Goal: Task Accomplishment & Management: Manage account settings

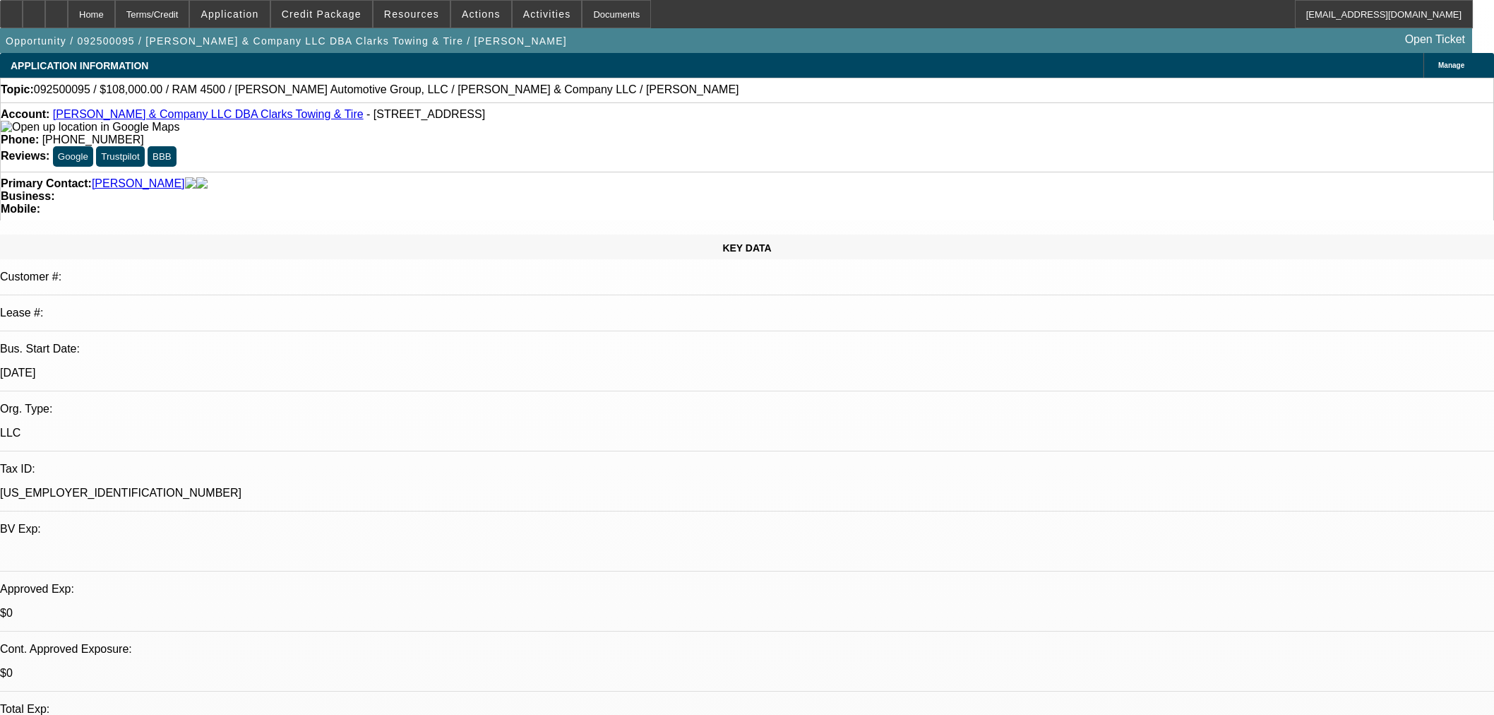
select select "0.1"
select select "2"
select select "0"
select select "6"
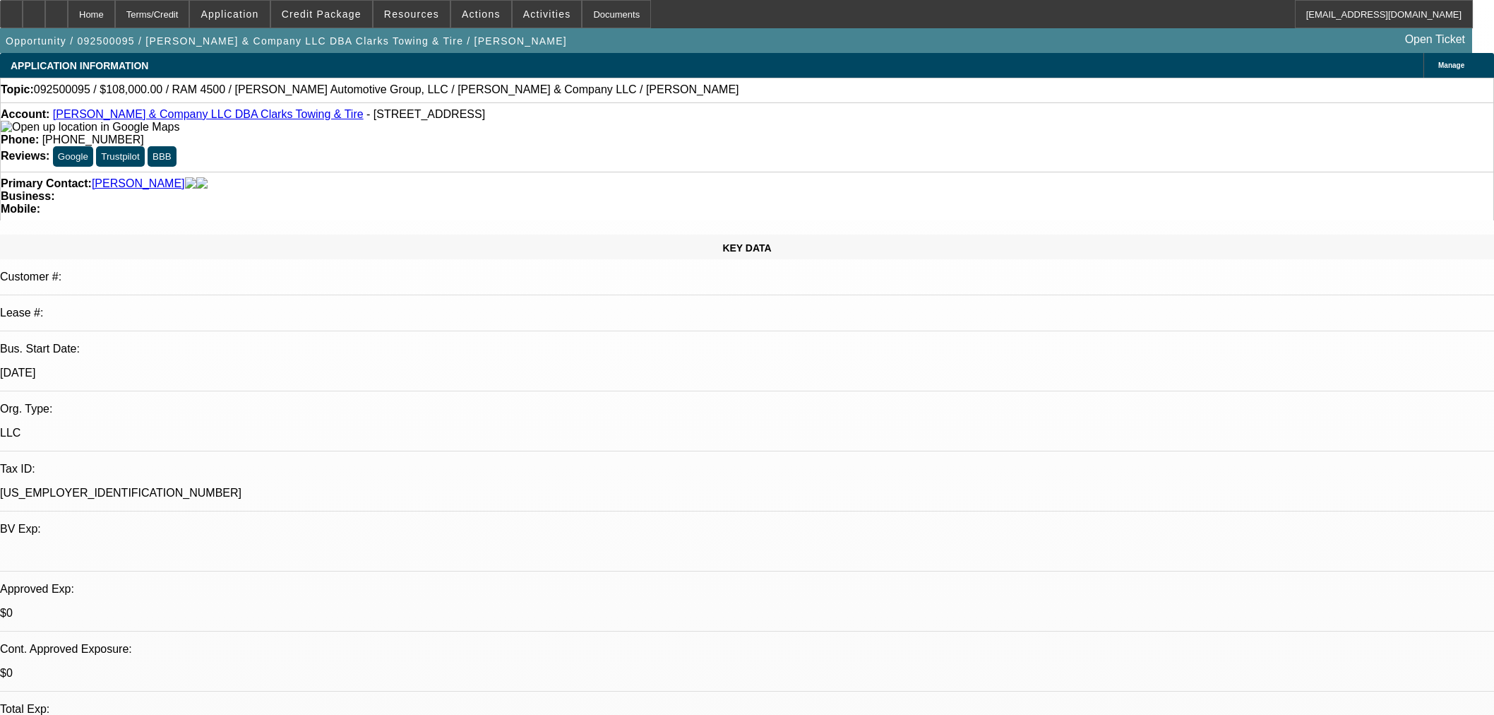
select select "0.1"
select select "2"
select select "0"
select select "6"
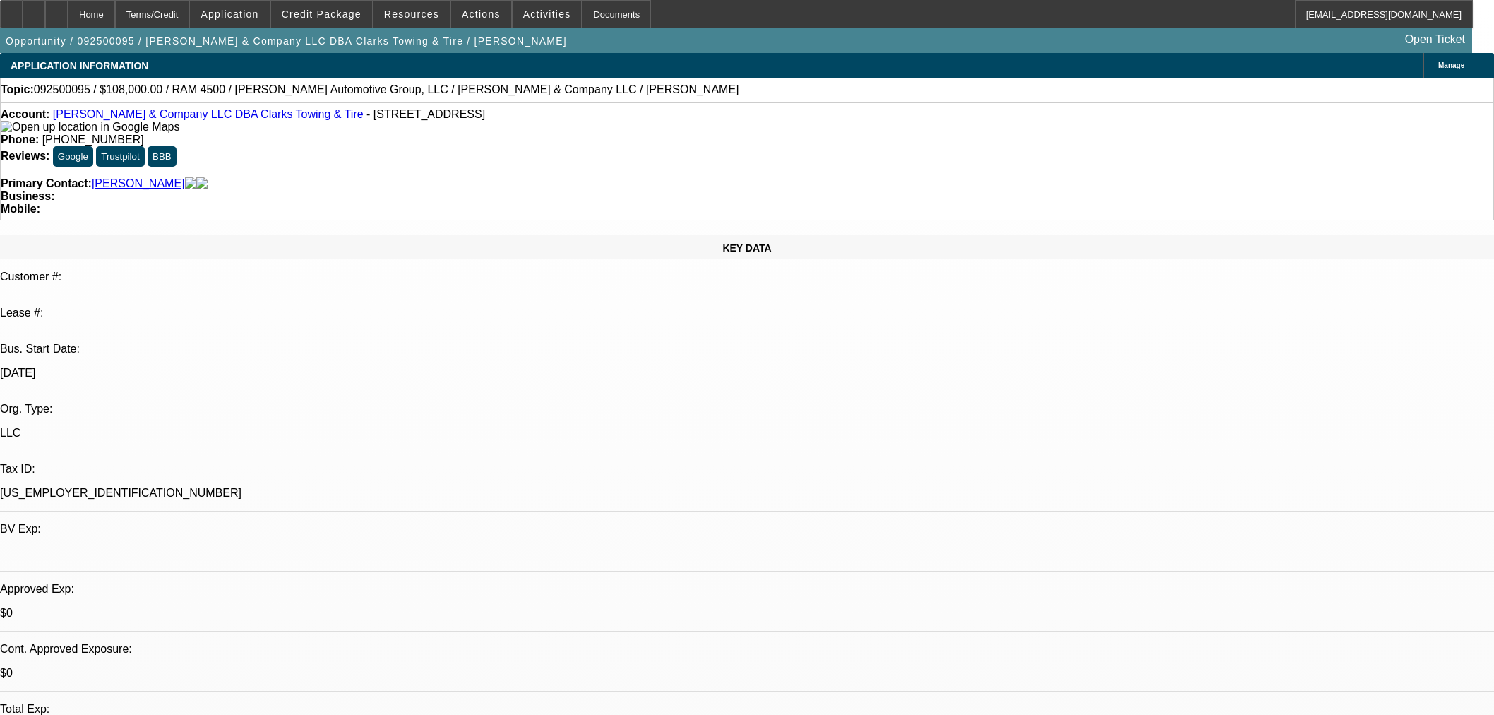
select select "0.1"
select select "2"
select select "0"
select select "6"
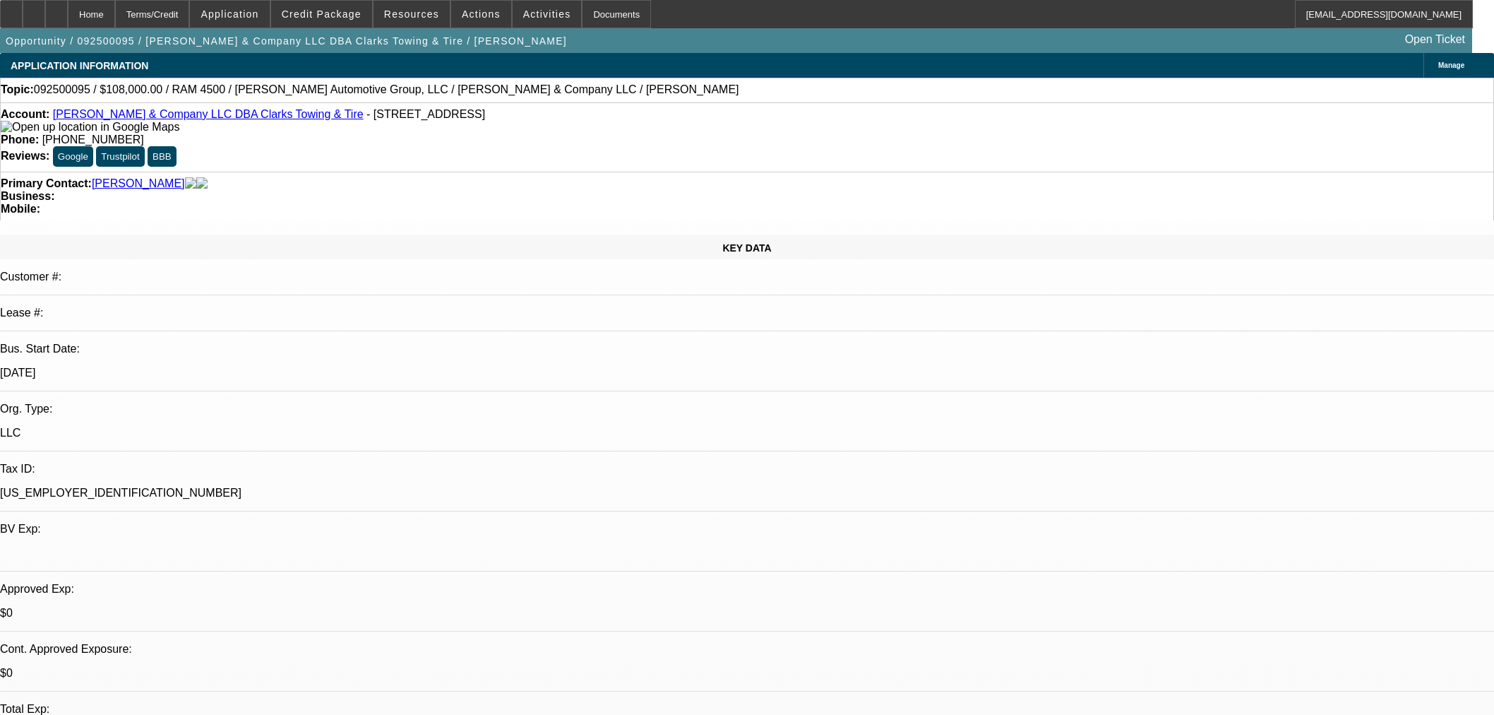
select select "0.1"
select select "2"
select select "0"
select select "6"
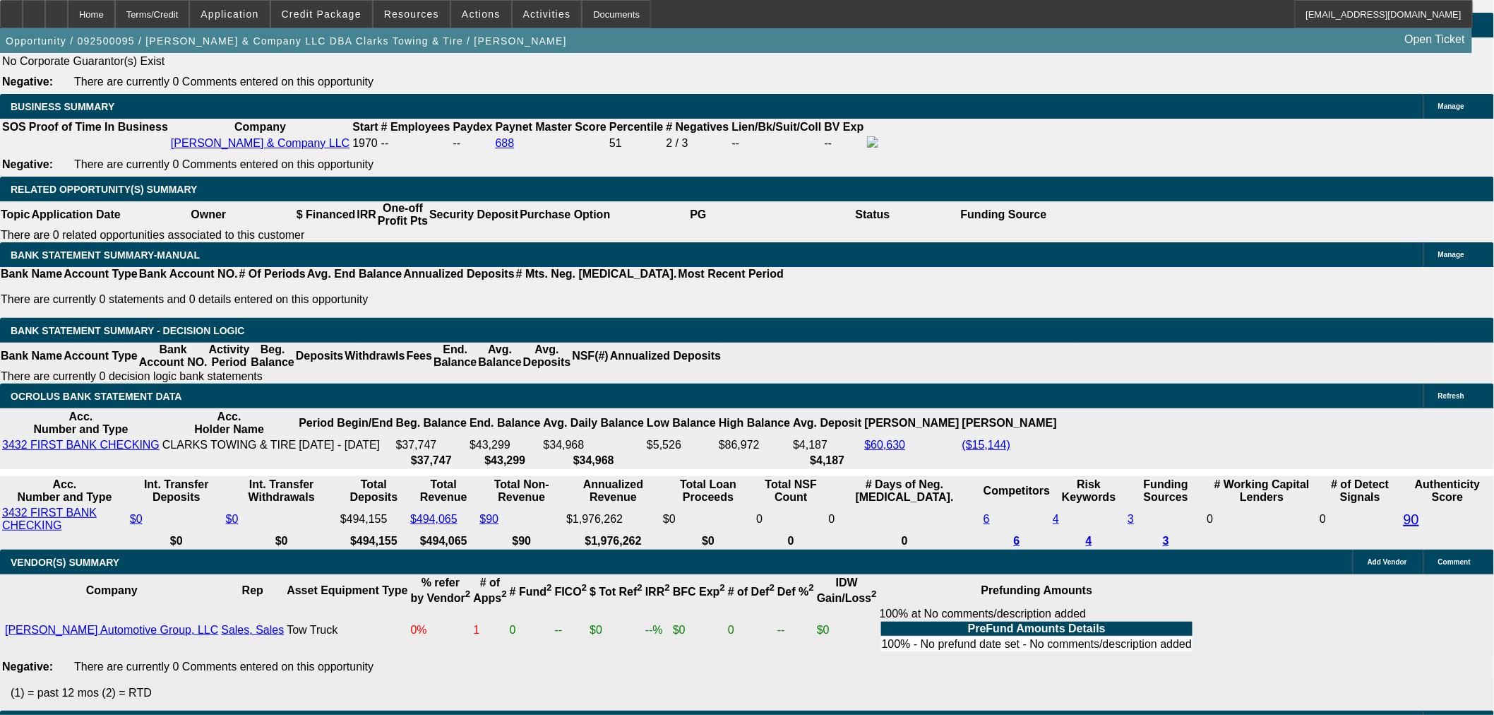
scroll to position [2211, 0]
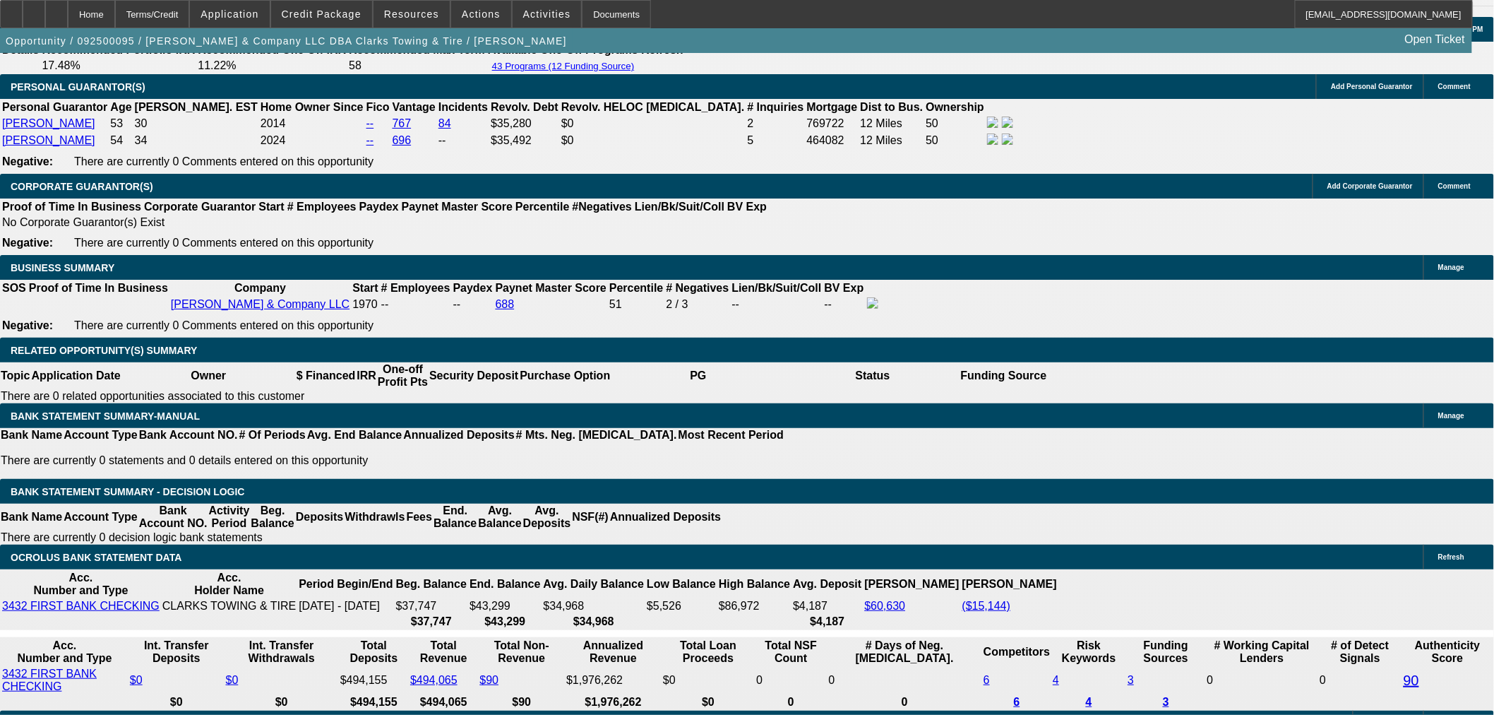
scroll to position [1897, 0]
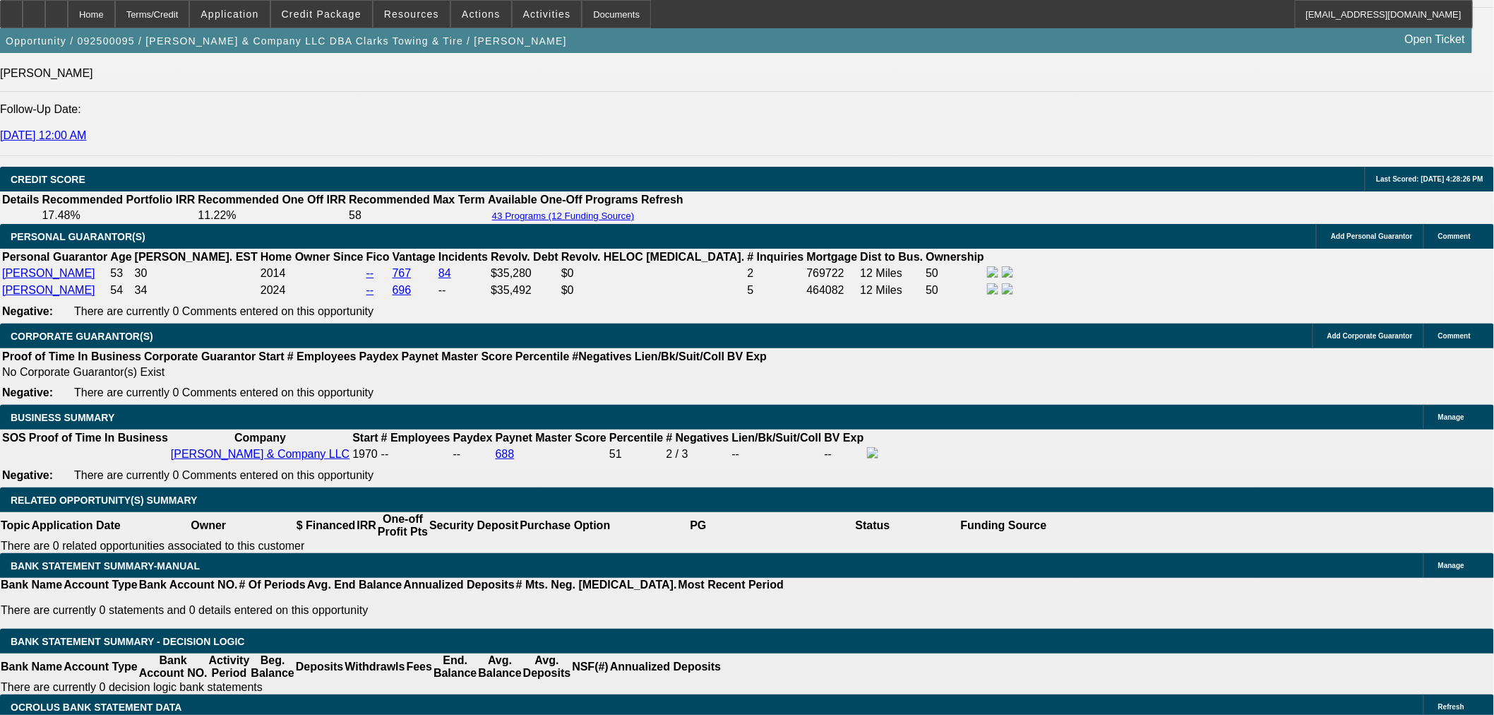
select select "0.1"
select select "2"
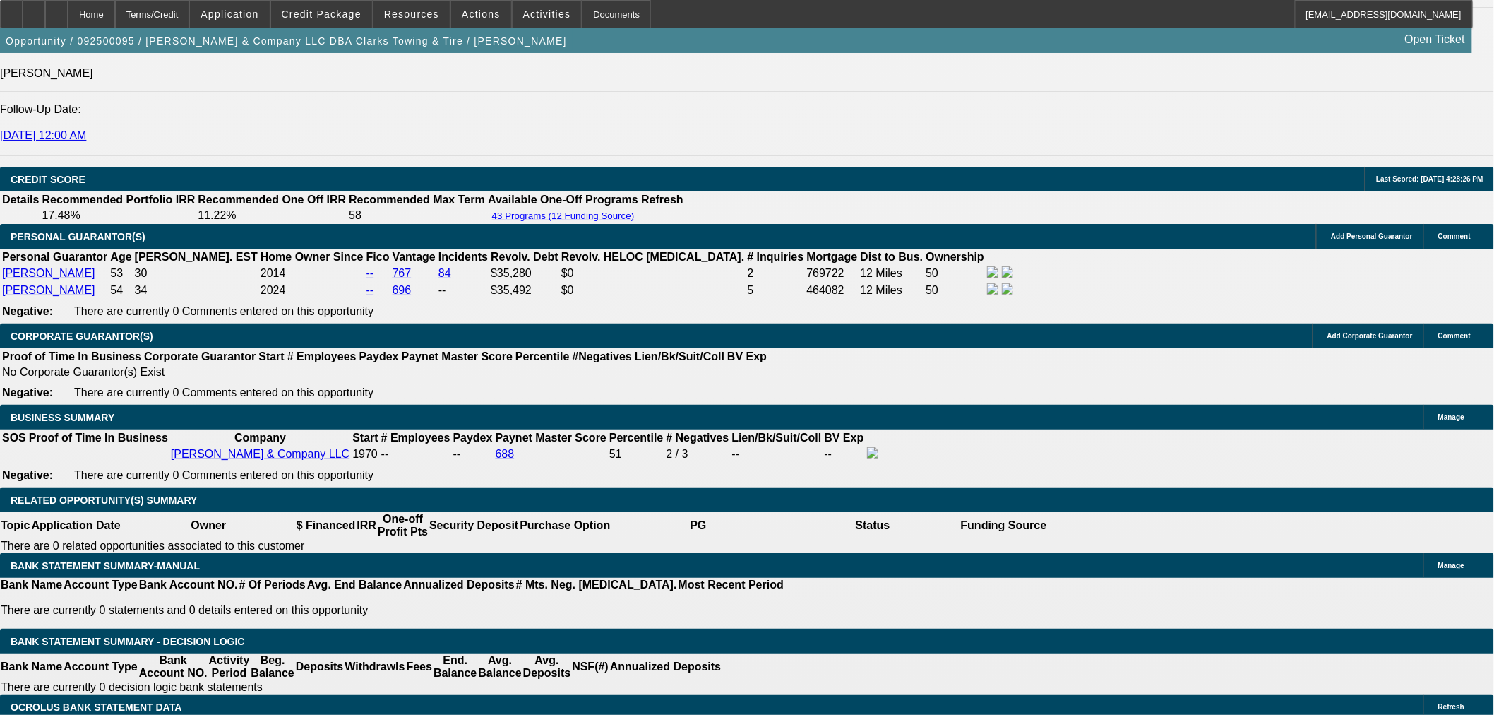
select select "0"
select select "6"
select select "0"
select select "6"
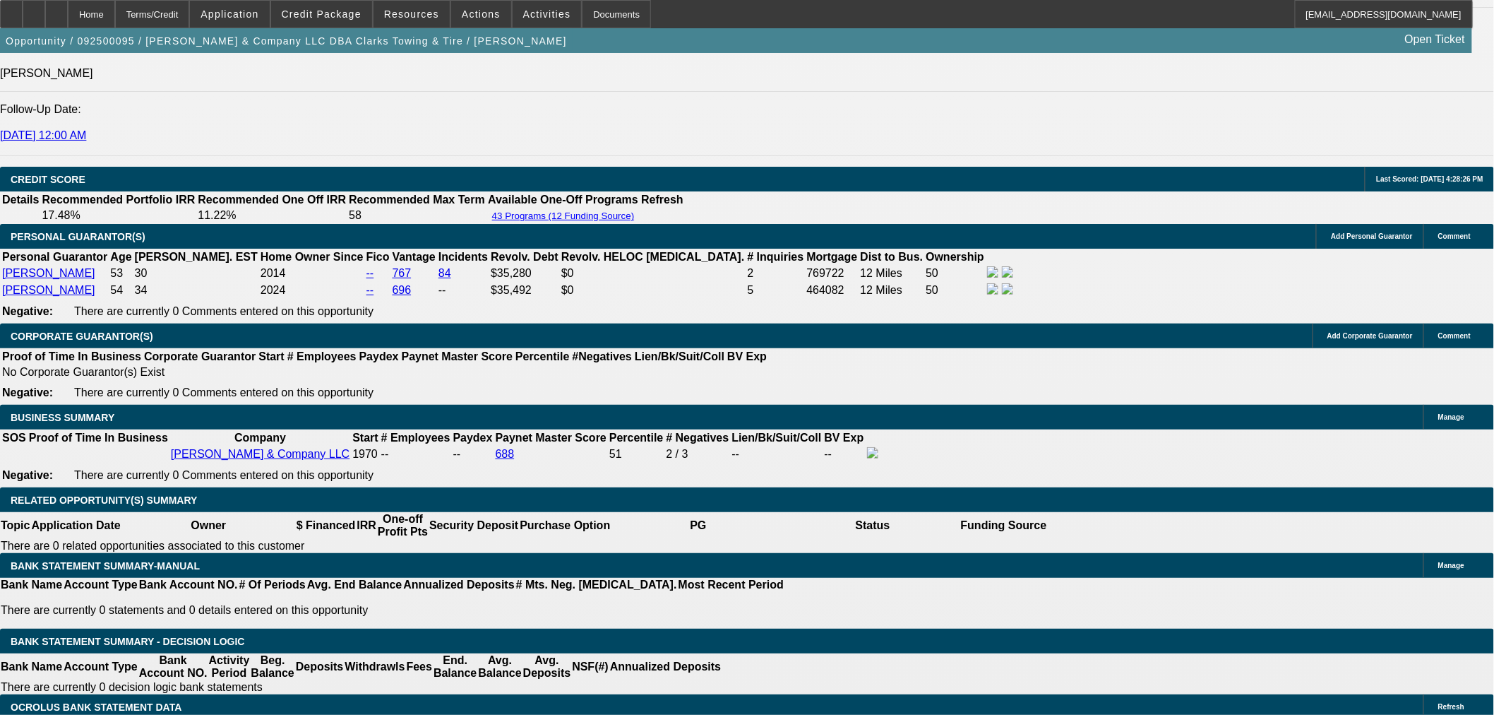
select select "0.1"
select select "2"
select select "0"
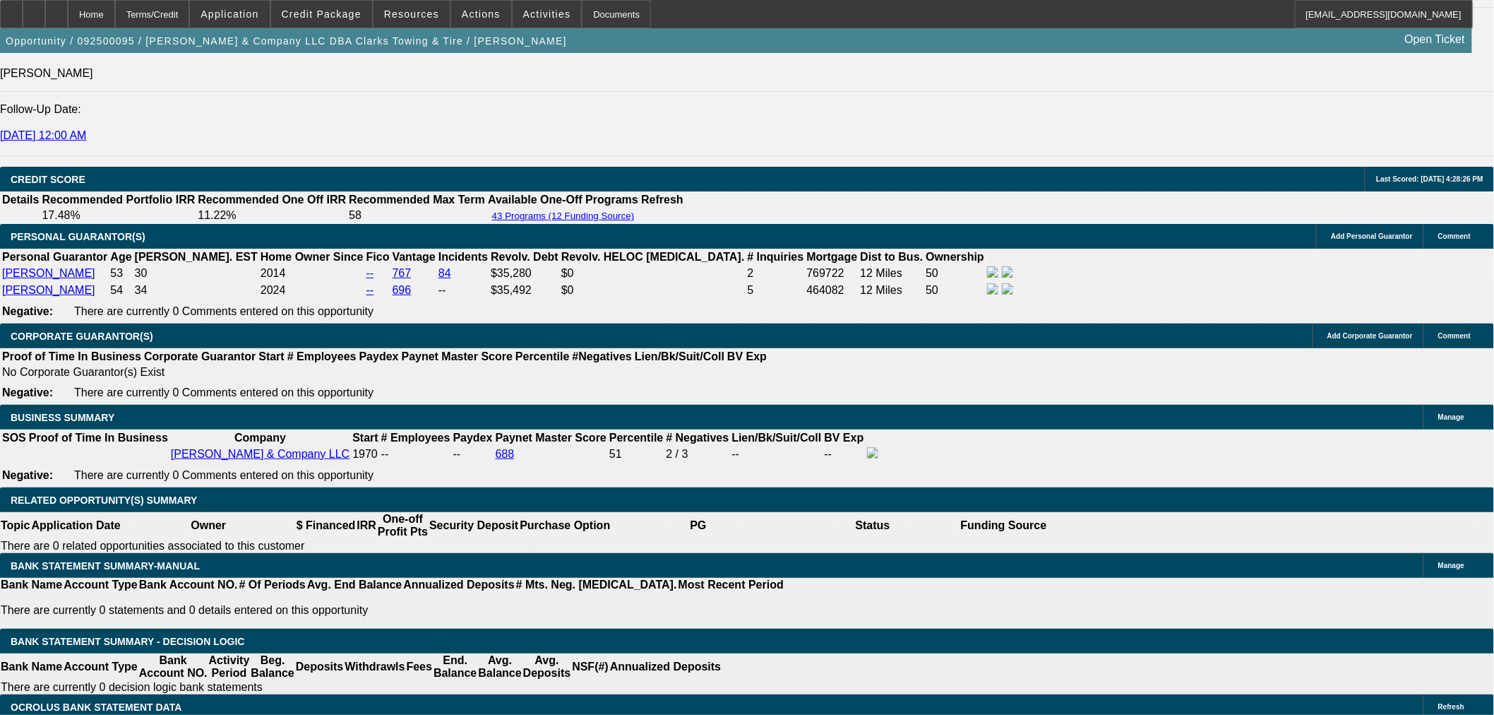
select select "6"
select select "0.1"
select select "2"
select select "0"
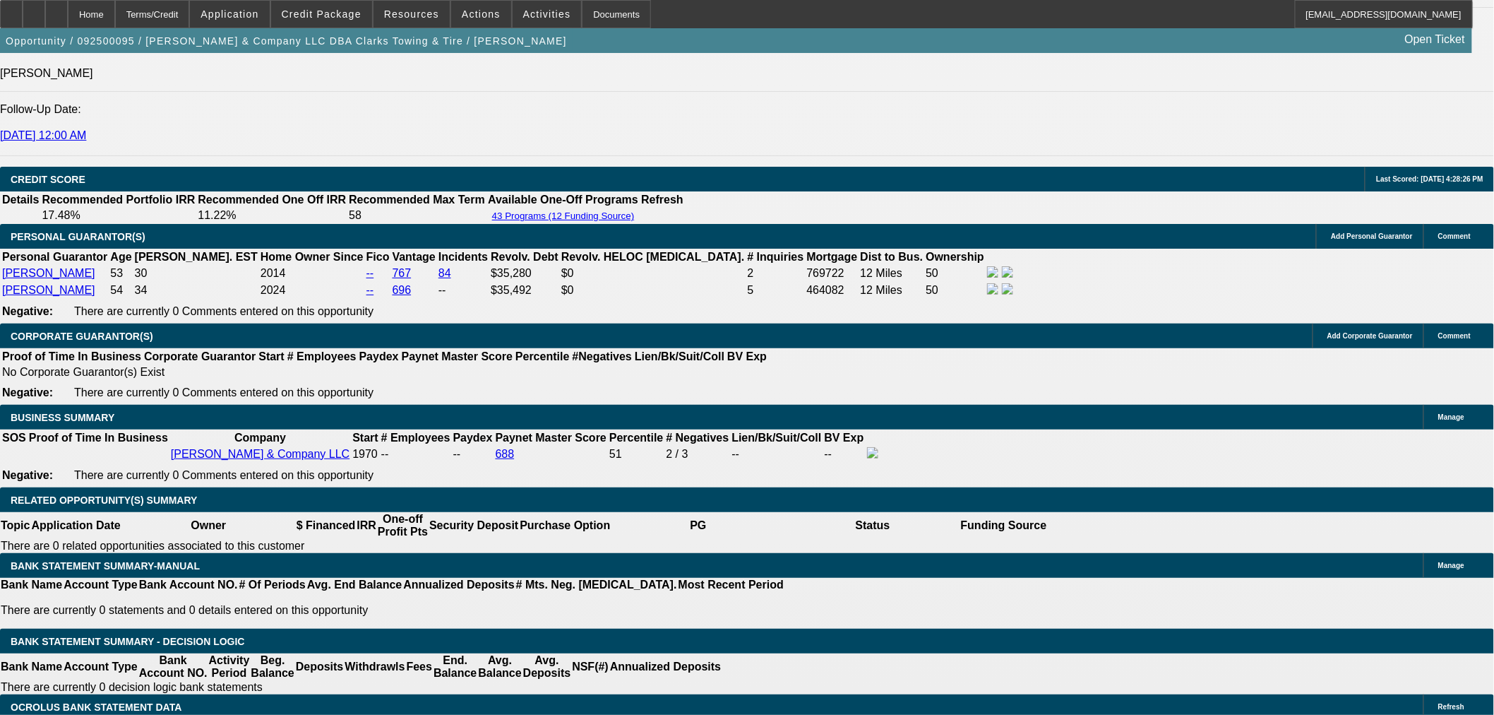
select select "6"
select select "0.1"
select select "2"
select select "0"
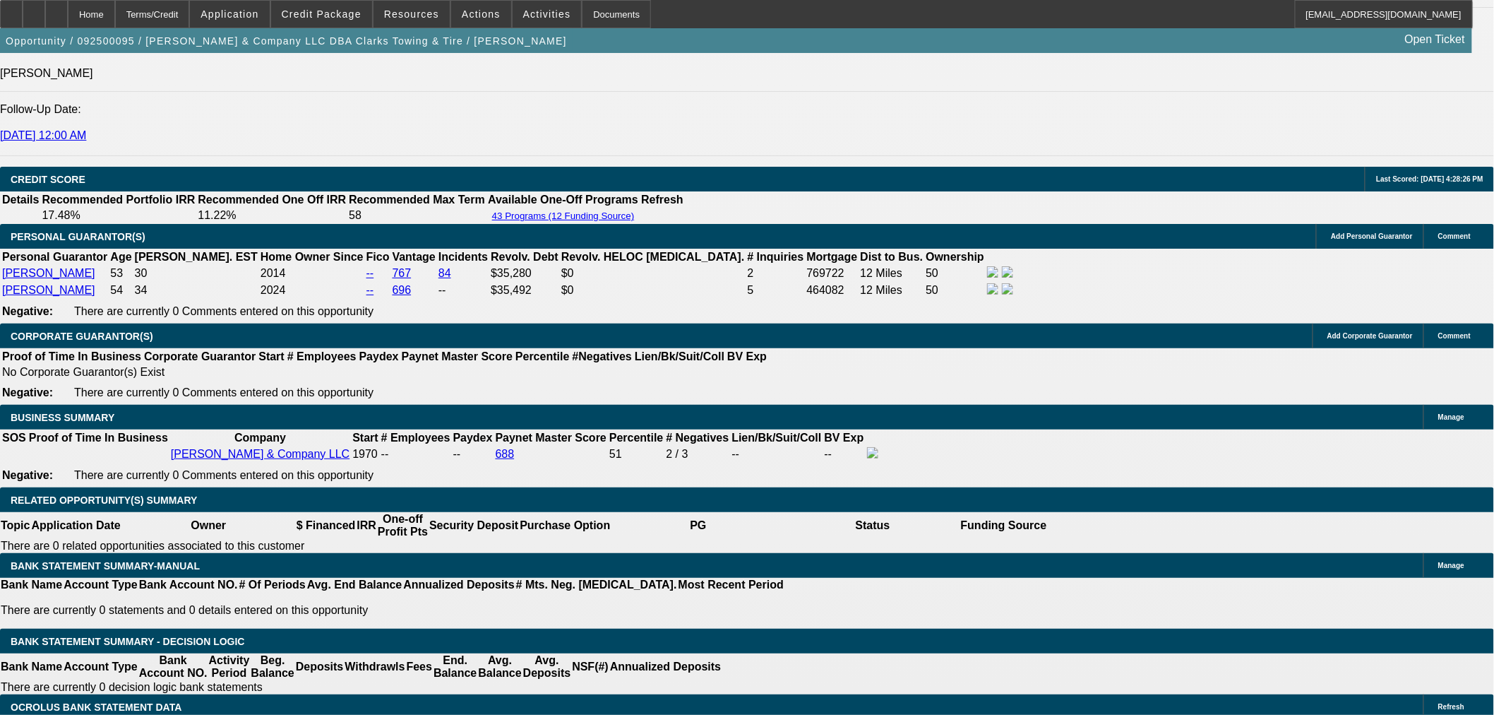
select select "6"
select select "0.1"
select select "2"
select select "0"
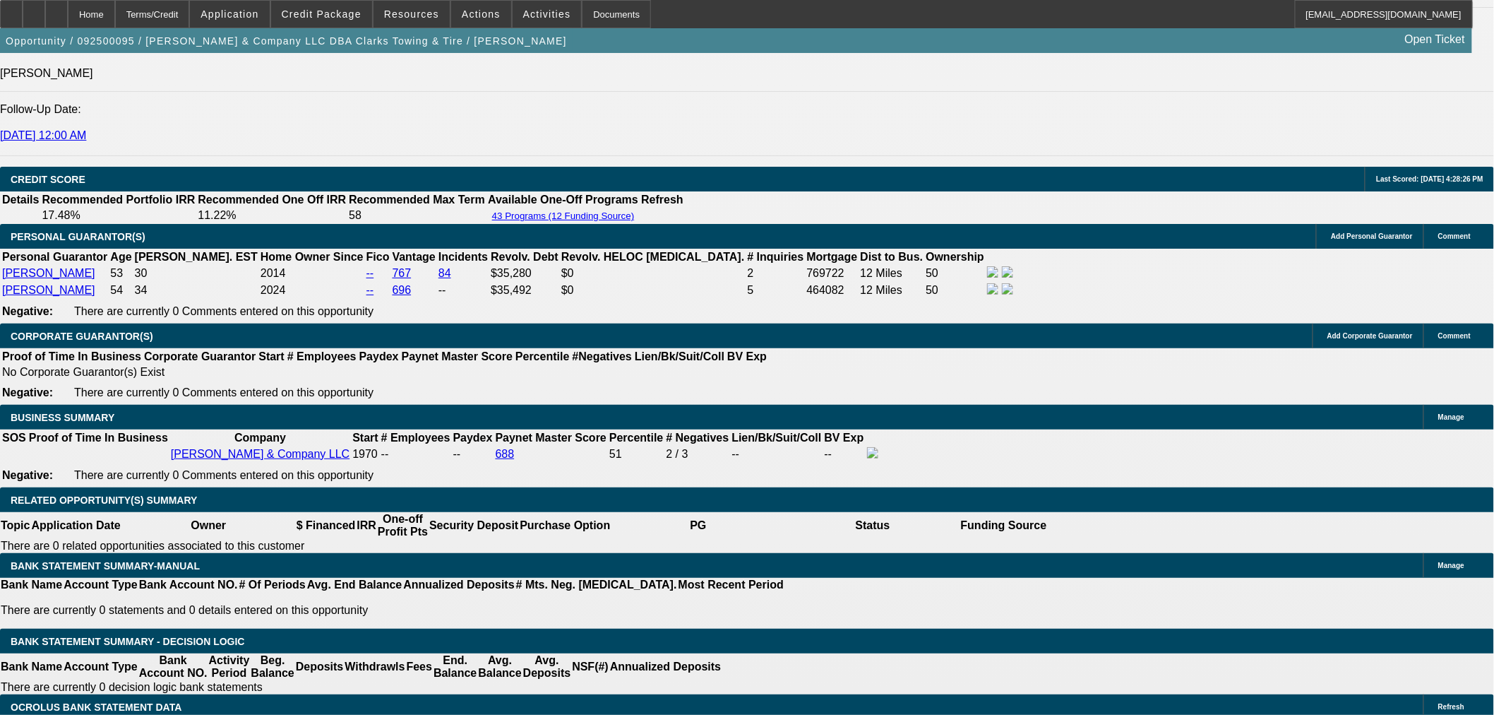
select select "6"
drag, startPoint x: 1024, startPoint y: 481, endPoint x: 1430, endPoint y: 539, distance: 410.2
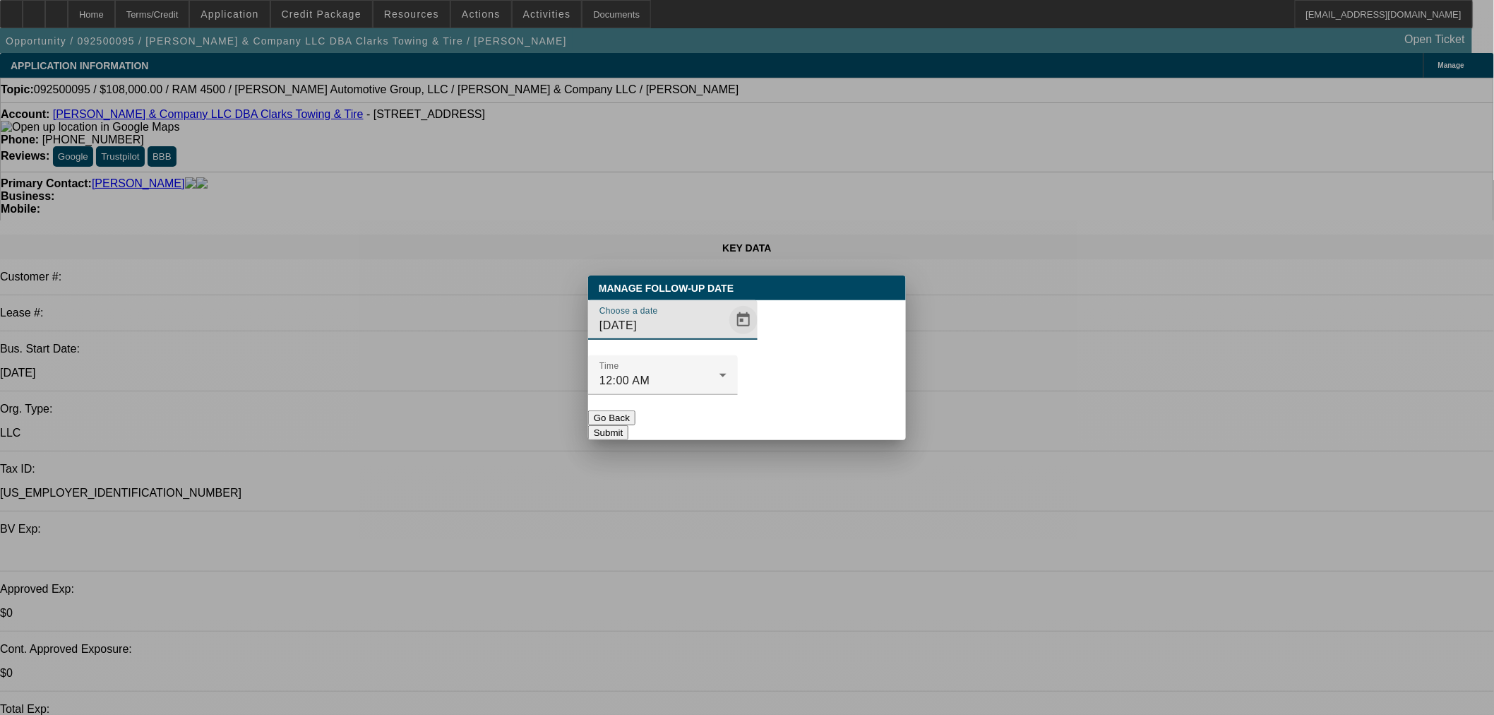
click at [727, 337] on span "Open calendar" at bounding box center [744, 320] width 34 height 34
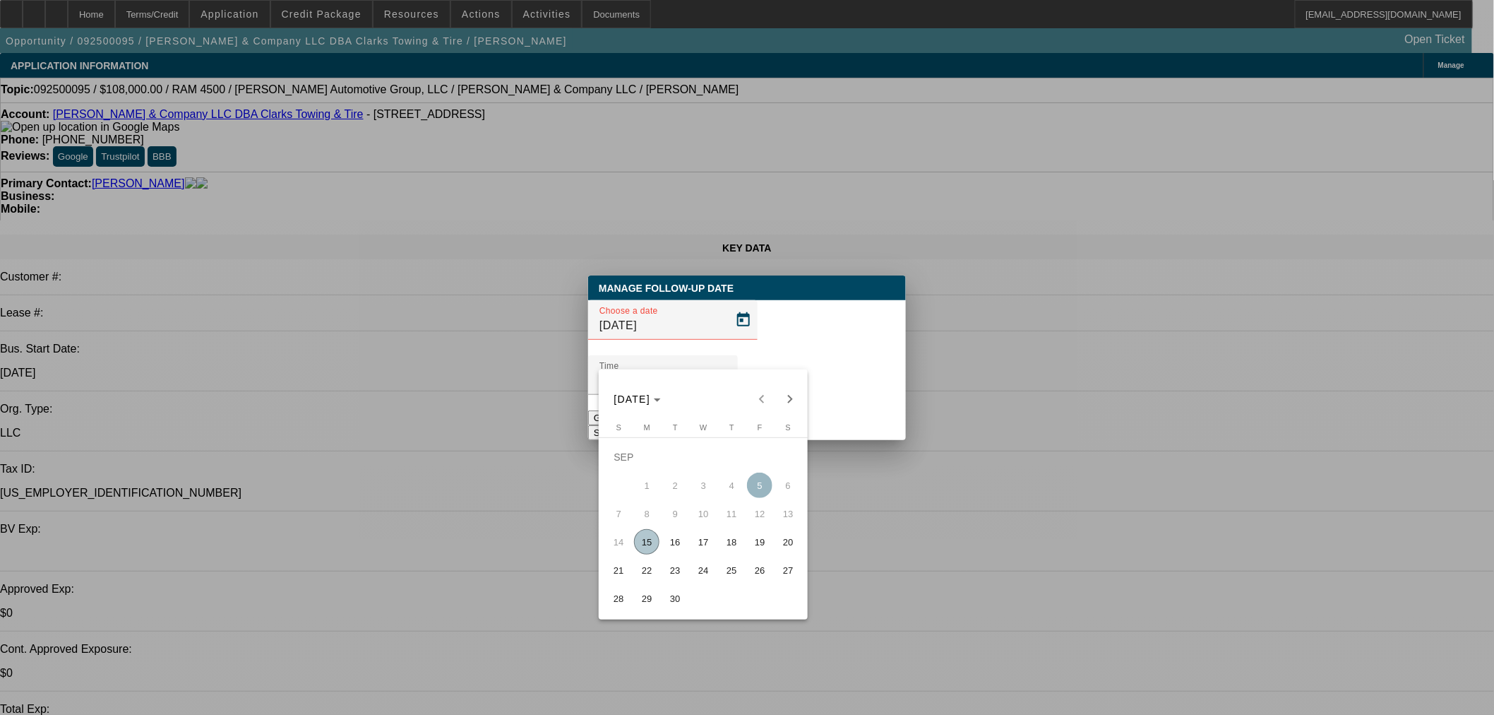
click at [679, 542] on span "16" at bounding box center [674, 541] width 25 height 25
type input "9/16/2025"
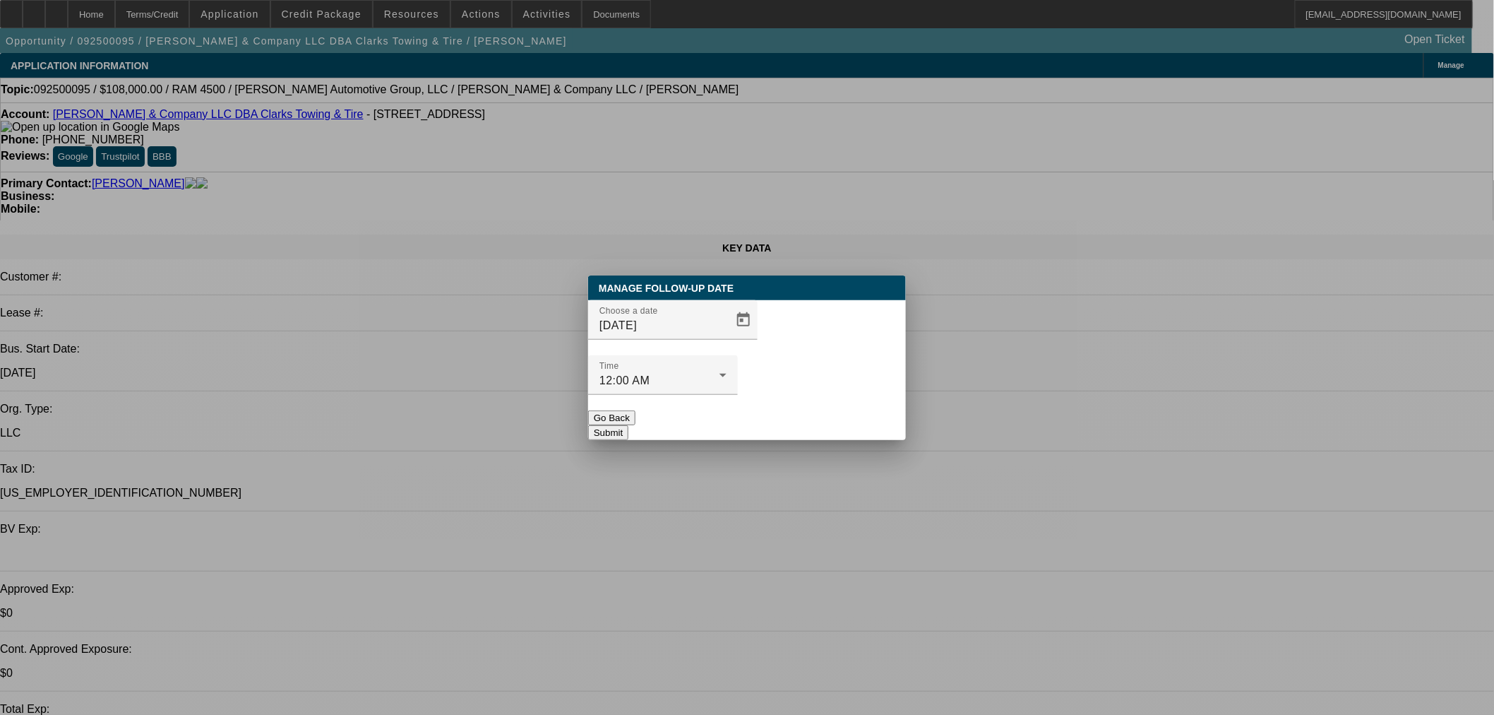
drag, startPoint x: 820, startPoint y: 403, endPoint x: 781, endPoint y: 327, distance: 85.9
click at [628, 425] on button "Submit" at bounding box center [608, 432] width 40 height 15
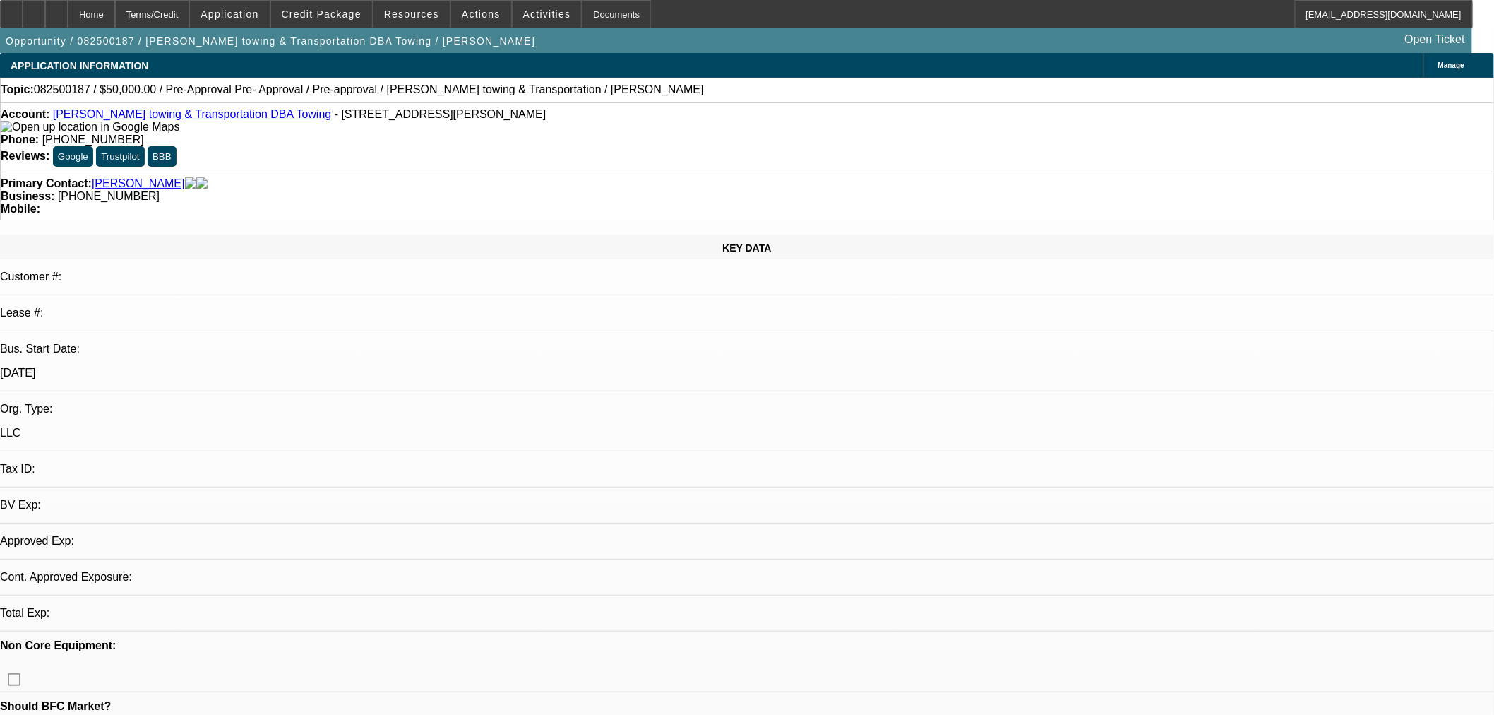
select select "0"
select select "2"
select select "0.1"
select select "4"
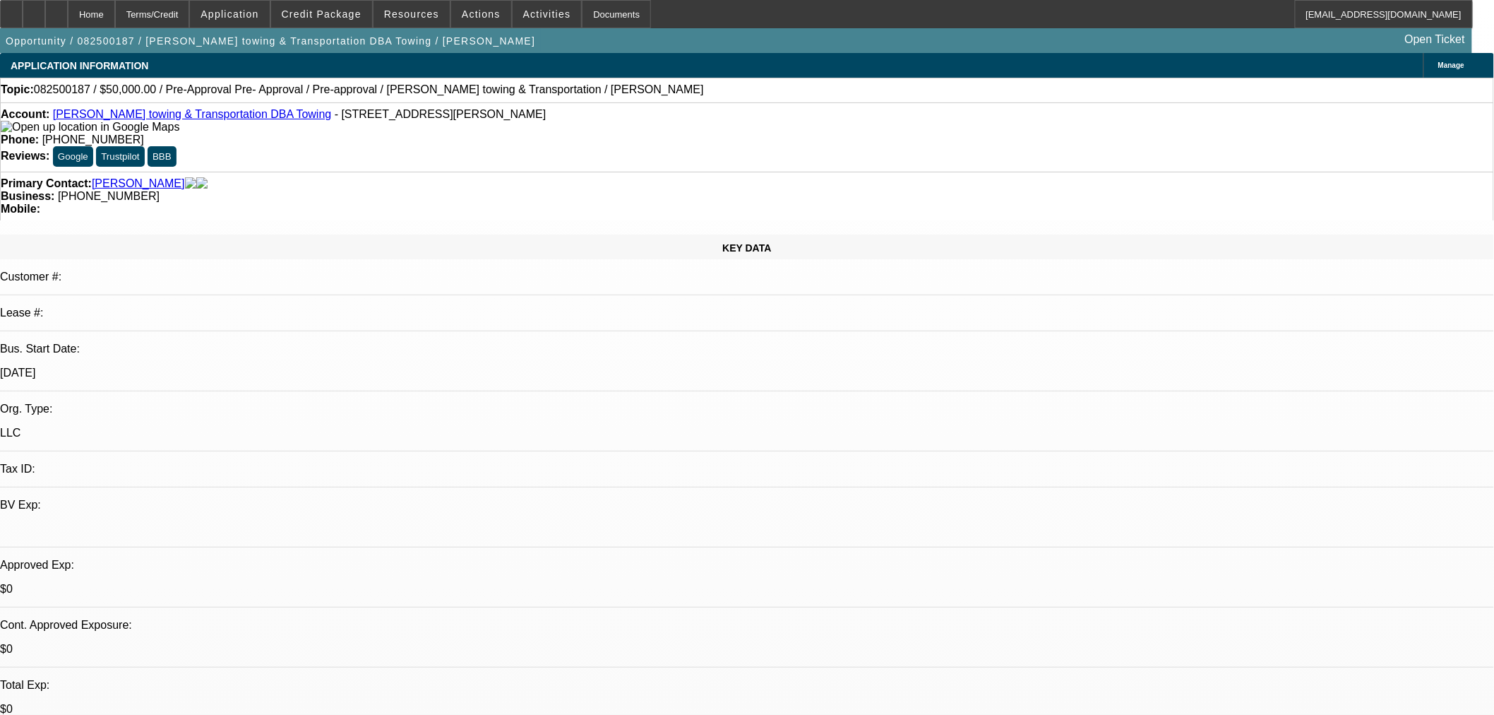
click at [329, 18] on span "Credit Package" at bounding box center [322, 13] width 80 height 11
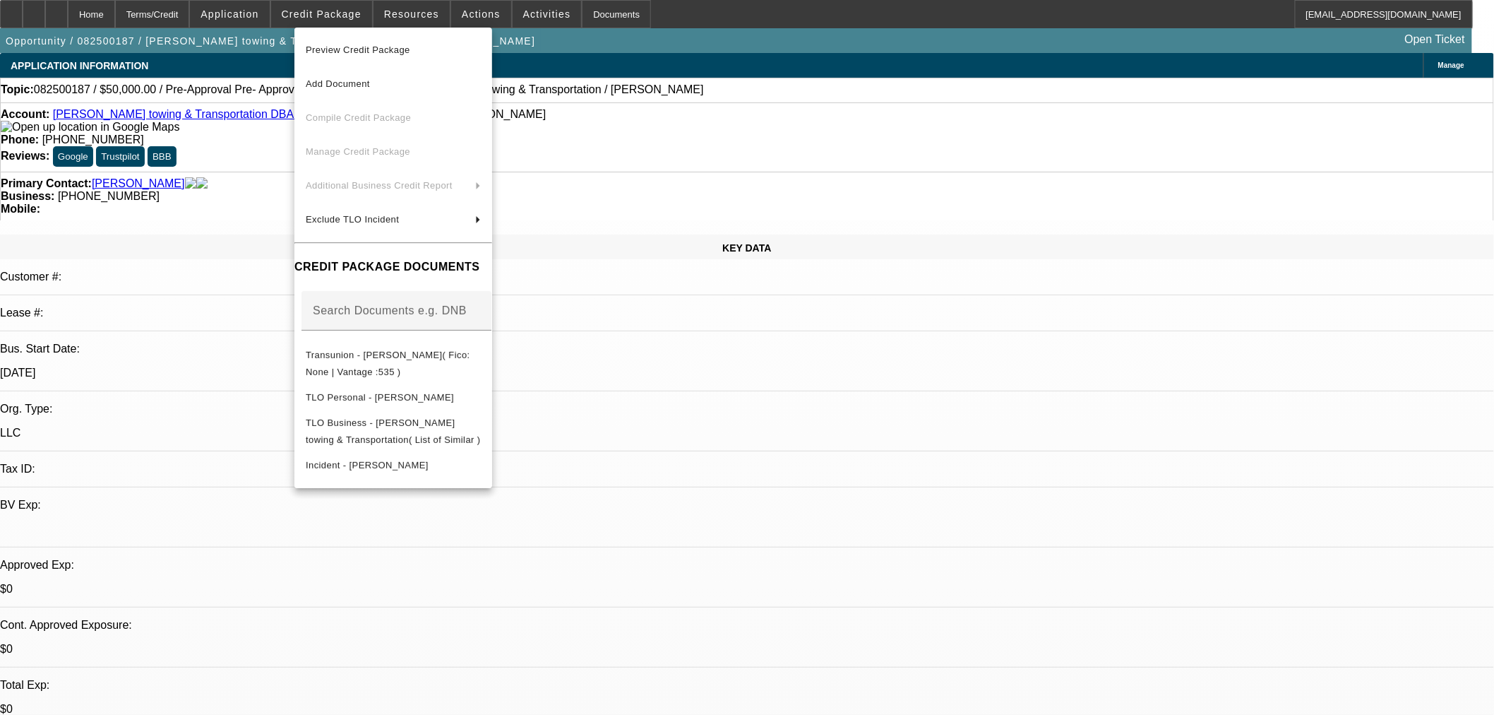
click at [709, 150] on div at bounding box center [747, 357] width 1494 height 715
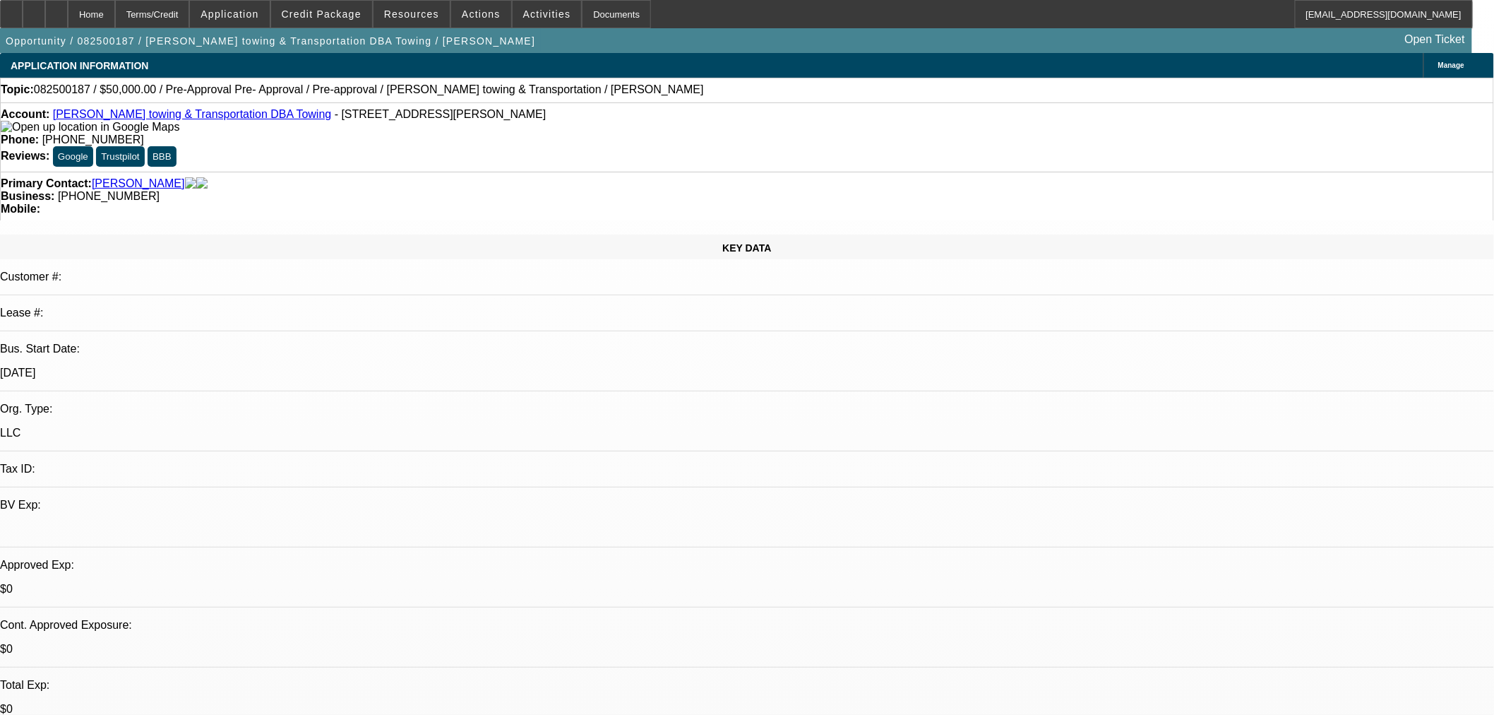
drag, startPoint x: 1017, startPoint y: 350, endPoint x: 1127, endPoint y: 348, distance: 110.2
drag, startPoint x: 1093, startPoint y: 376, endPoint x: 1287, endPoint y: 375, distance: 194.2
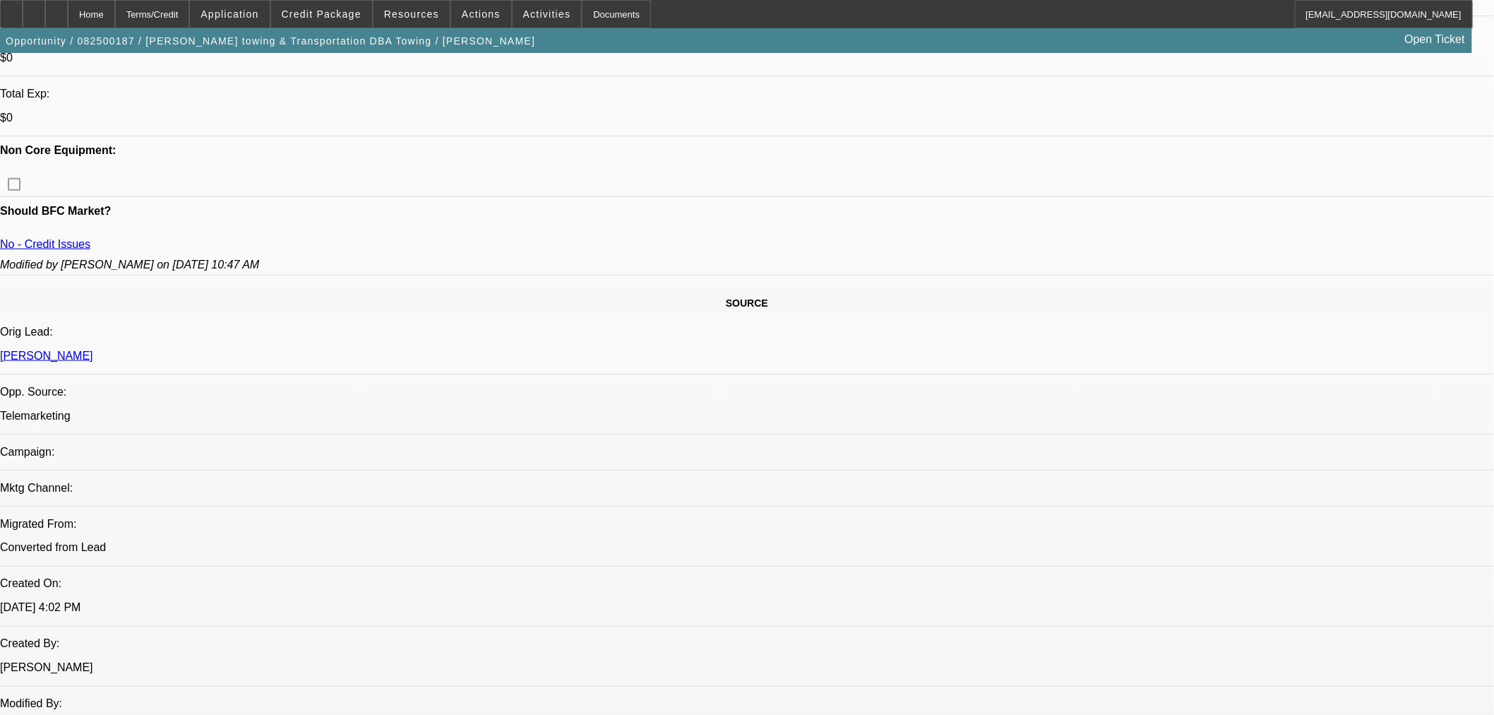
scroll to position [313, 0]
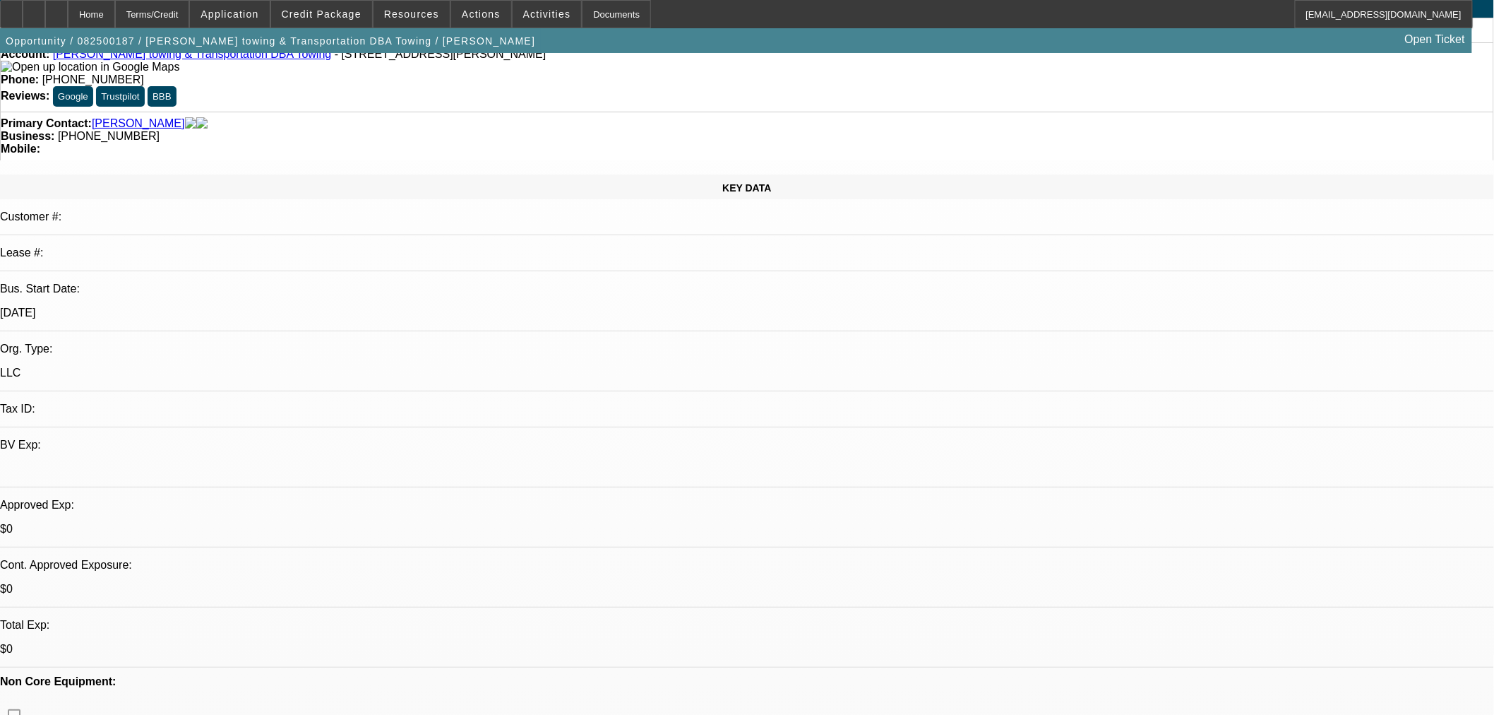
scroll to position [0, 0]
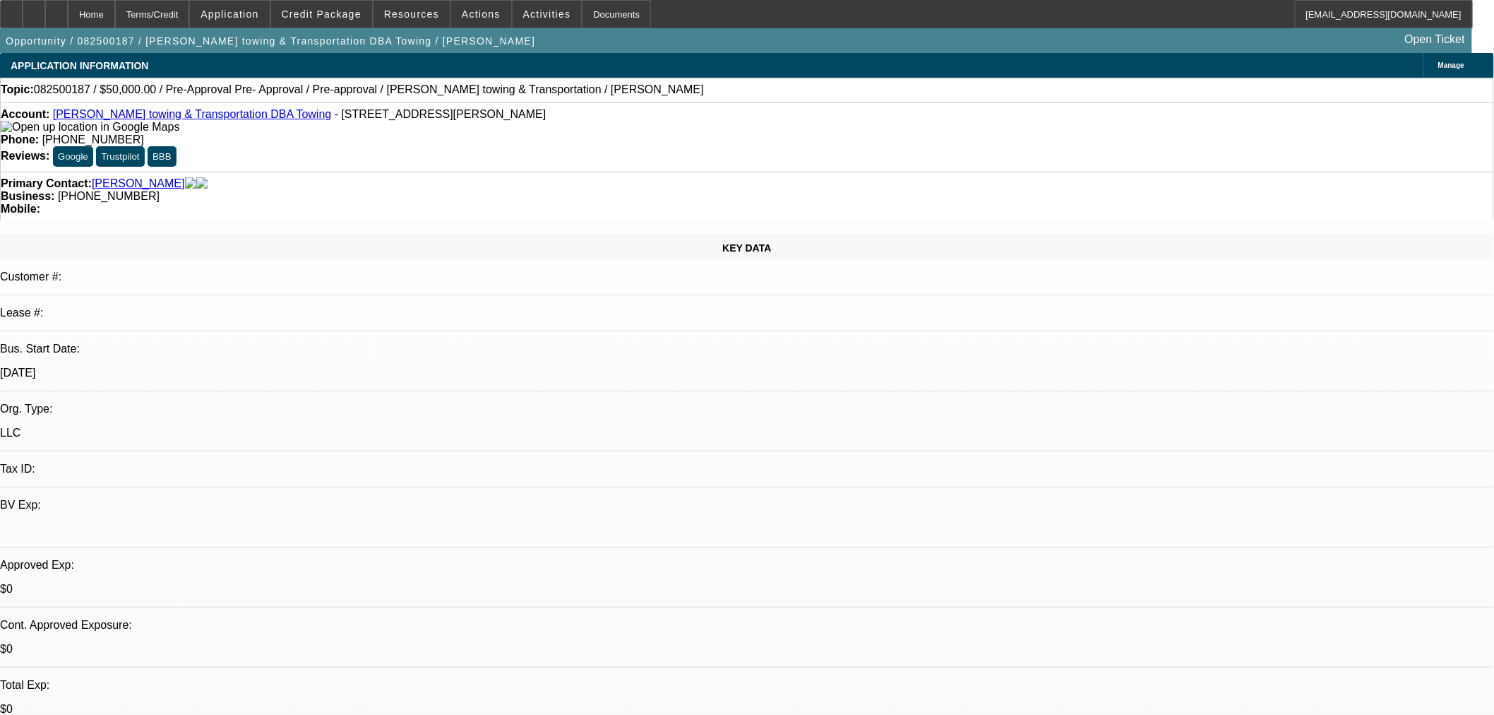
drag, startPoint x: 1035, startPoint y: 327, endPoint x: 1066, endPoint y: 322, distance: 31.5
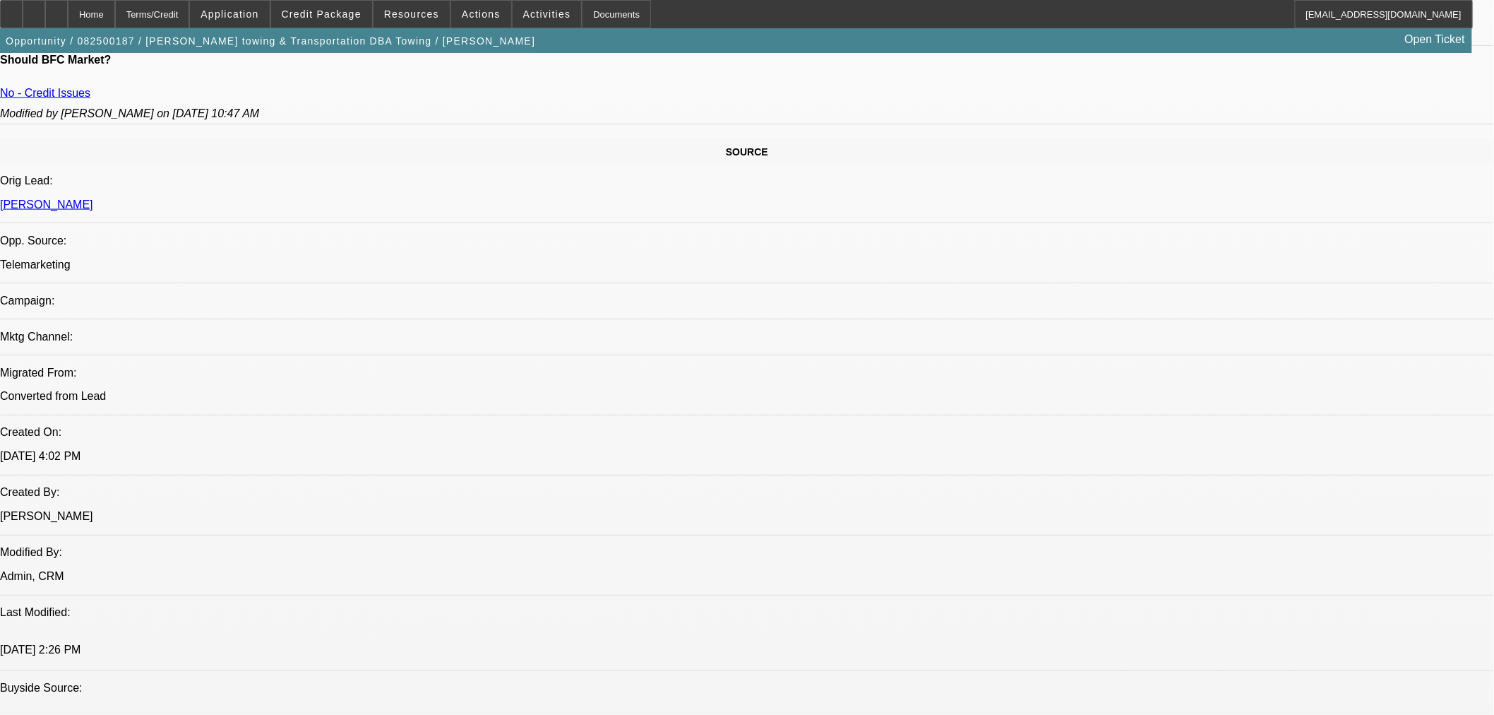
scroll to position [863, 0]
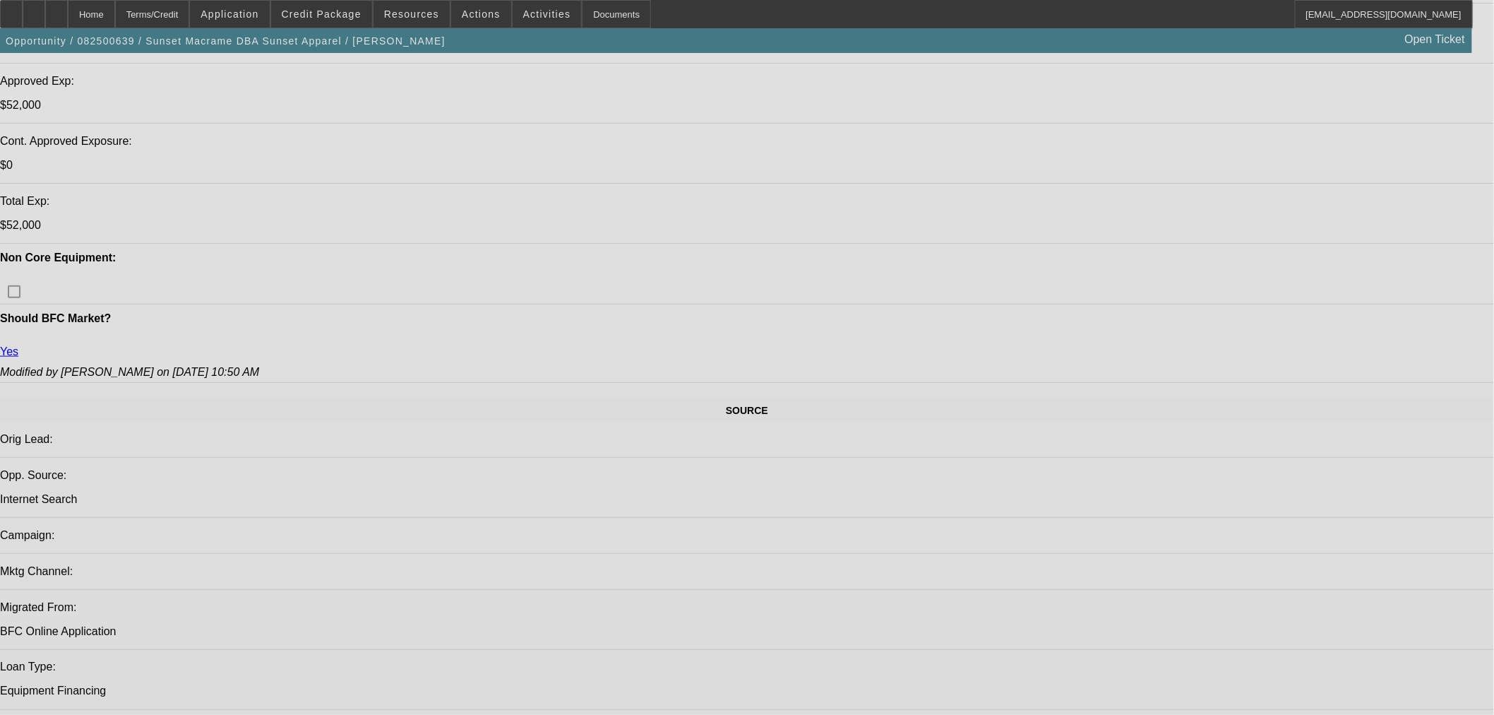
select select "0"
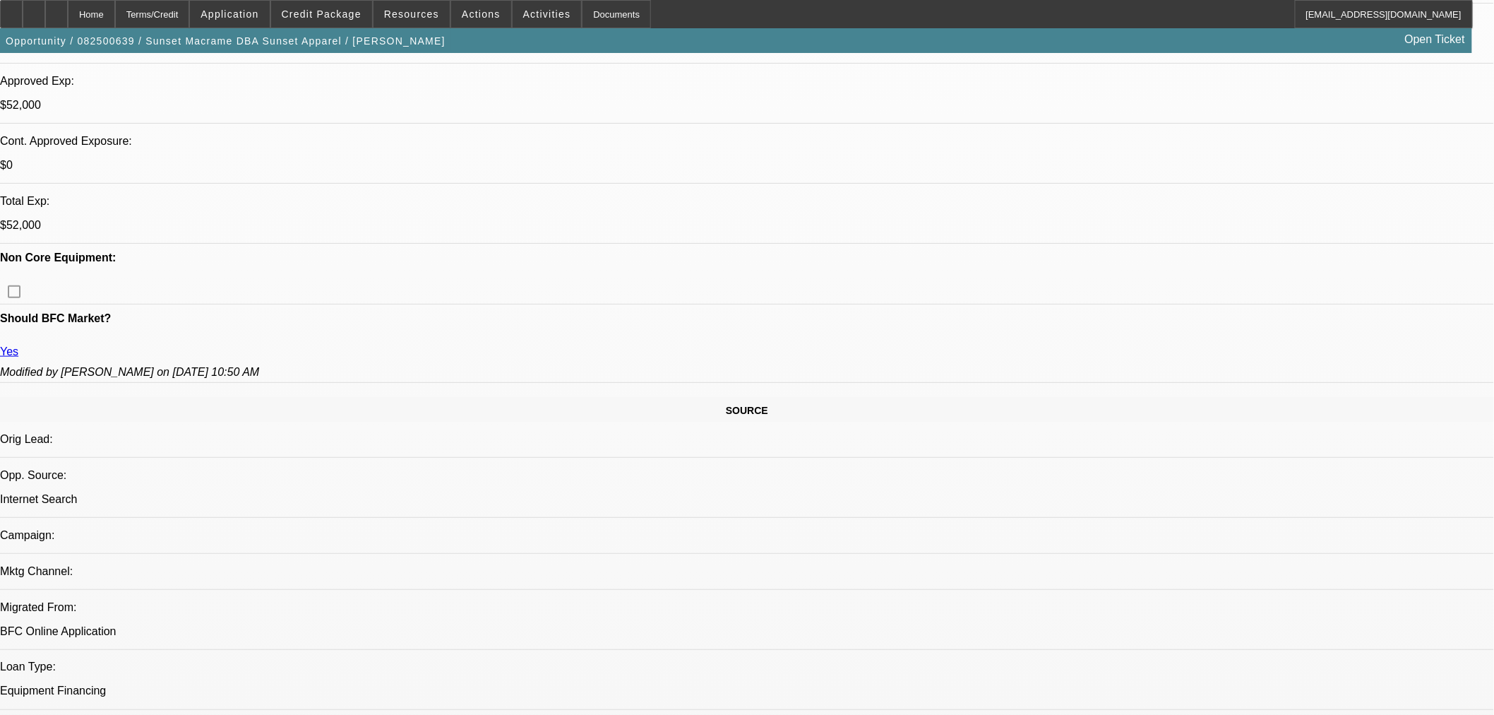
select select "2"
select select "0"
select select "6"
select select "0"
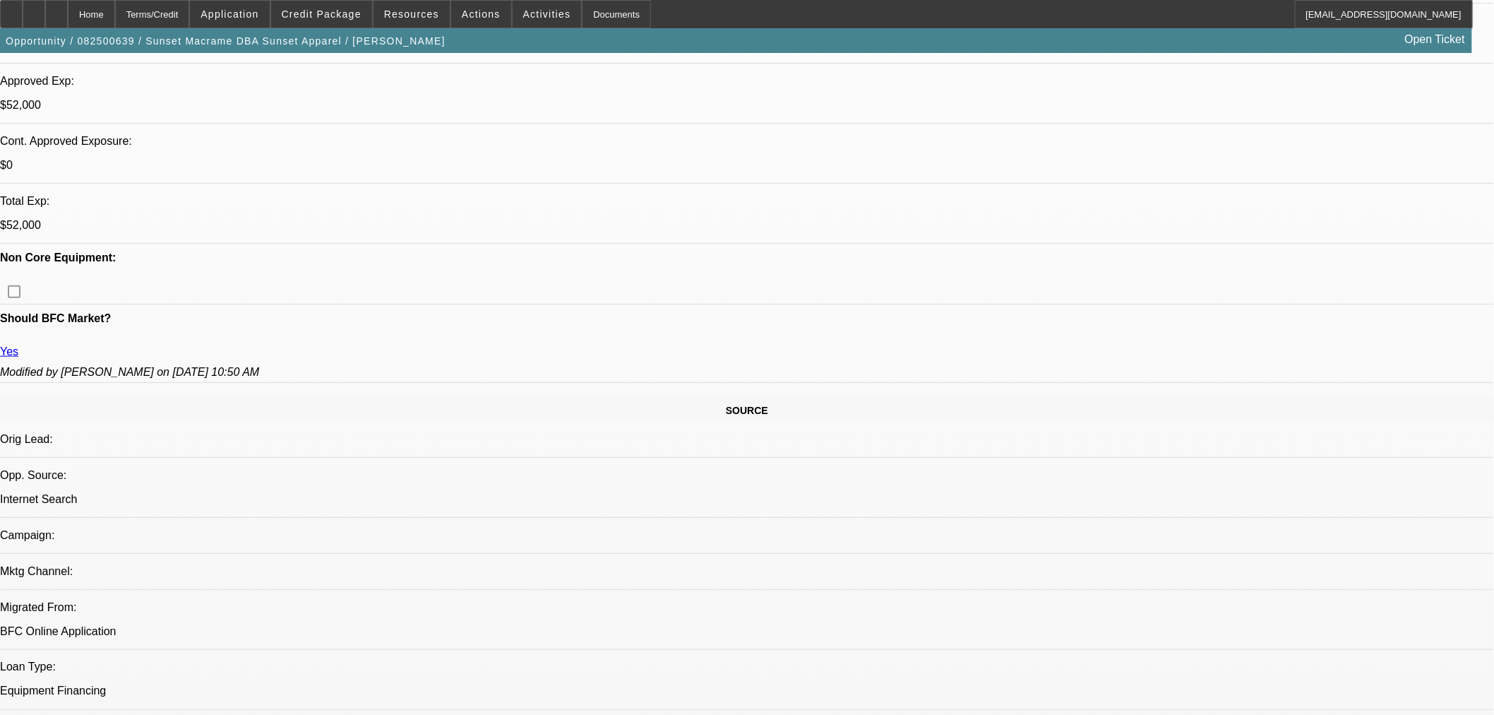
select select "2"
select select "0"
select select "6"
select select "0"
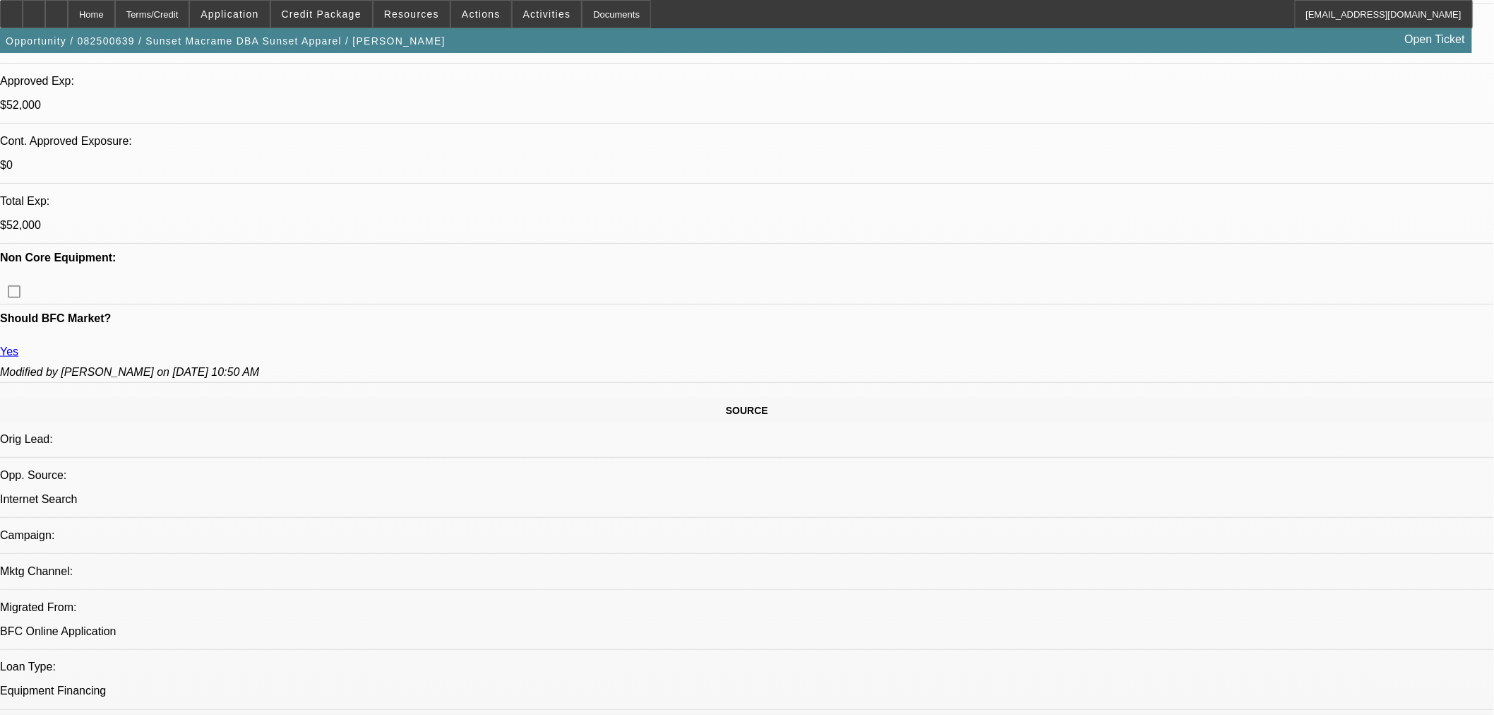
select select "2"
select select "0"
select select "6"
select select "0"
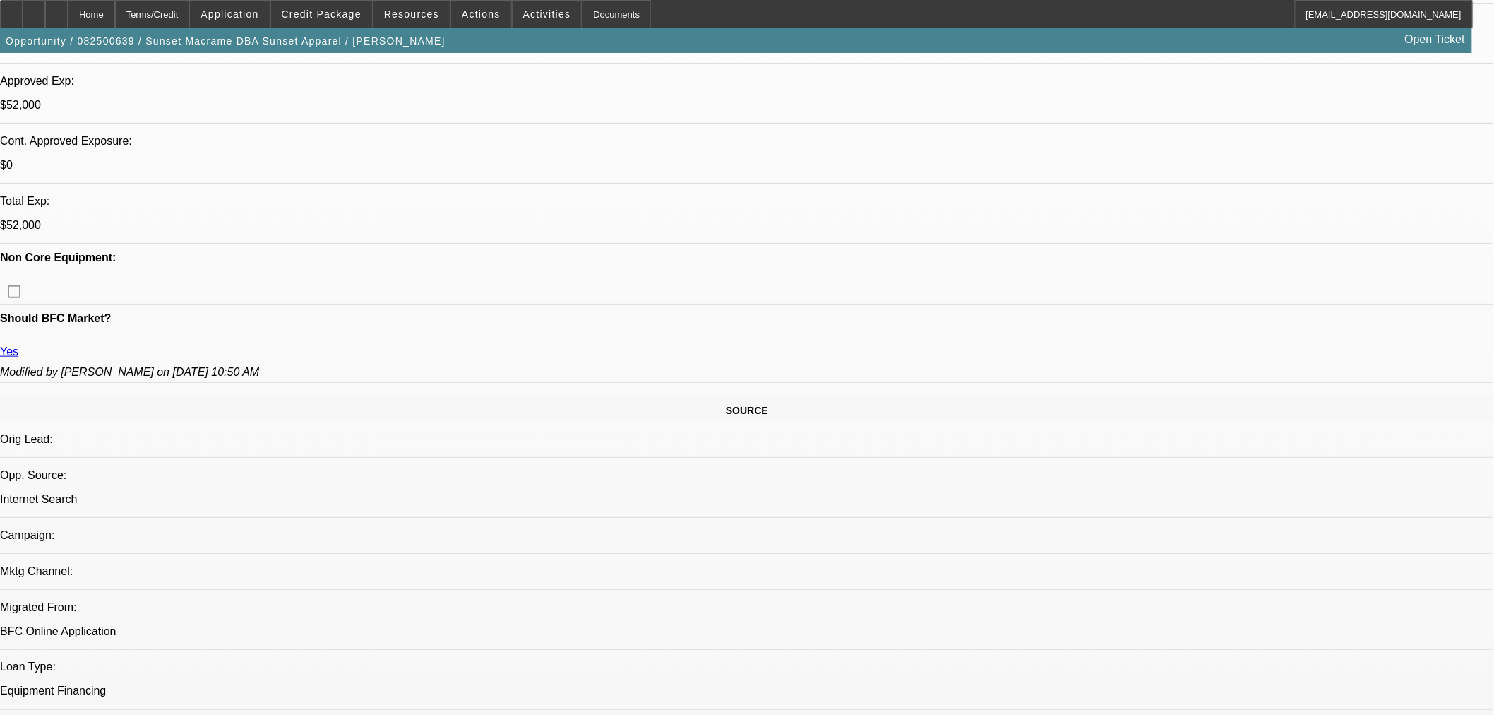
select select "2"
select select "0"
select select "6"
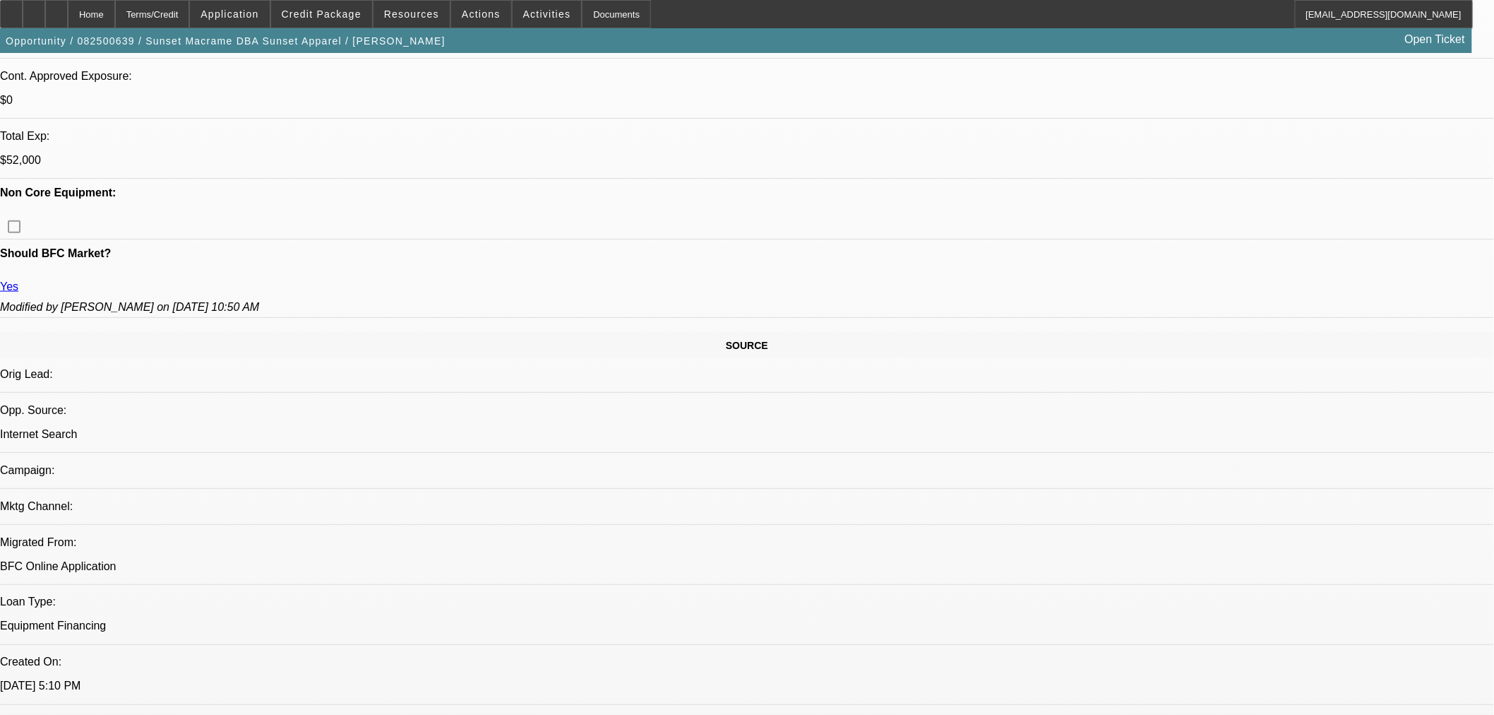
scroll to position [470, 0]
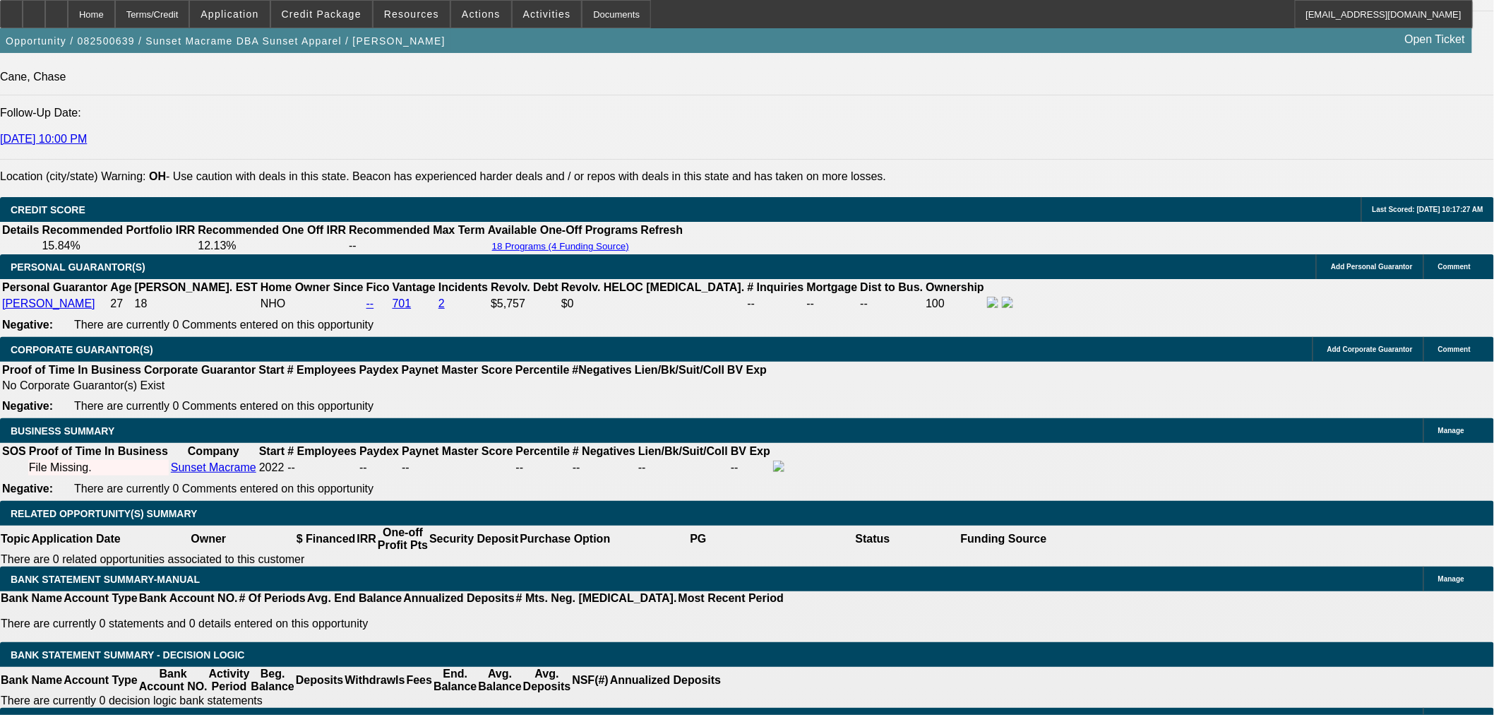
scroll to position [2039, 0]
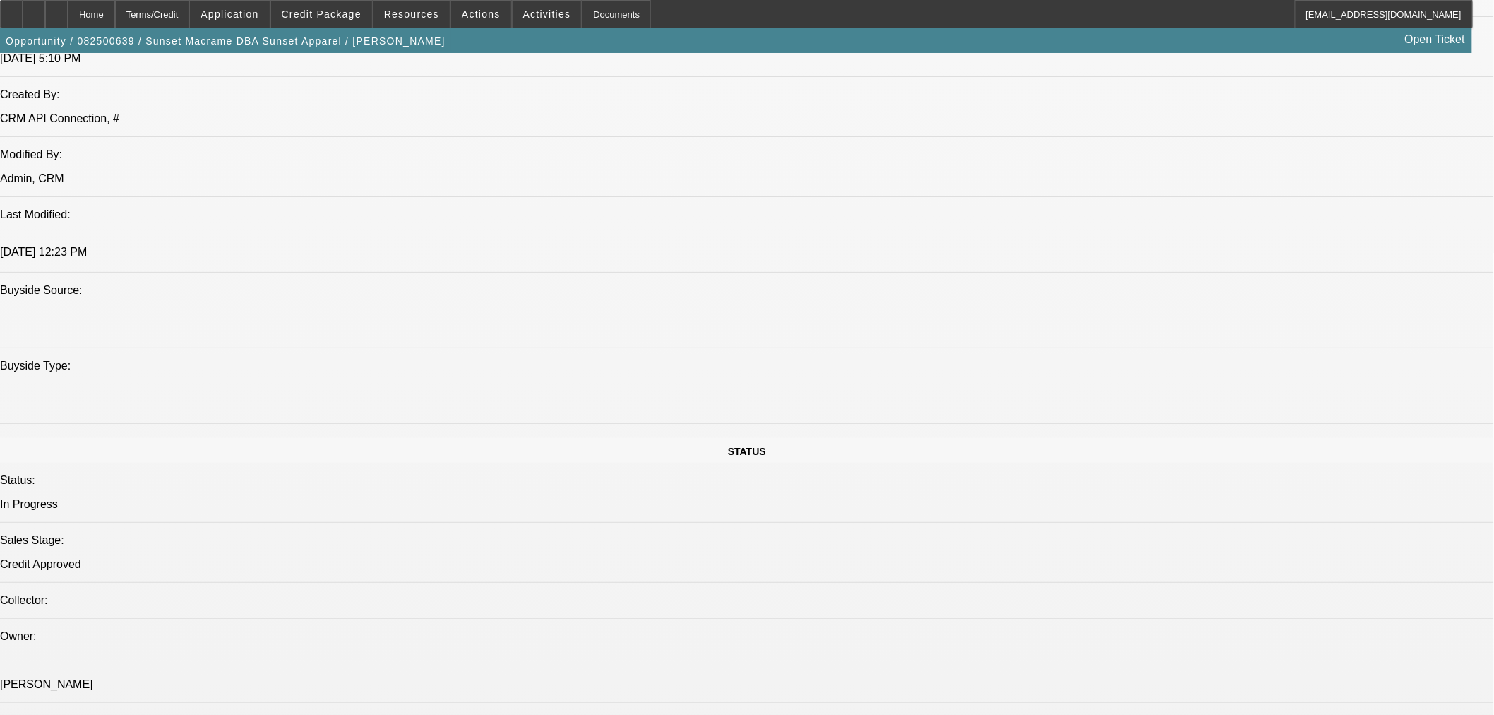
scroll to position [705, 0]
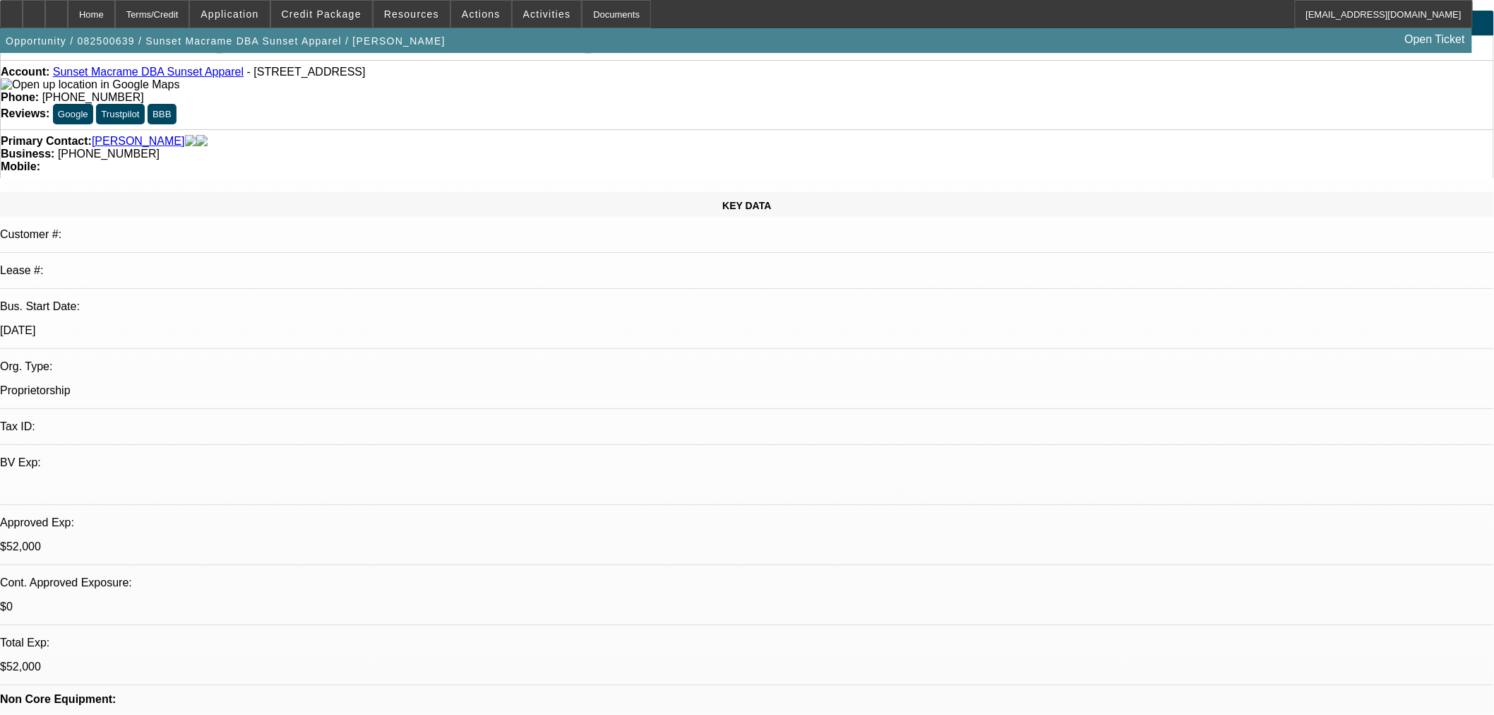
scroll to position [78, 0]
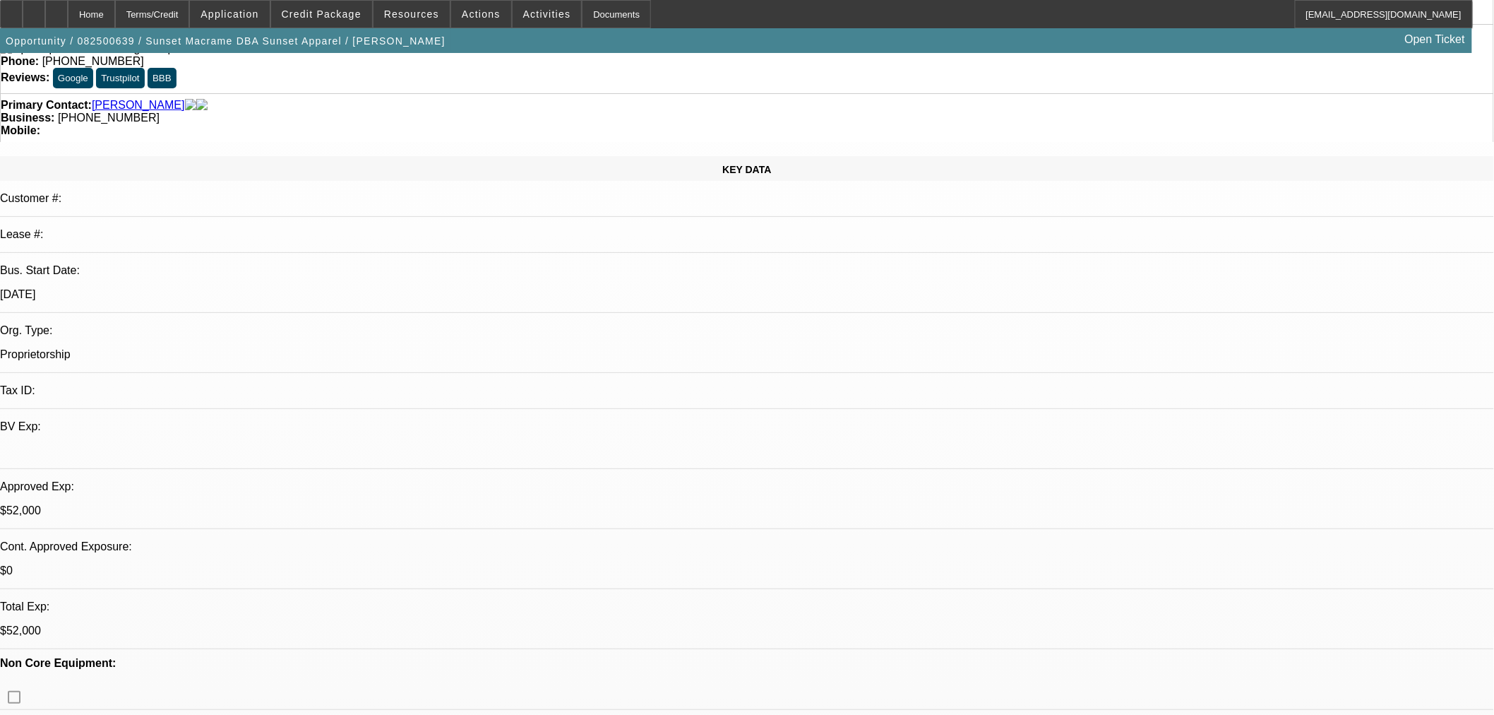
drag, startPoint x: 1154, startPoint y: 207, endPoint x: 1159, endPoint y: 270, distance: 63.1
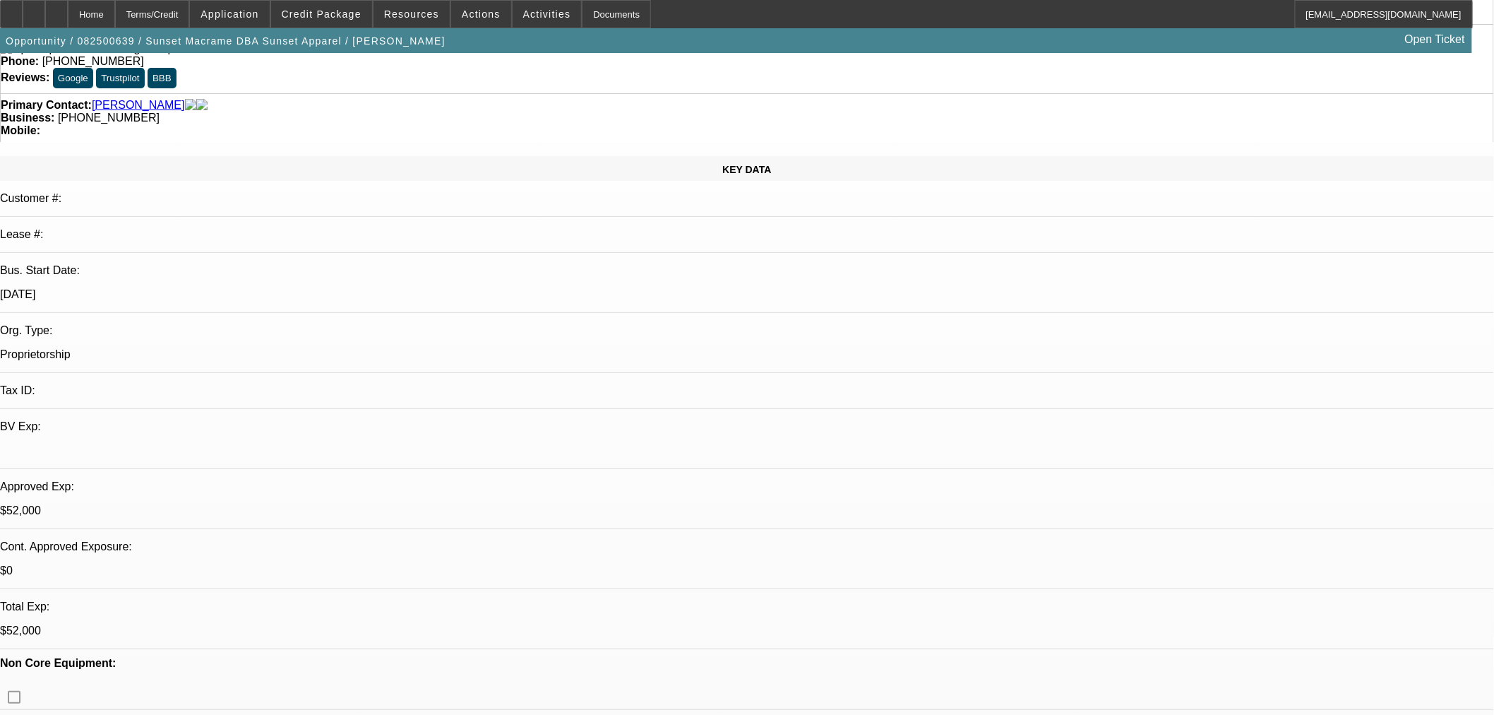
scroll to position [0, 0]
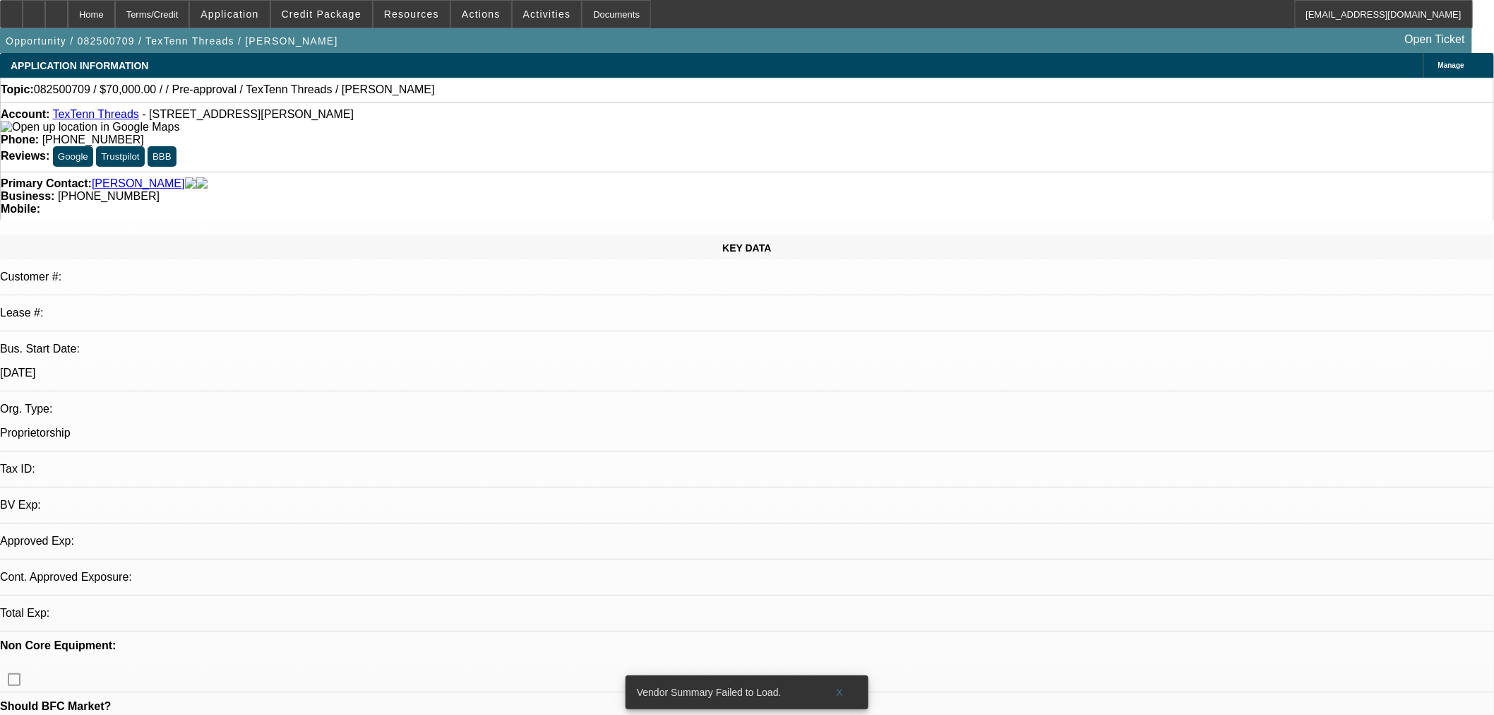
select select "0"
select select "2"
select select "0.1"
select select "4"
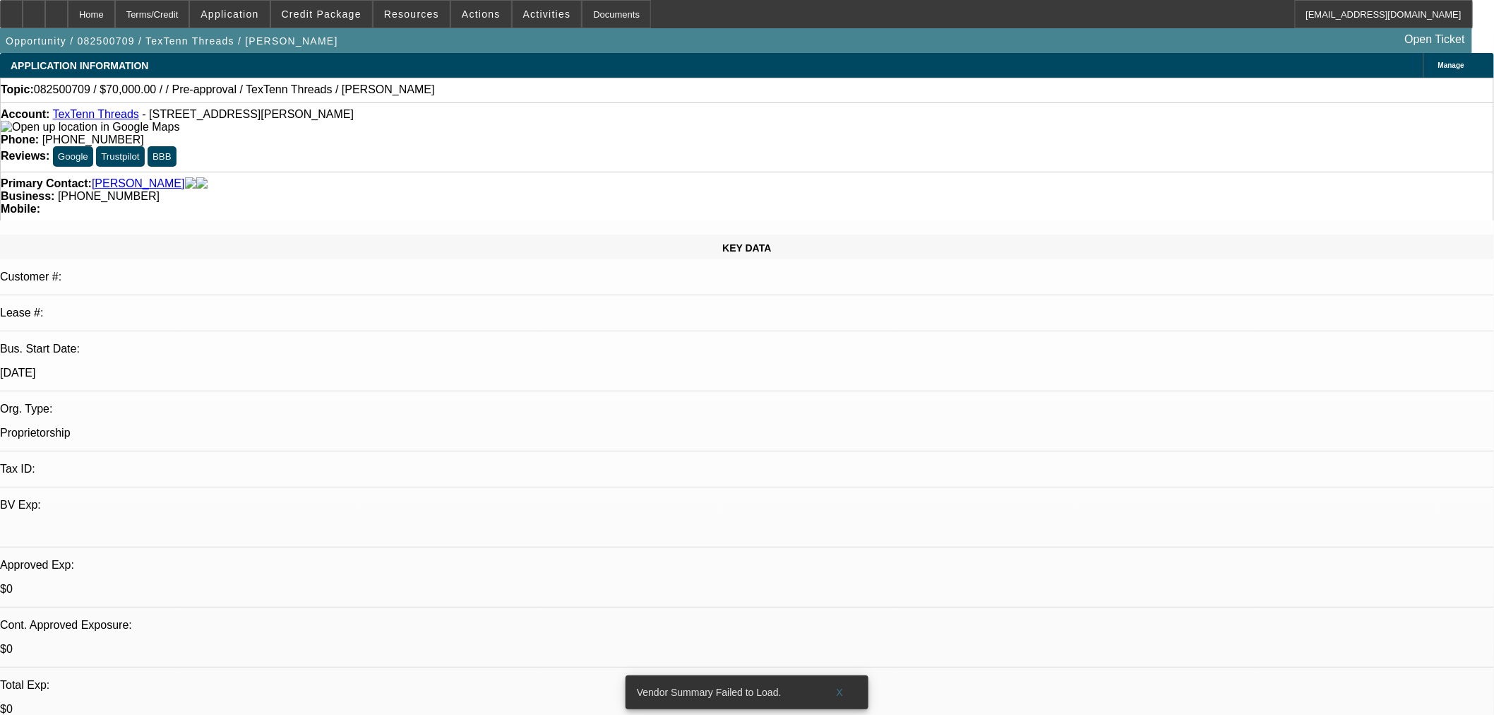
click at [83, 115] on link "TexTenn Threads" at bounding box center [95, 114] width 86 height 12
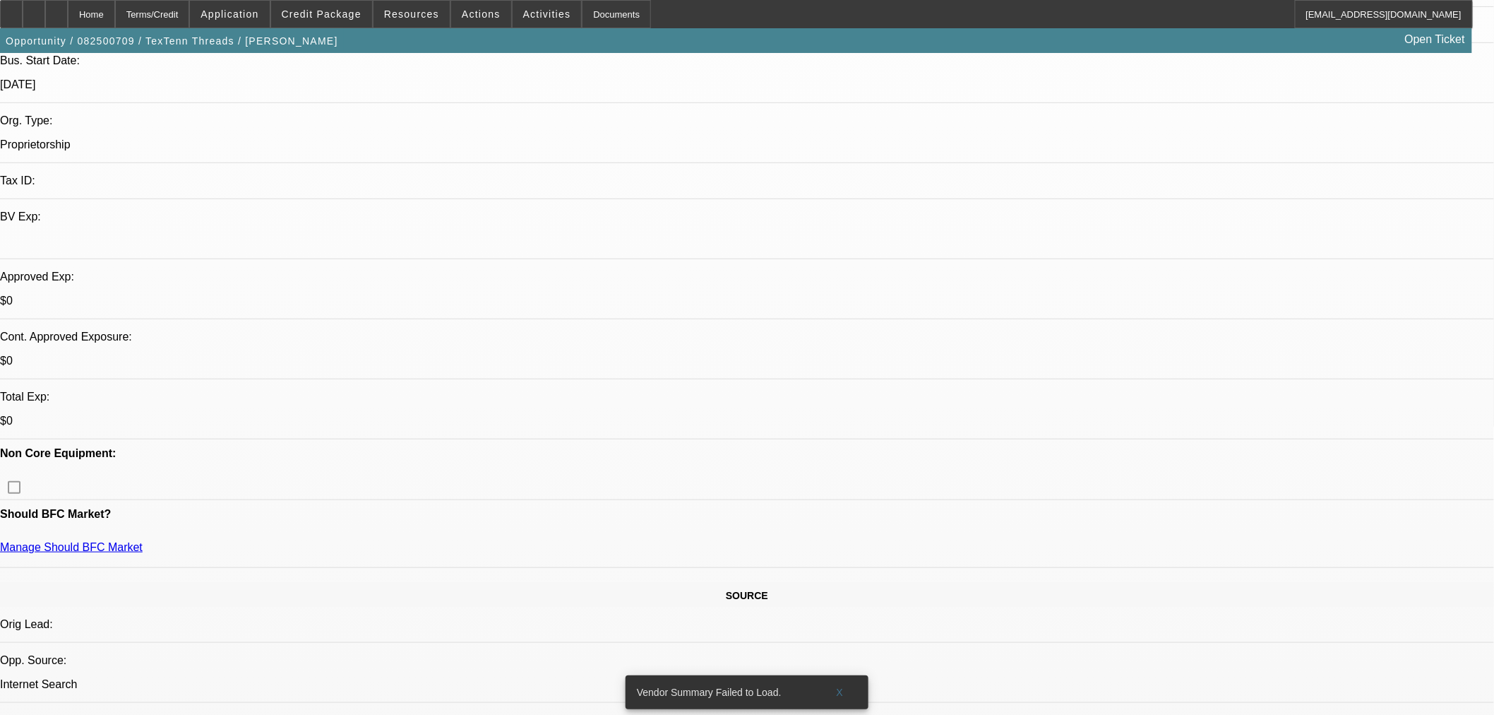
scroll to position [78, 0]
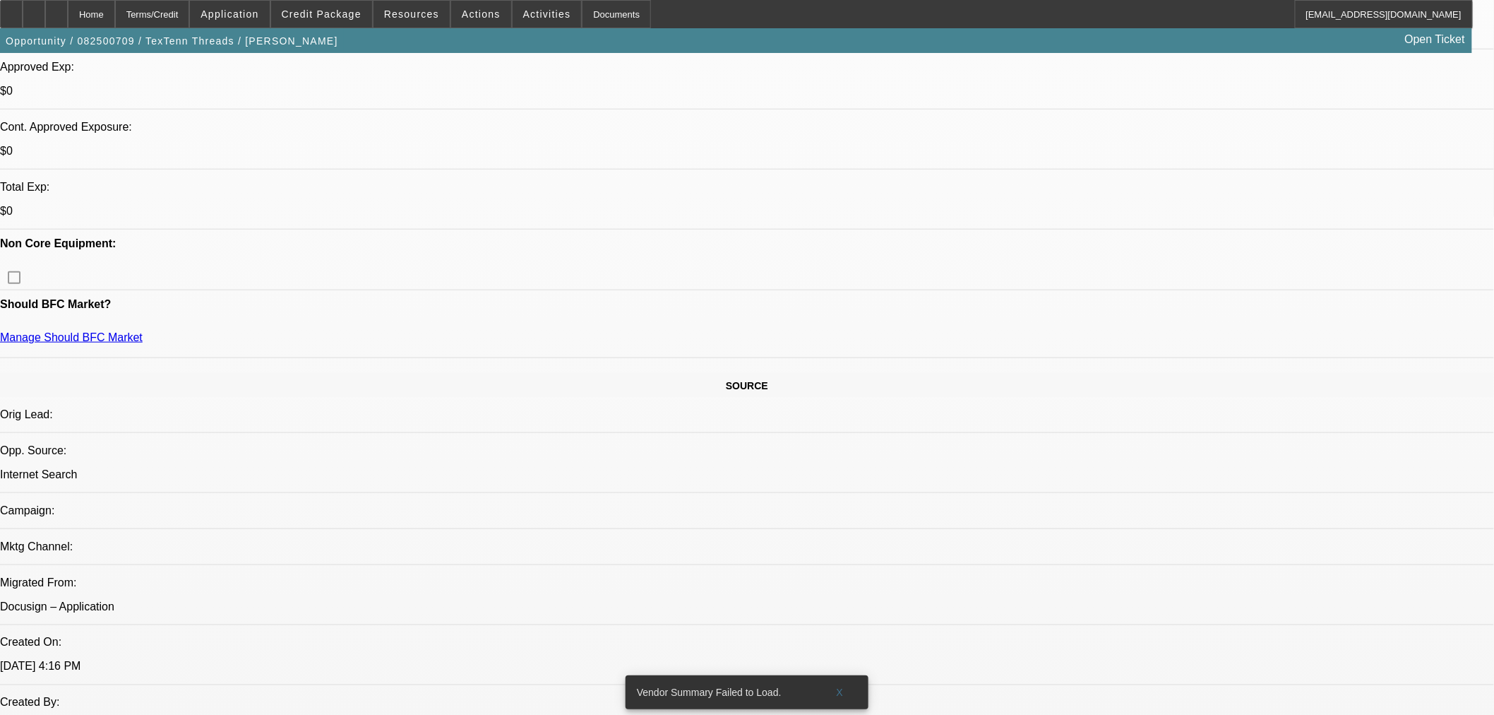
scroll to position [313, 0]
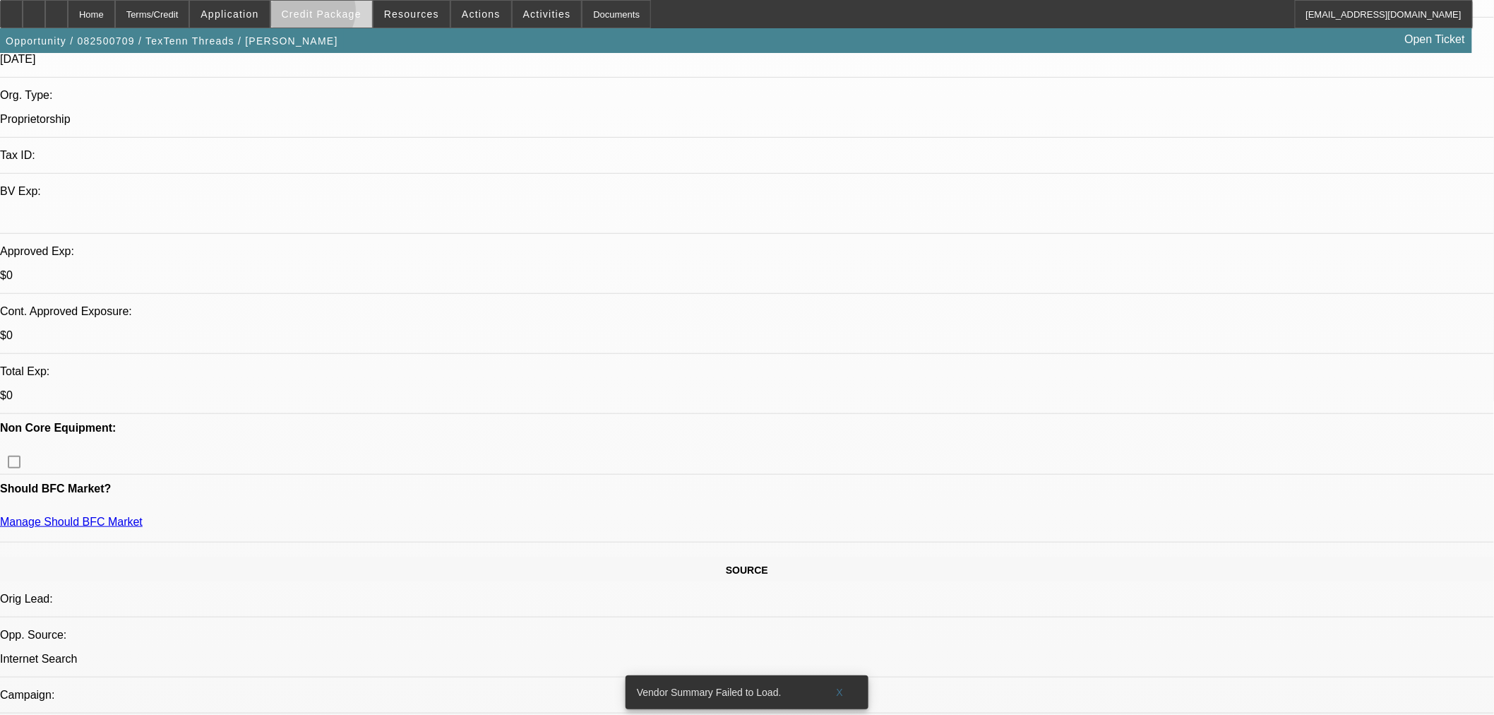
click at [335, 14] on span "Credit Package" at bounding box center [322, 13] width 80 height 11
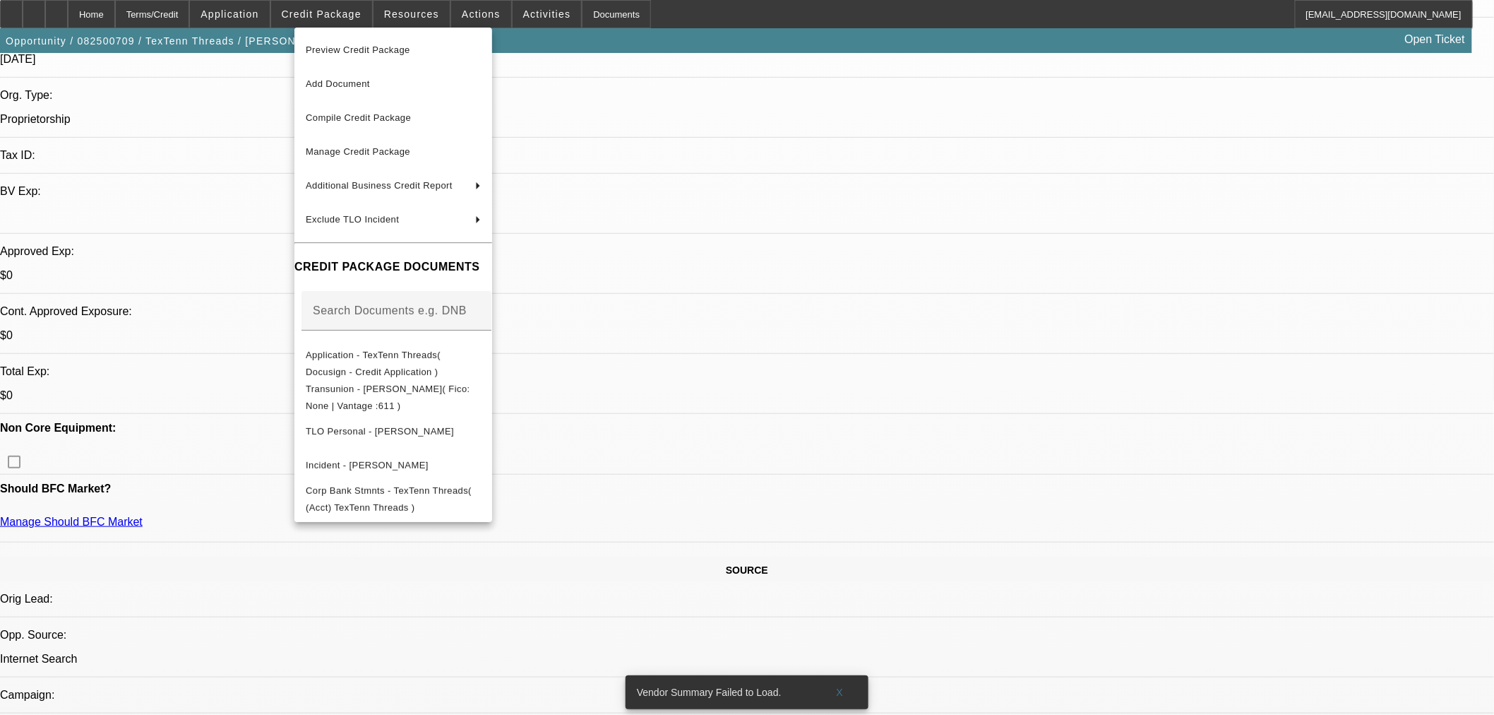
click at [856, 385] on div at bounding box center [747, 357] width 1494 height 715
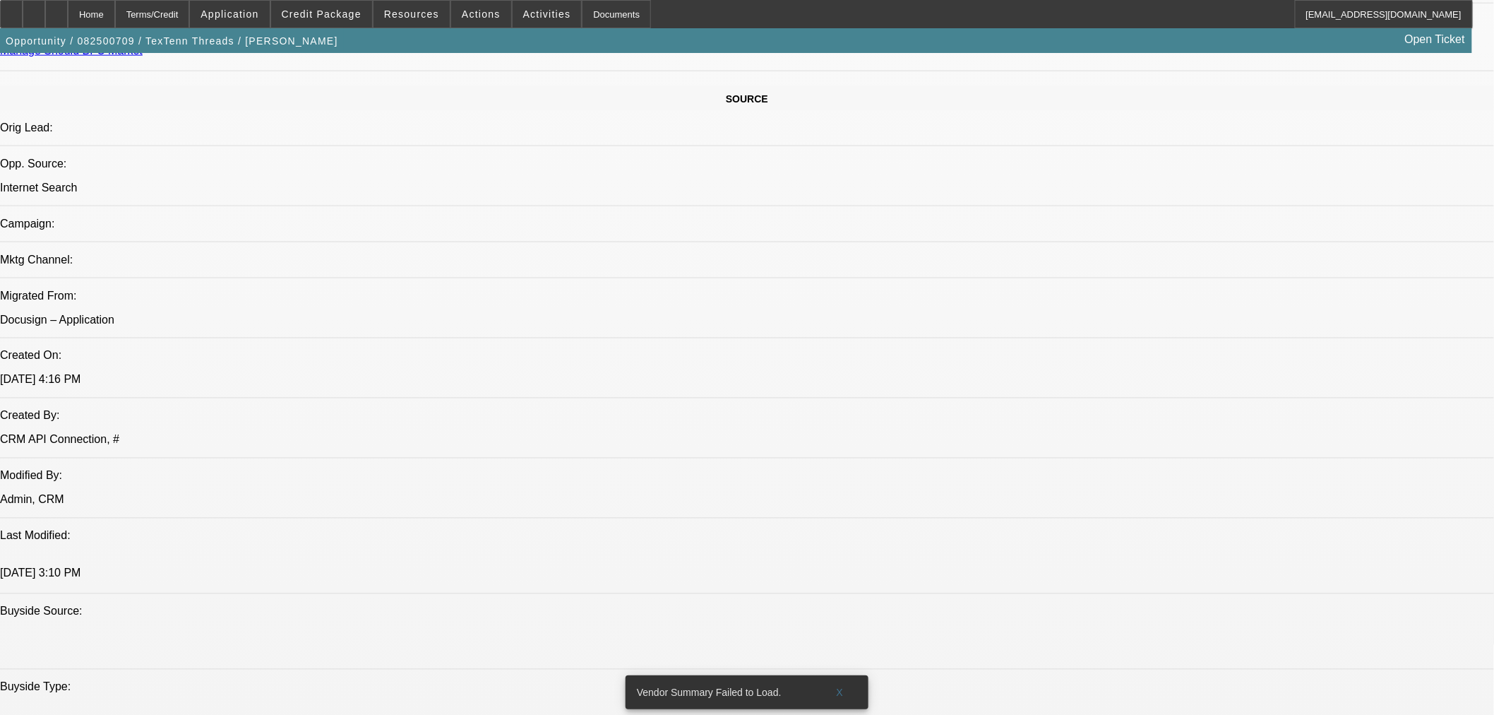
scroll to position [235, 0]
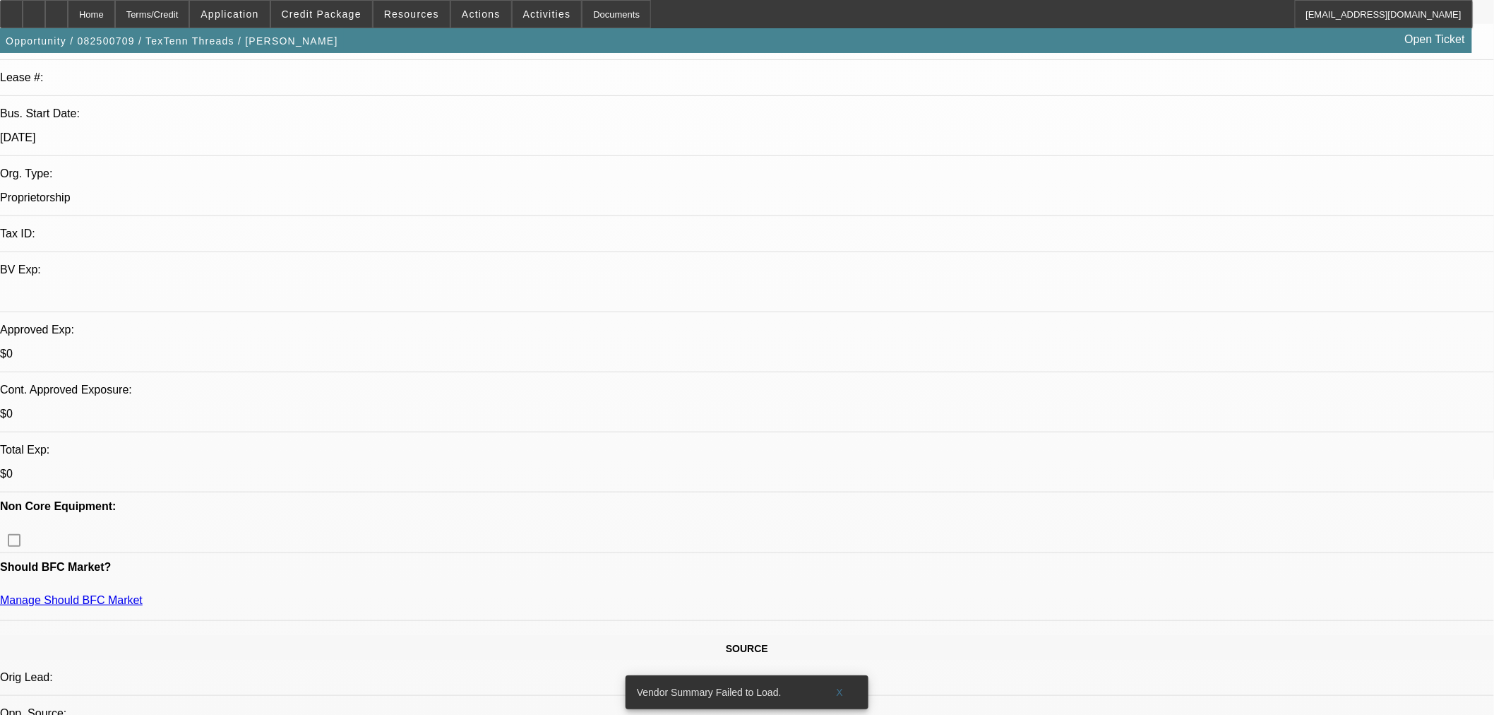
drag, startPoint x: 1181, startPoint y: 246, endPoint x: 1186, endPoint y: 236, distance: 11.1
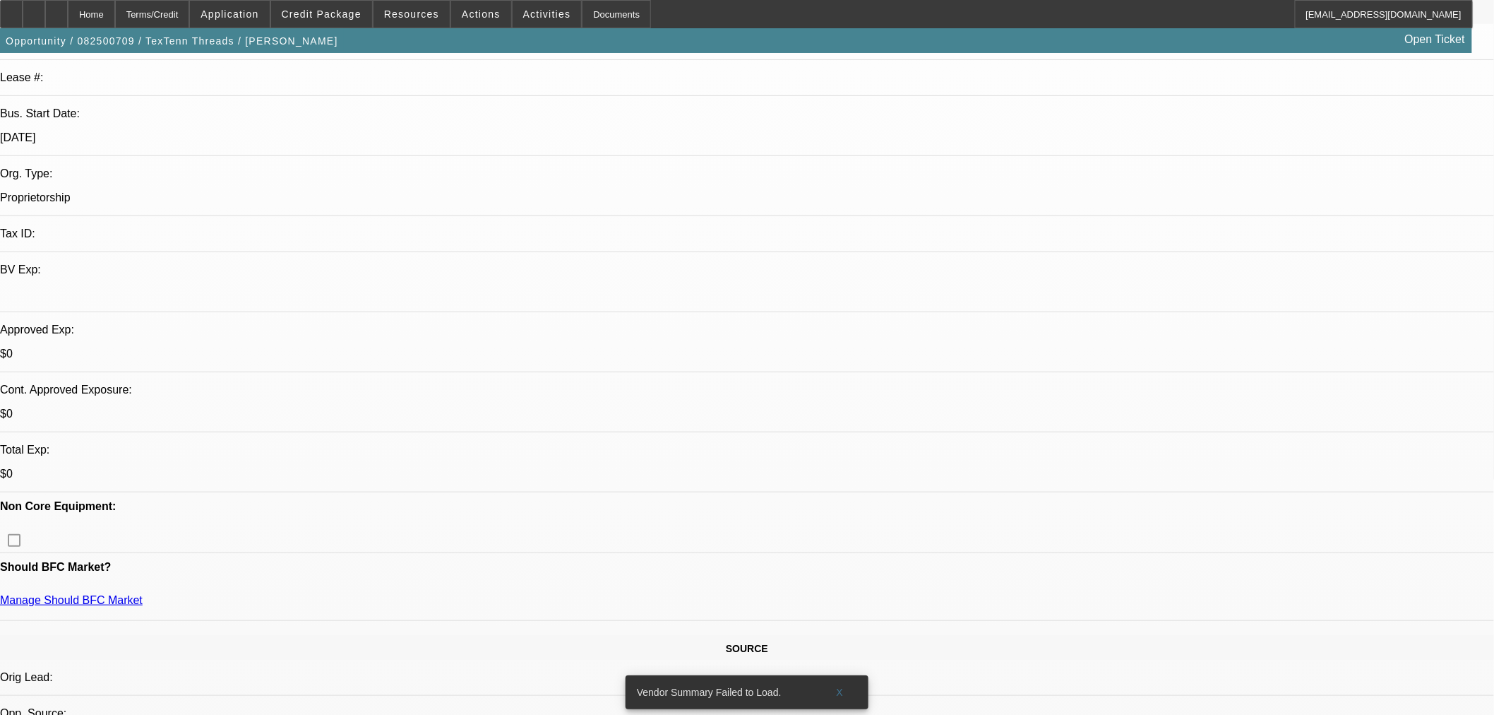
radio input "true"
type textarea "Get with aaron and see if still looking to aDD"
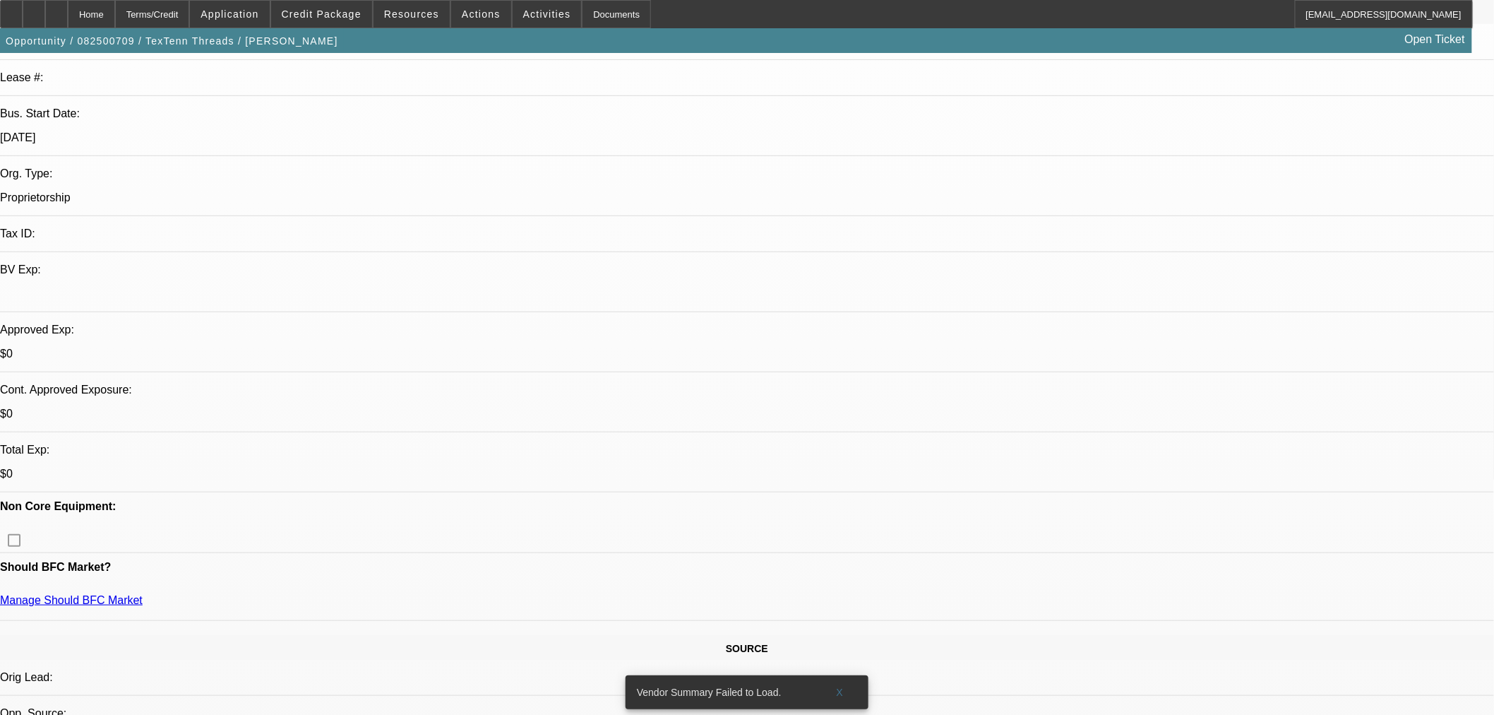
radio input "true"
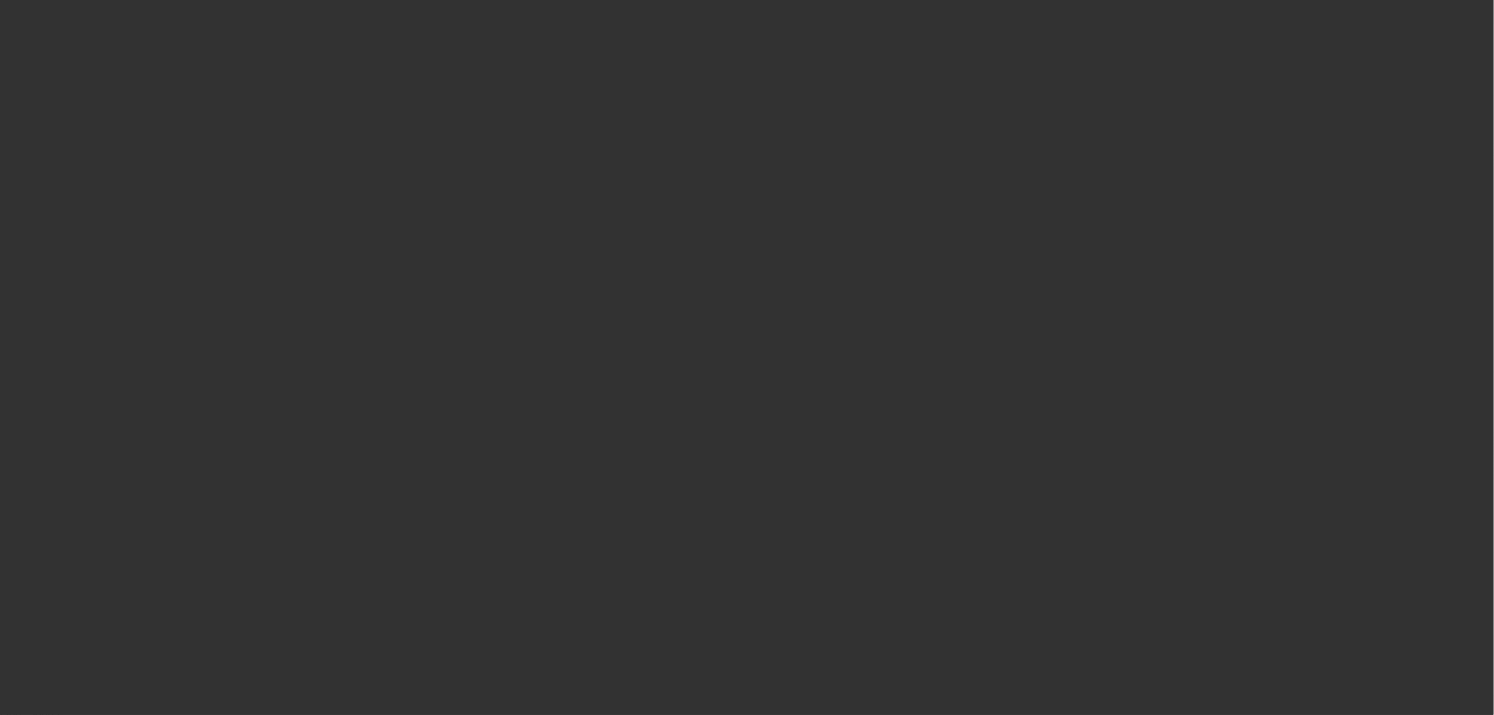
scroll to position [0, 0]
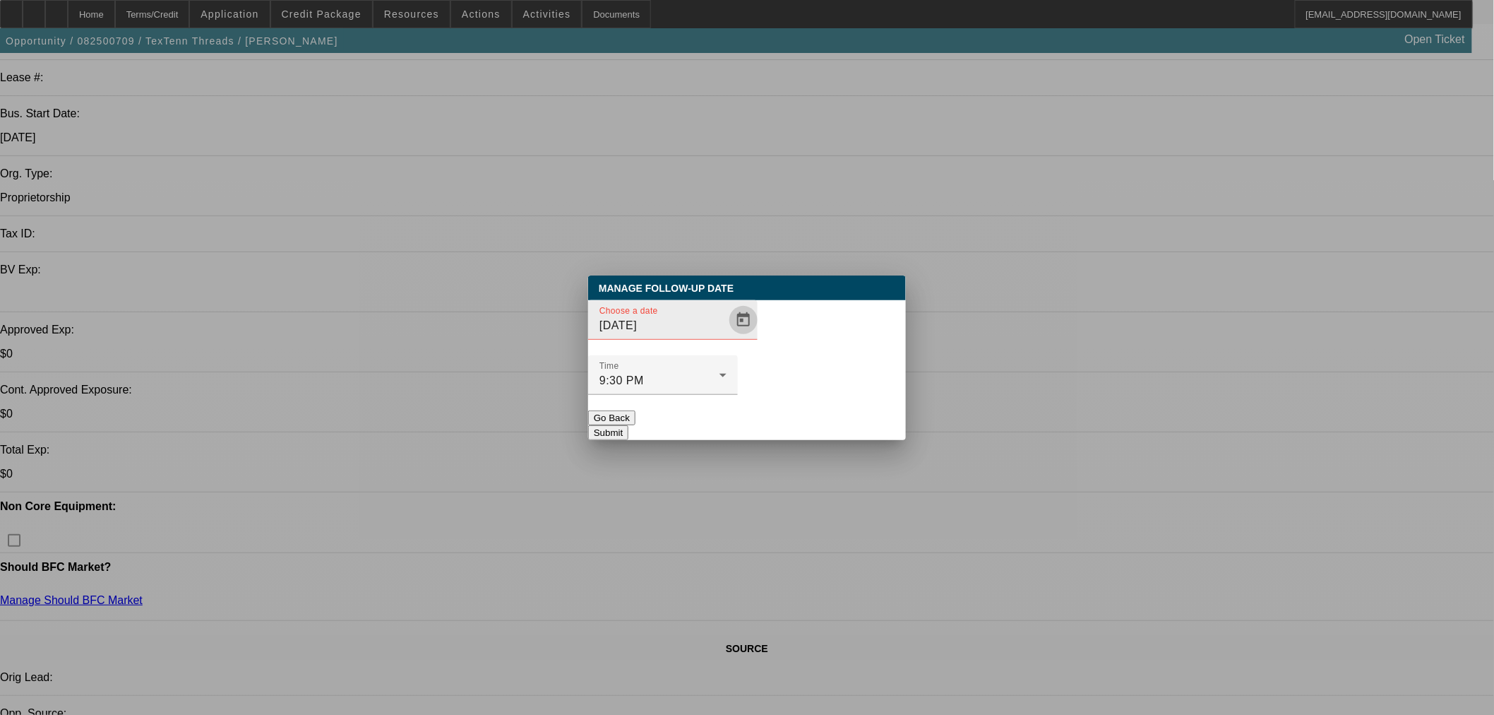
click at [727, 337] on span "Open calendar" at bounding box center [744, 320] width 34 height 34
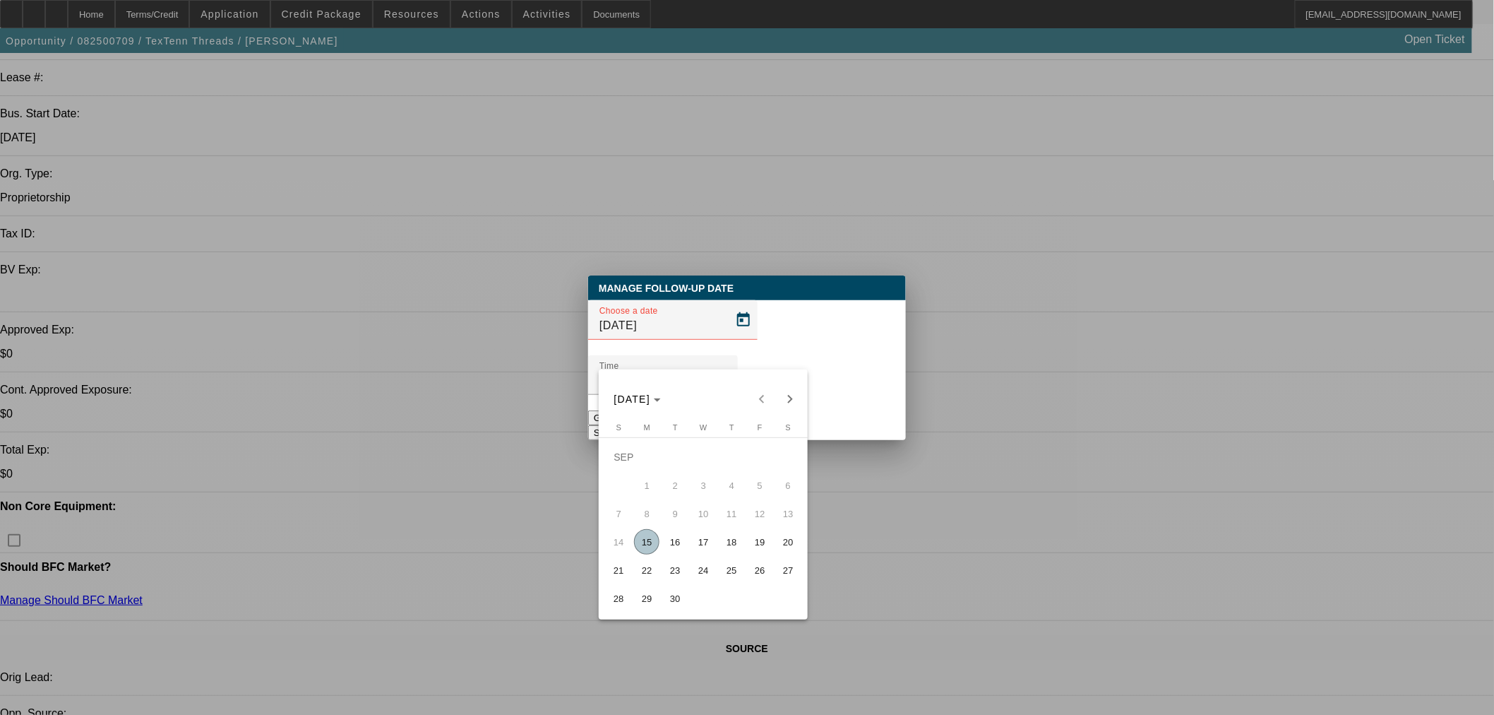
click at [673, 542] on span "16" at bounding box center [674, 541] width 25 height 25
type input "[DATE]"
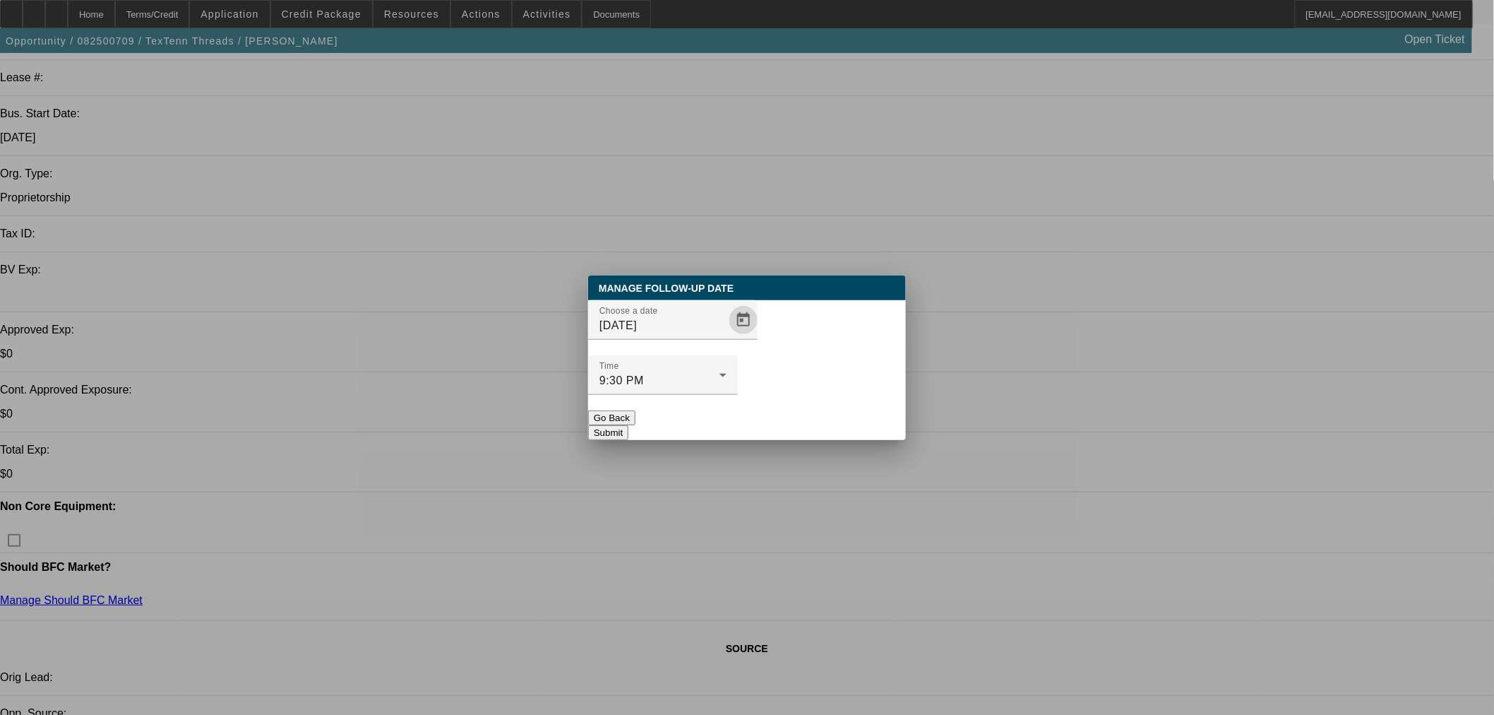
click at [628, 425] on button "Submit" at bounding box center [608, 432] width 40 height 15
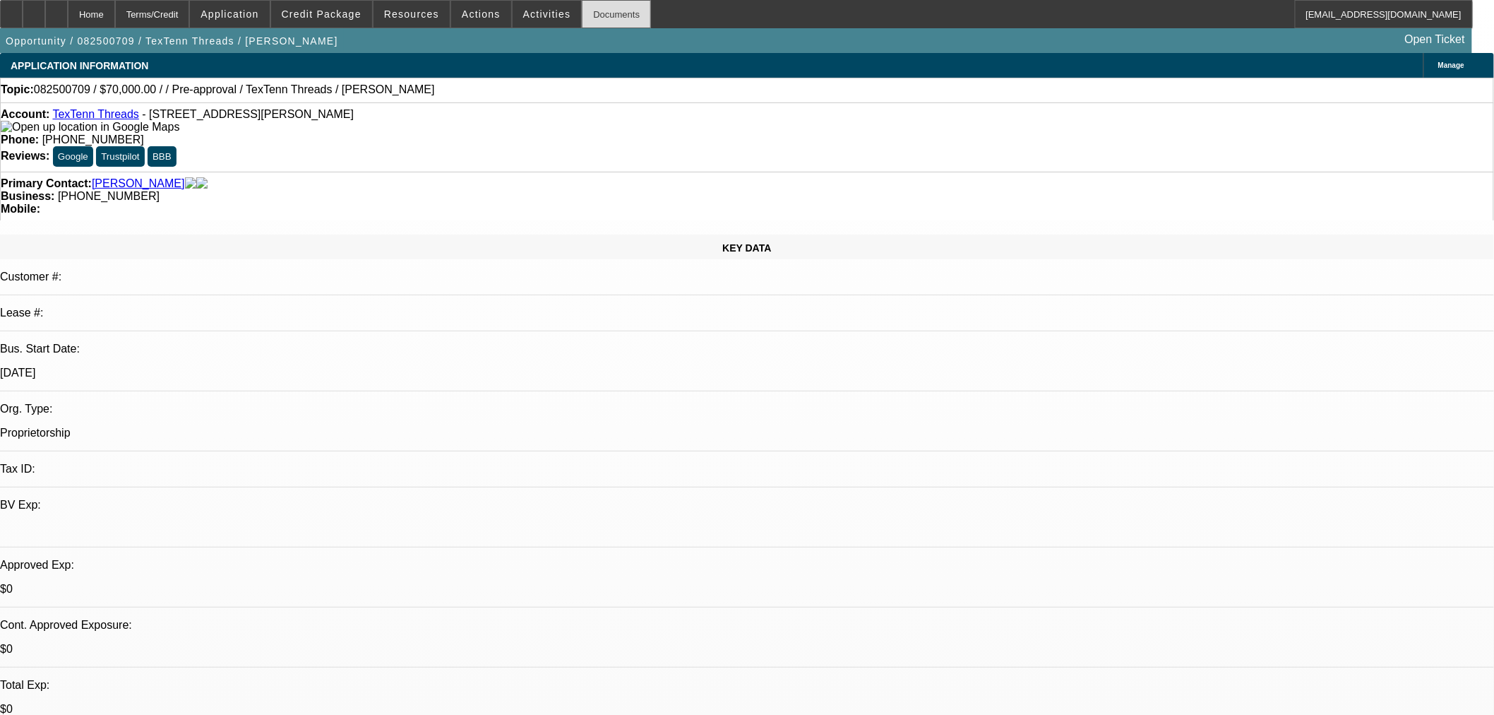
scroll to position [235, 0]
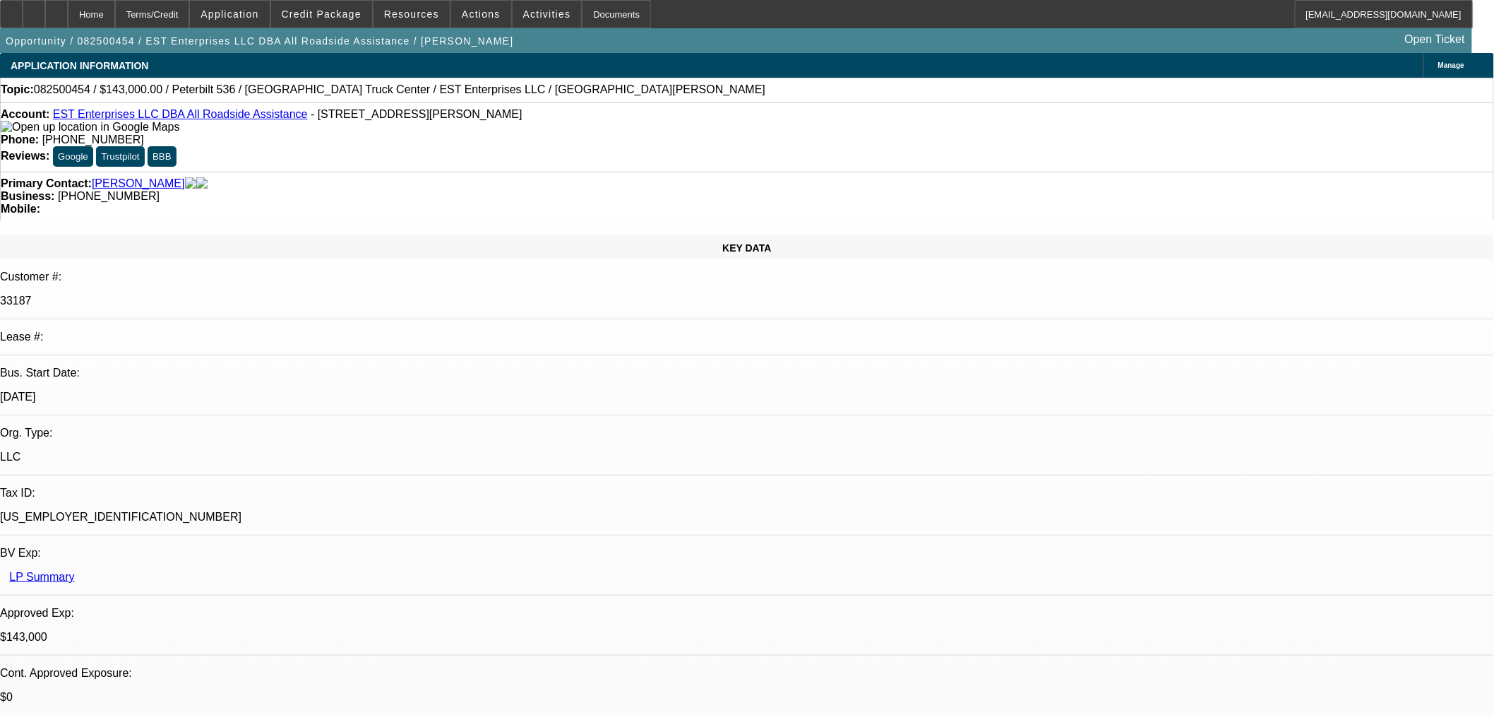
select select "0"
select select "2"
select select "0"
select select "6"
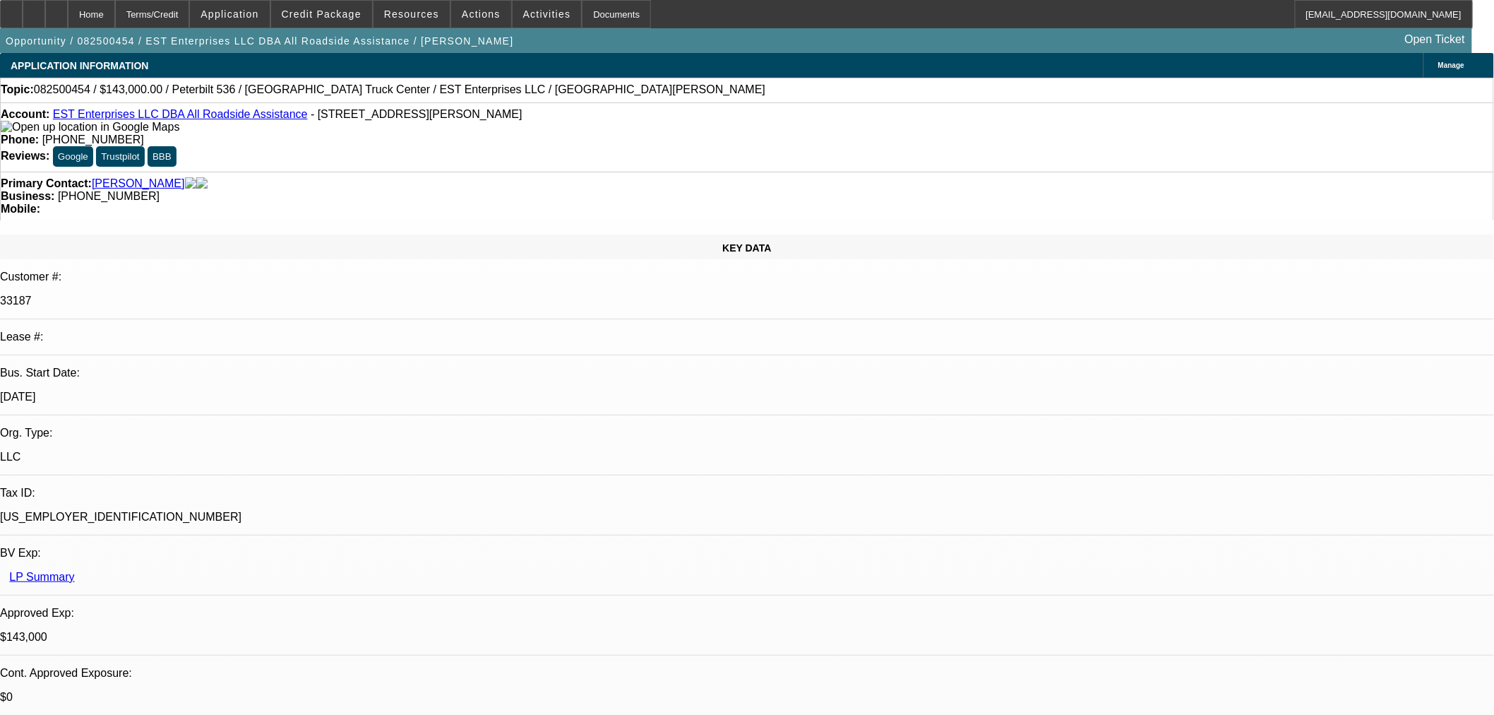
select select "0"
select select "2"
select select "0"
select select "6"
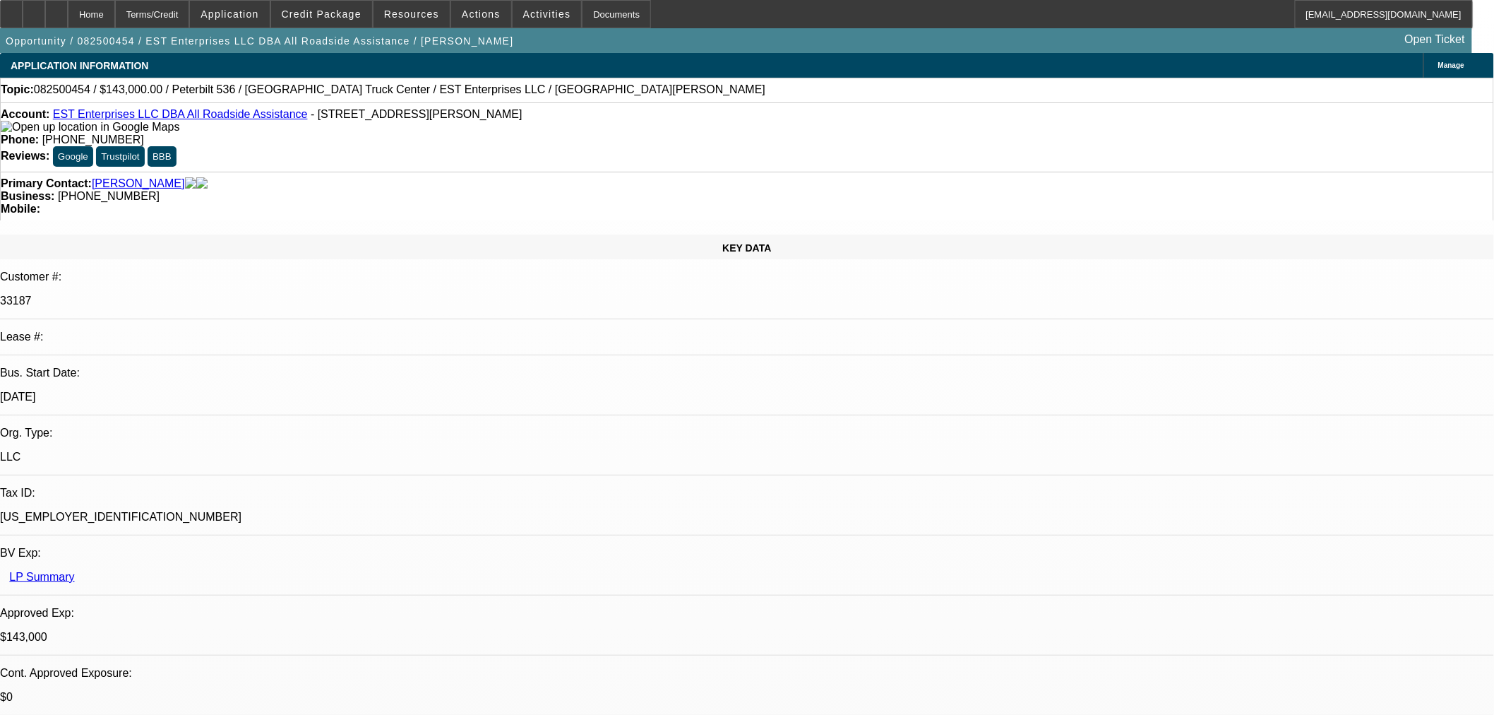
select select "0"
select select "2"
select select "0"
select select "6"
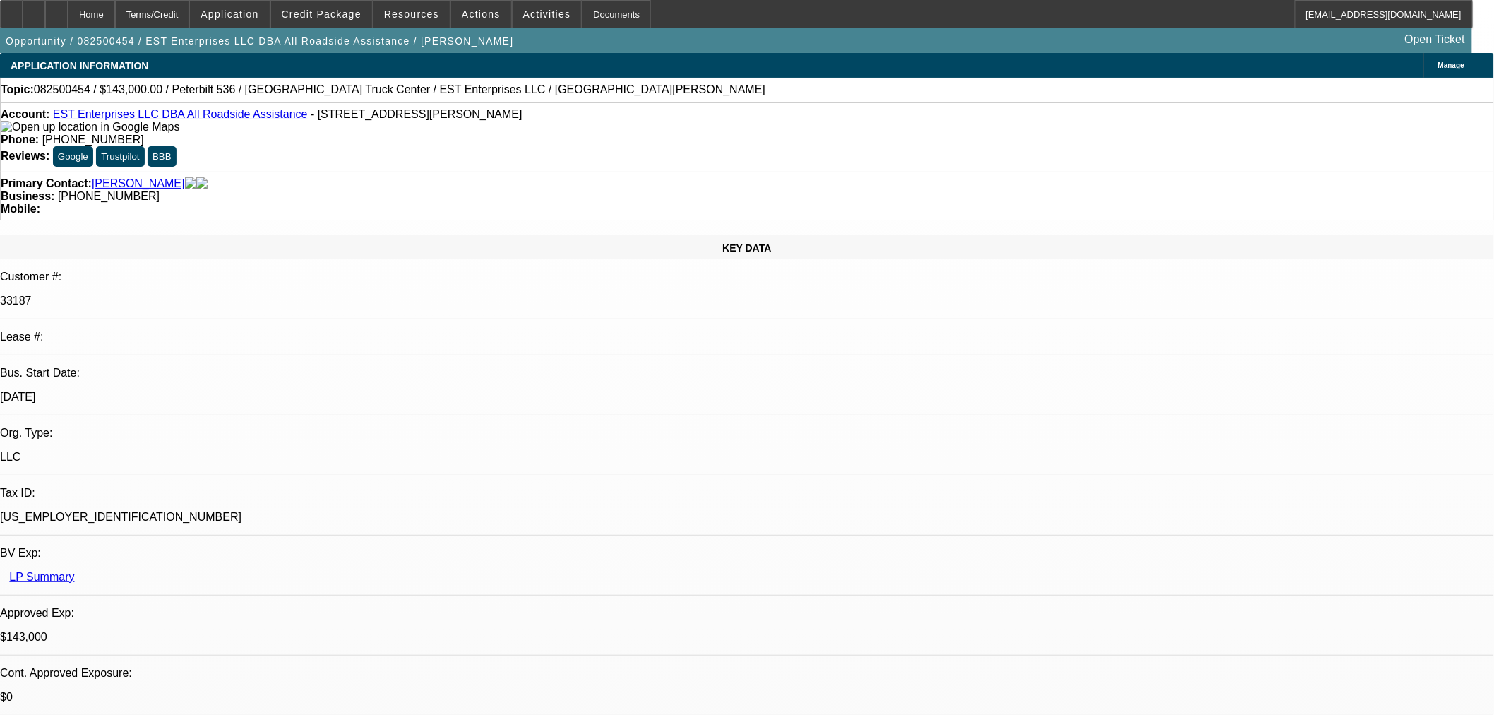
select select "0"
select select "2"
select select "0.1"
select select "4"
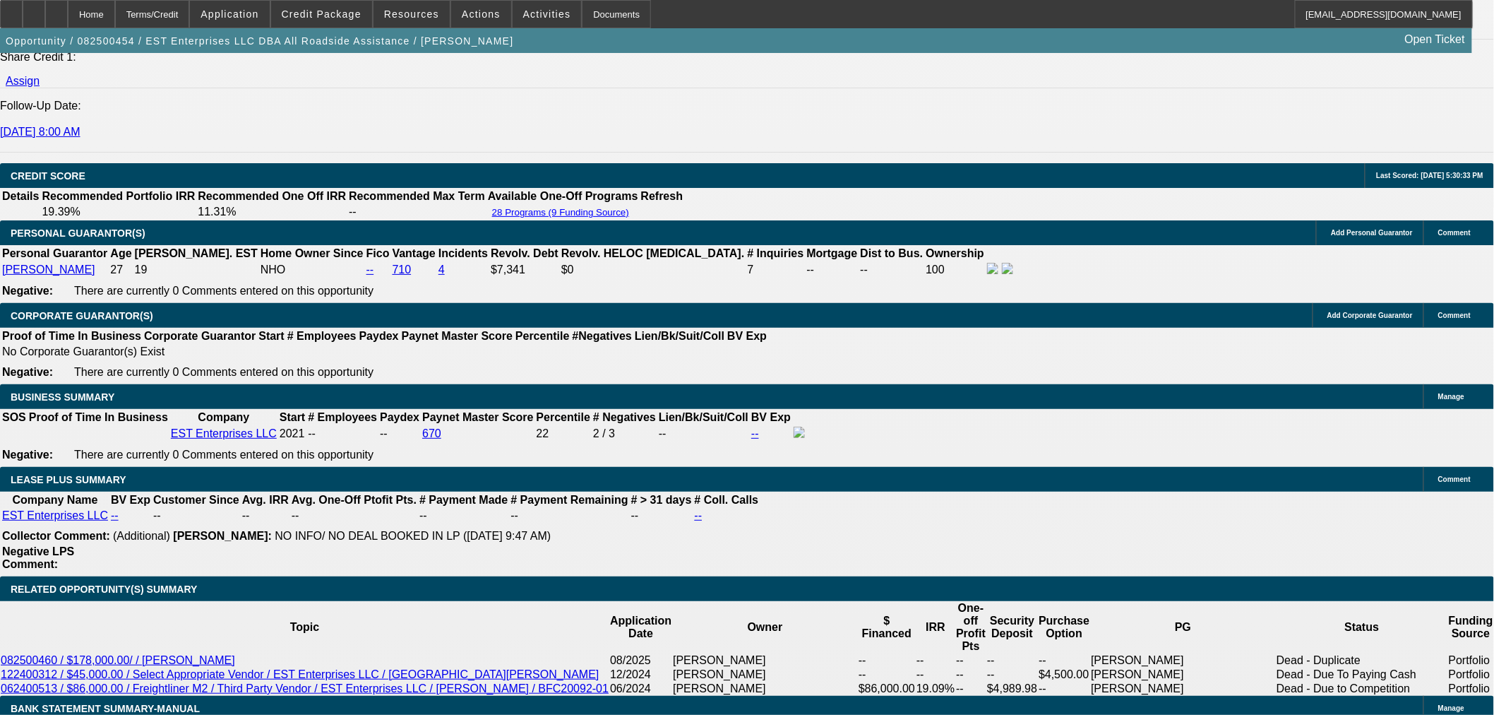
scroll to position [2118, 0]
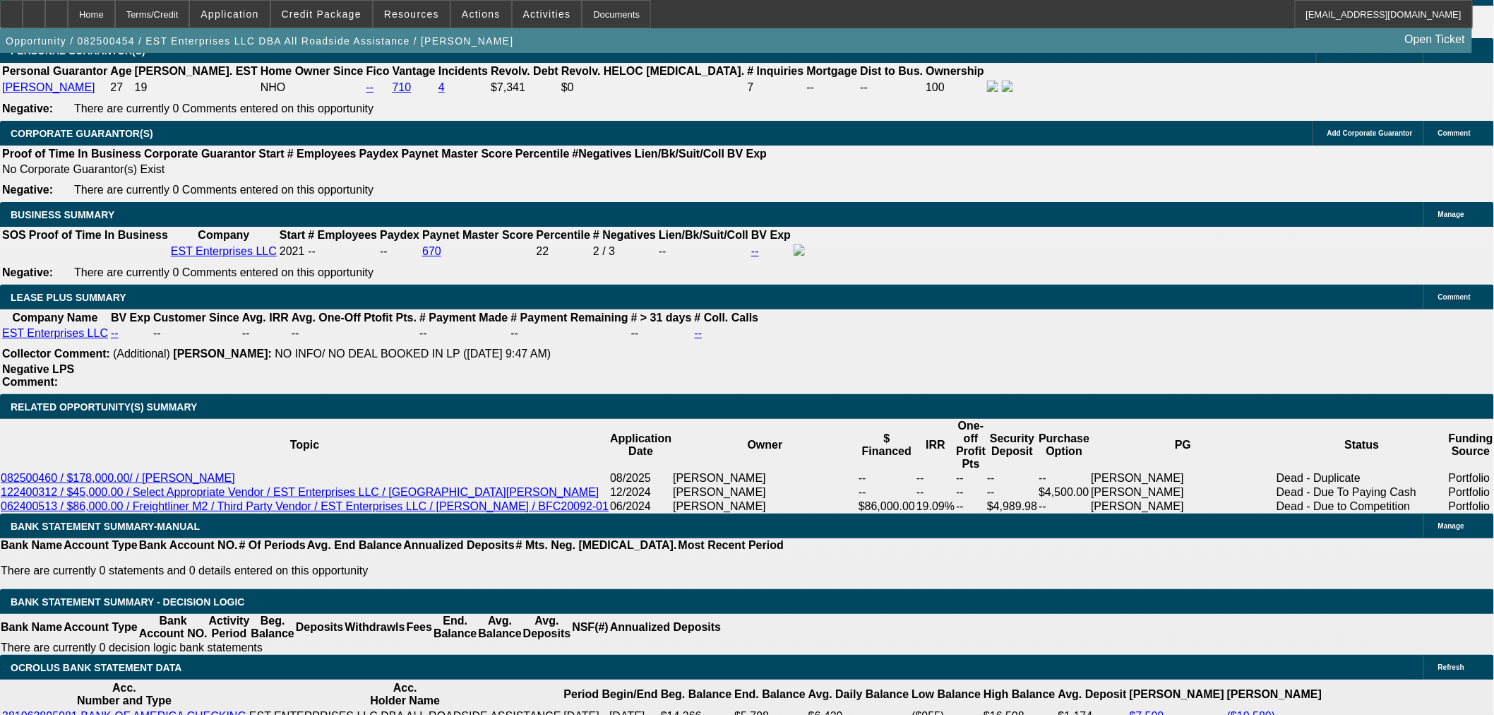
radio input "true"
type textarea "Still needing to sell truck."
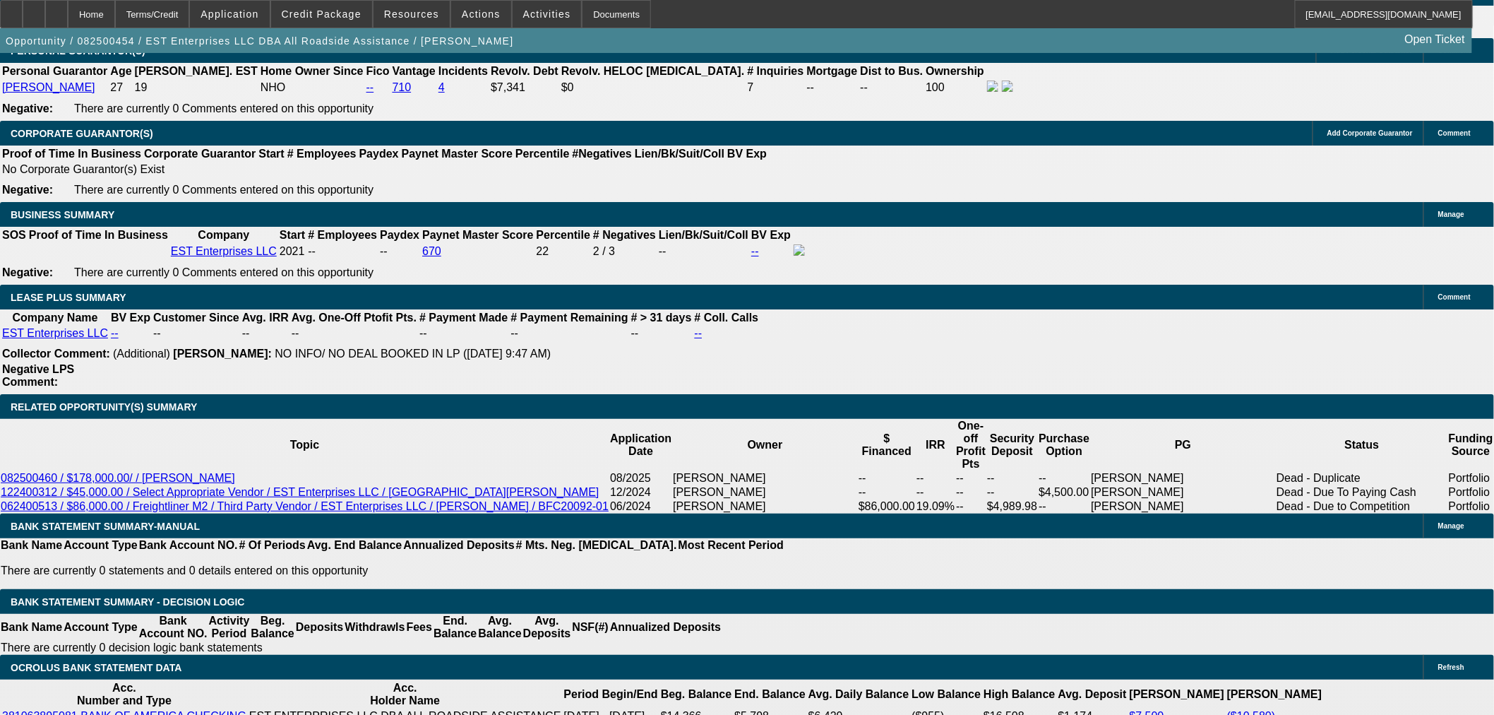
radio input "true"
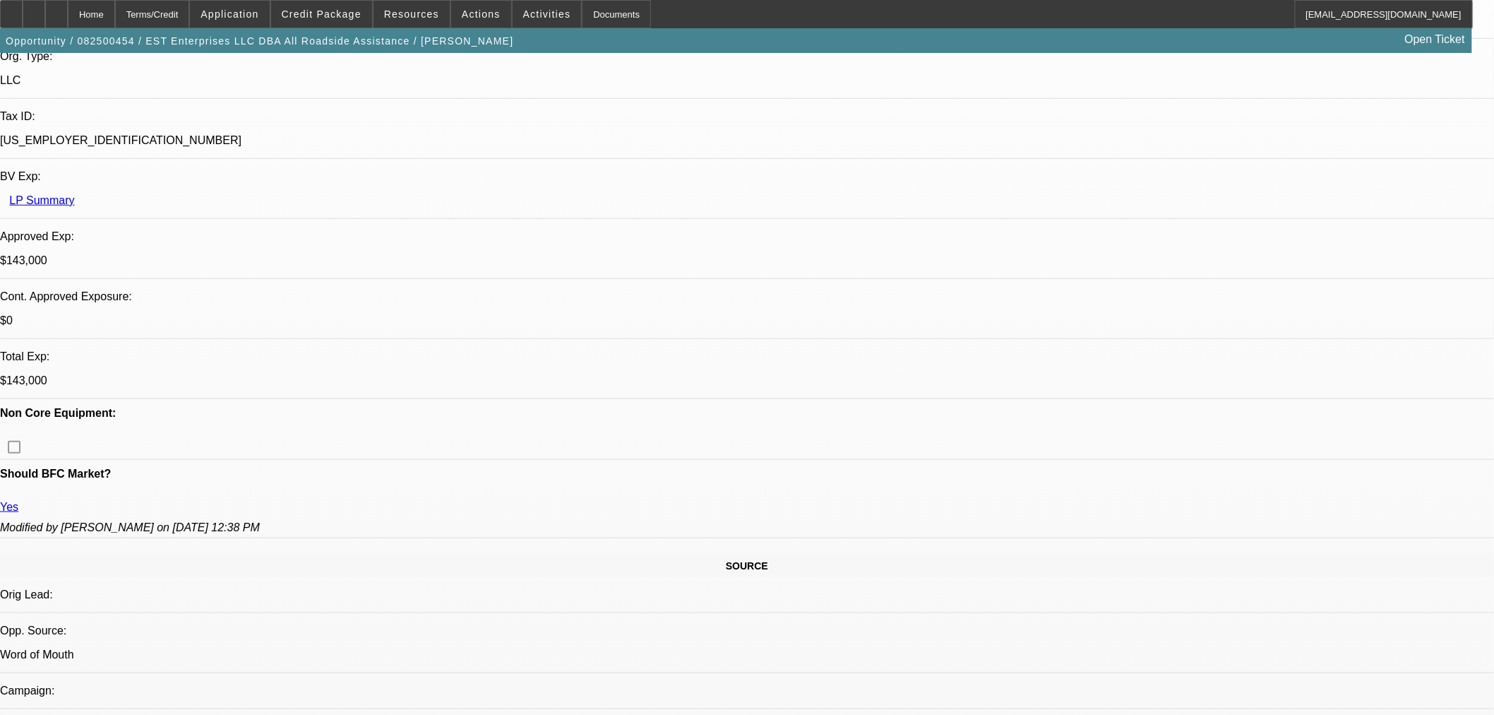
scroll to position [235, 0]
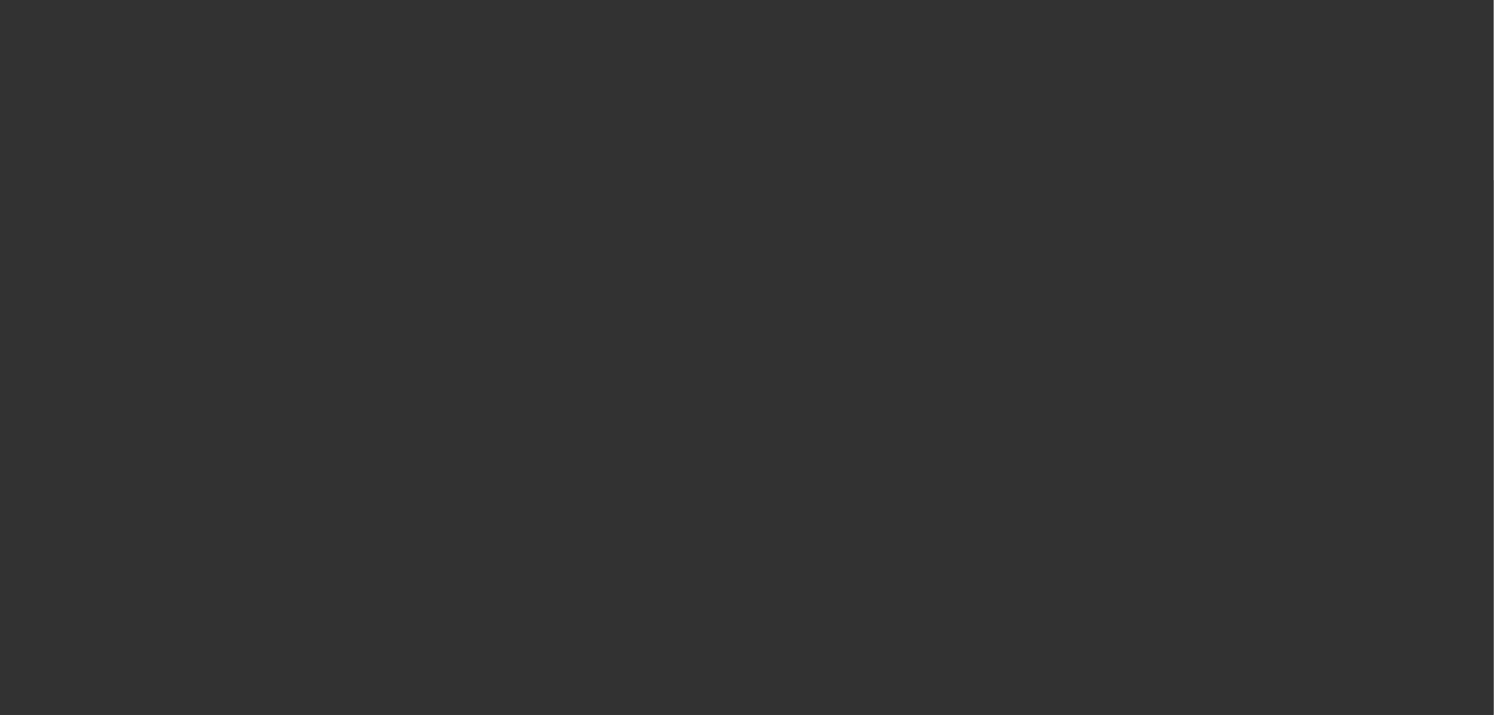
scroll to position [0, 0]
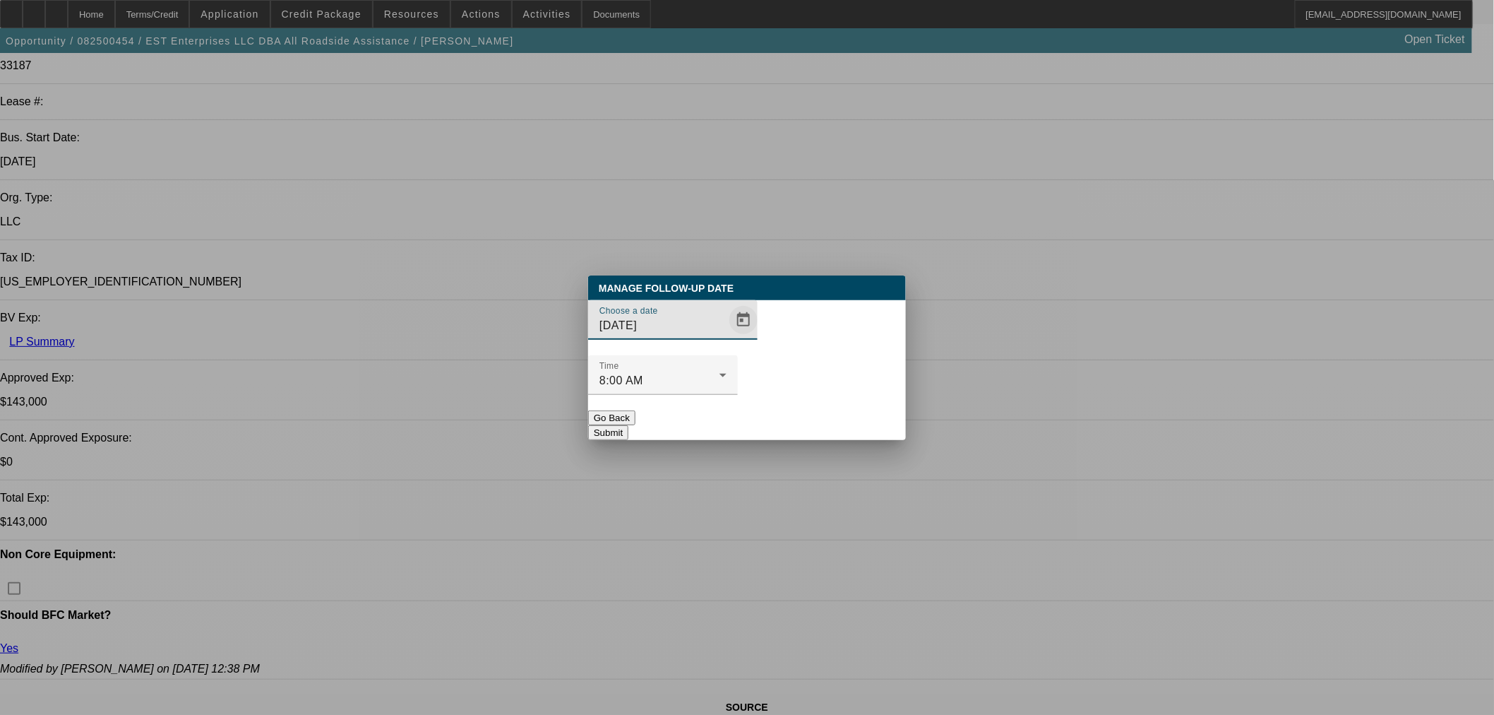
click at [727, 337] on span "Open calendar" at bounding box center [744, 320] width 34 height 34
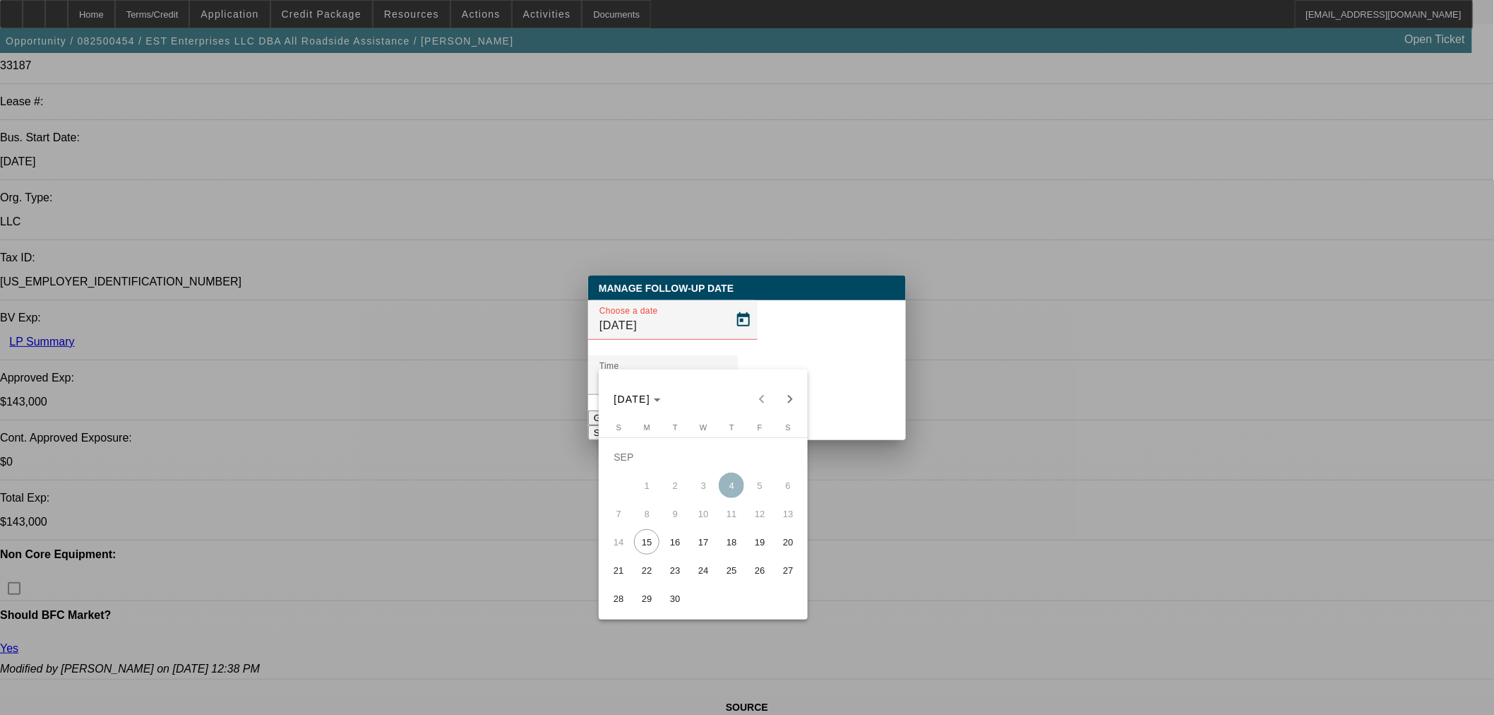
click at [763, 551] on span "19" at bounding box center [759, 541] width 25 height 25
type input "9/19/2025"
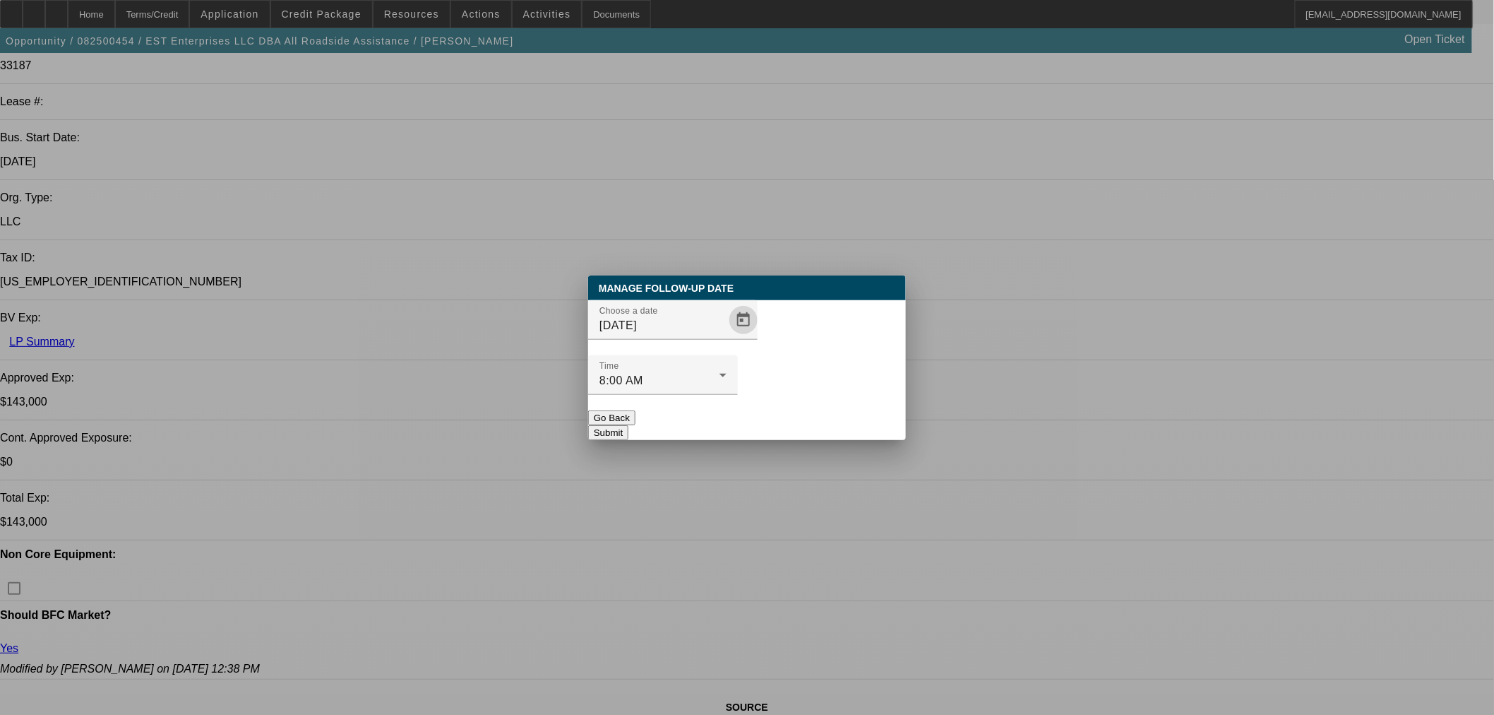
click at [738, 395] on div at bounding box center [663, 403] width 150 height 16
click at [628, 425] on button "Submit" at bounding box center [608, 432] width 40 height 15
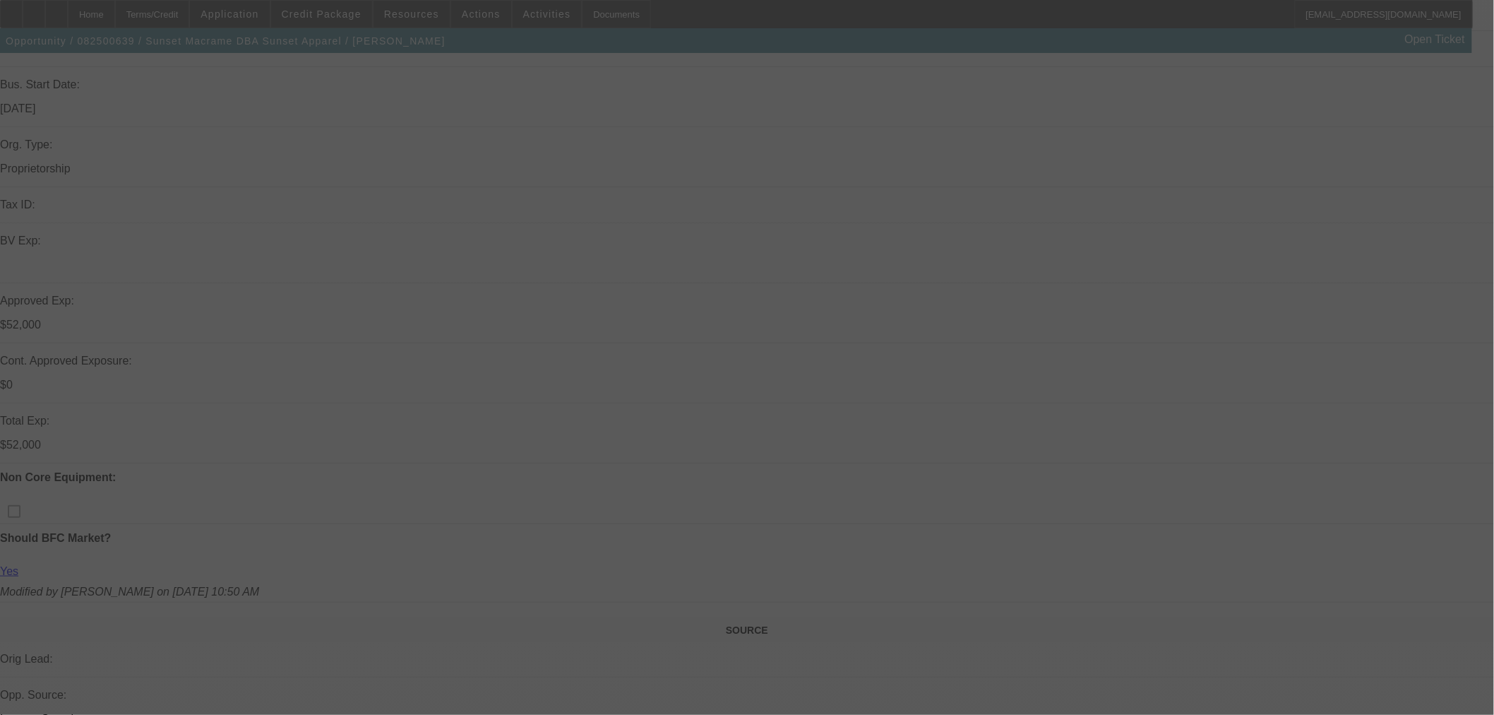
scroll to position [392, 0]
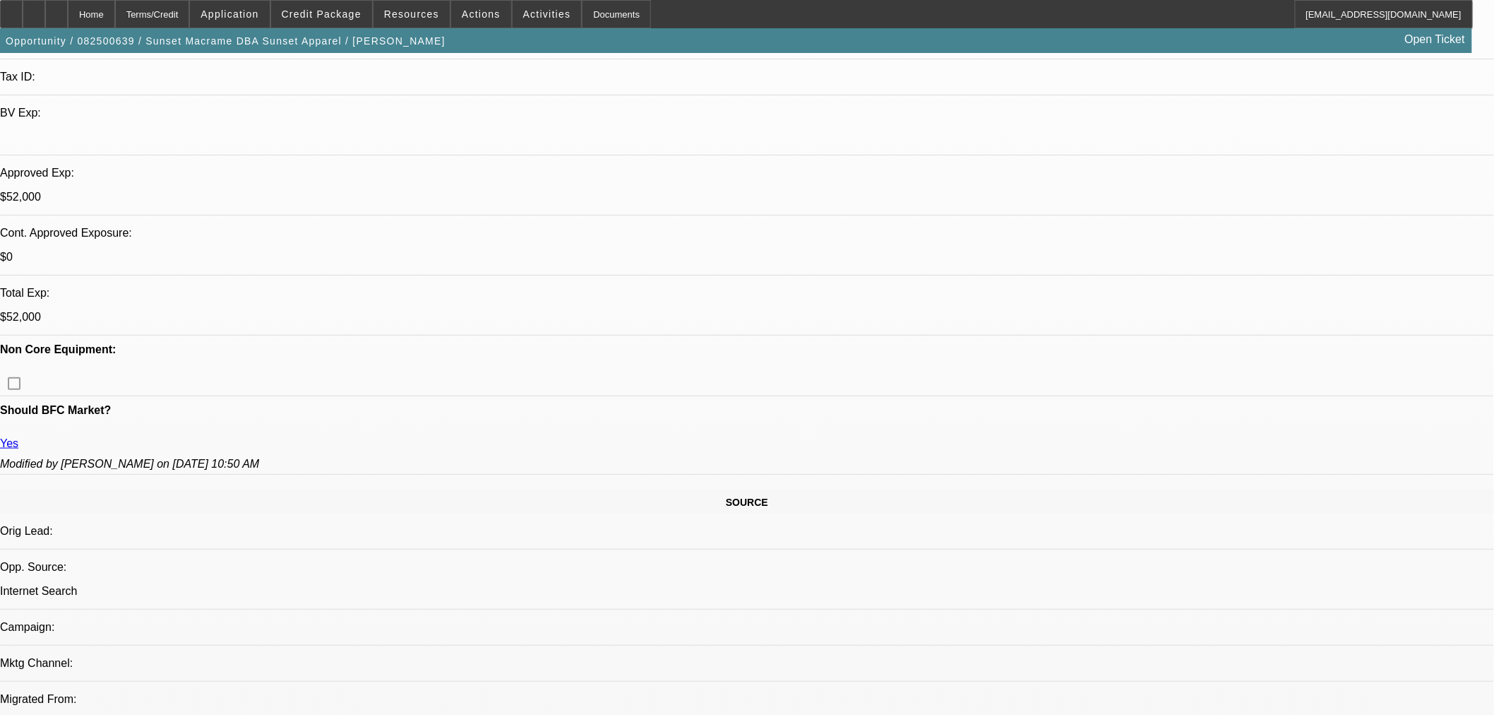
select select "0"
select select "2"
select select "0"
select select "2"
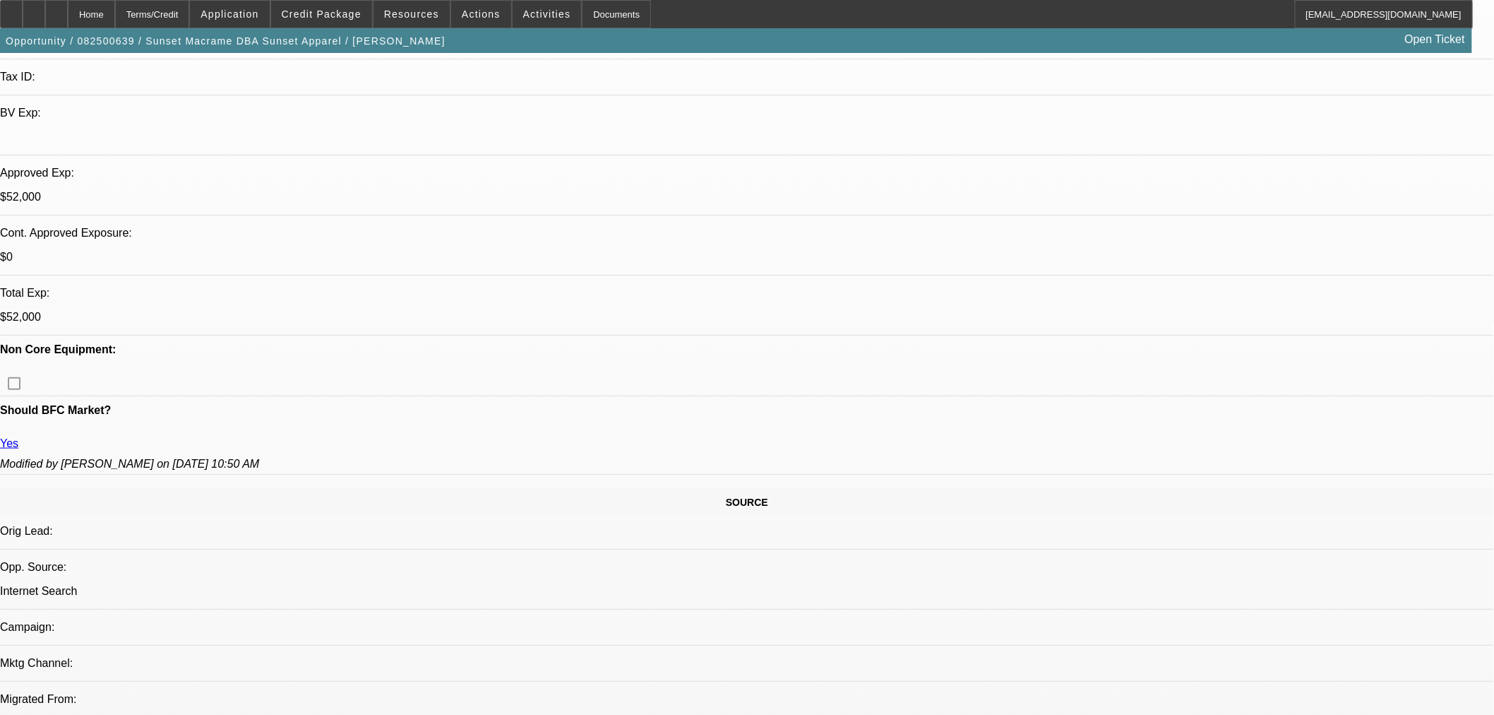
select select "0"
select select "2"
select select "0"
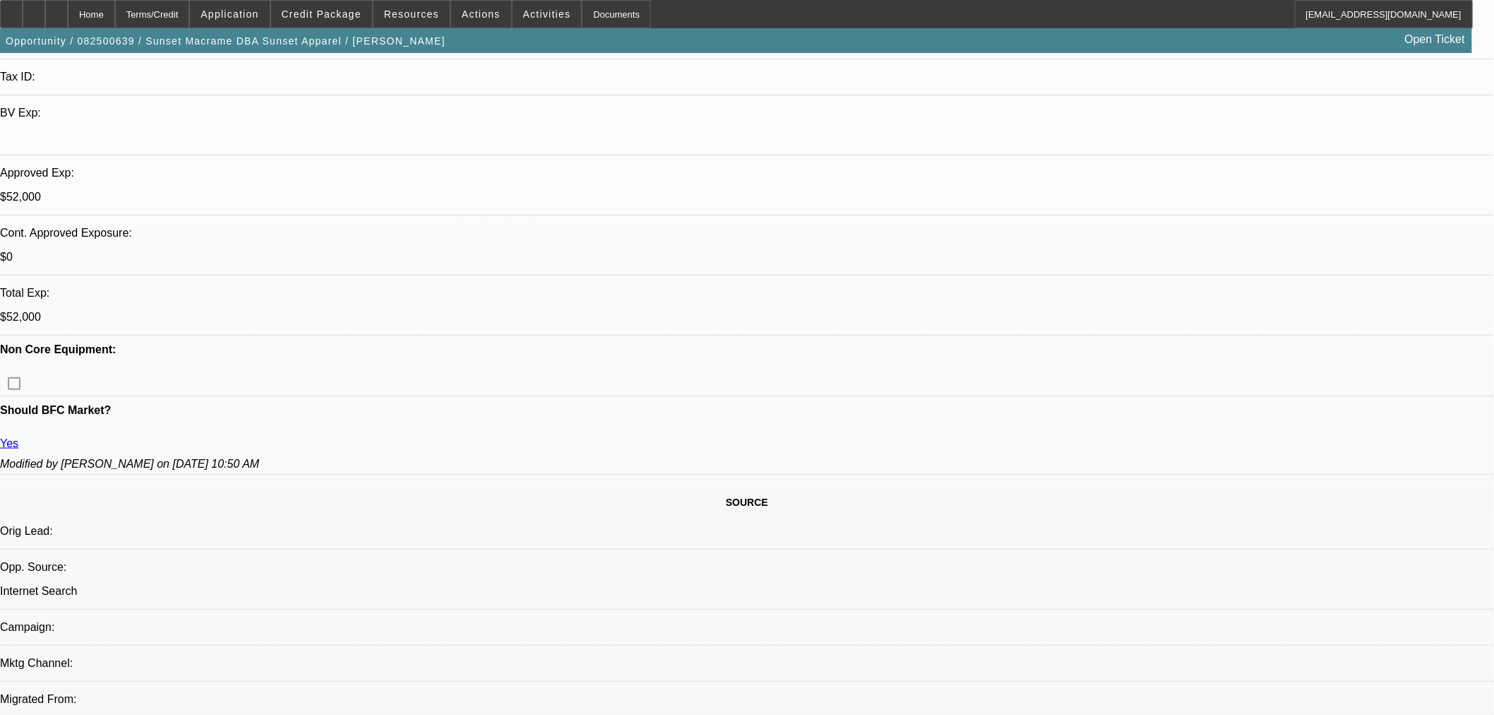
select select "2"
select select "0"
select select "1"
select select "2"
select select "6"
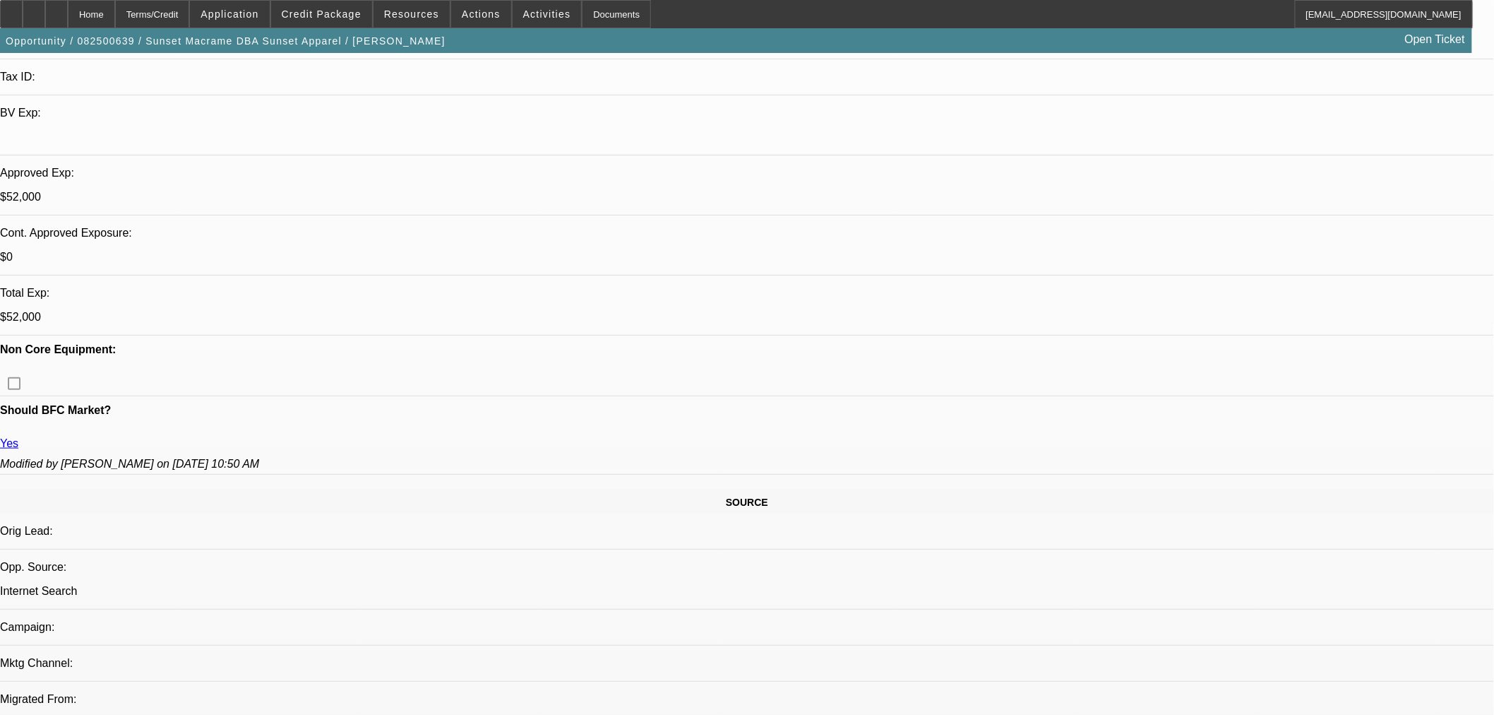
select select "1"
select select "2"
select select "6"
select select "1"
select select "2"
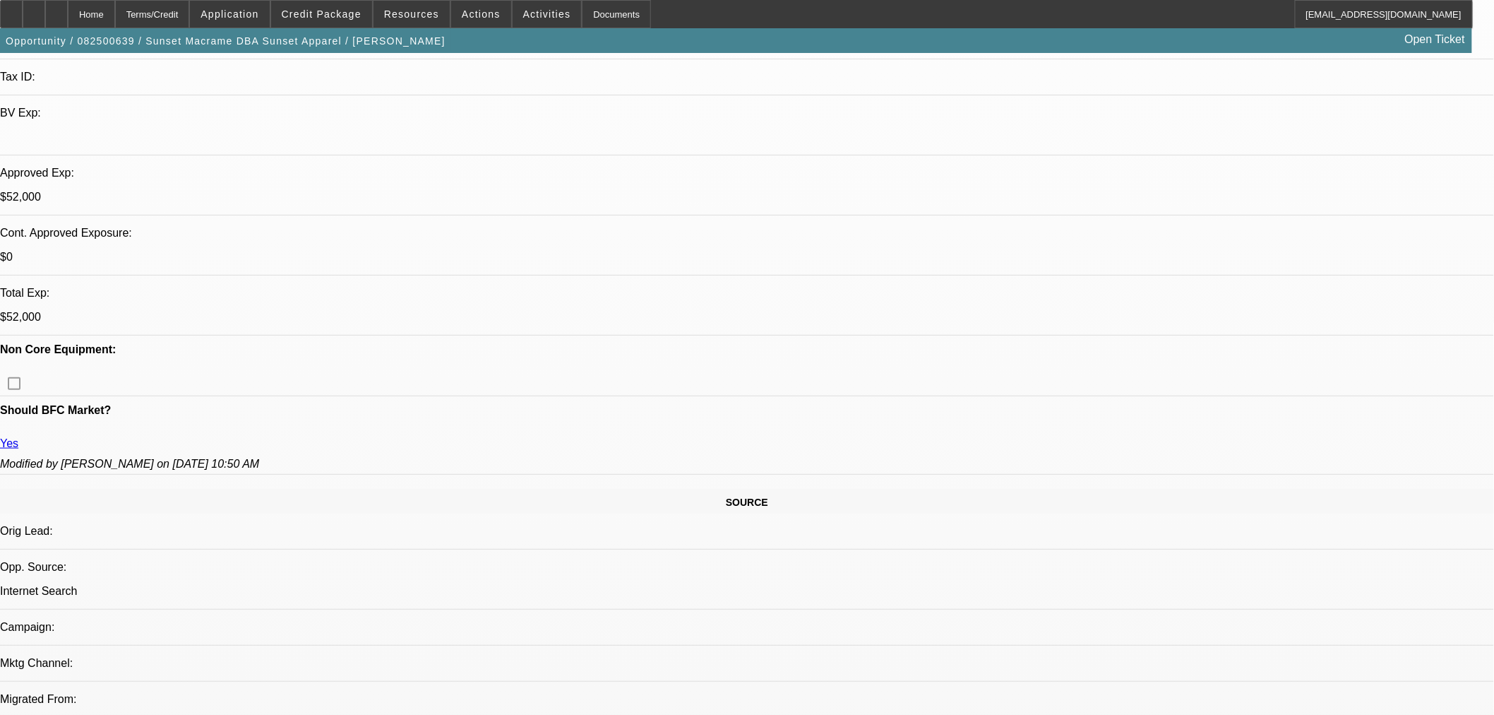
select select "6"
select select "1"
select select "2"
select select "6"
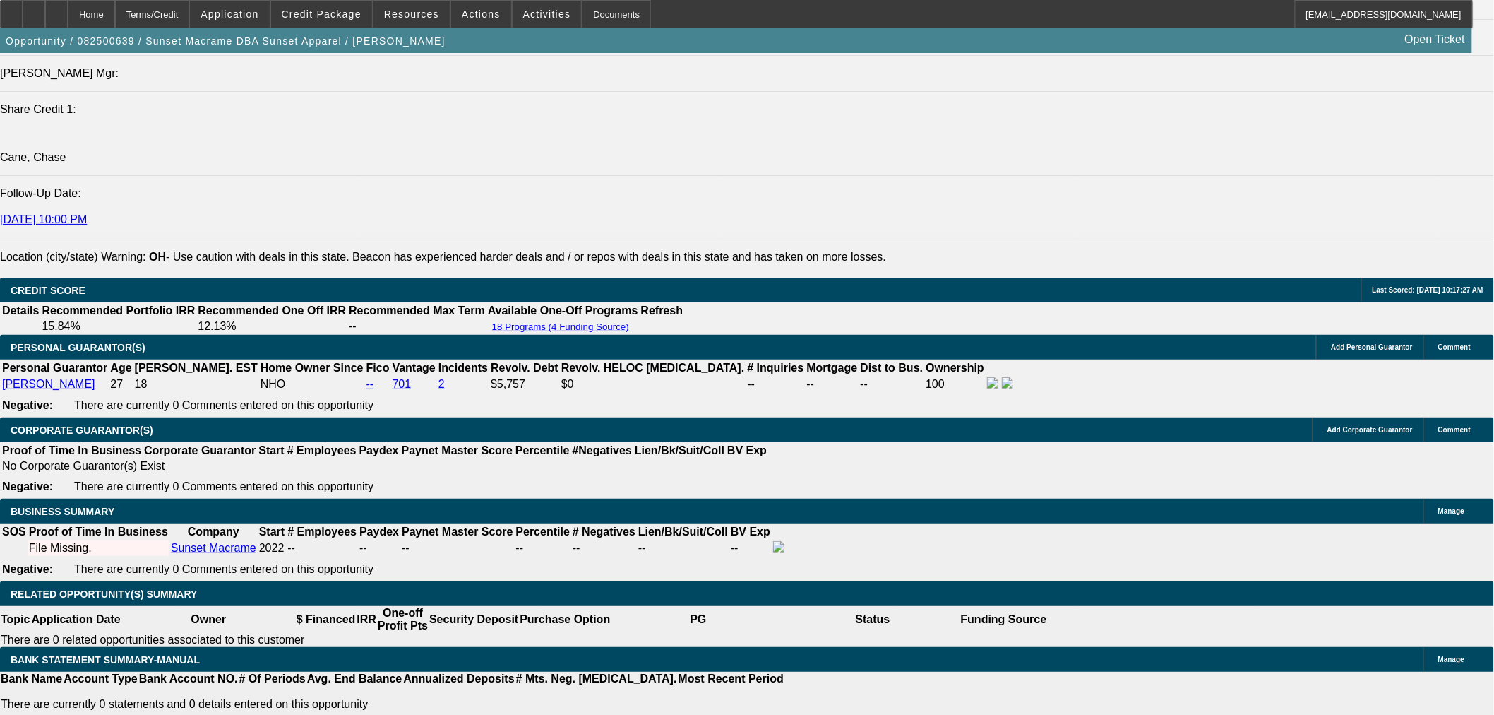
scroll to position [1882, 0]
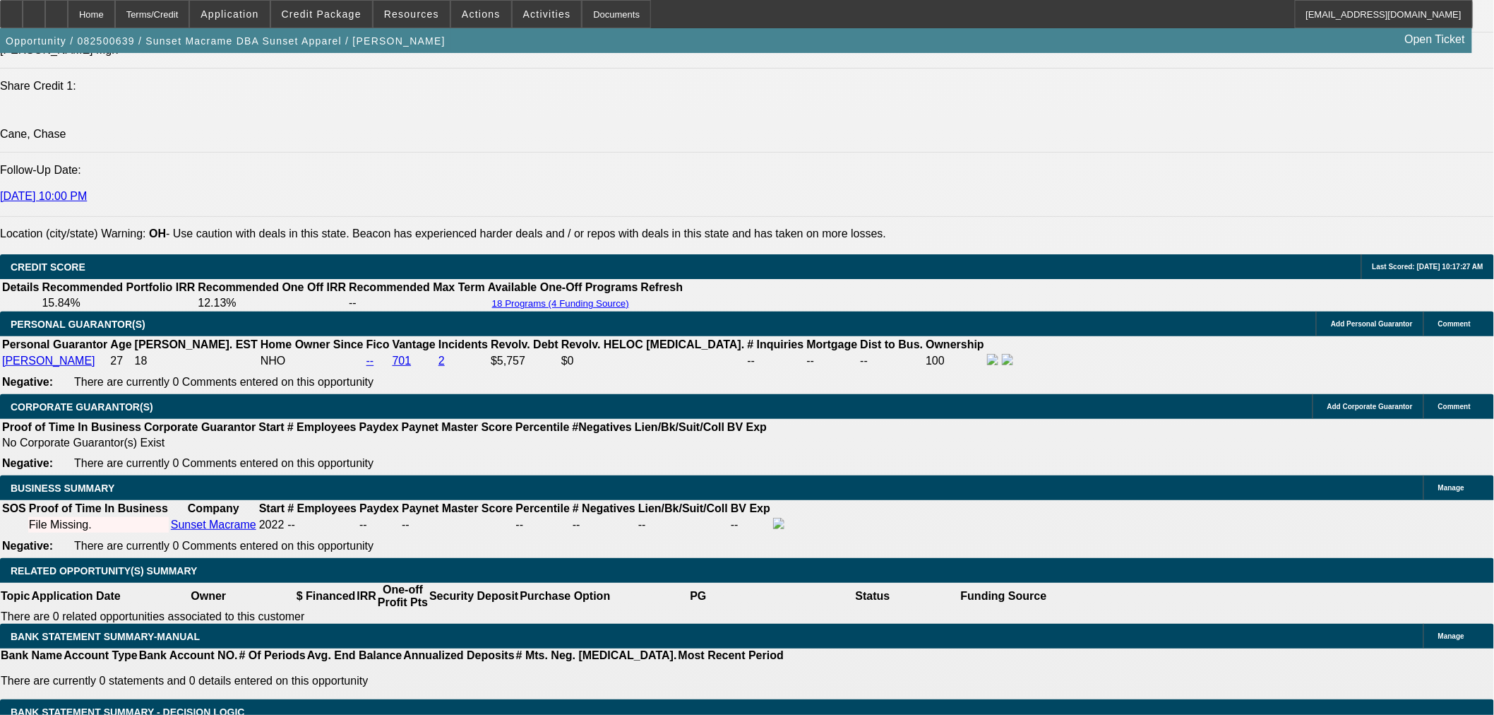
drag, startPoint x: 1061, startPoint y: 329, endPoint x: 892, endPoint y: 418, distance: 190.1
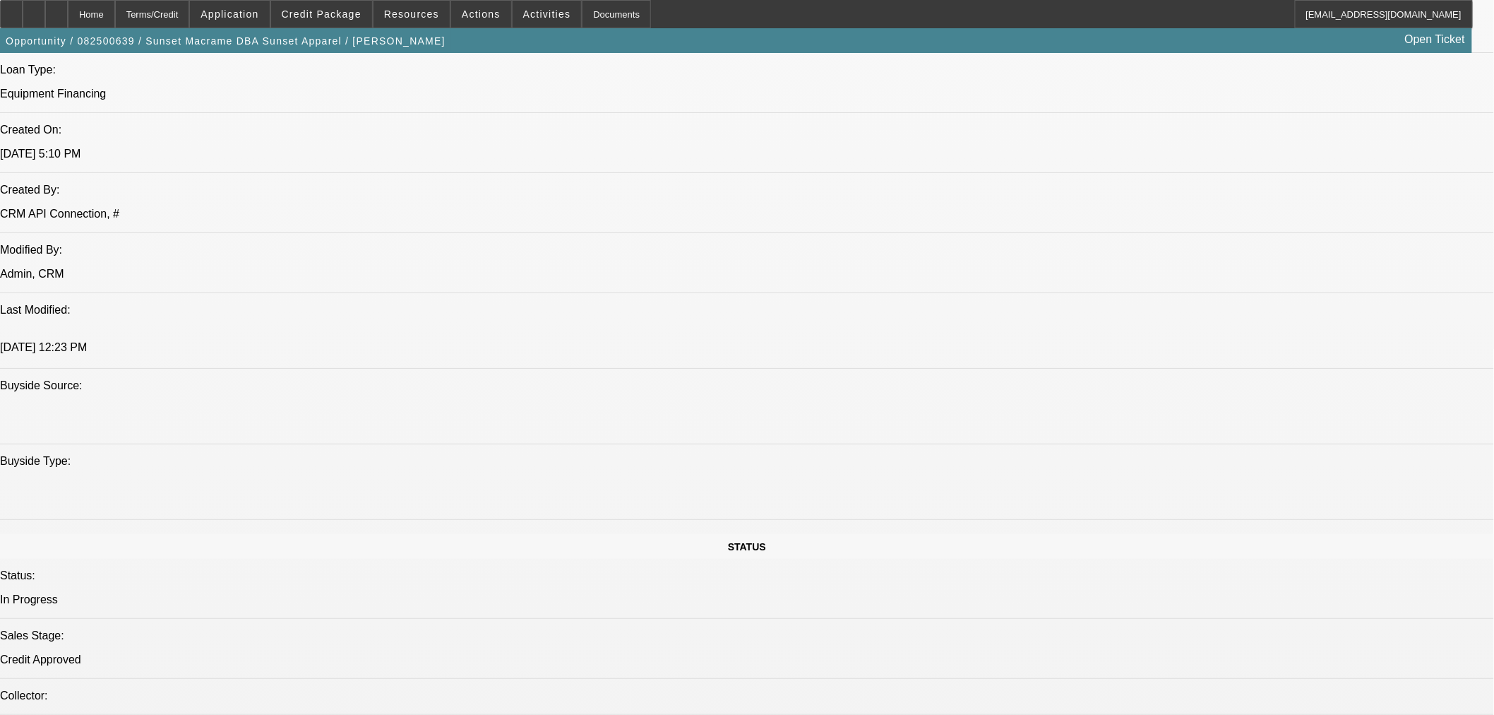
scroll to position [941, 0]
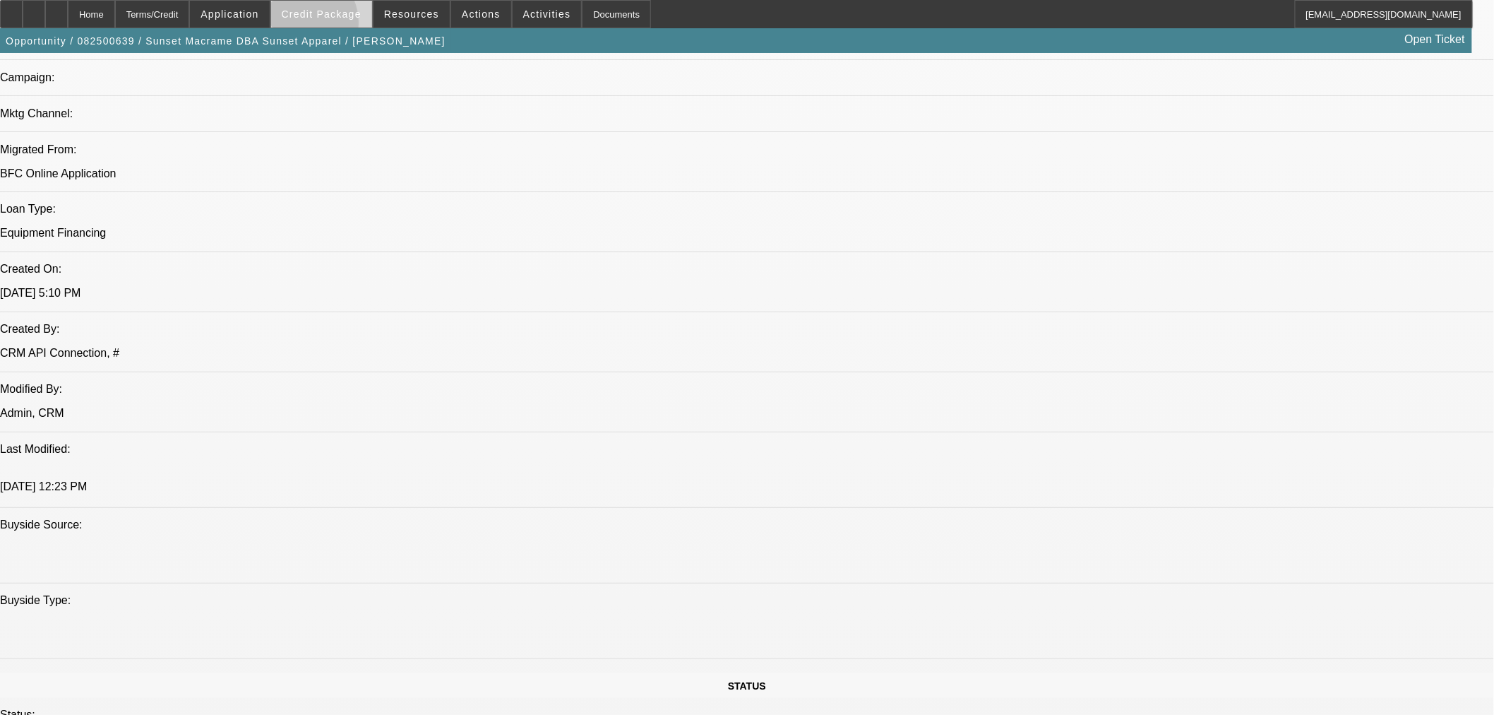
click at [323, 26] on span at bounding box center [321, 14] width 101 height 34
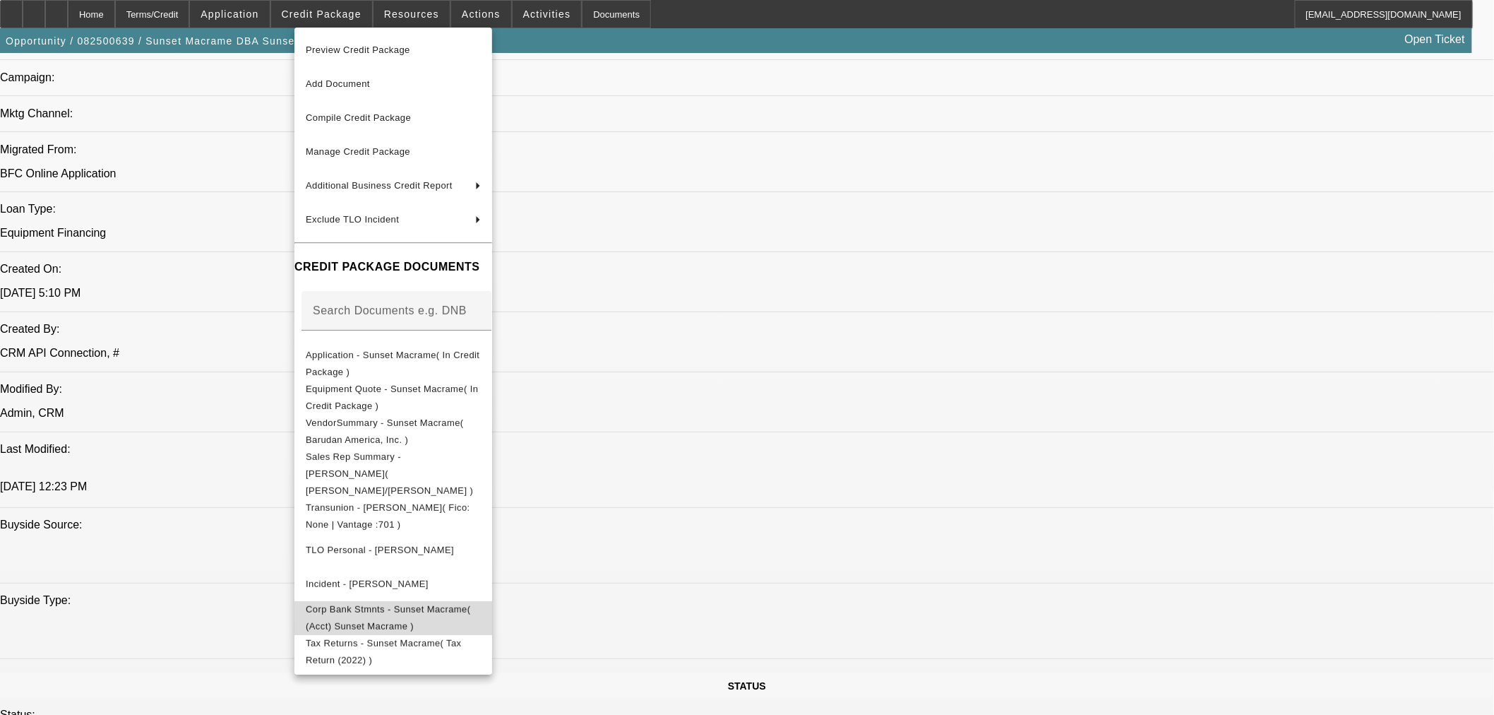
click at [468, 600] on span "Corp Bank Stmnts - Sunset Macrame( (Acct) Sunset Macrame )" at bounding box center [393, 617] width 175 height 34
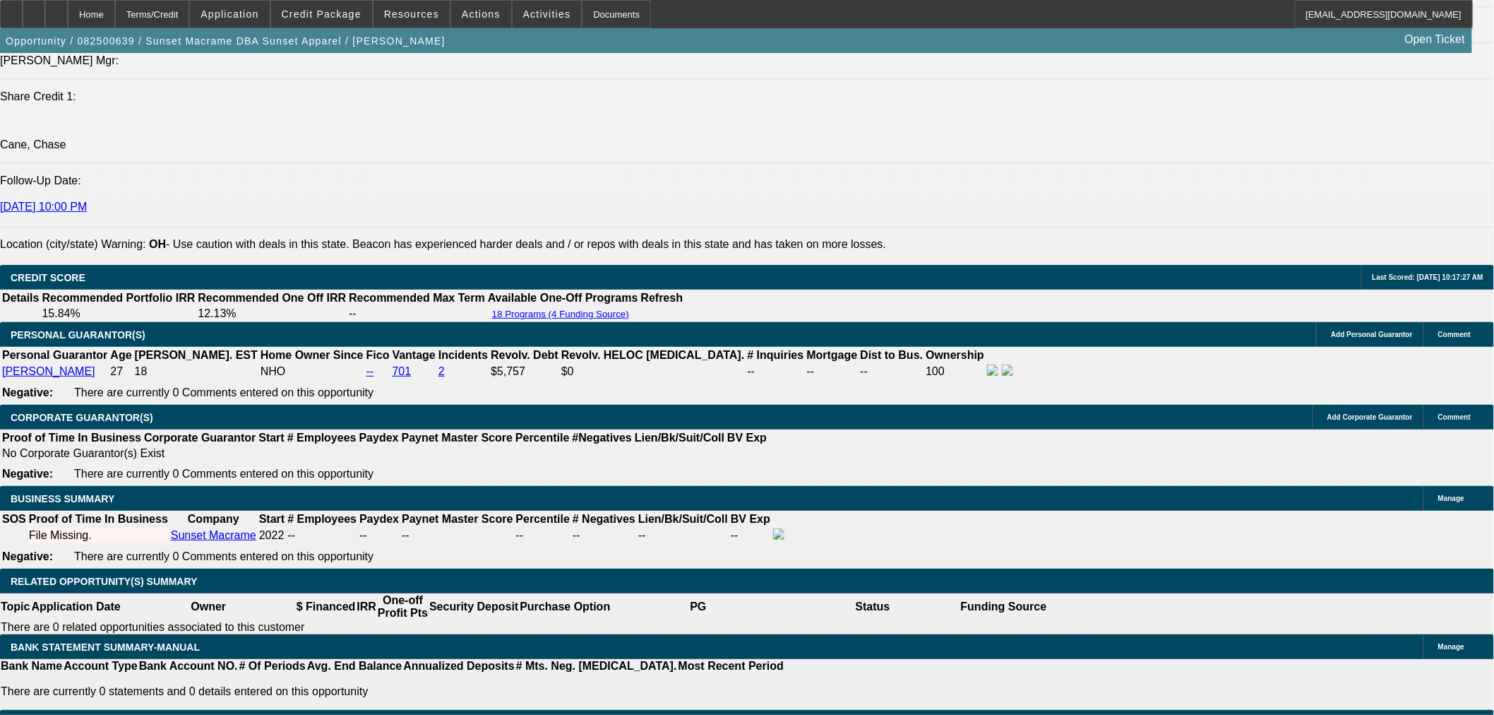
scroll to position [1961, 0]
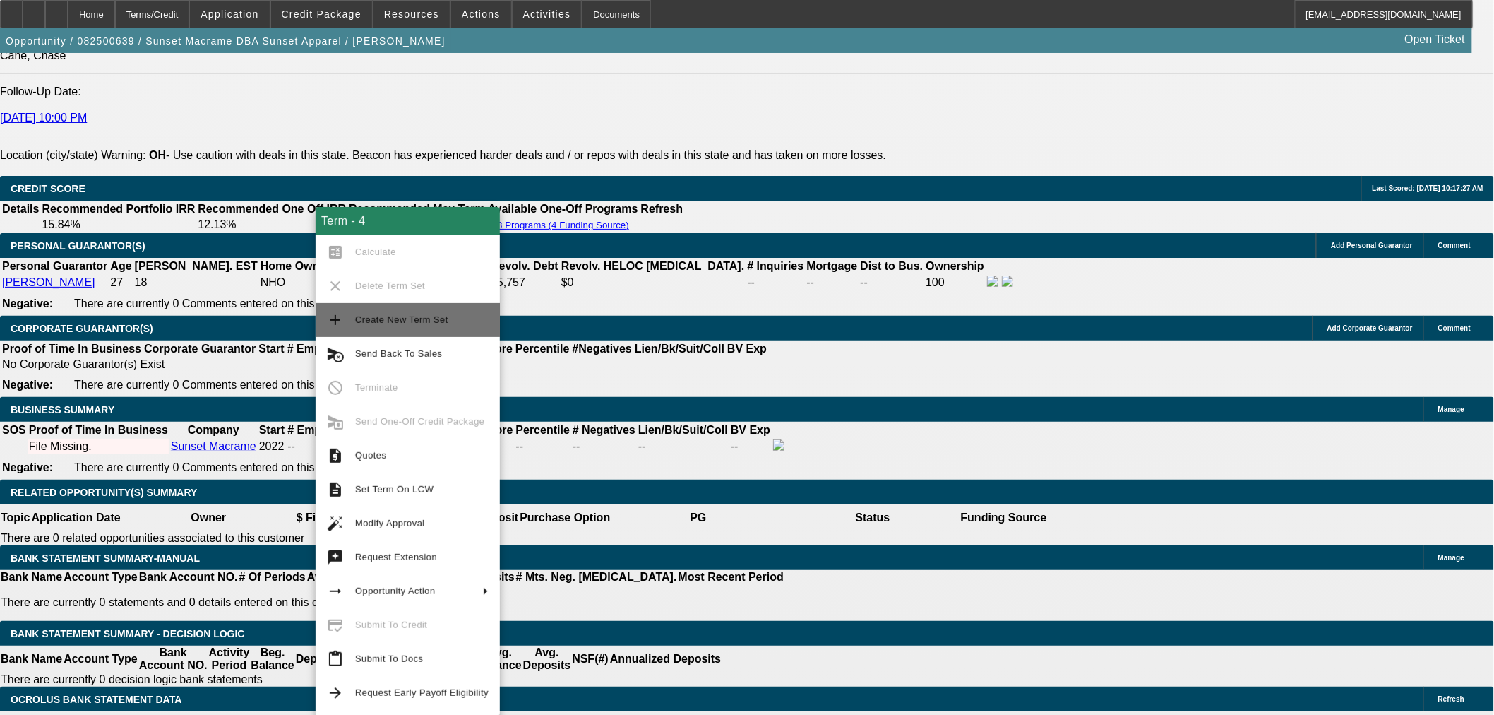
click at [418, 323] on span "Create New Term Set" at bounding box center [401, 319] width 93 height 11
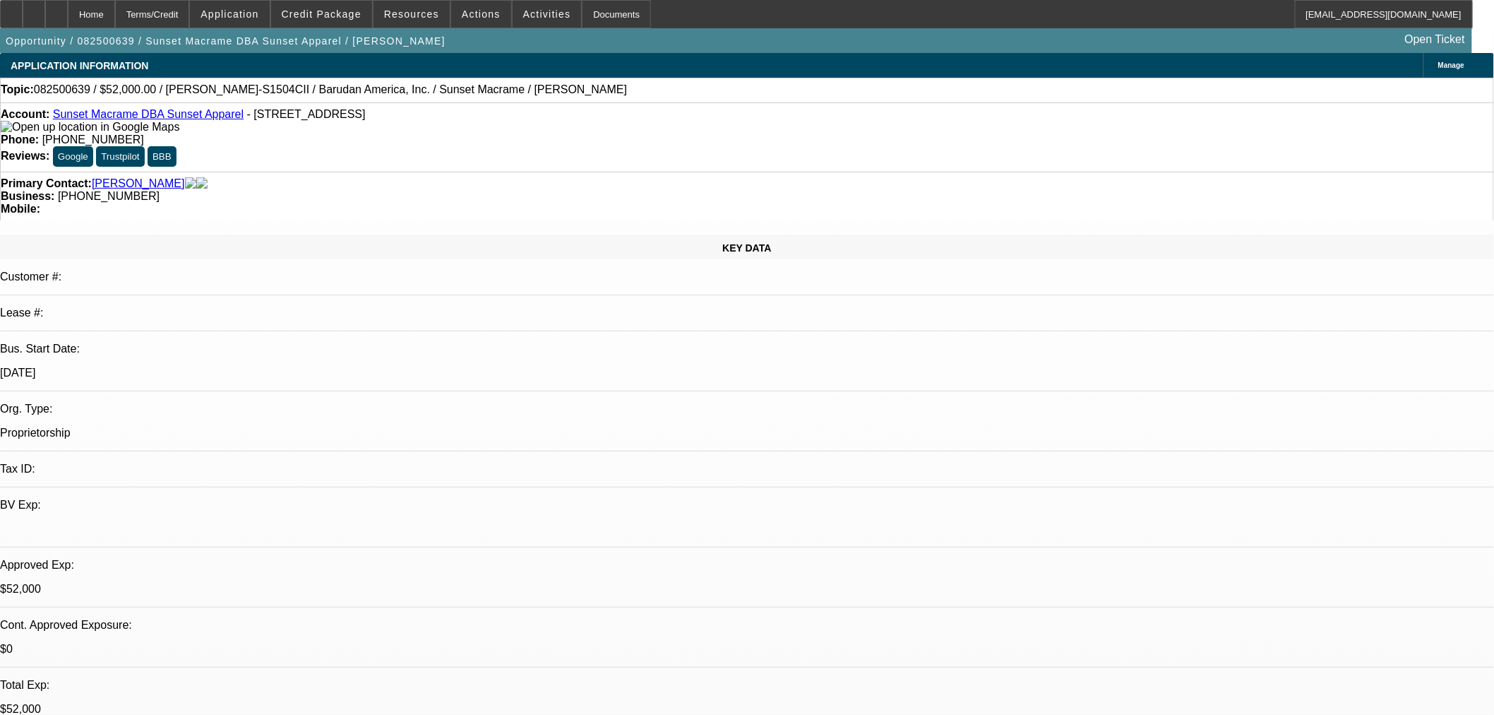
select select "0"
select select "2"
select select "0"
select select "6"
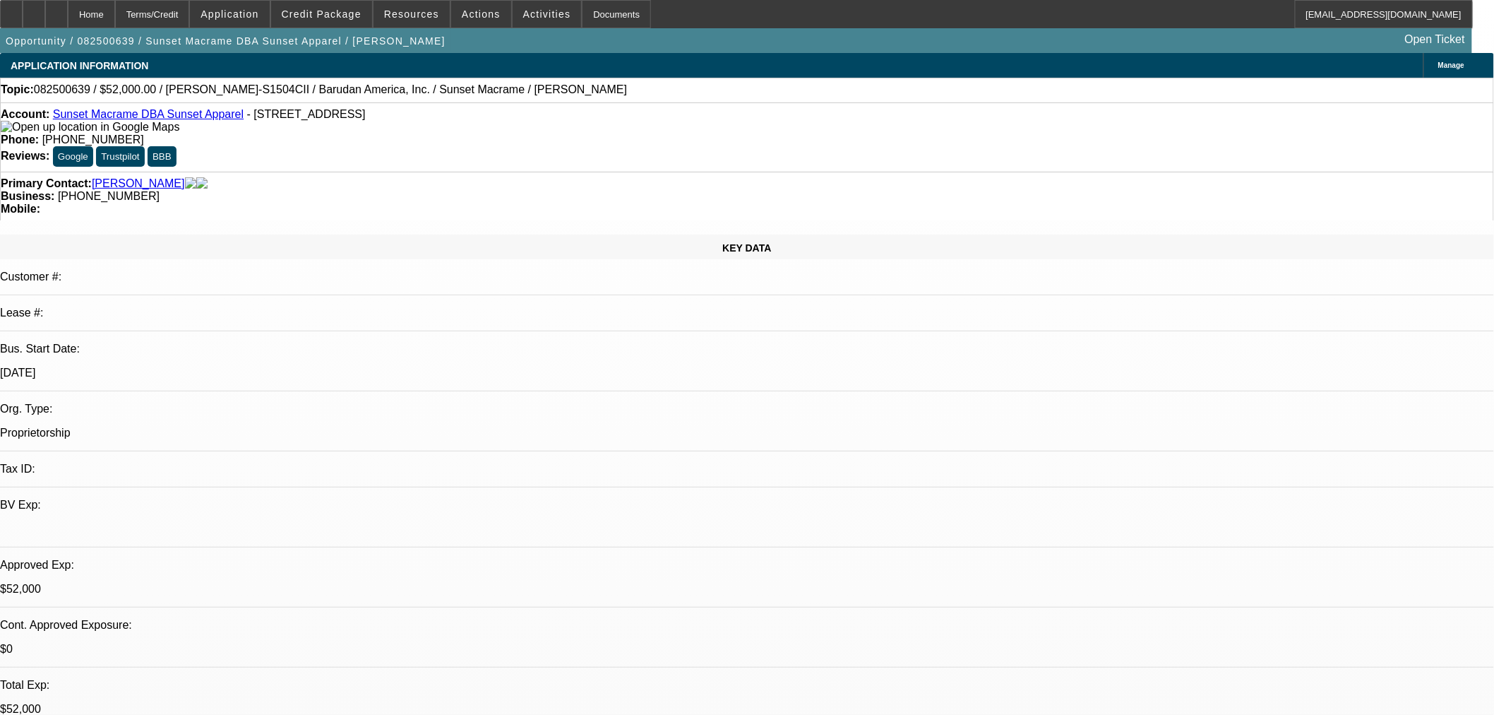
select select "0"
select select "2"
select select "0"
select select "6"
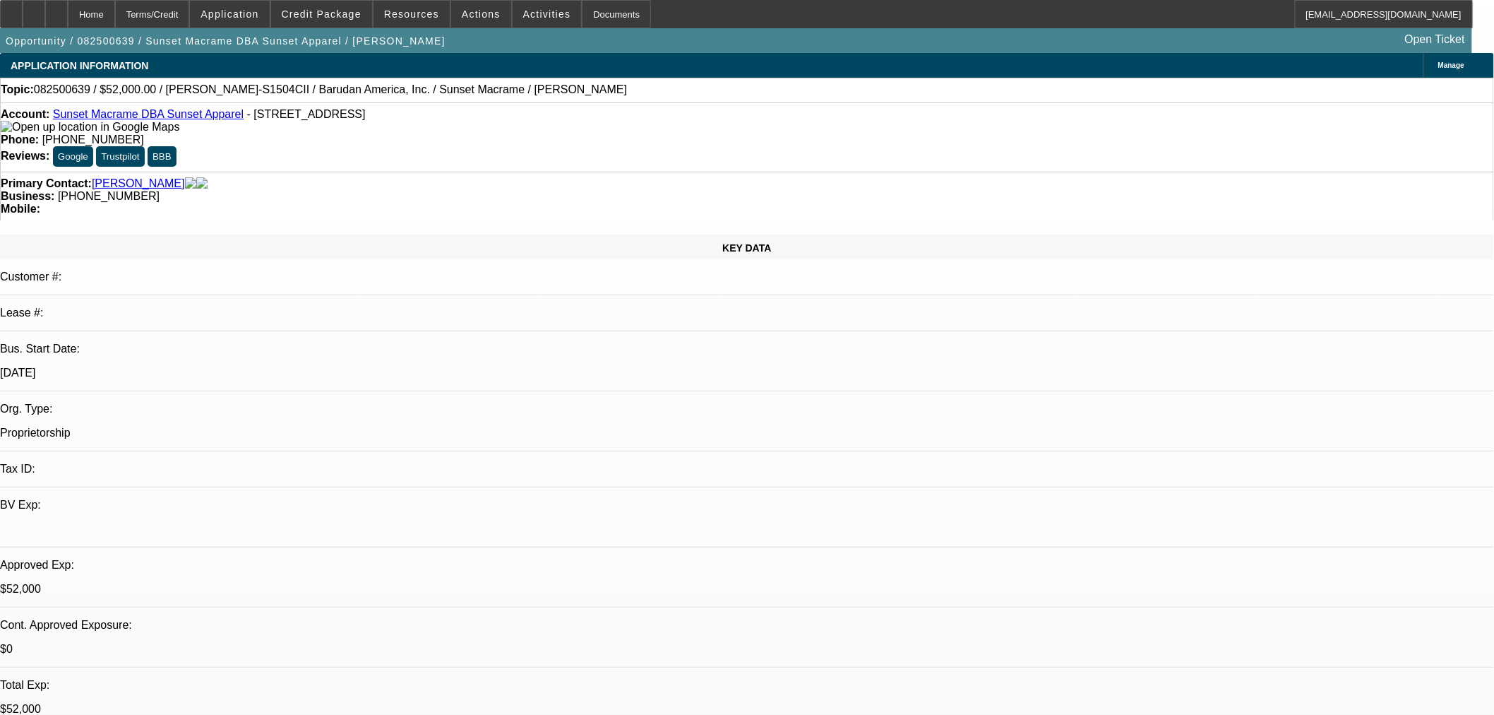
select select "0"
select select "2"
select select "0"
select select "6"
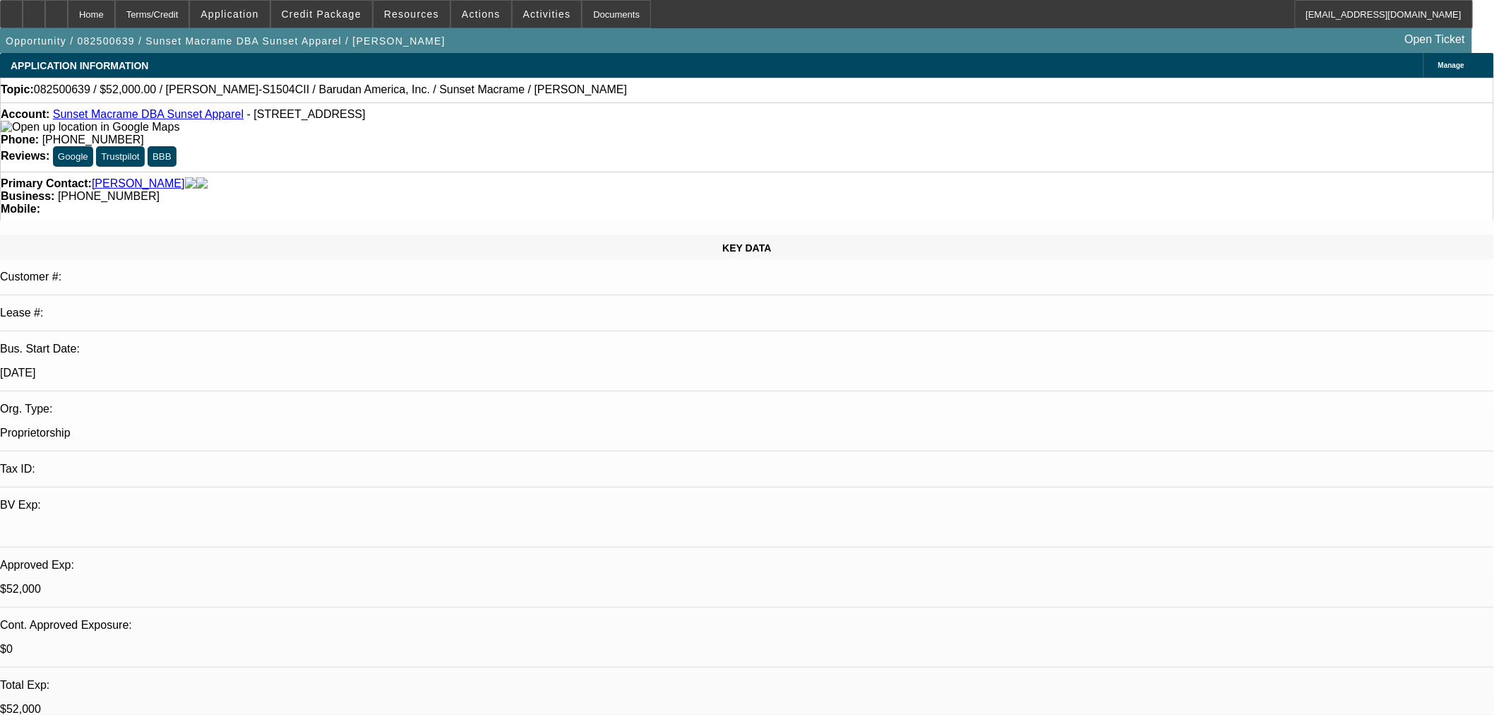
select select "0"
select select "2"
select select "0"
select select "6"
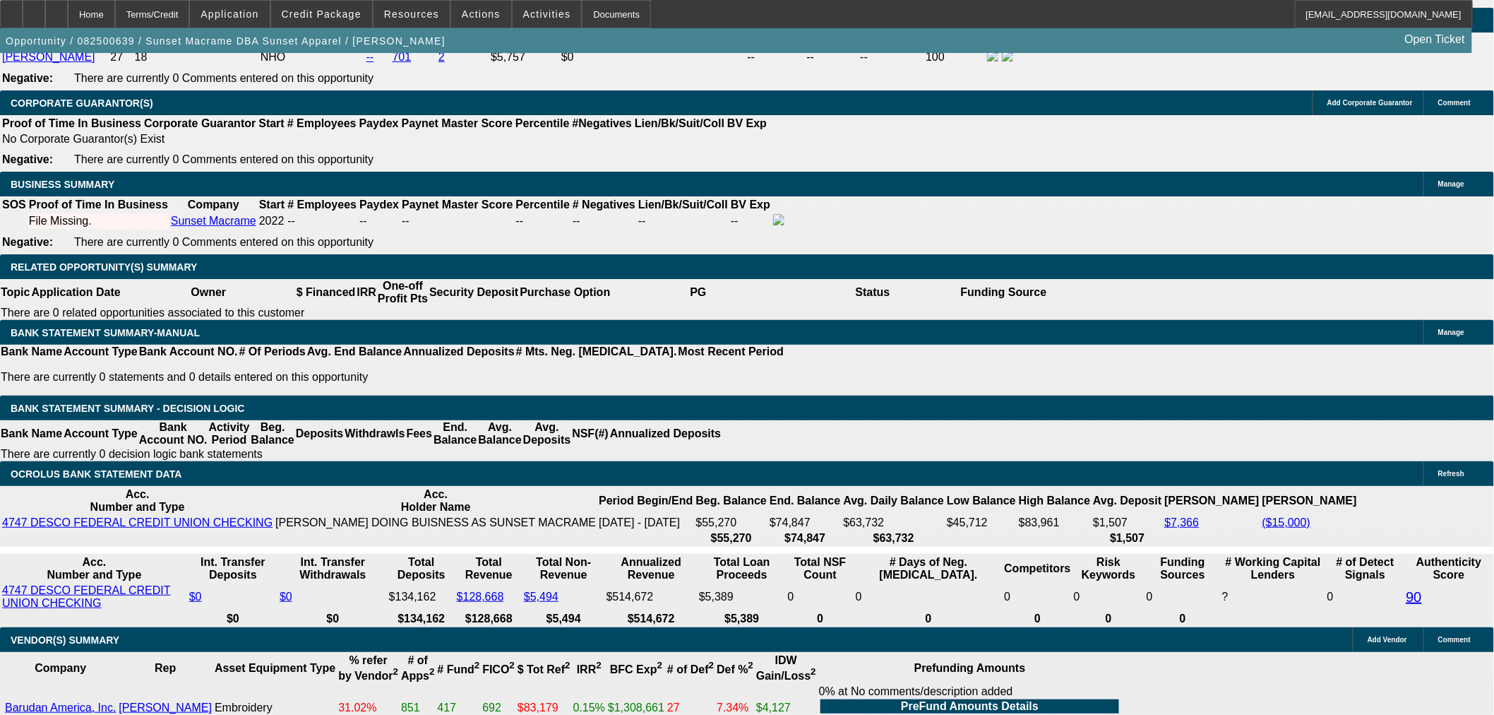
scroll to position [1961, 0]
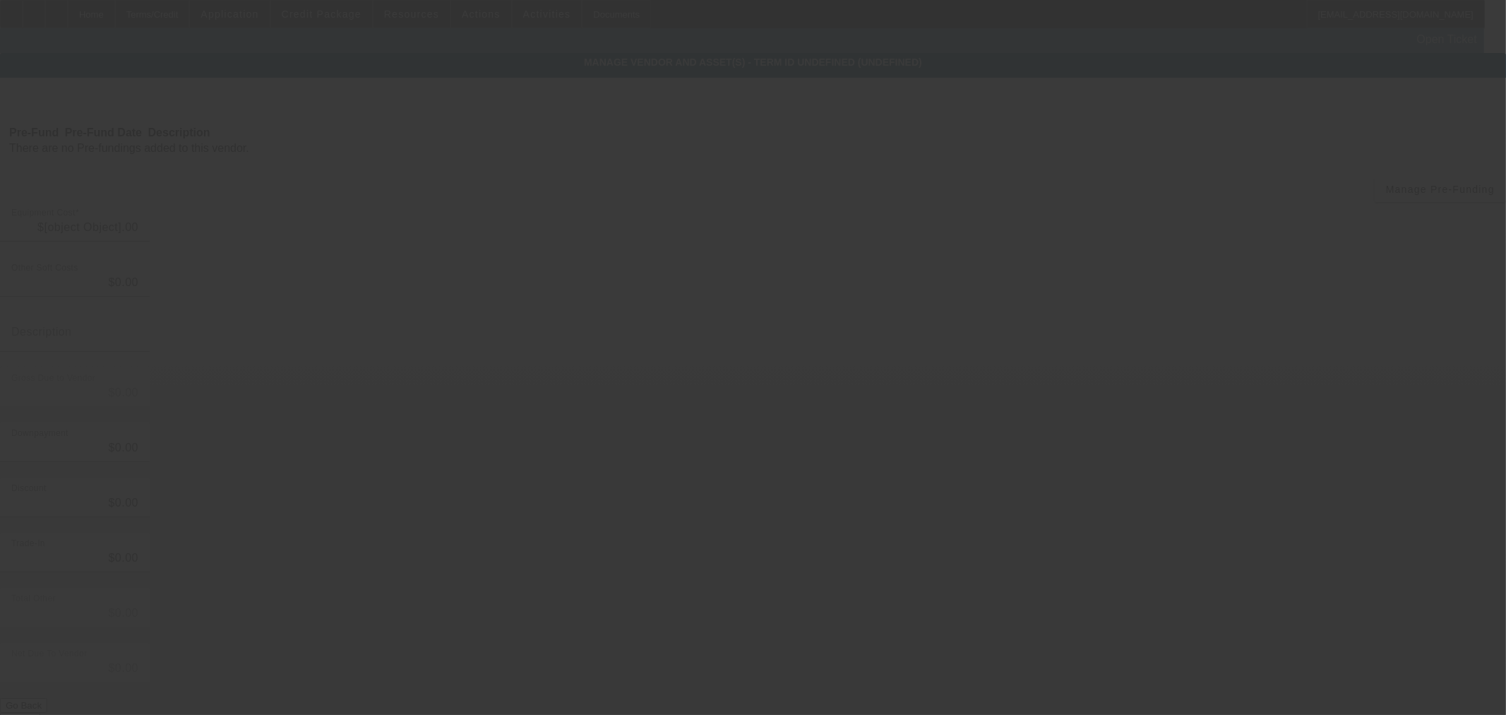
type input "$55,000.00"
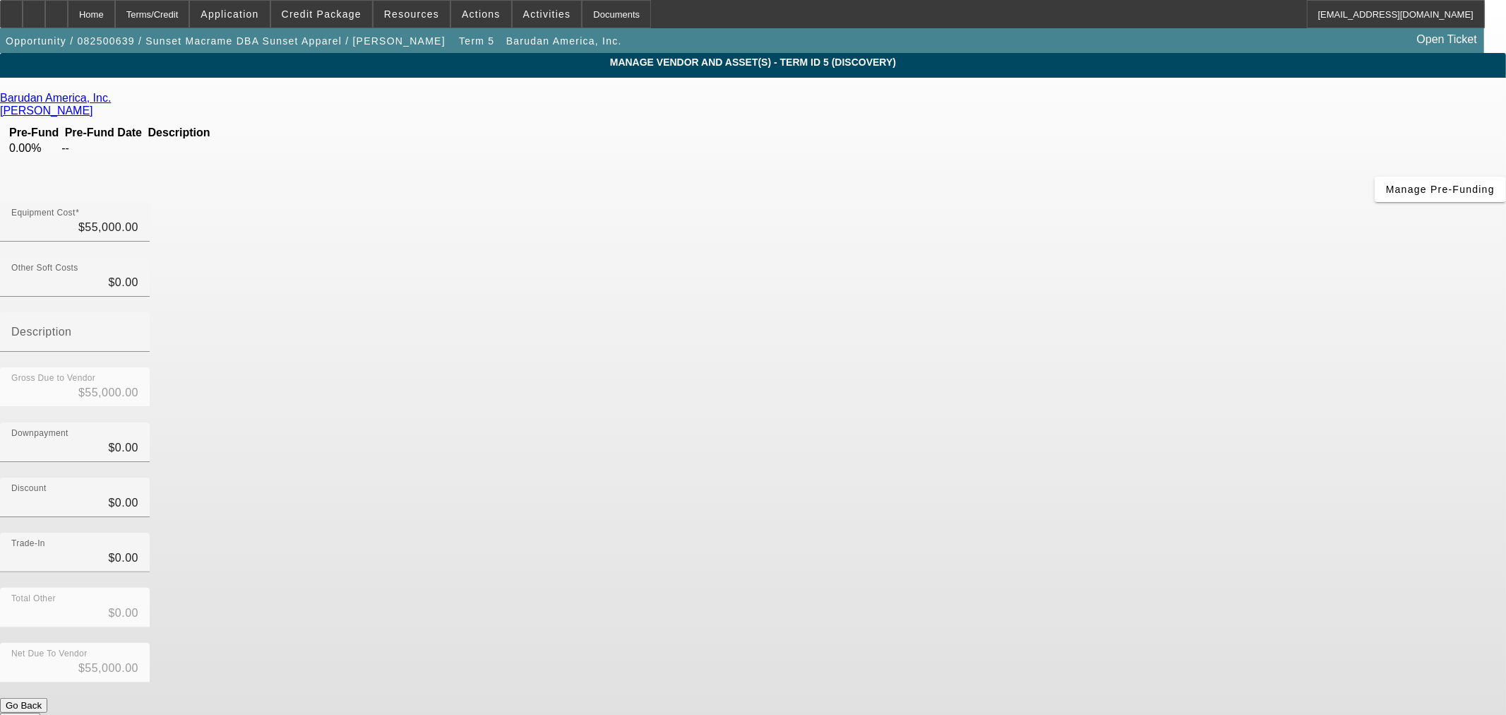
click at [114, 97] on icon at bounding box center [114, 98] width 0 height 12
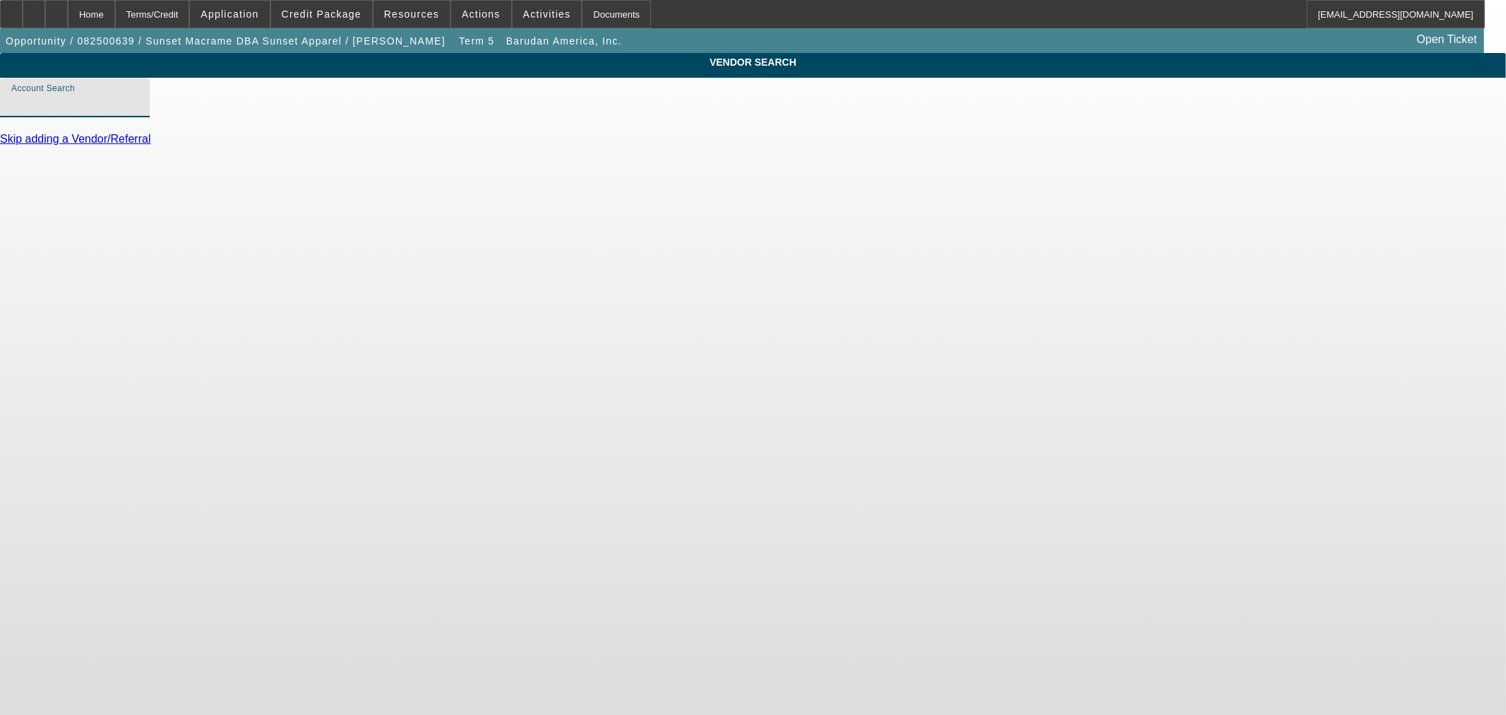
click at [138, 112] on input "Account Search" at bounding box center [74, 103] width 127 height 17
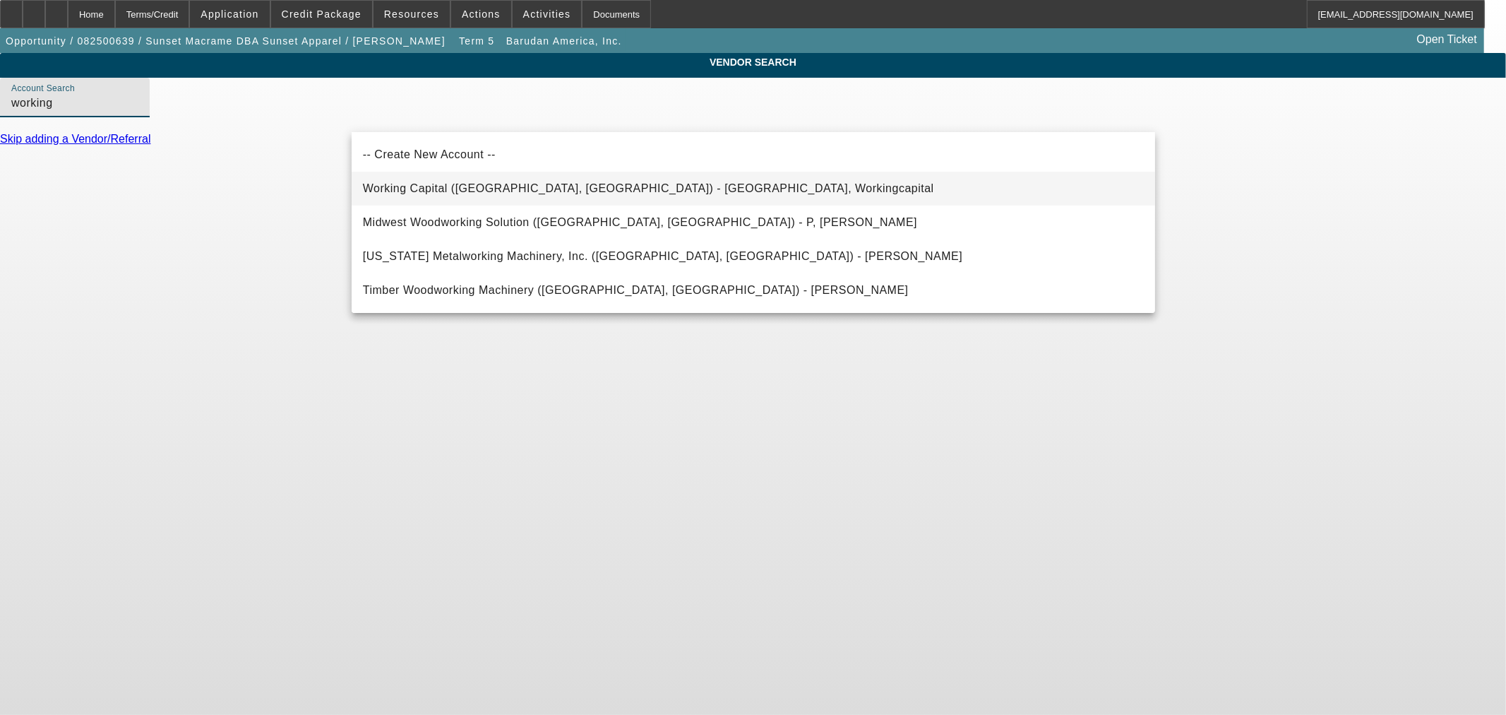
click at [542, 192] on span "Working Capital ([GEOGRAPHIC_DATA], [GEOGRAPHIC_DATA]) - [GEOGRAPHIC_DATA], Wor…" at bounding box center [648, 188] width 571 height 12
type input "Working Capital ([GEOGRAPHIC_DATA], [GEOGRAPHIC_DATA]) - [GEOGRAPHIC_DATA], Wor…"
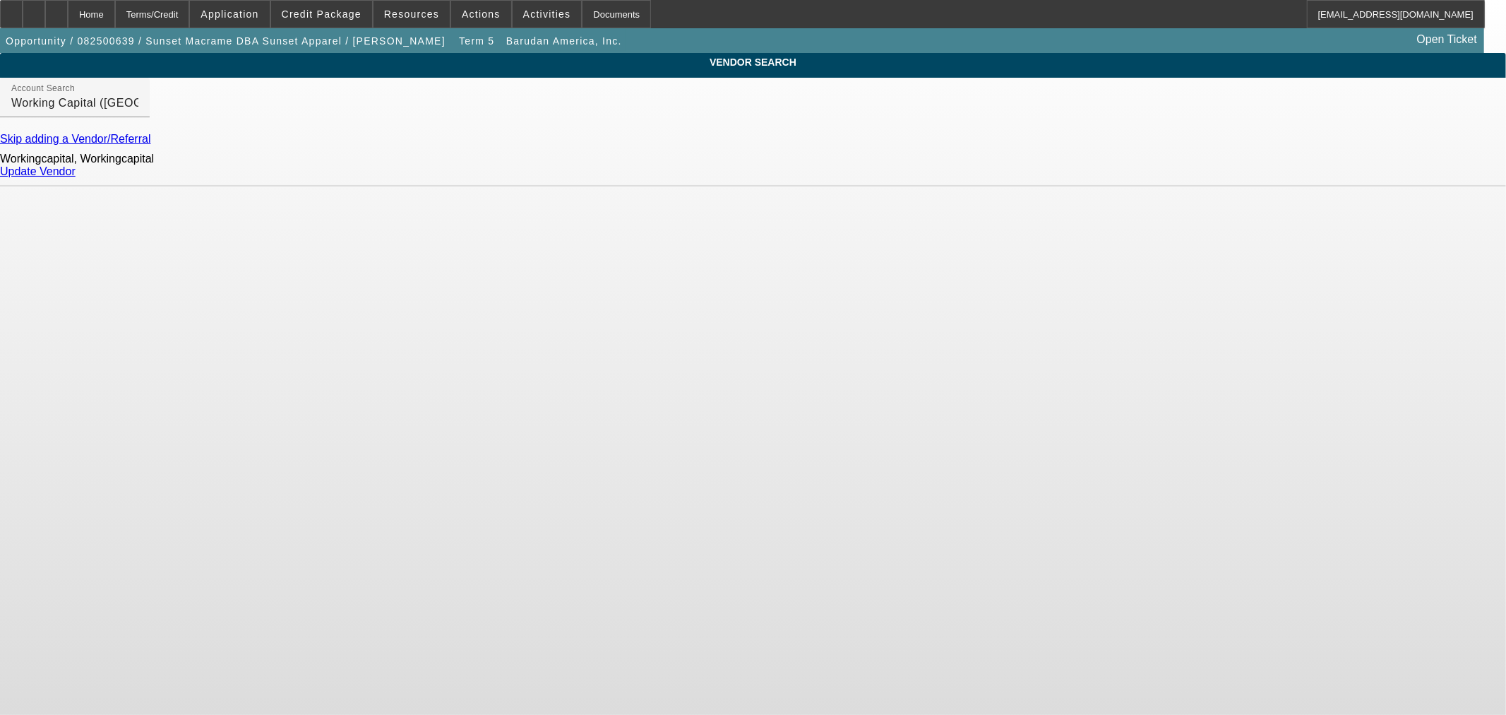
click at [1118, 170] on div "Workingcapital, Workingcapital Update Vendor" at bounding box center [753, 165] width 1506 height 41
click at [1118, 173] on div "Update Vendor" at bounding box center [753, 171] width 1506 height 13
click at [76, 177] on link "Update Vendor" at bounding box center [38, 171] width 76 height 12
click at [1121, 178] on div "Update Vendor" at bounding box center [753, 171] width 1506 height 13
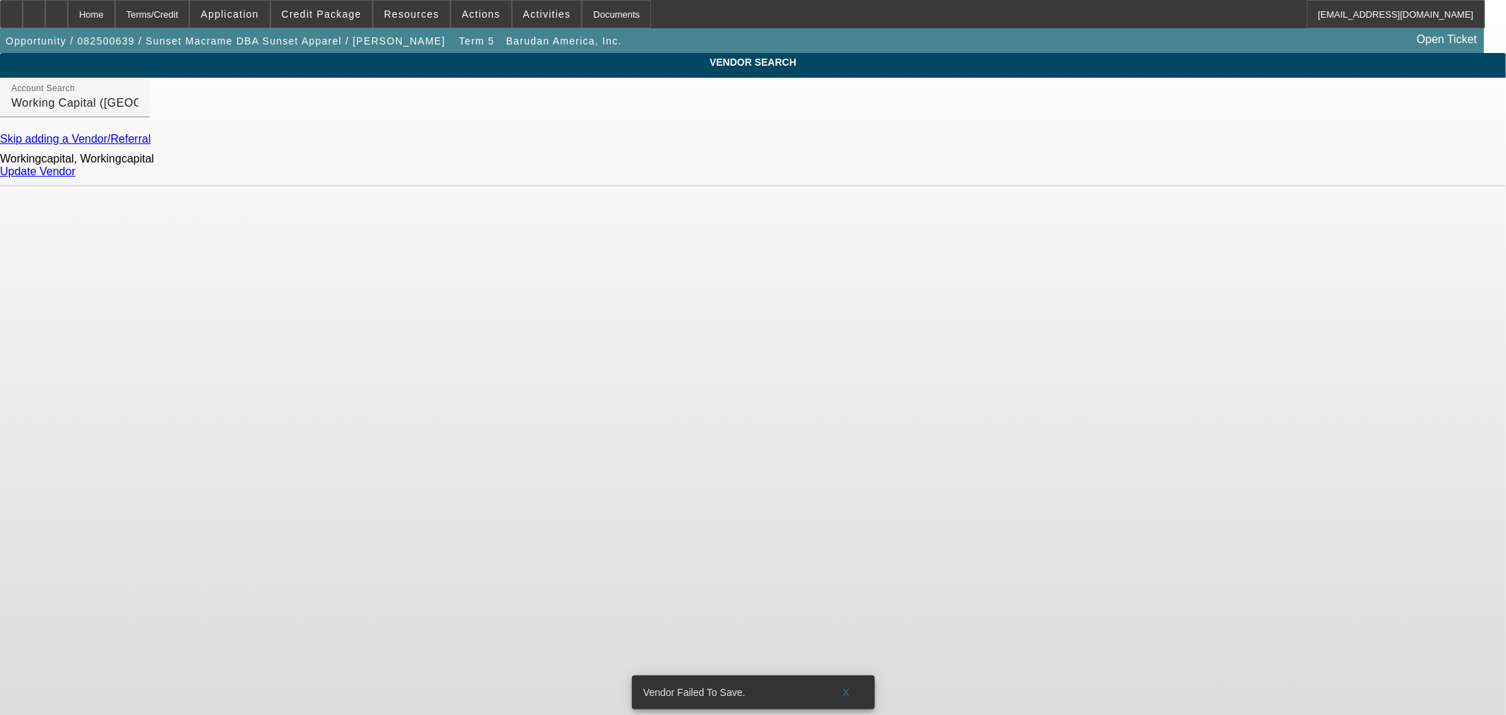
click at [76, 177] on link "Update Vendor" at bounding box center [38, 171] width 76 height 12
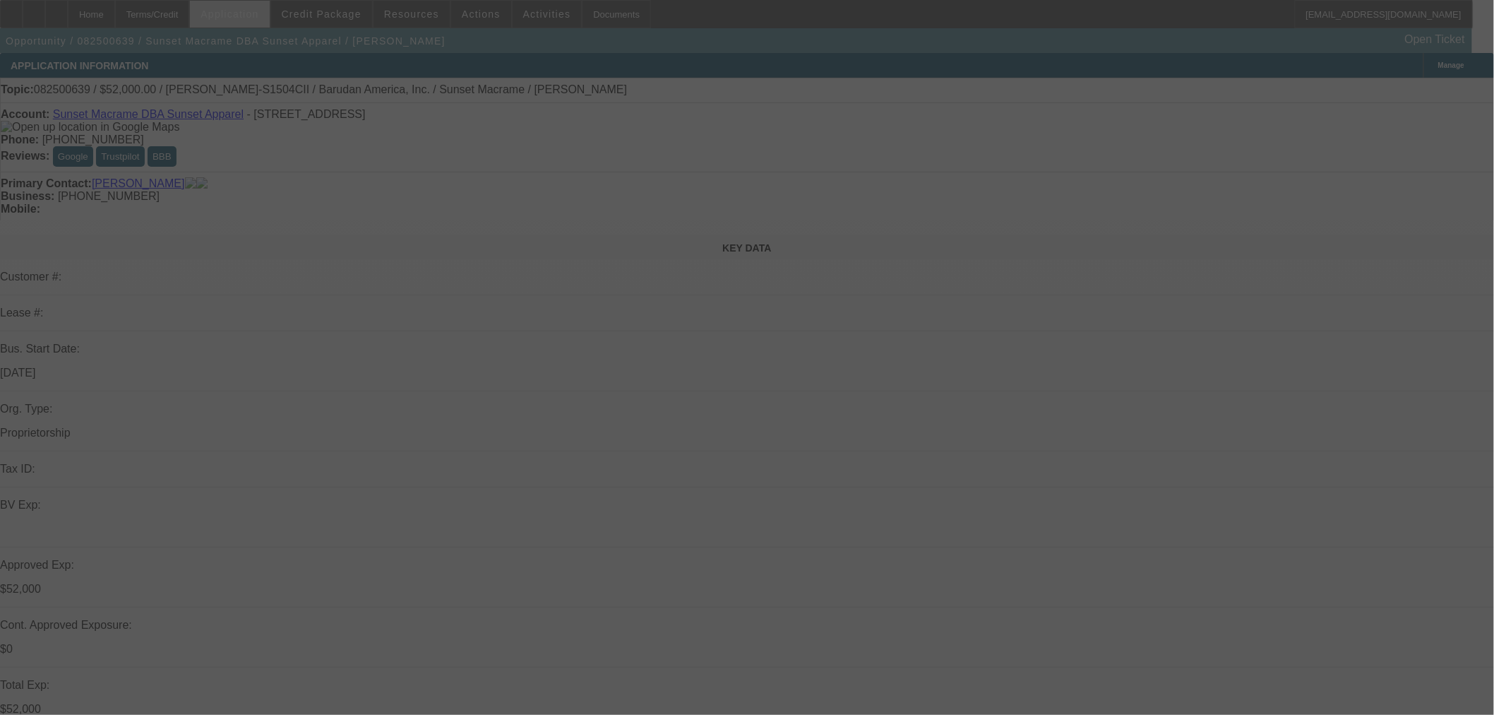
select select "0"
select select "2"
select select "0"
select select "6"
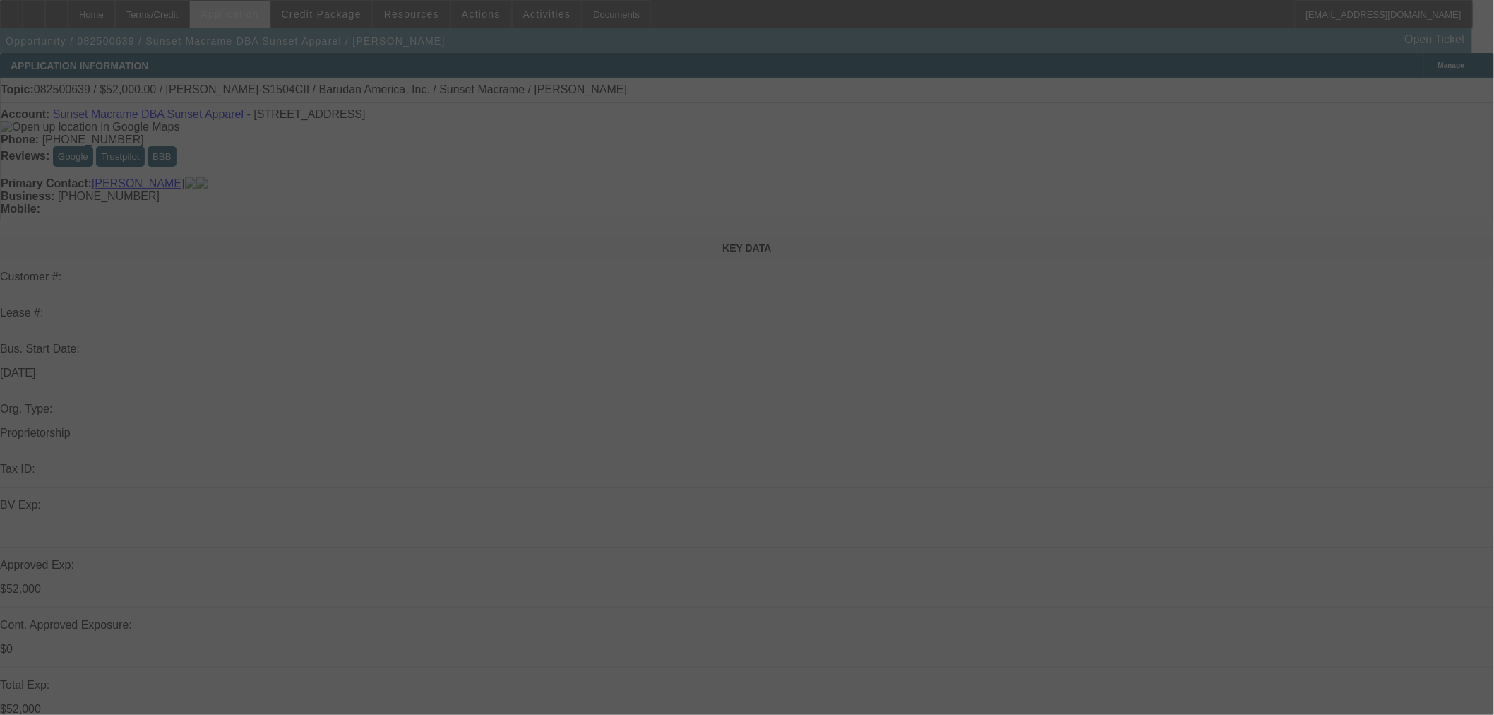
select select "0"
select select "2"
select select "0"
select select "6"
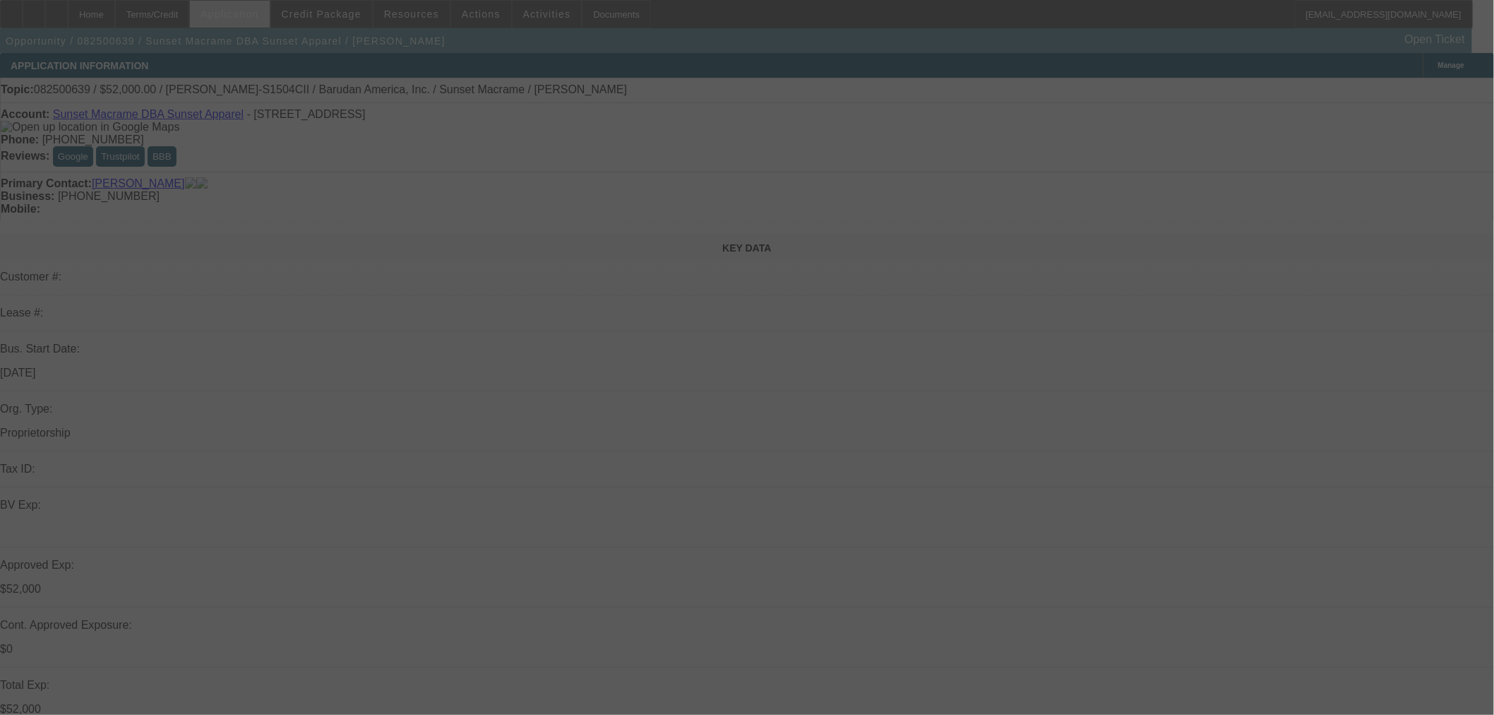
select select "0"
select select "2"
select select "0"
select select "6"
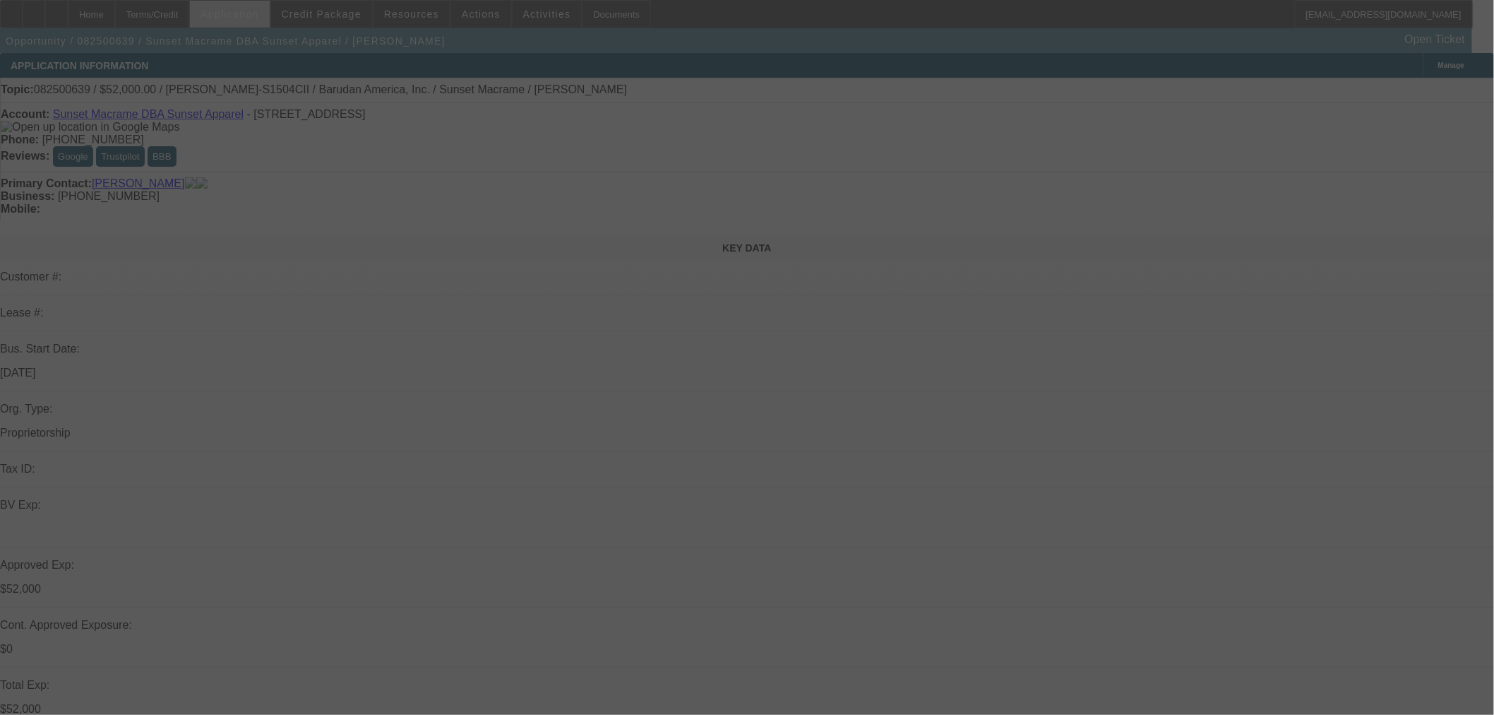
select select "0"
select select "2"
select select "0"
select select "6"
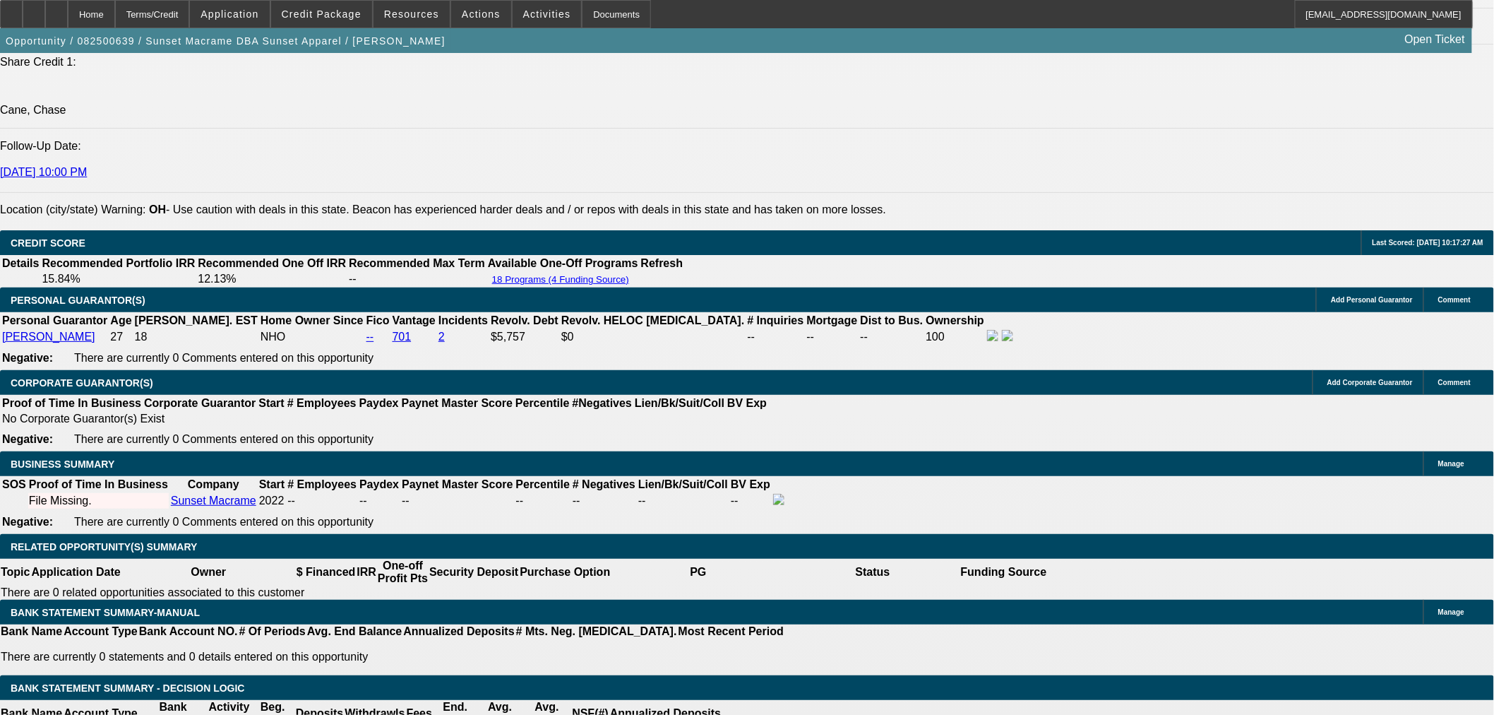
scroll to position [2039, 0]
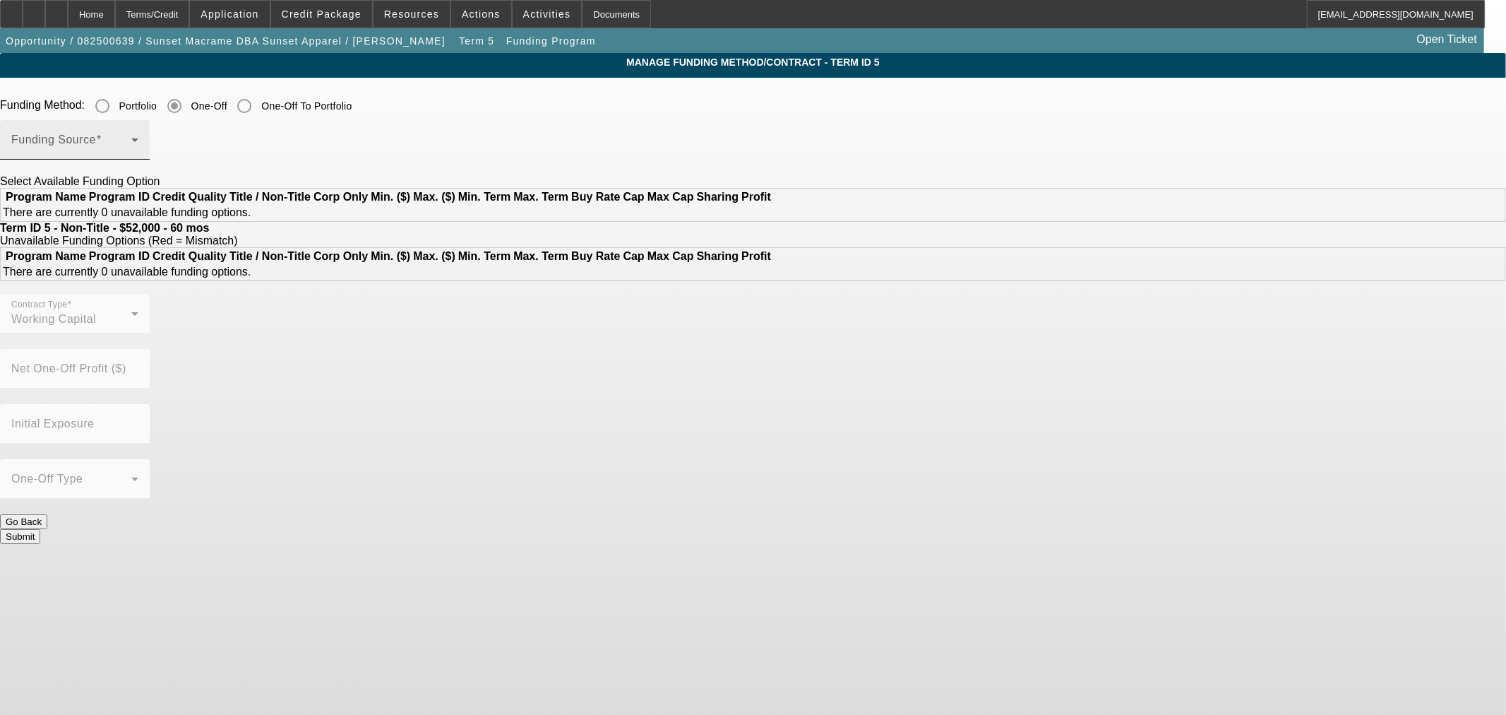
click at [138, 129] on div "Funding Source" at bounding box center [74, 140] width 127 height 40
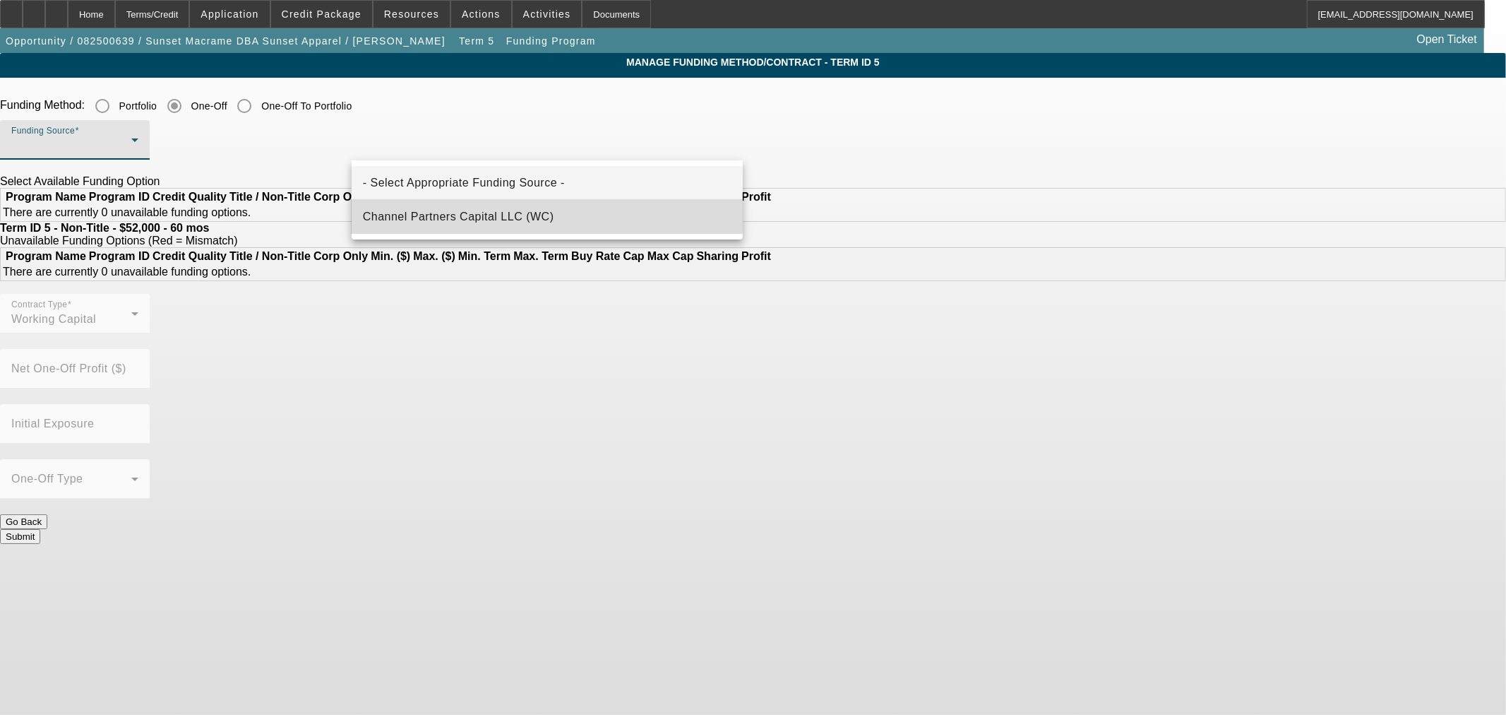
click at [530, 201] on mat-option "Channel Partners Capital LLC (WC)" at bounding box center [547, 217] width 391 height 34
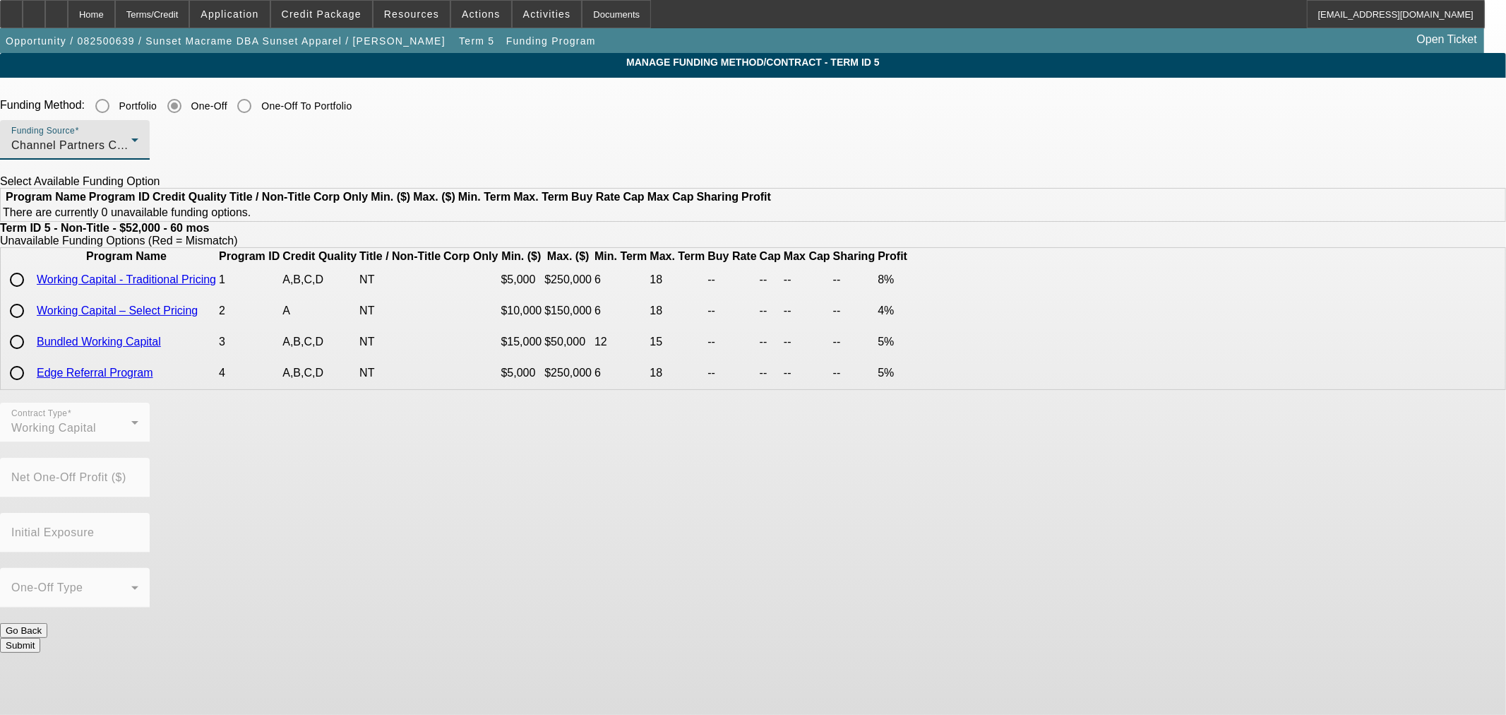
click at [31, 294] on input "radio" at bounding box center [17, 279] width 28 height 28
radio input "true"
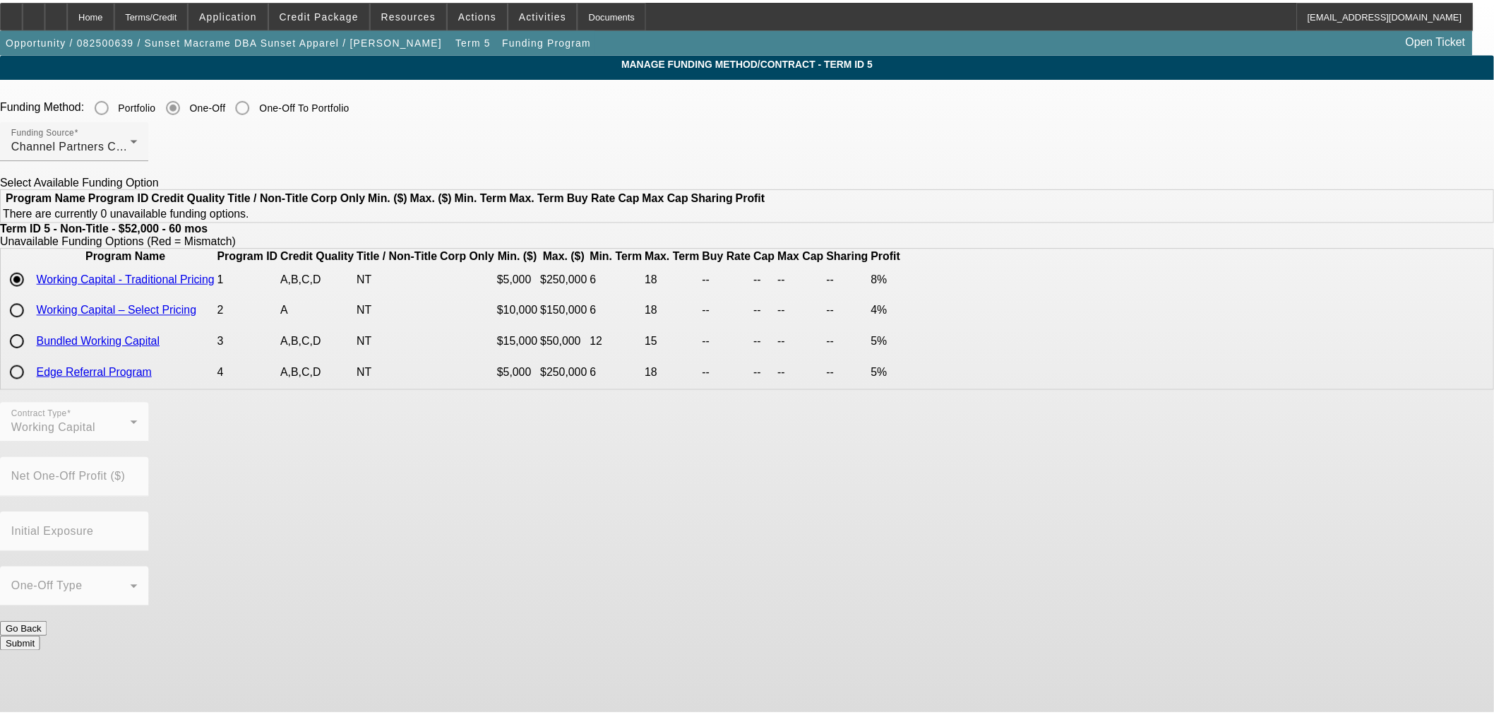
scroll to position [25, 0]
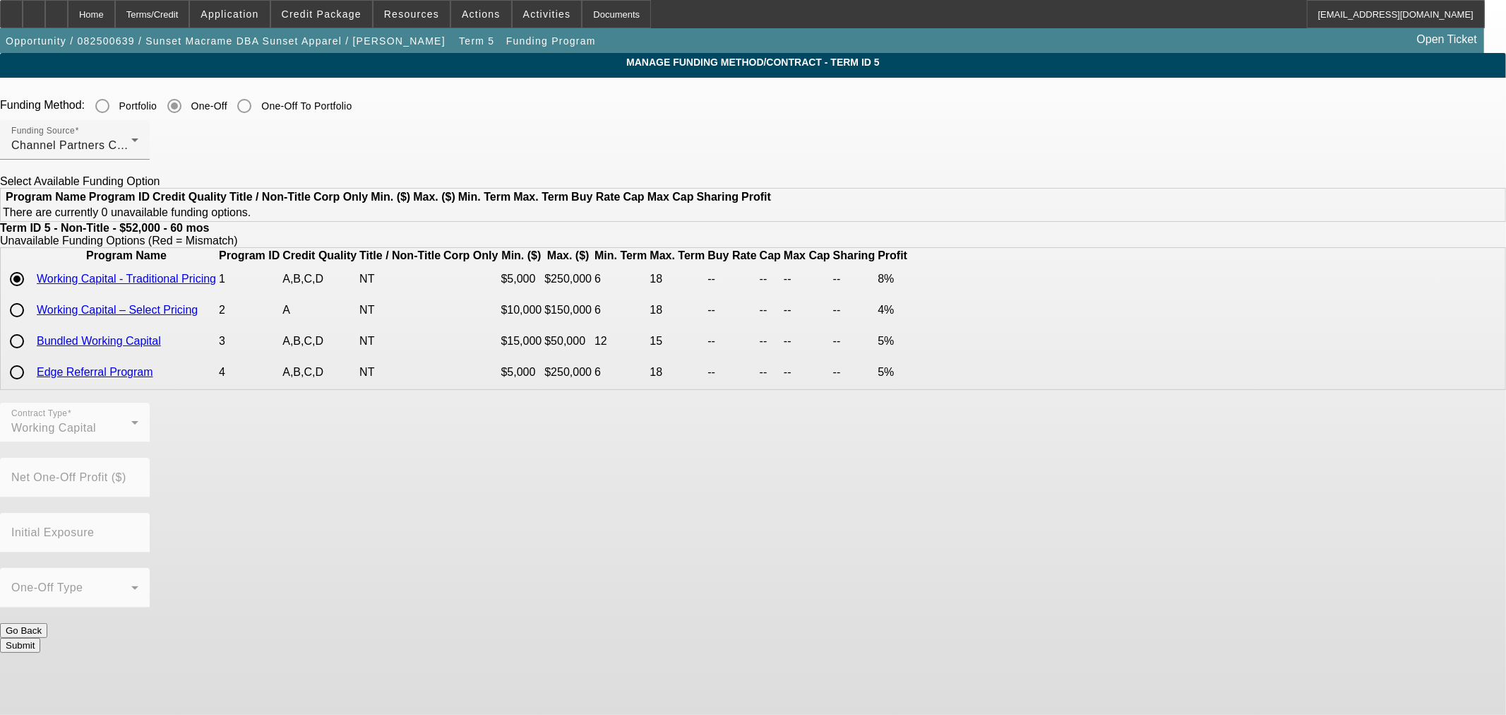
click at [40, 638] on button "Submit" at bounding box center [20, 645] width 40 height 15
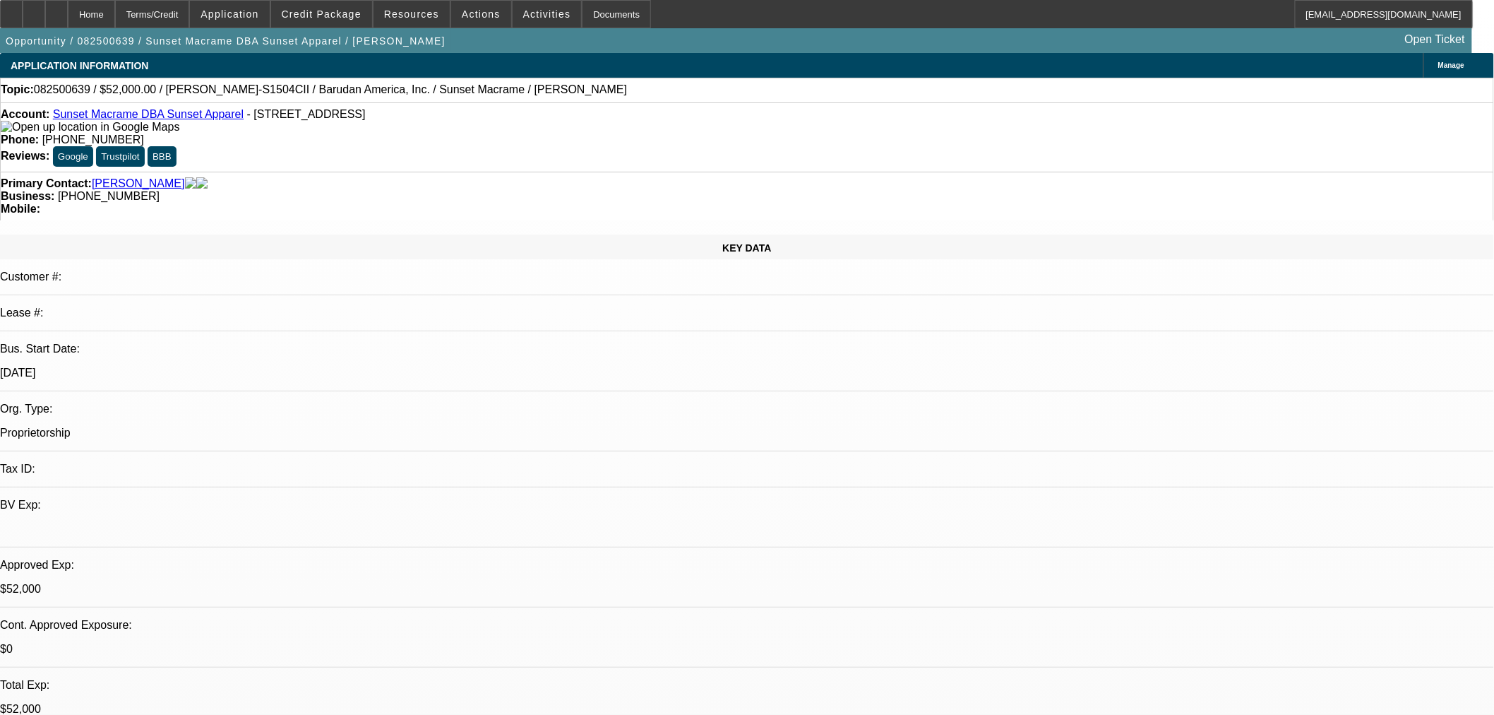
select select "0"
select select "2"
select select "0"
select select "6"
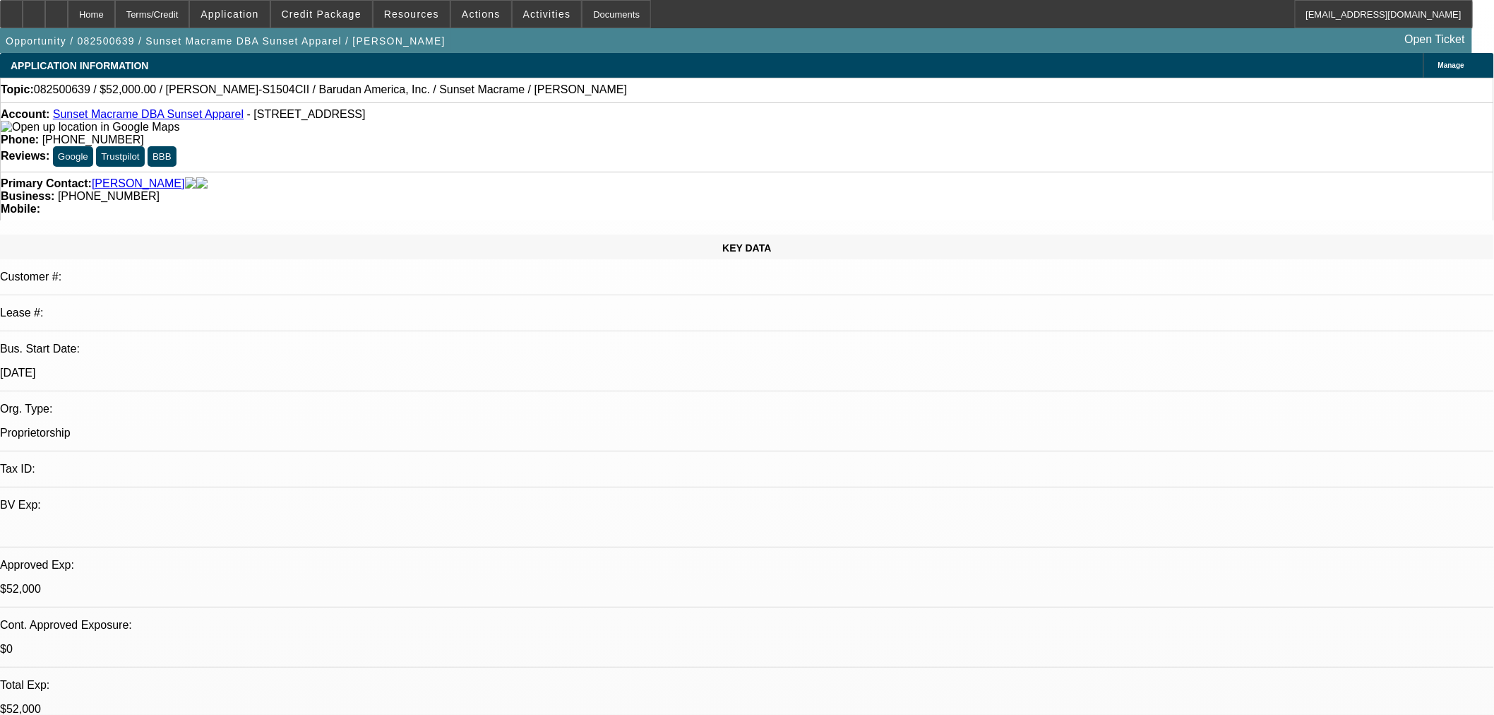
select select "0"
select select "2"
select select "0"
select select "6"
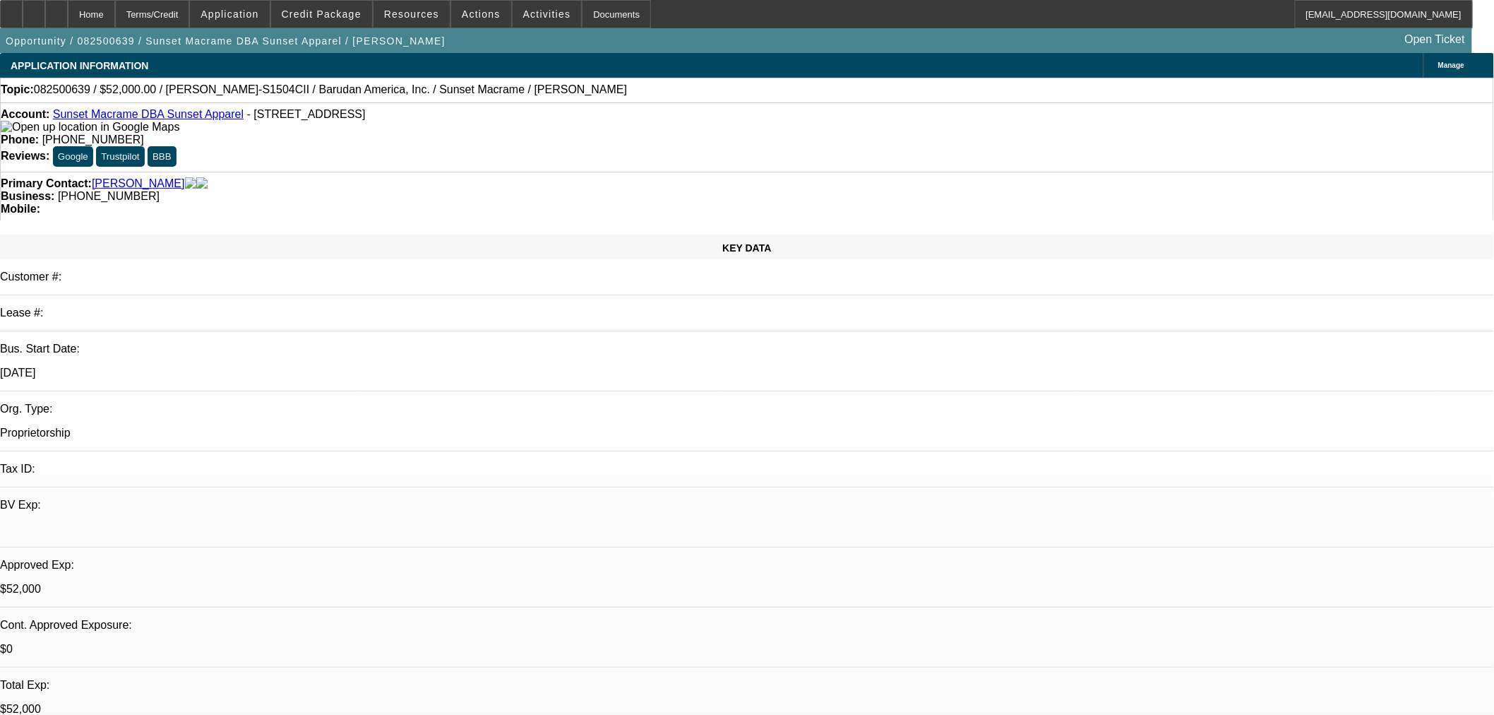
select select "0"
select select "2"
select select "0"
select select "6"
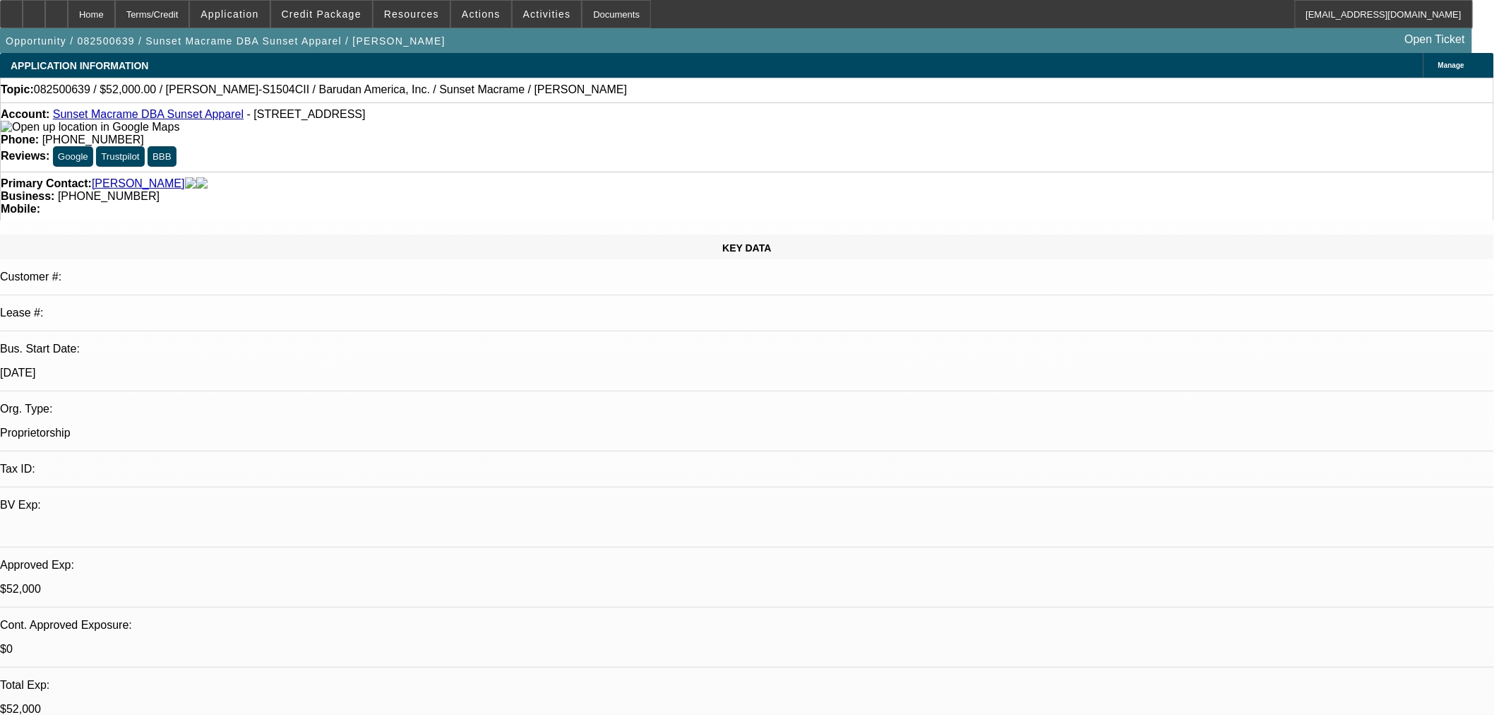
select select "0"
select select "2"
select select "0"
select select "6"
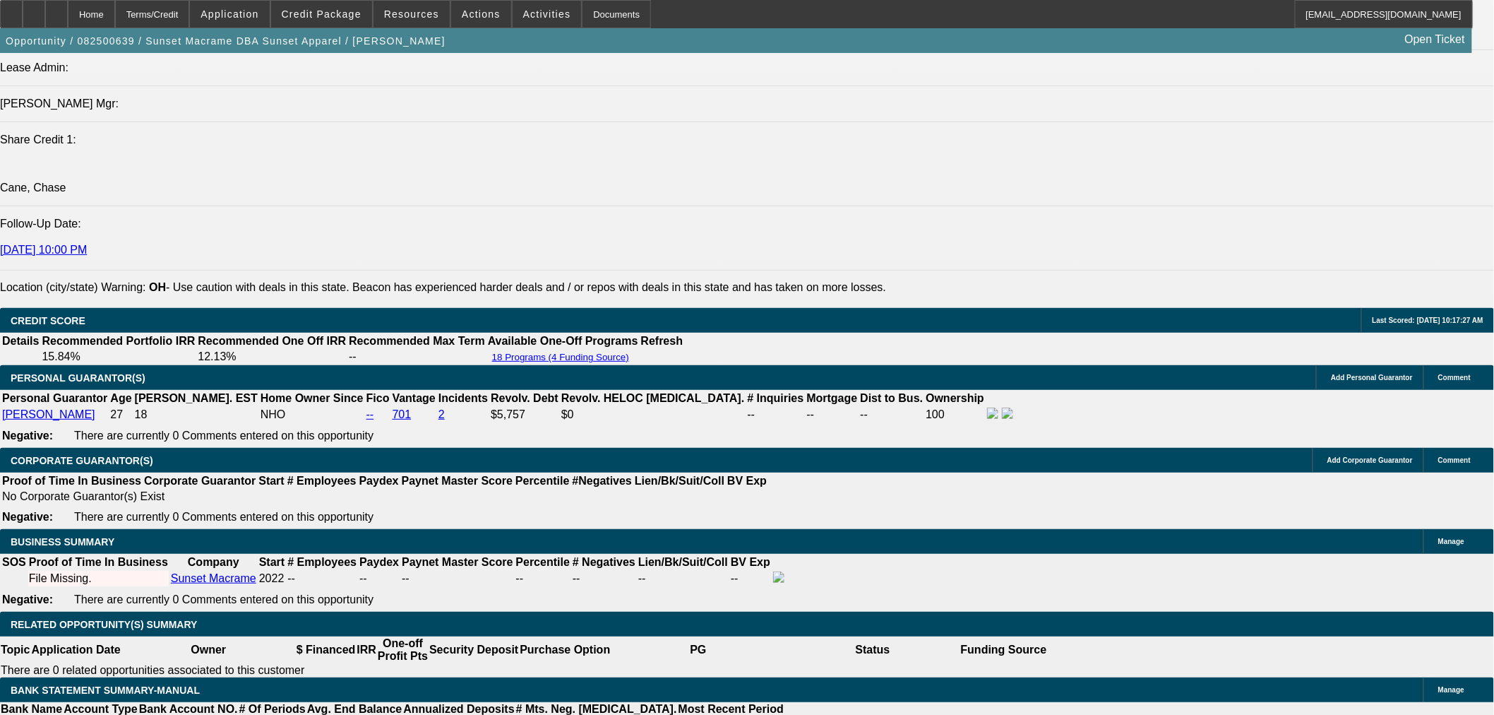
scroll to position [1961, 0]
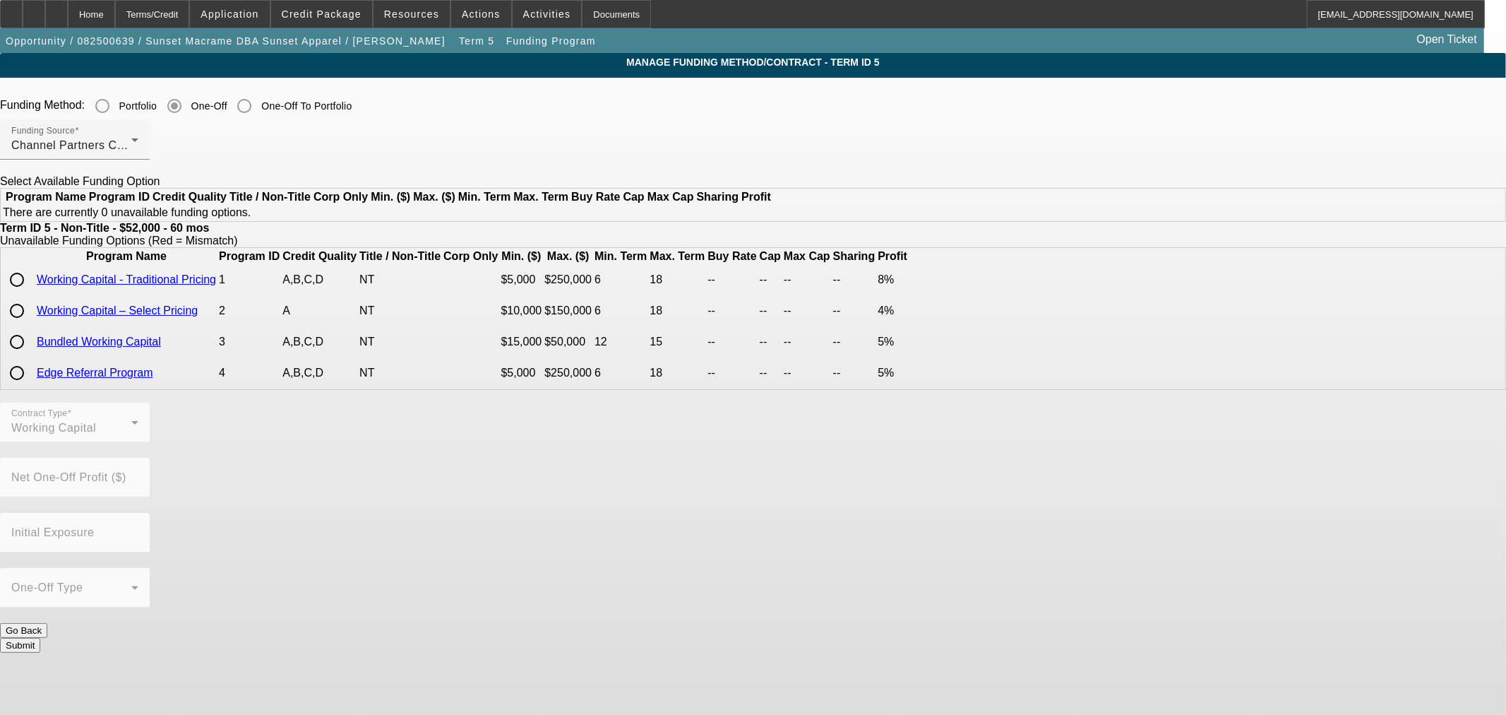
click at [31, 294] on input "radio" at bounding box center [17, 279] width 28 height 28
radio input "true"
click at [40, 638] on button "Submit" at bounding box center [20, 645] width 40 height 15
click at [689, 595] on div "Contract Type Working Capital Net One-Off Profit ($) Initial Exposure One-Off T…" at bounding box center [753, 512] width 1506 height 220
click at [40, 638] on button "Submit" at bounding box center [20, 645] width 40 height 15
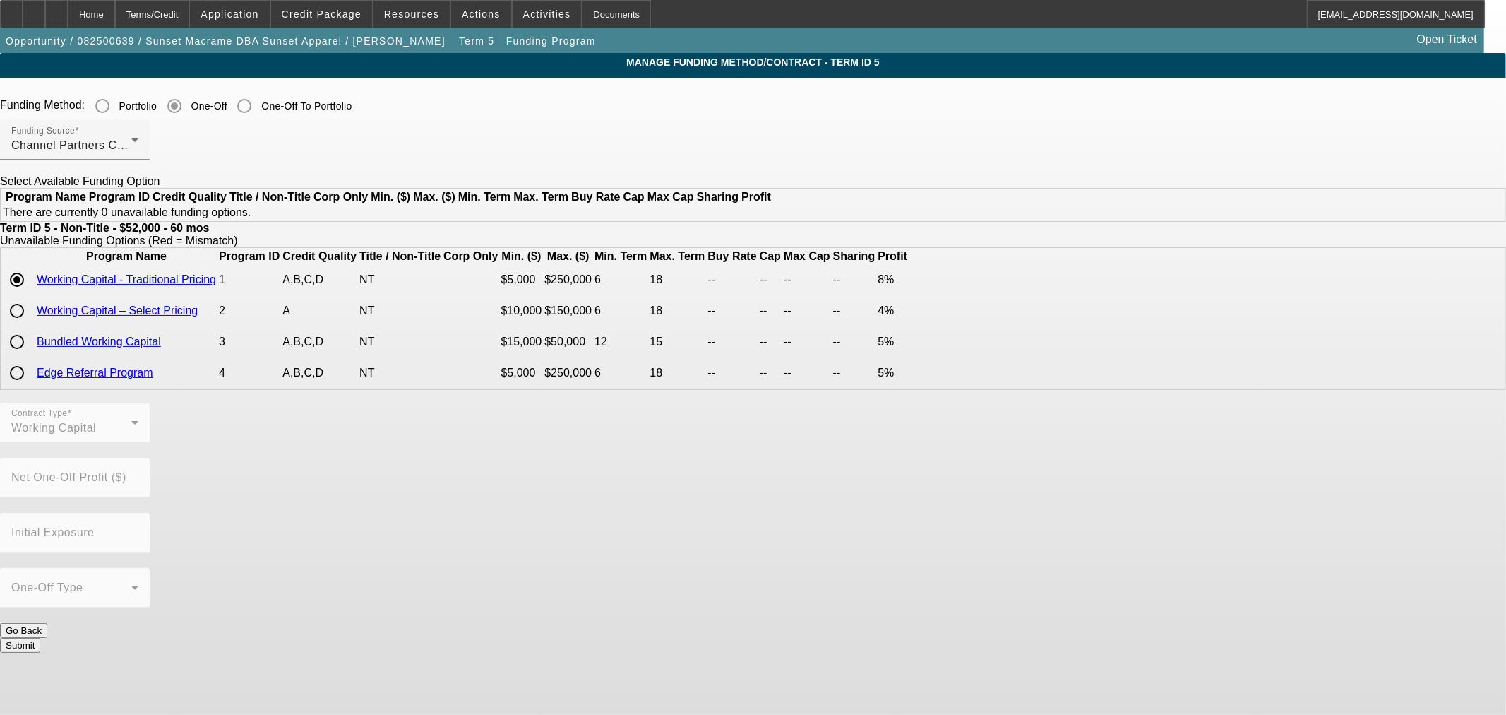
click at [631, 600] on div "Contract Type Working Capital Net One-Off Profit ($) Initial Exposure One-Off T…" at bounding box center [753, 512] width 1506 height 220
click at [40, 638] on button "Submit" at bounding box center [20, 645] width 40 height 15
click at [115, 16] on div "Home" at bounding box center [91, 14] width 47 height 28
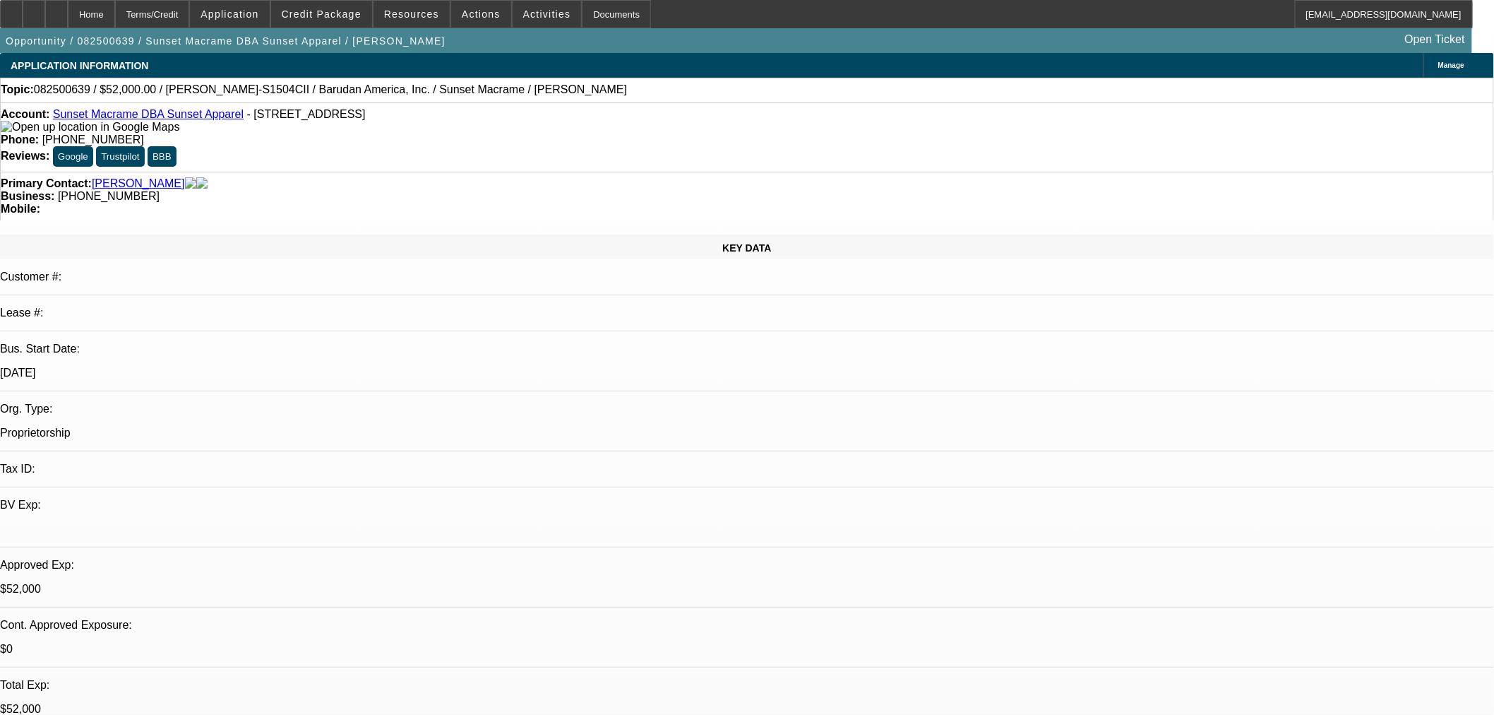
select select "0"
select select "2"
select select "0"
select select "6"
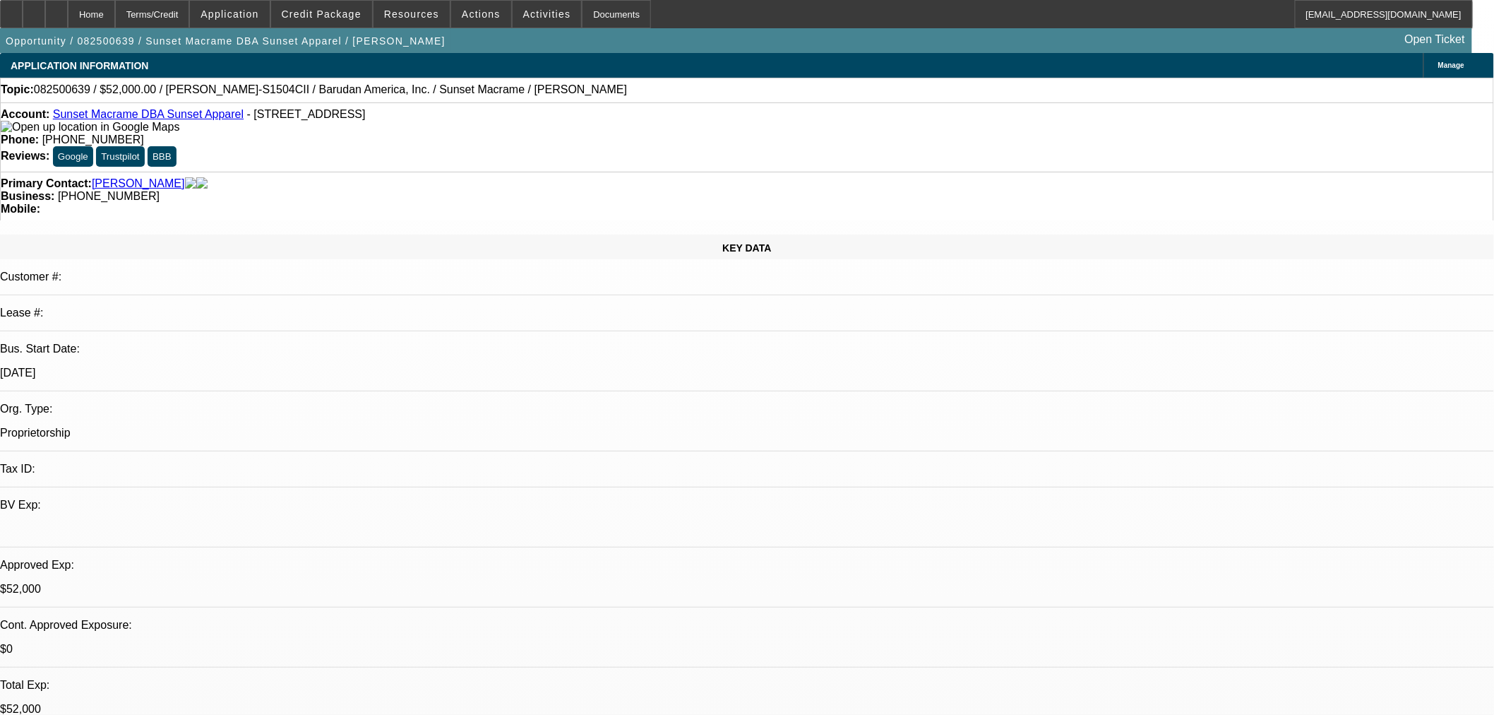
select select "0"
select select "2"
select select "0"
select select "6"
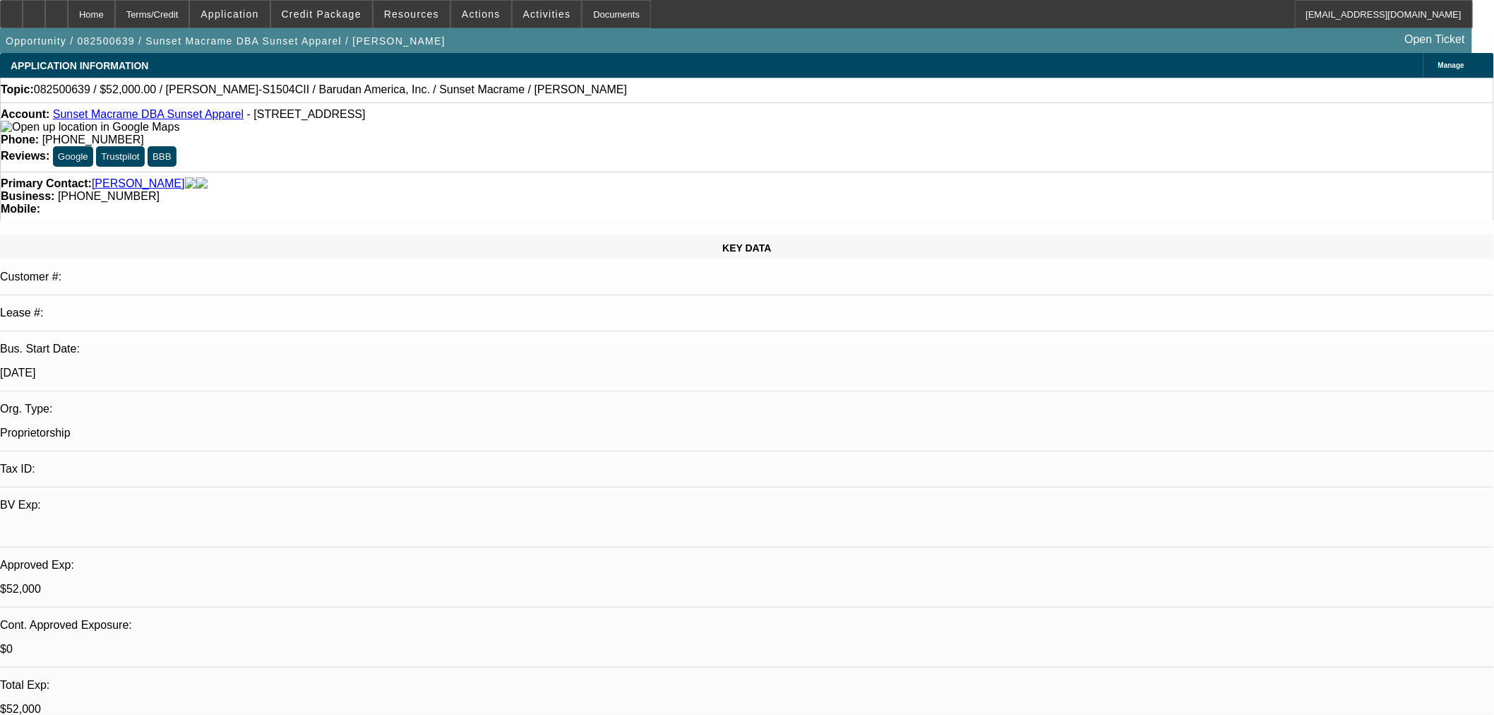
select select "0"
select select "2"
select select "0"
select select "6"
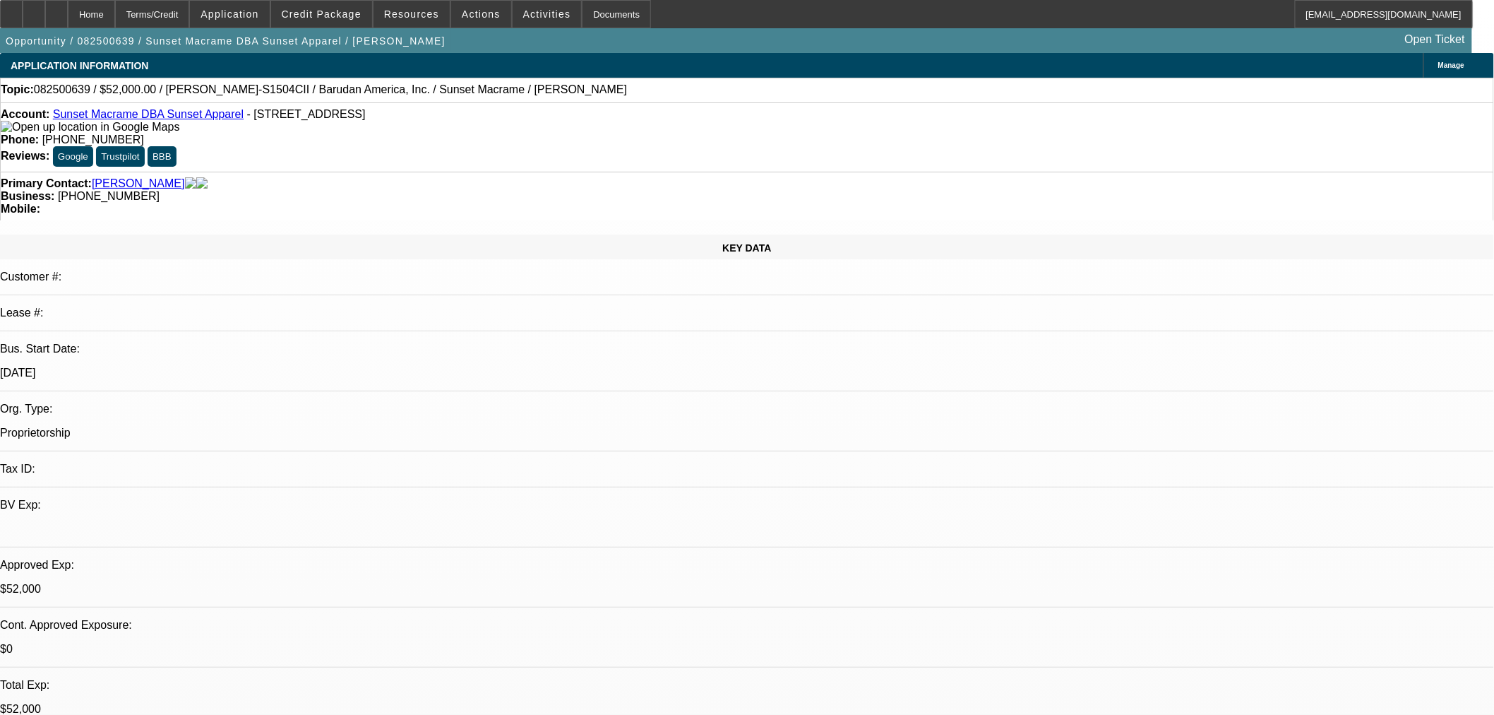
select select "0"
select select "2"
select select "0"
select select "6"
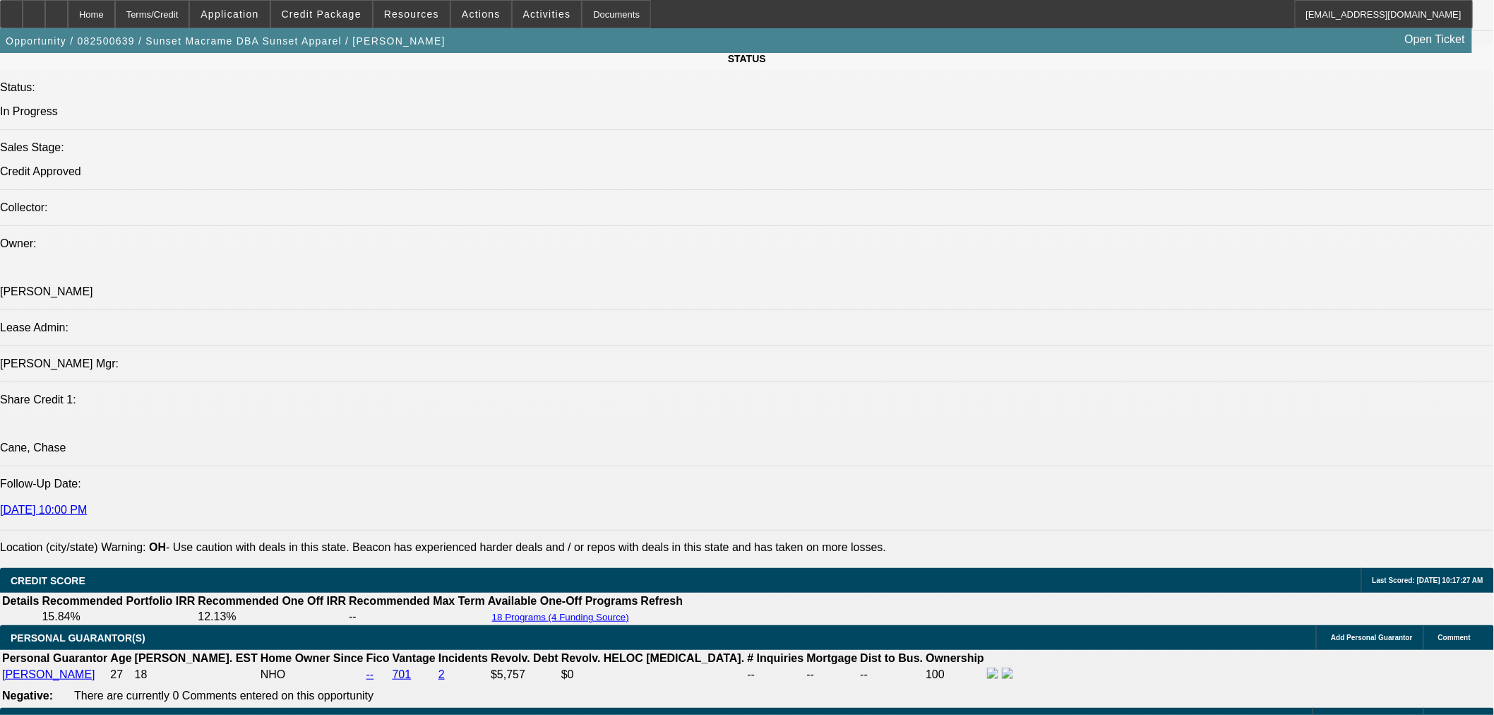
scroll to position [1882, 0]
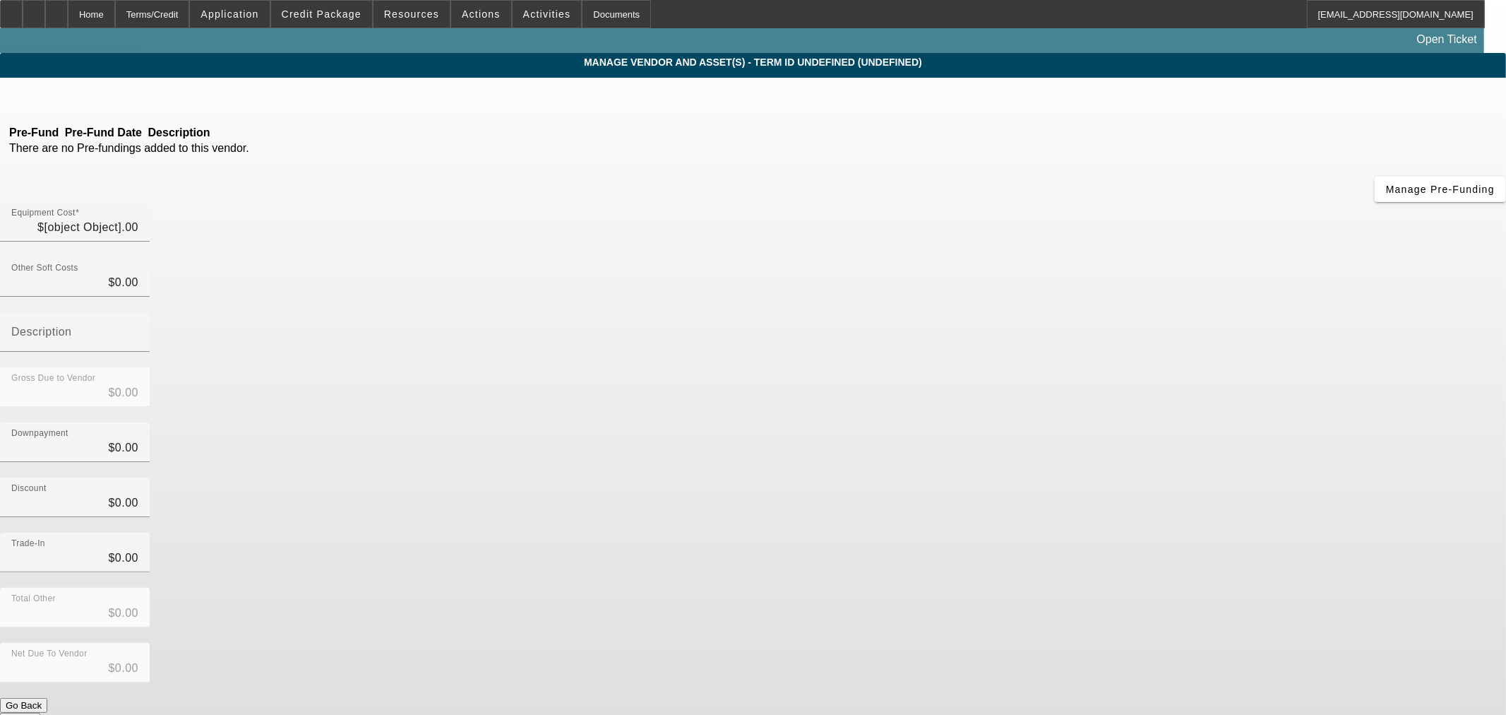
type input "$55,000.00"
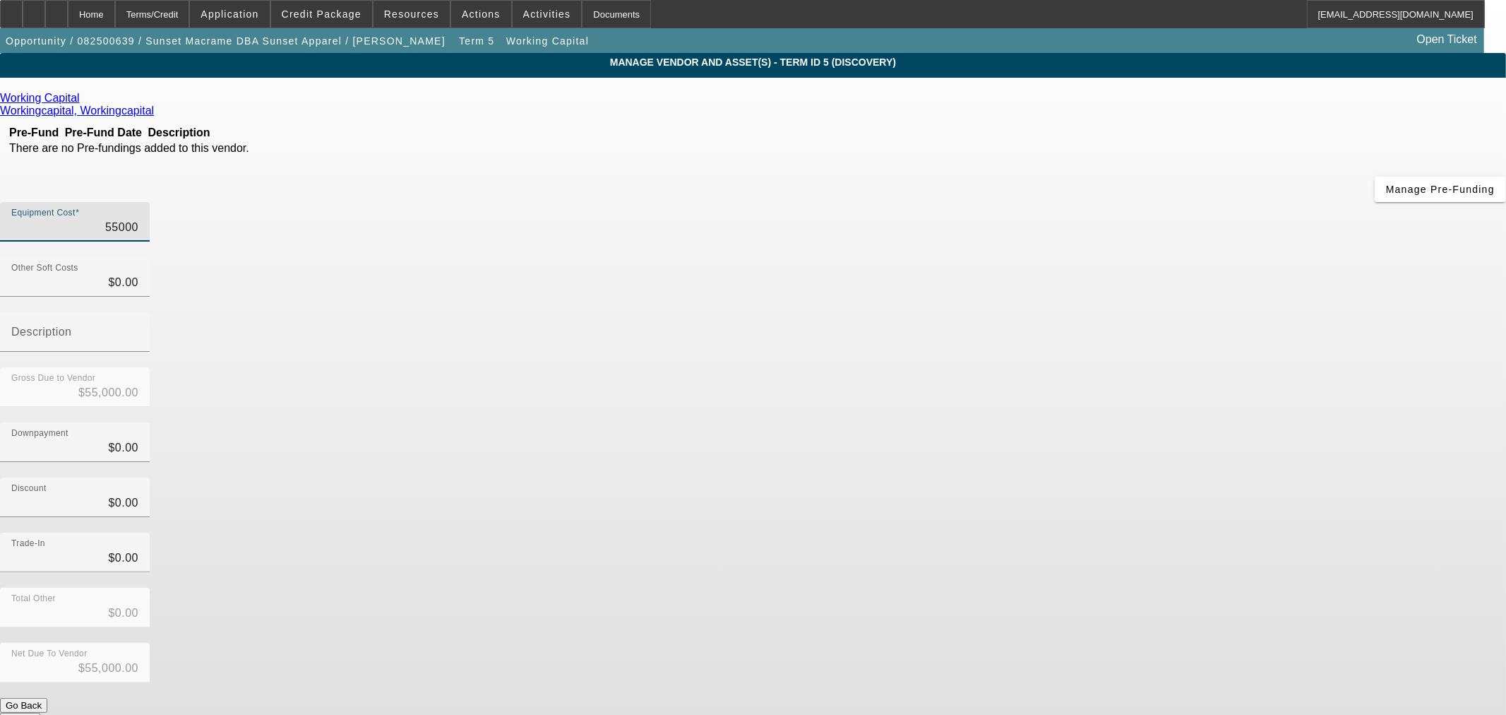
click at [138, 219] on input "55000" at bounding box center [74, 227] width 127 height 17
type input "4"
type input "$4.00"
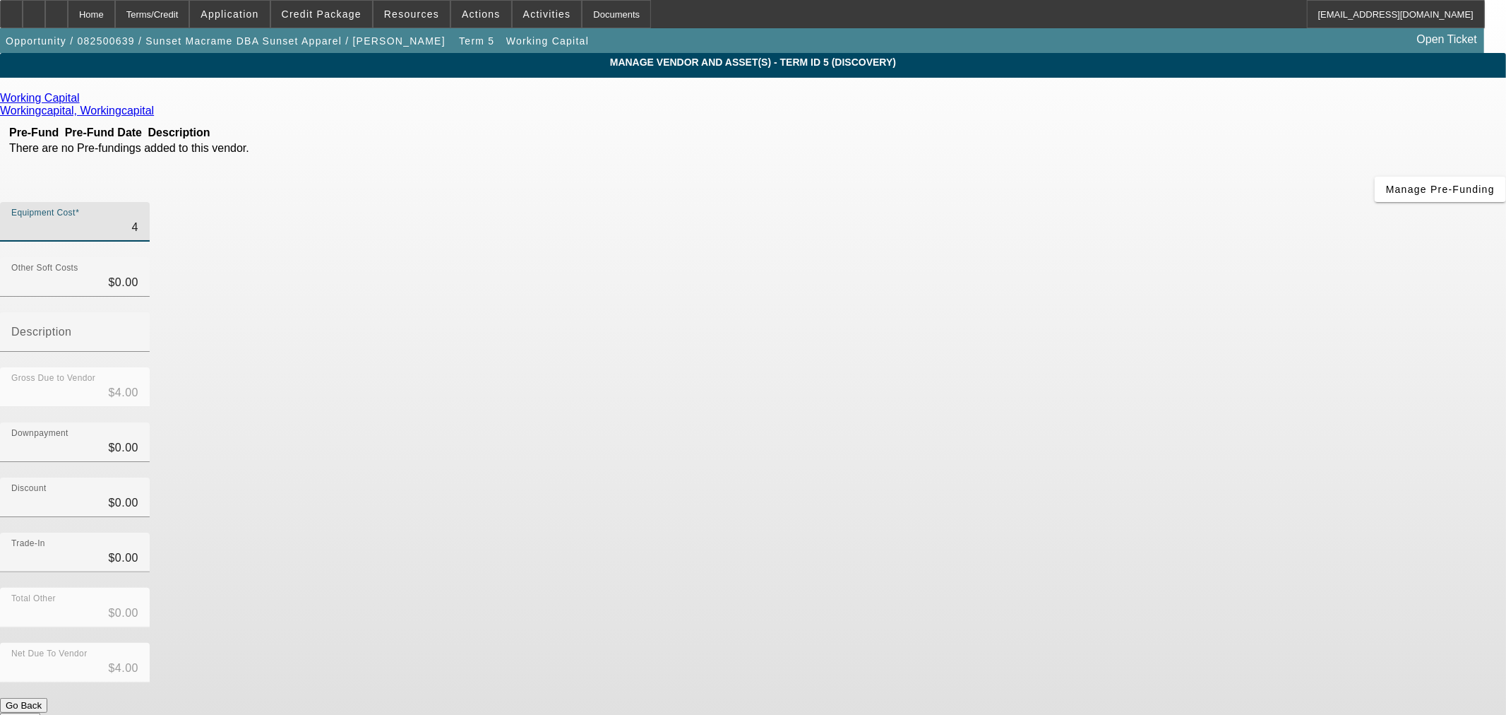
type input "40"
type input "$40.00"
type input "400"
type input "$400.00"
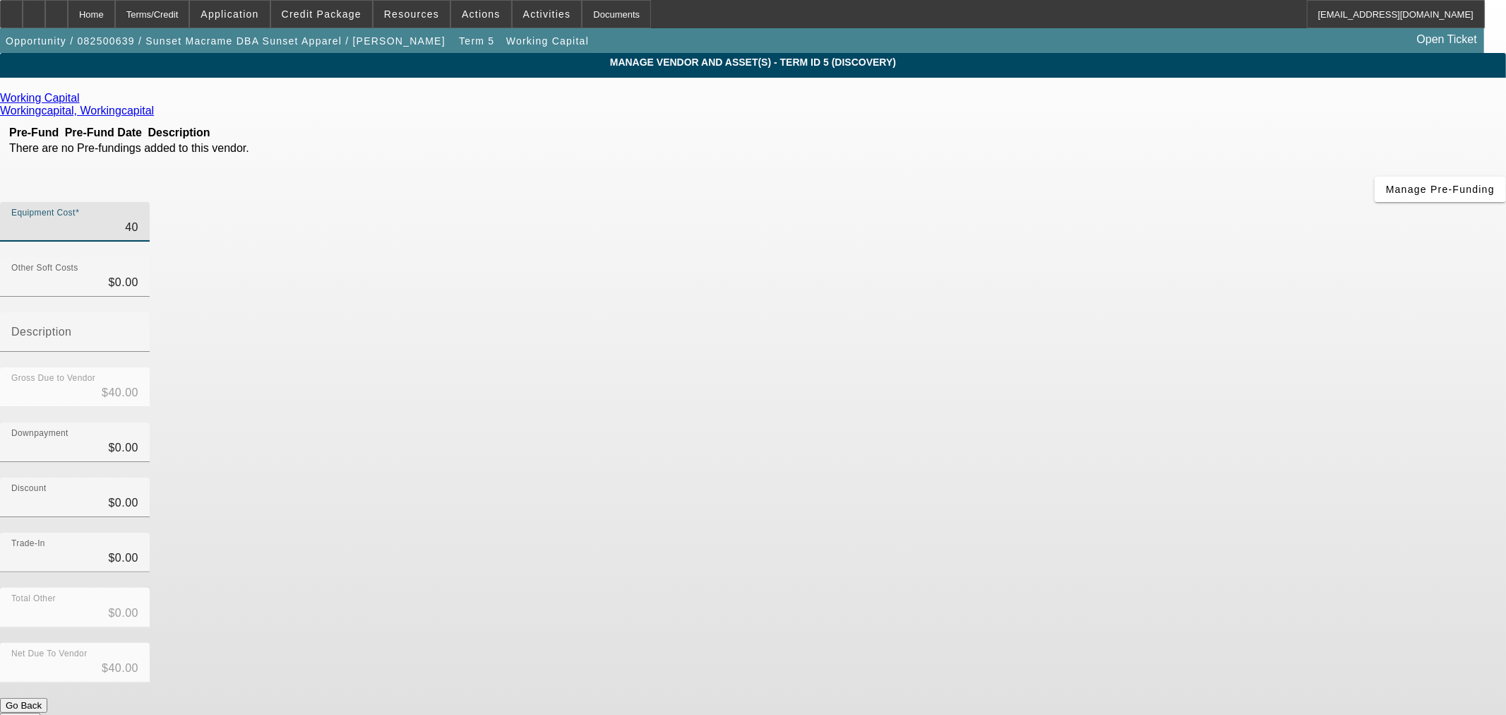
type input "$400.00"
type input "4000"
type input "$4,000.00"
type input "40000"
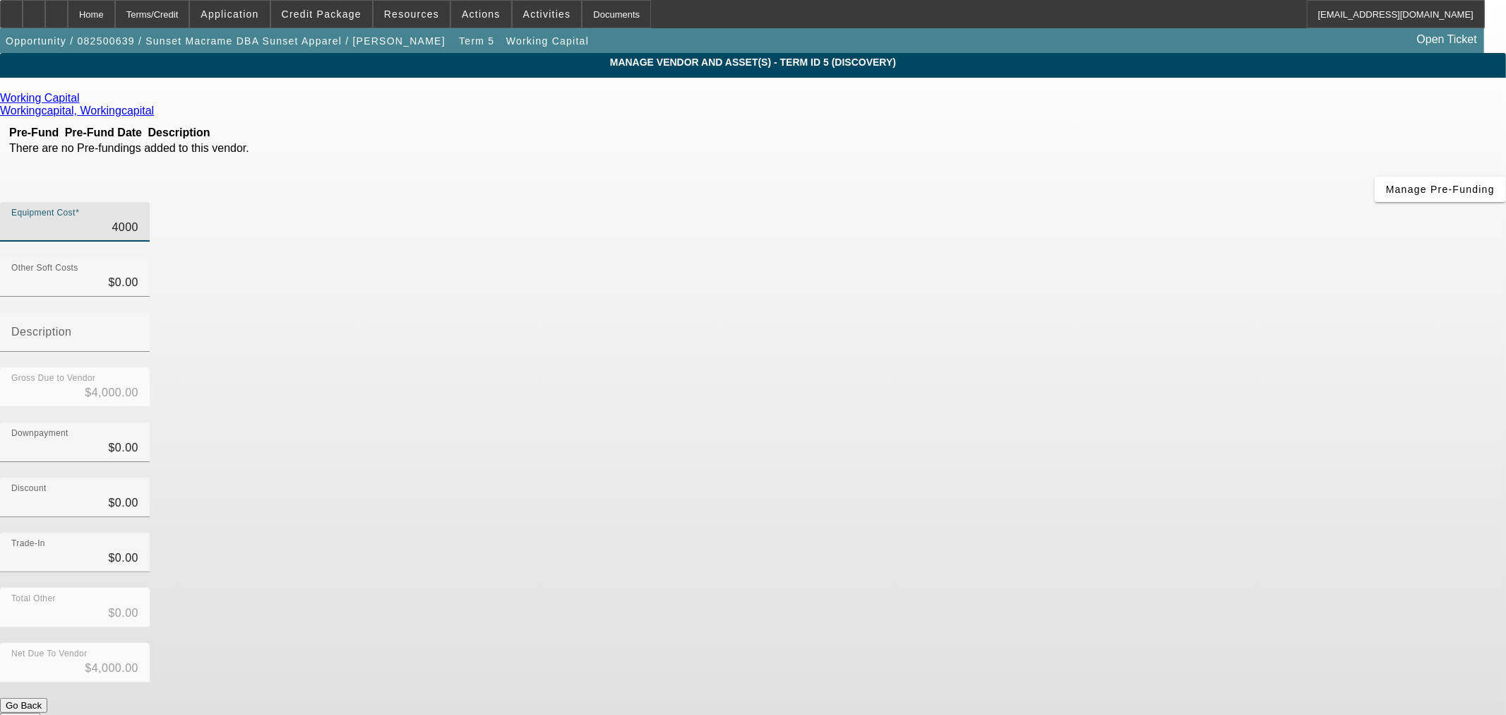
type input "$40,000.00"
click at [1060, 477] on div "Discount $0.00" at bounding box center [753, 504] width 1506 height 55
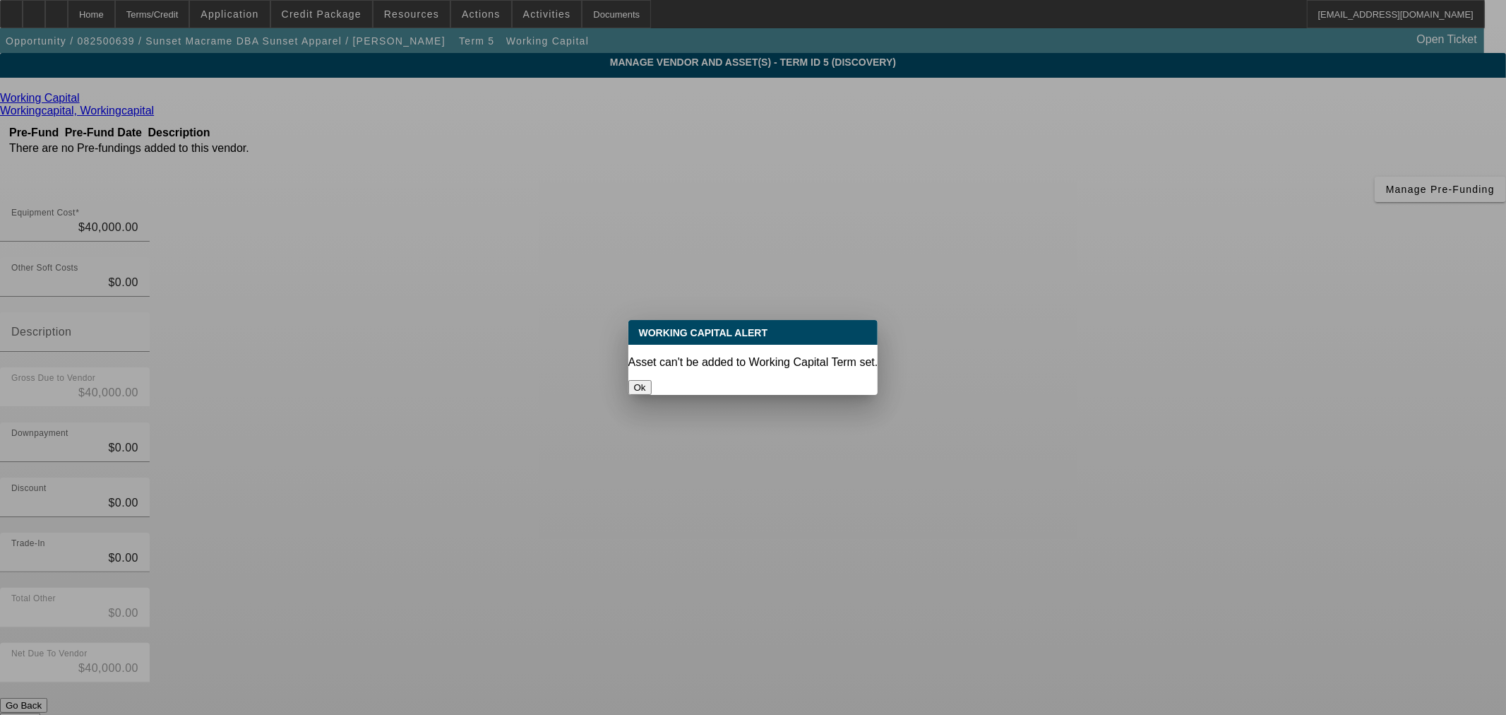
click at [652, 380] on button "Ok" at bounding box center [639, 387] width 23 height 15
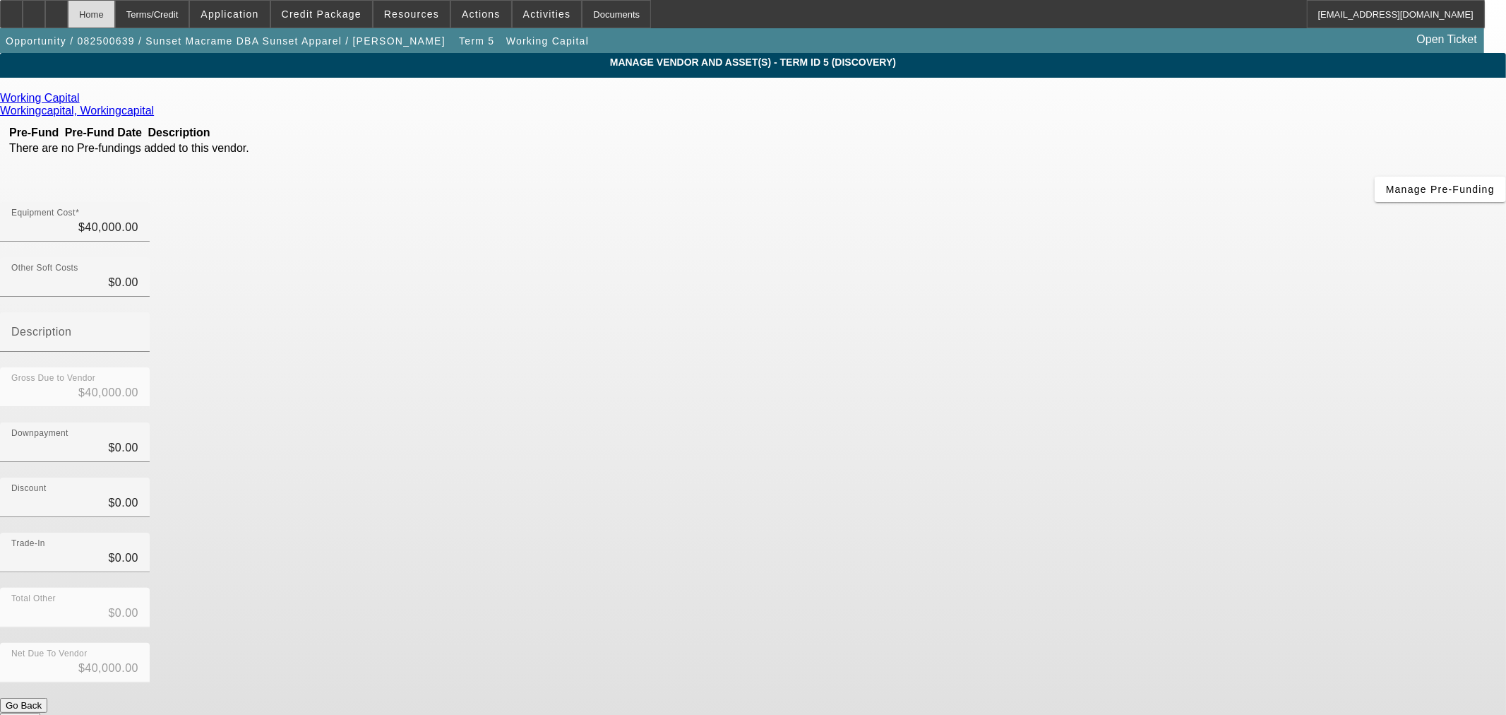
click at [115, 23] on div "Home" at bounding box center [91, 14] width 47 height 28
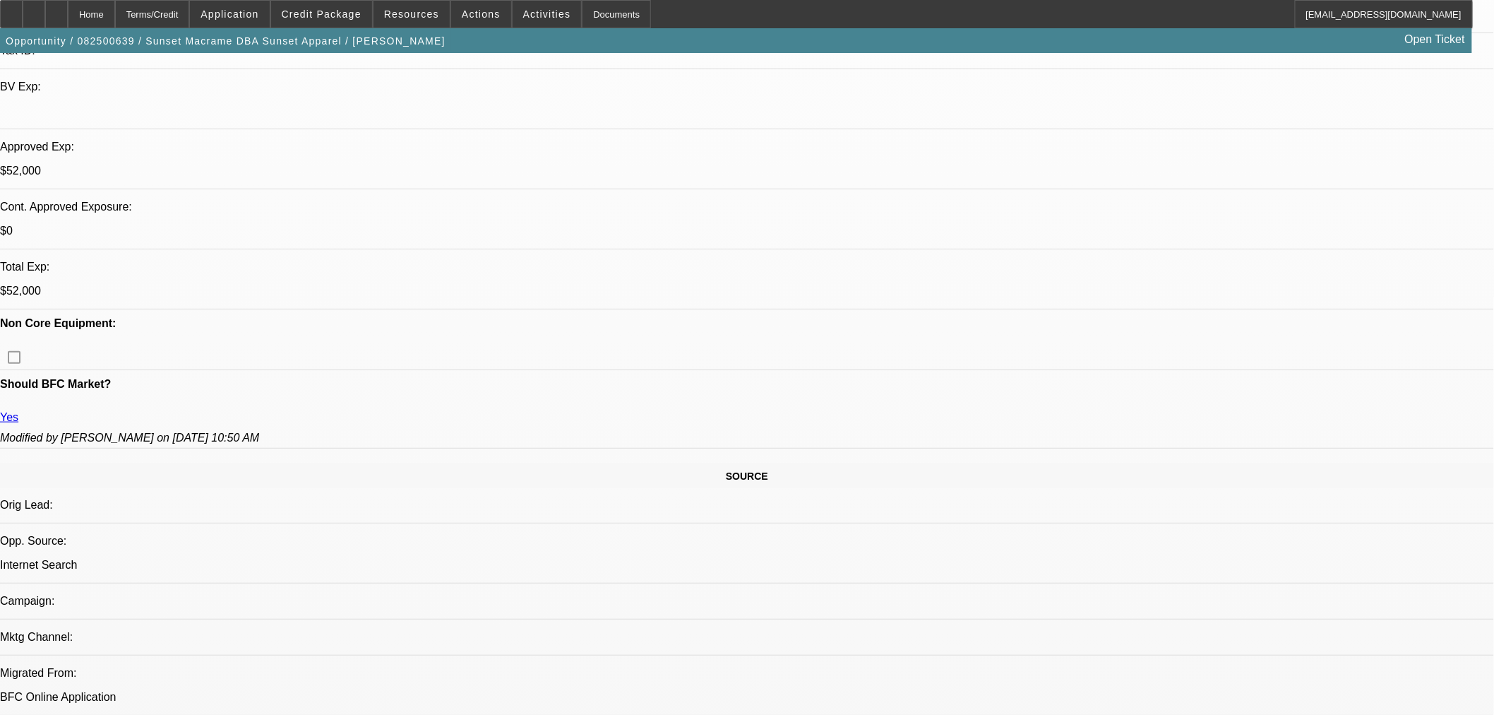
select select "0"
select select "2"
select select "0"
select select "6"
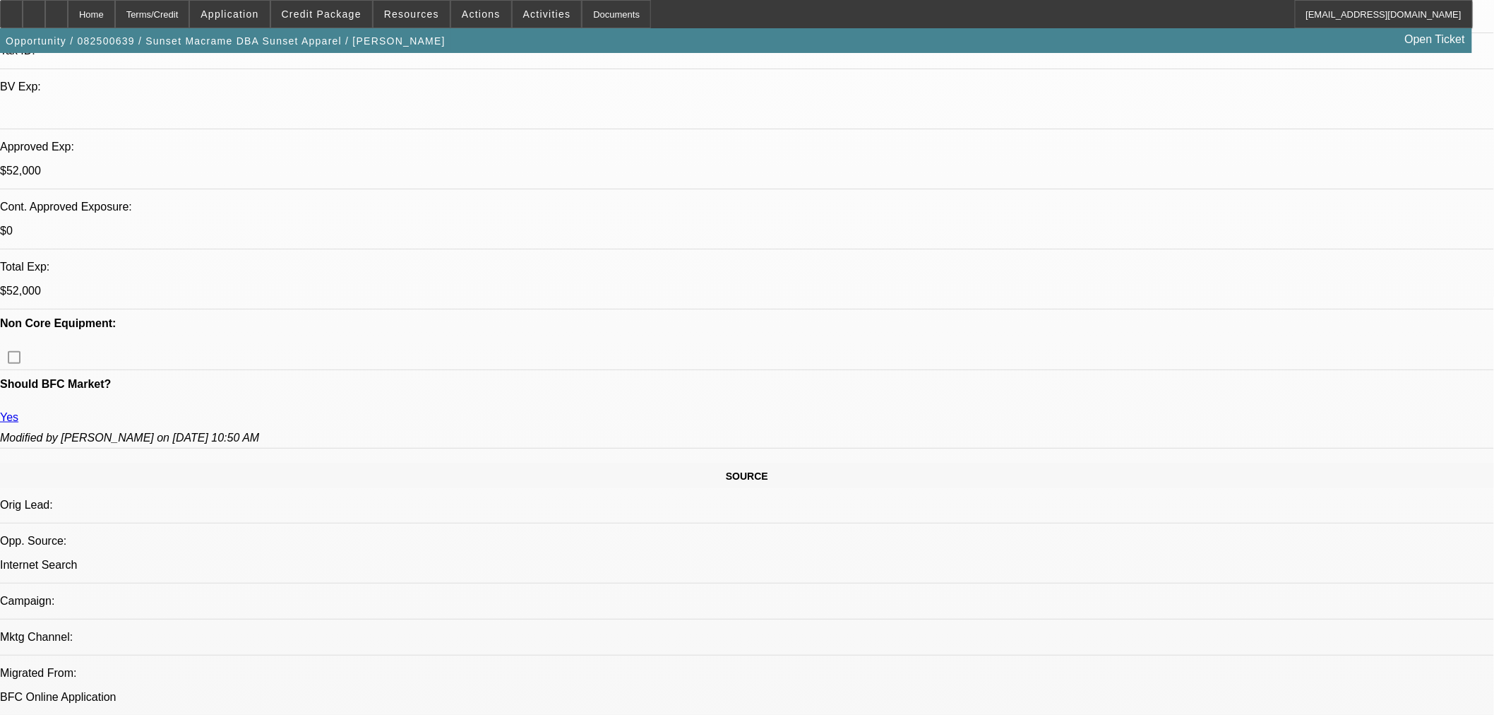
select select "0"
select select "2"
select select "0"
select select "6"
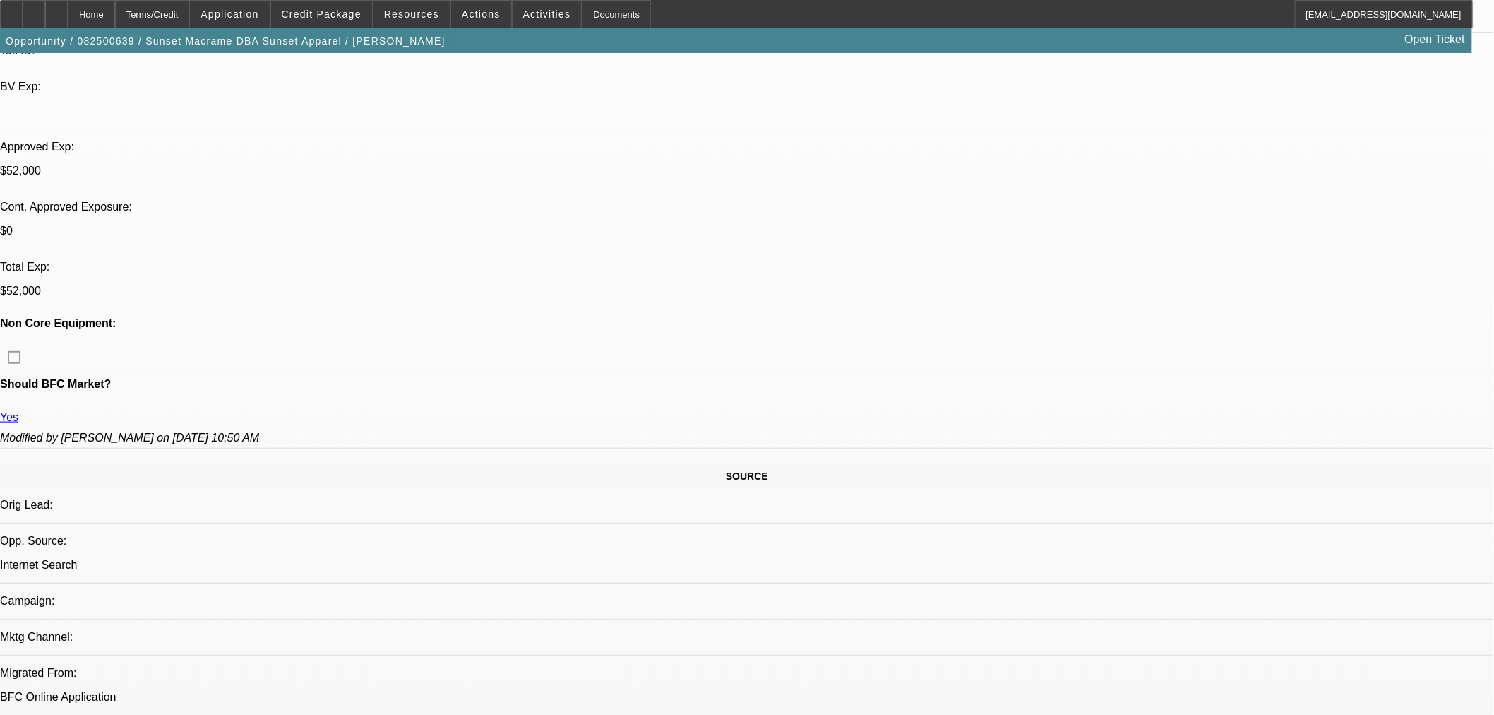
select select "0"
select select "2"
select select "0"
select select "6"
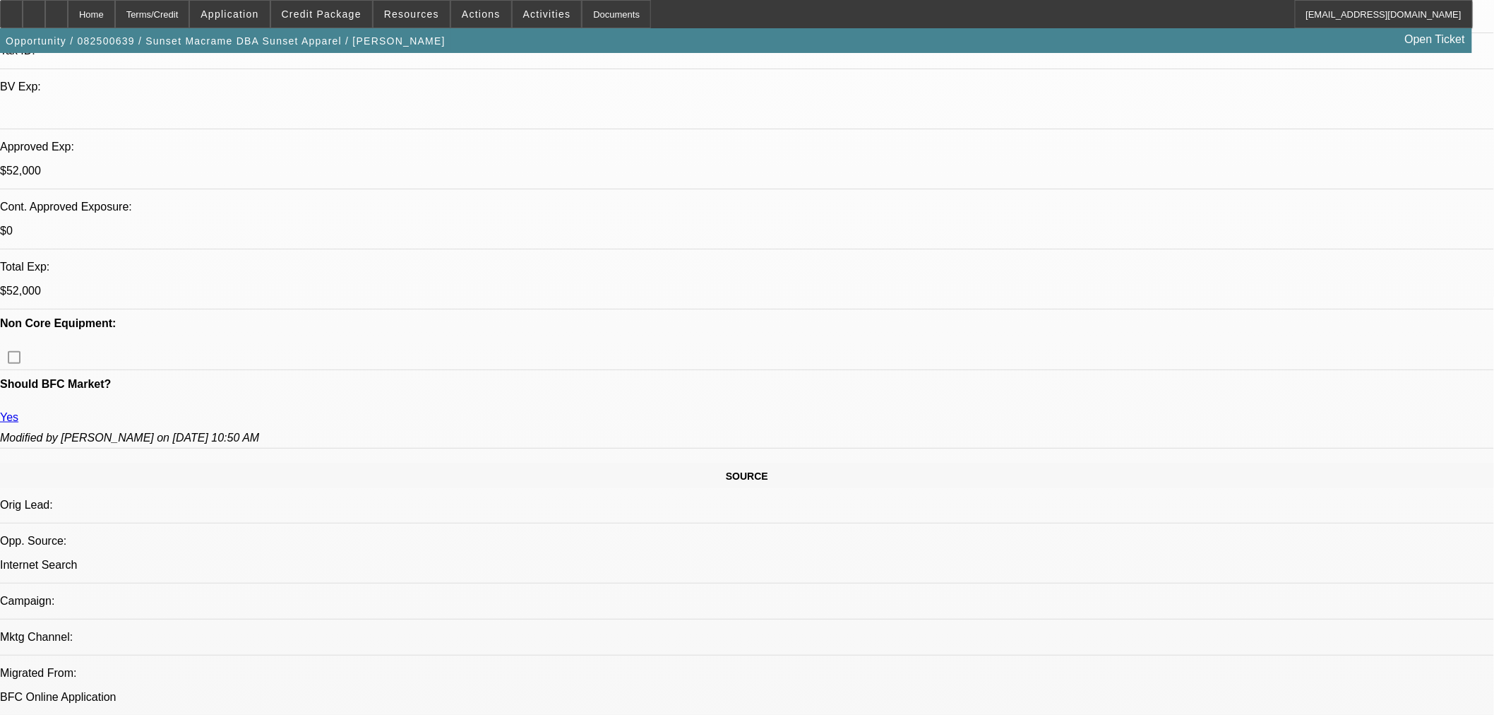
select select "0"
select select "2"
select select "0"
select select "6"
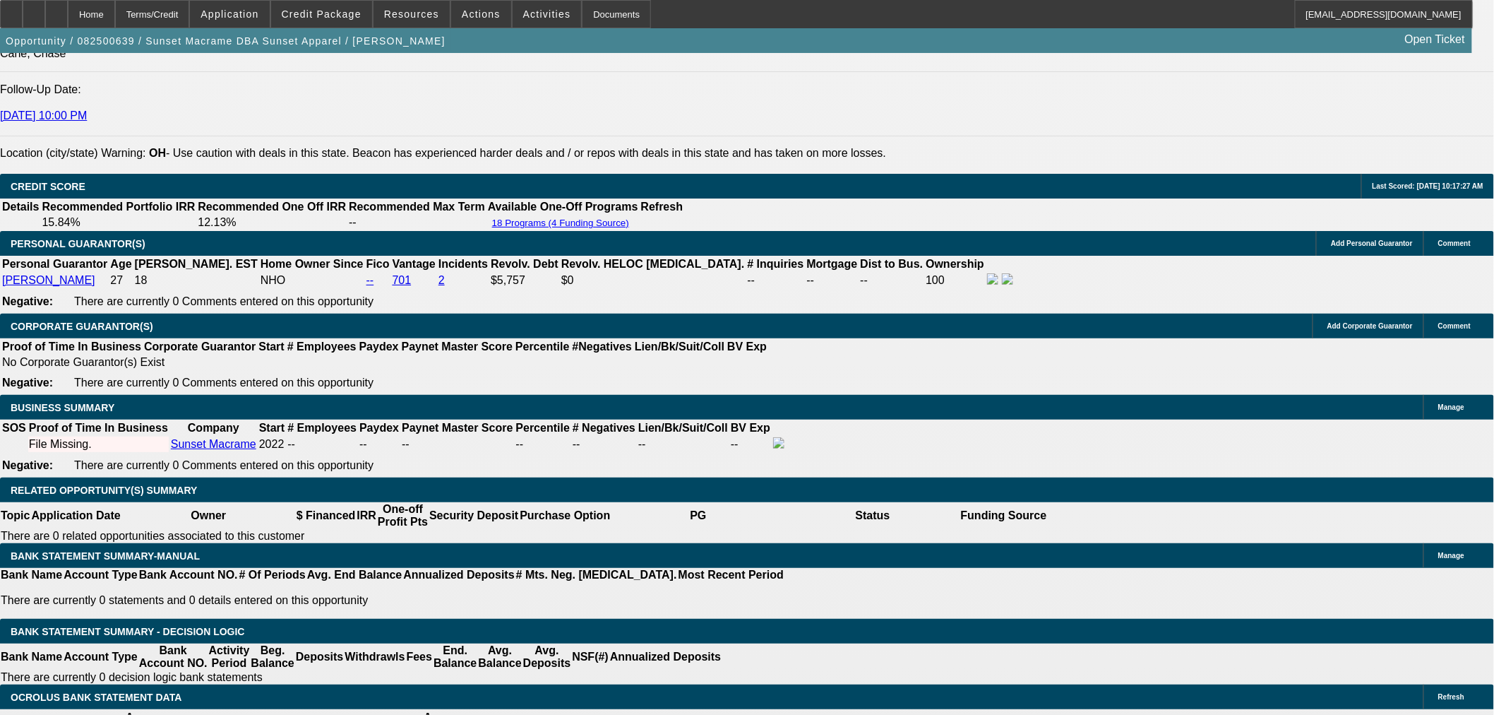
scroll to position [1961, 0]
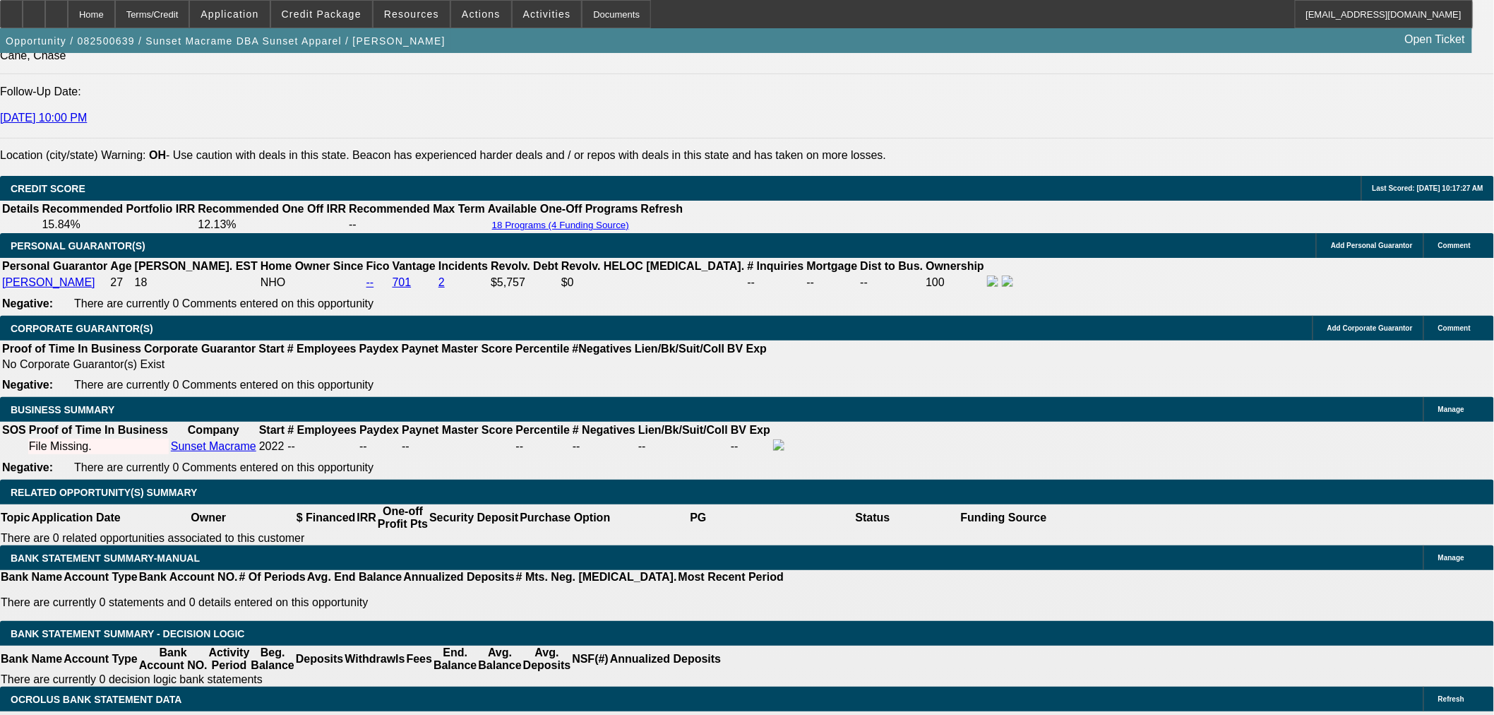
type input "$0.00"
type input "UNKNOWN"
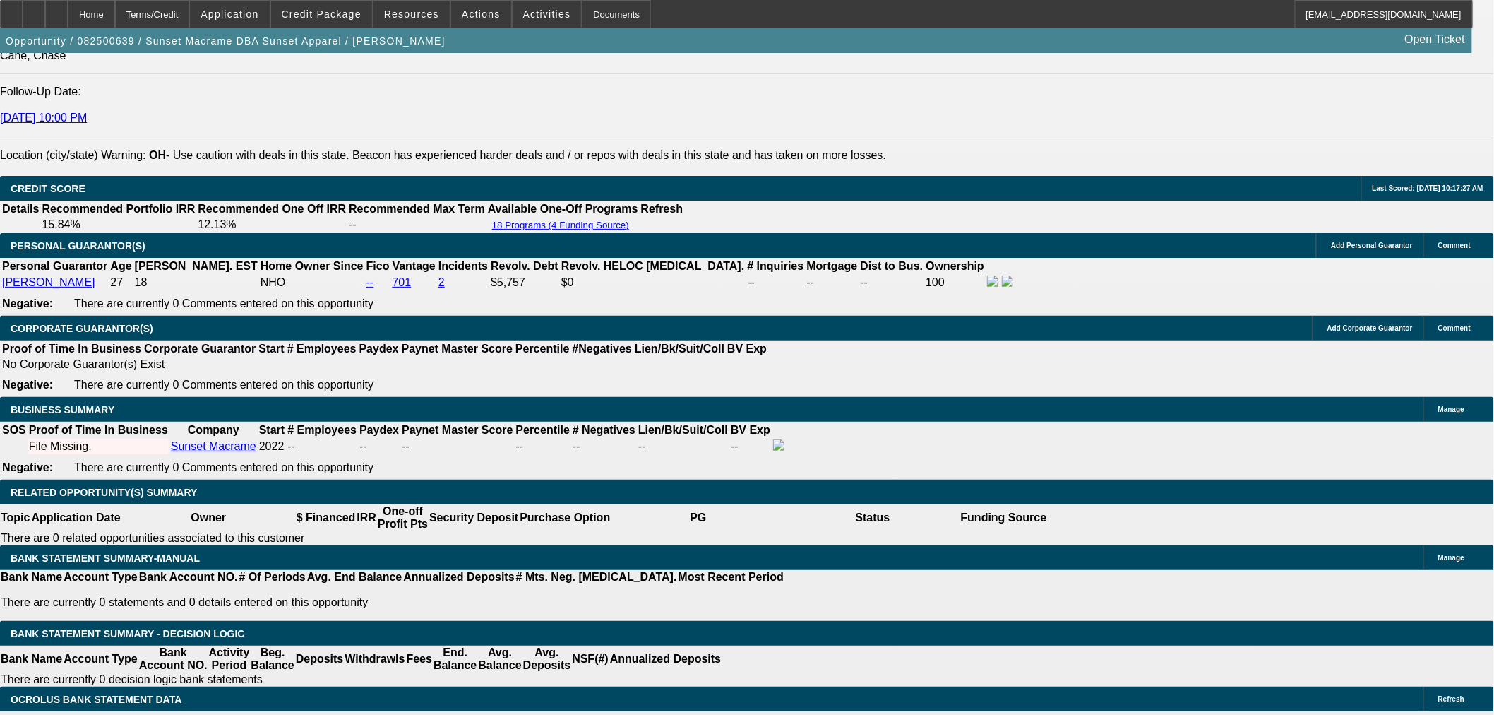
type input "$1,923.08"
type input "$961.54"
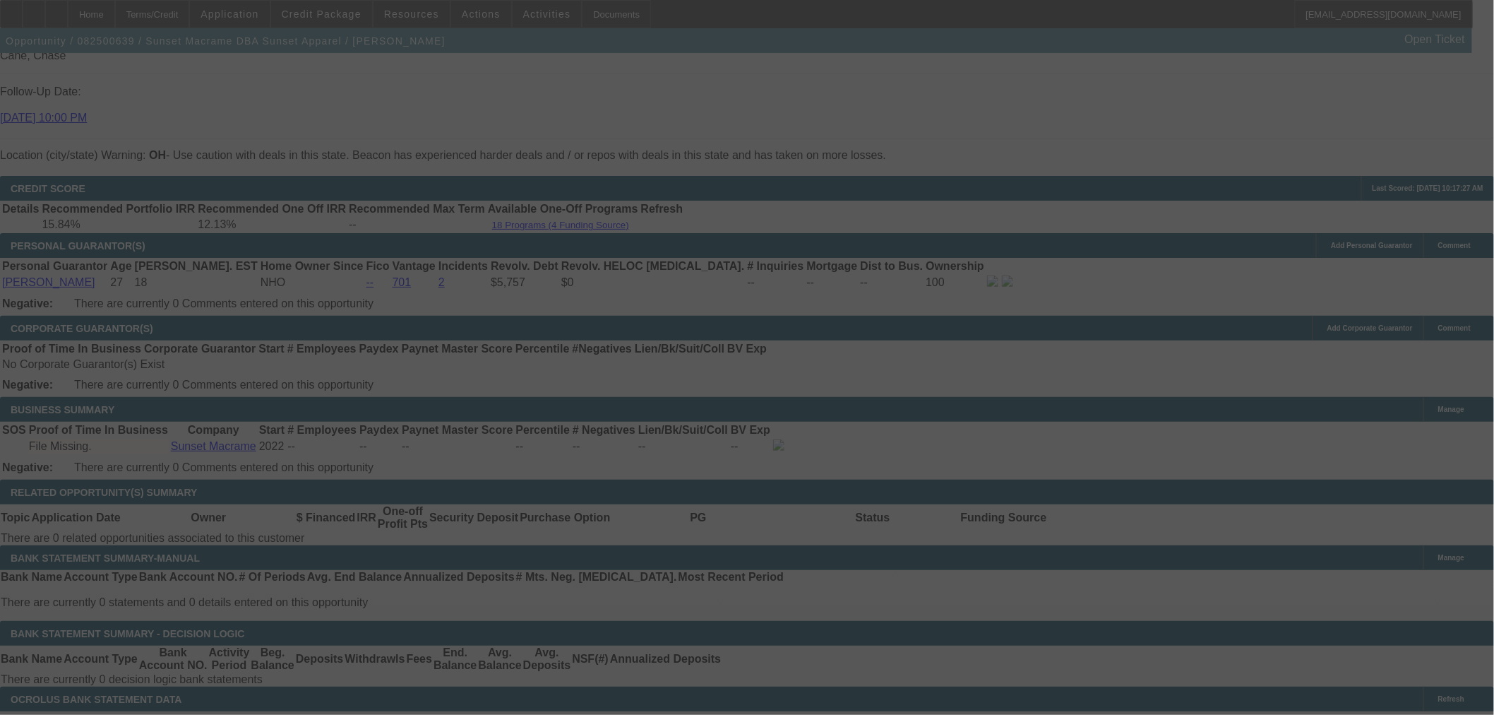
select select "0"
select select "2"
select select "0"
select select "6"
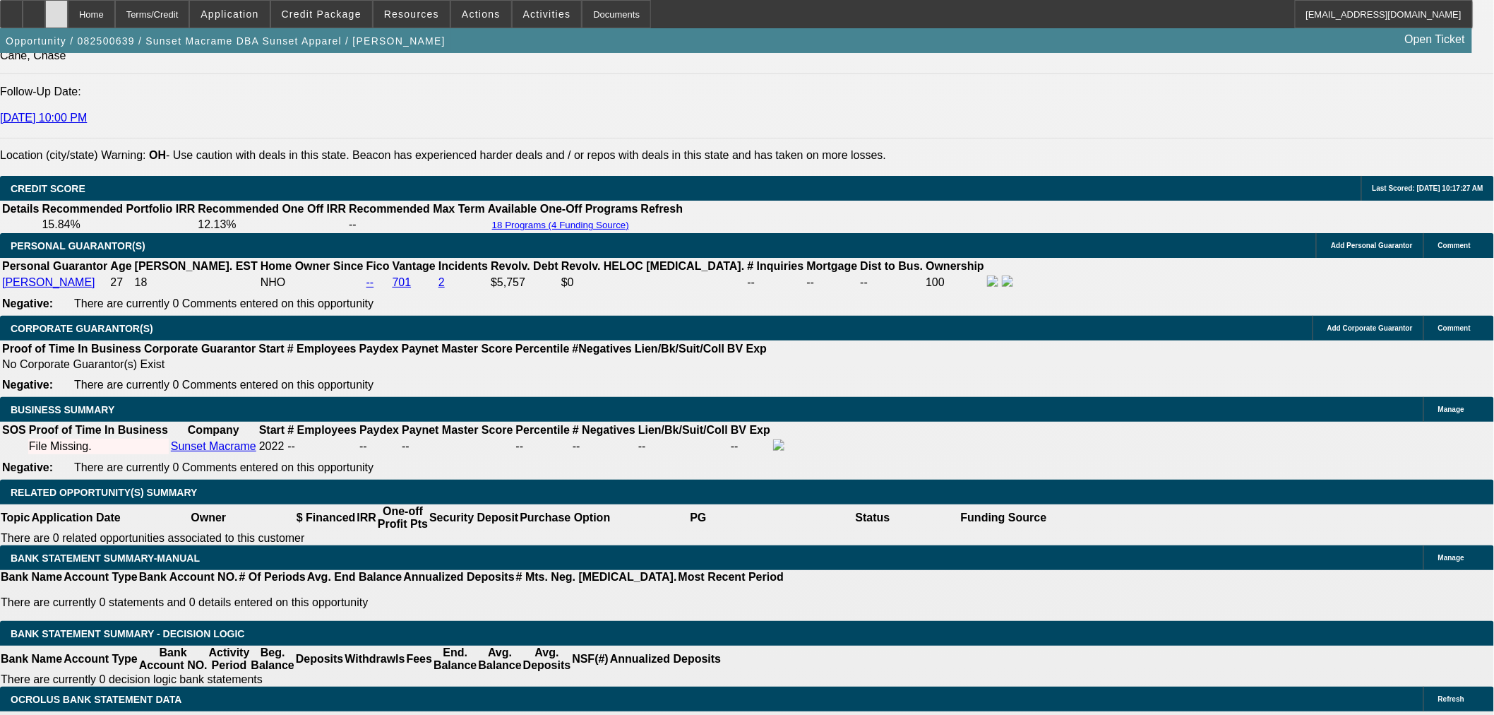
click at [68, 22] on div at bounding box center [56, 14] width 23 height 28
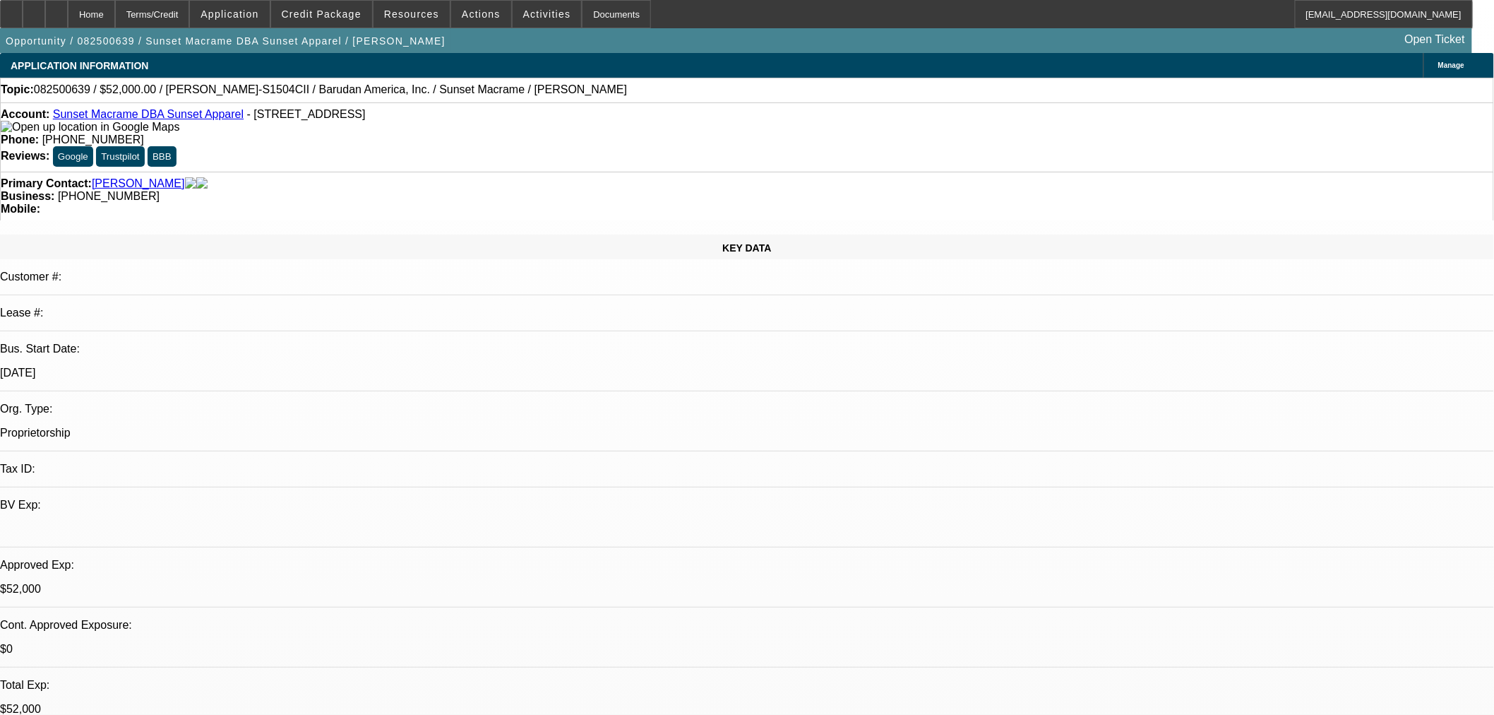
select select "0"
select select "2"
select select "0"
select select "6"
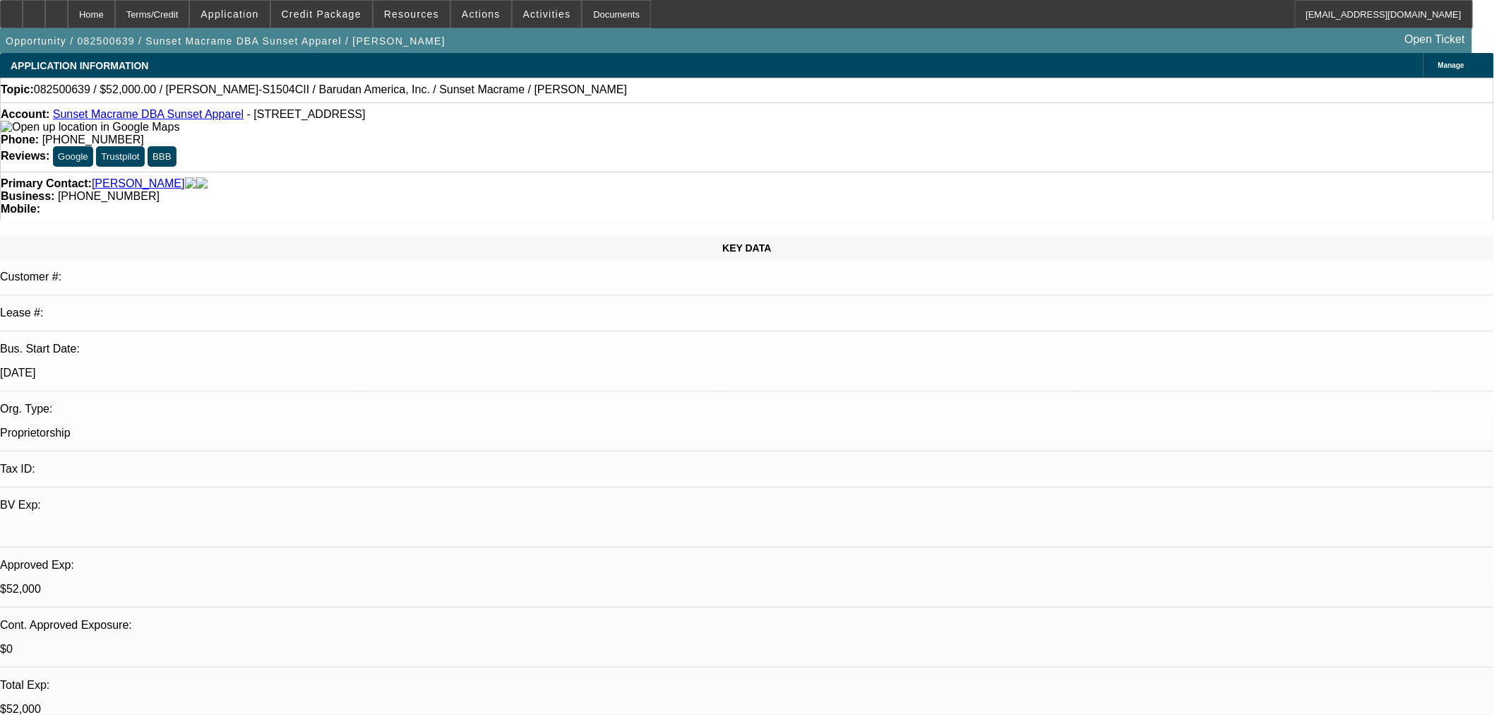
select select "0"
select select "2"
select select "0"
select select "6"
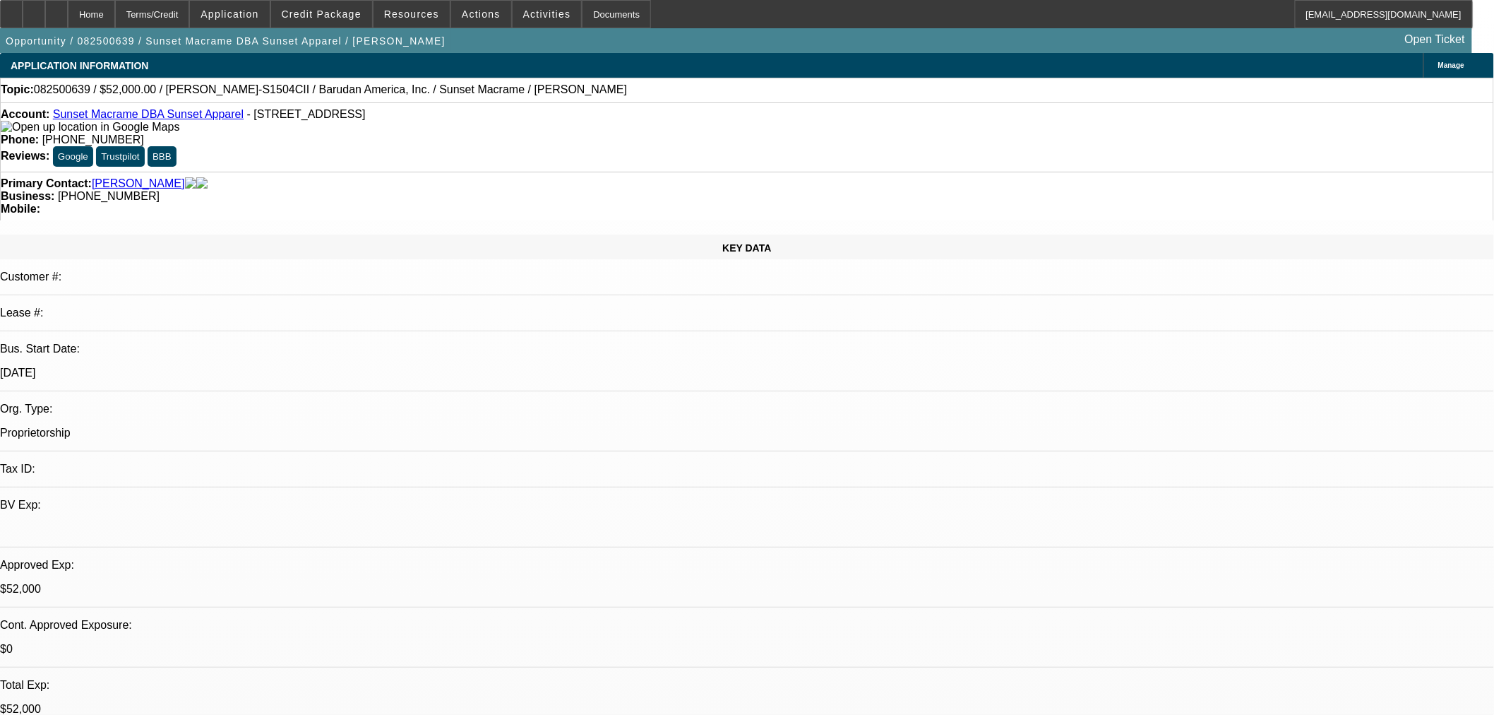
select select "0"
select select "2"
select select "0"
select select "6"
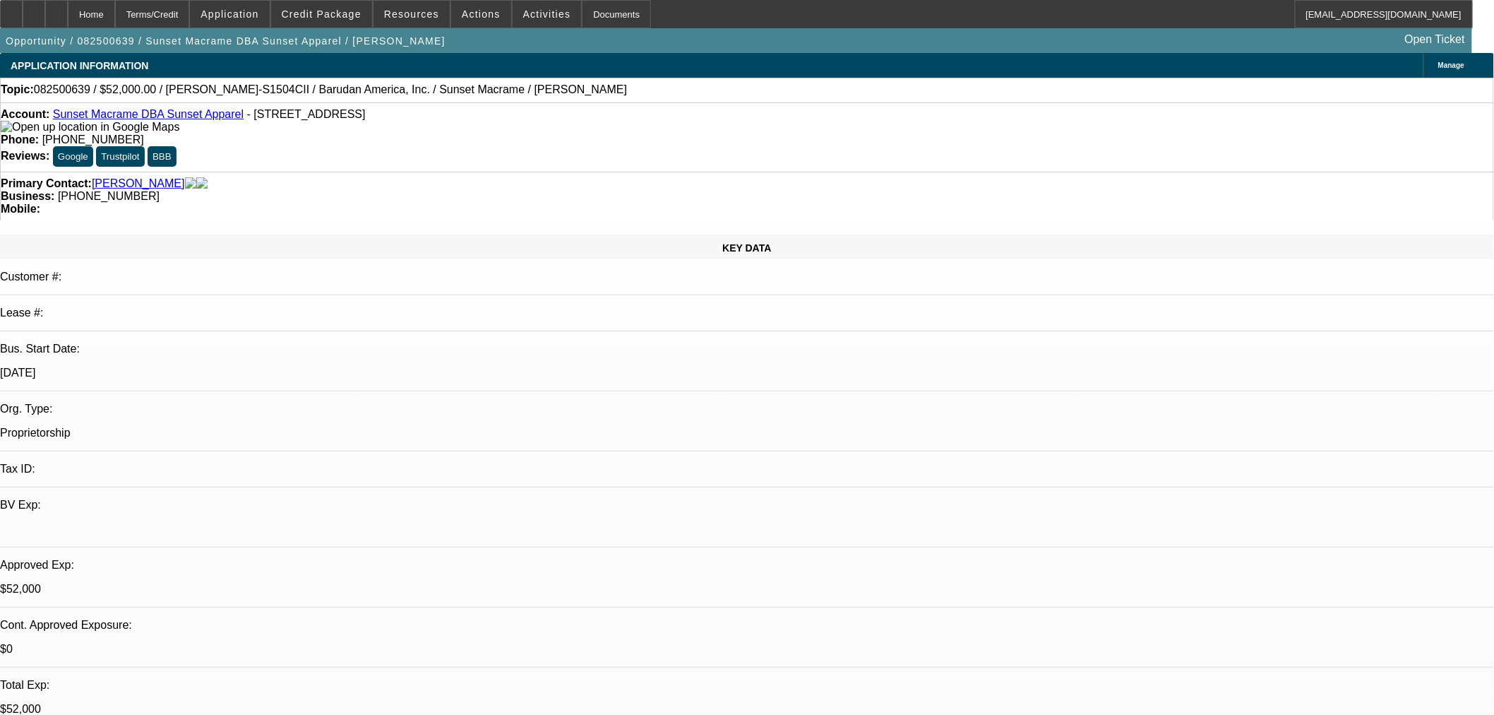
select select "0"
select select "2"
select select "0"
select select "6"
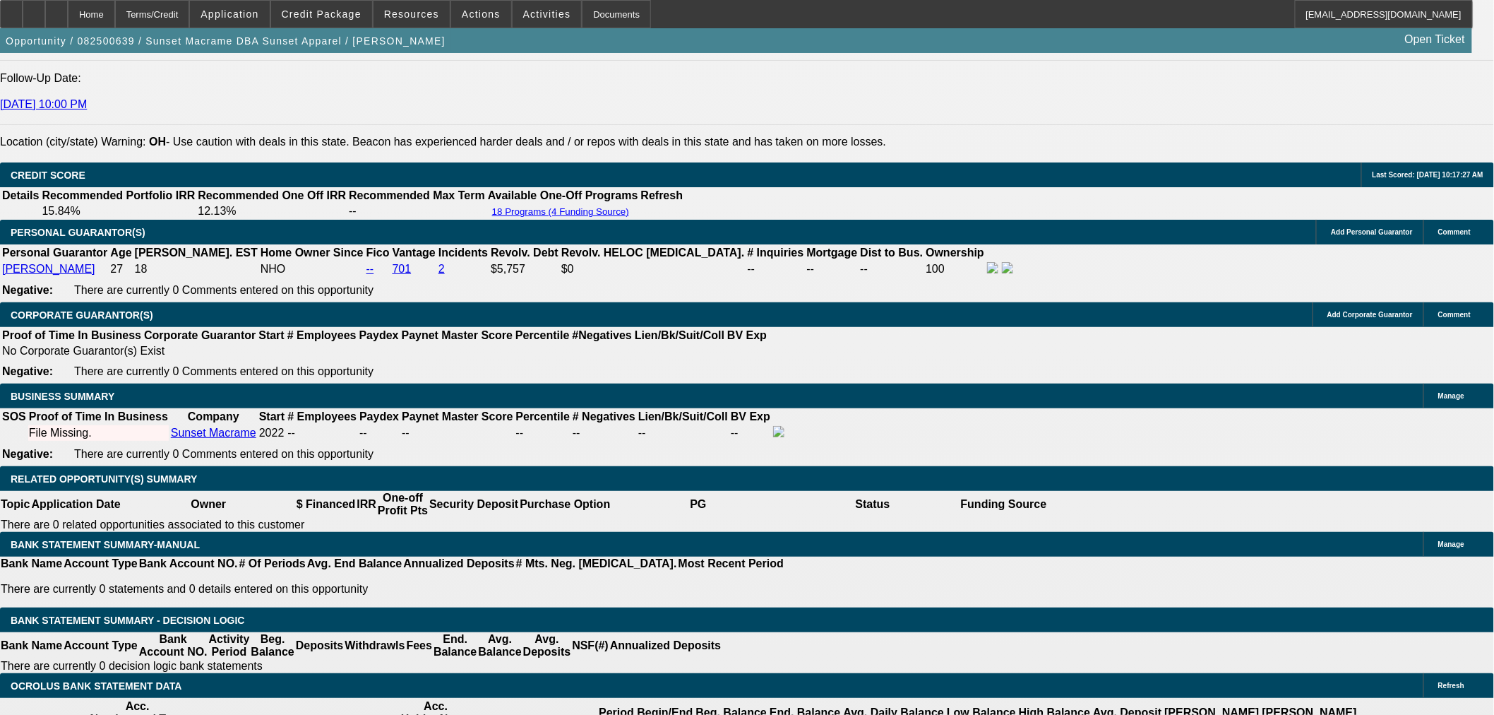
scroll to position [2118, 0]
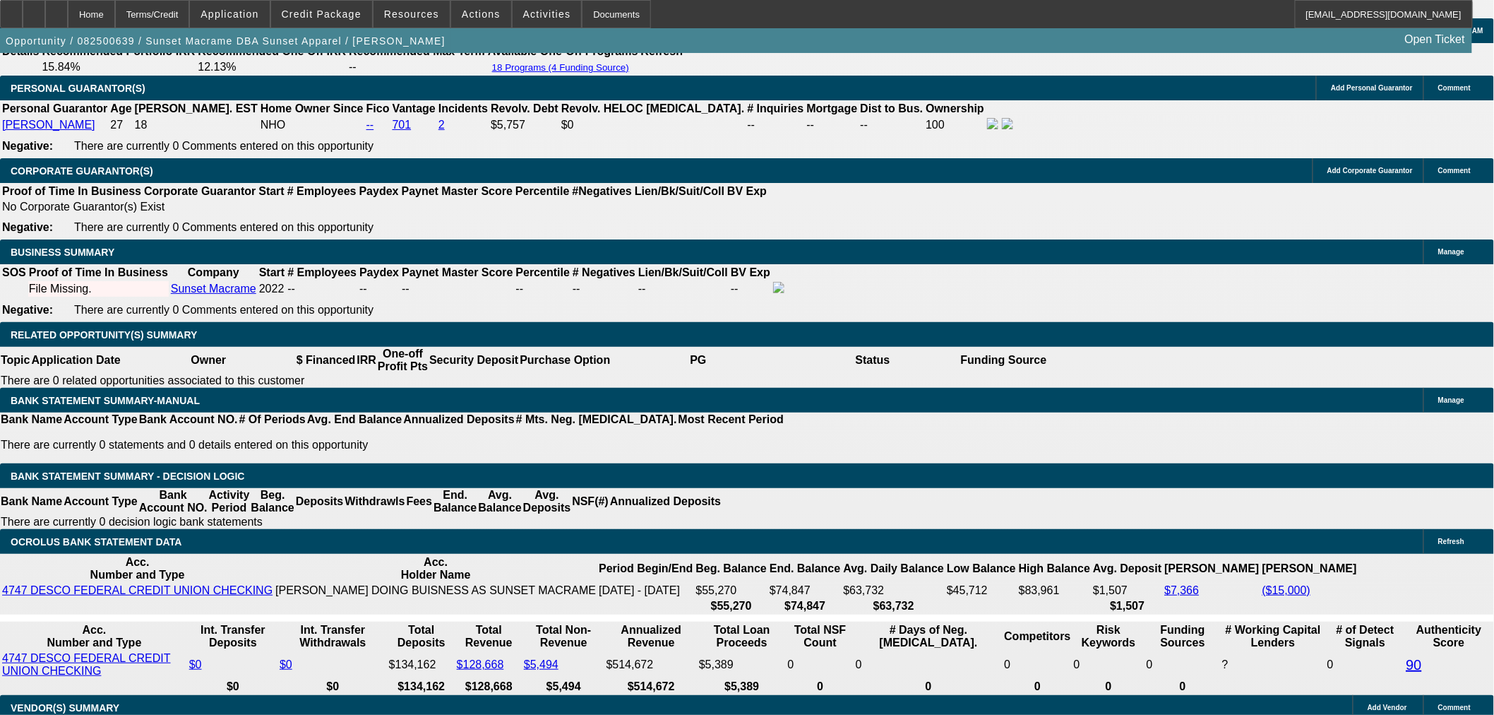
type input "5"
type input "UNKNOWN"
type input "$754.85"
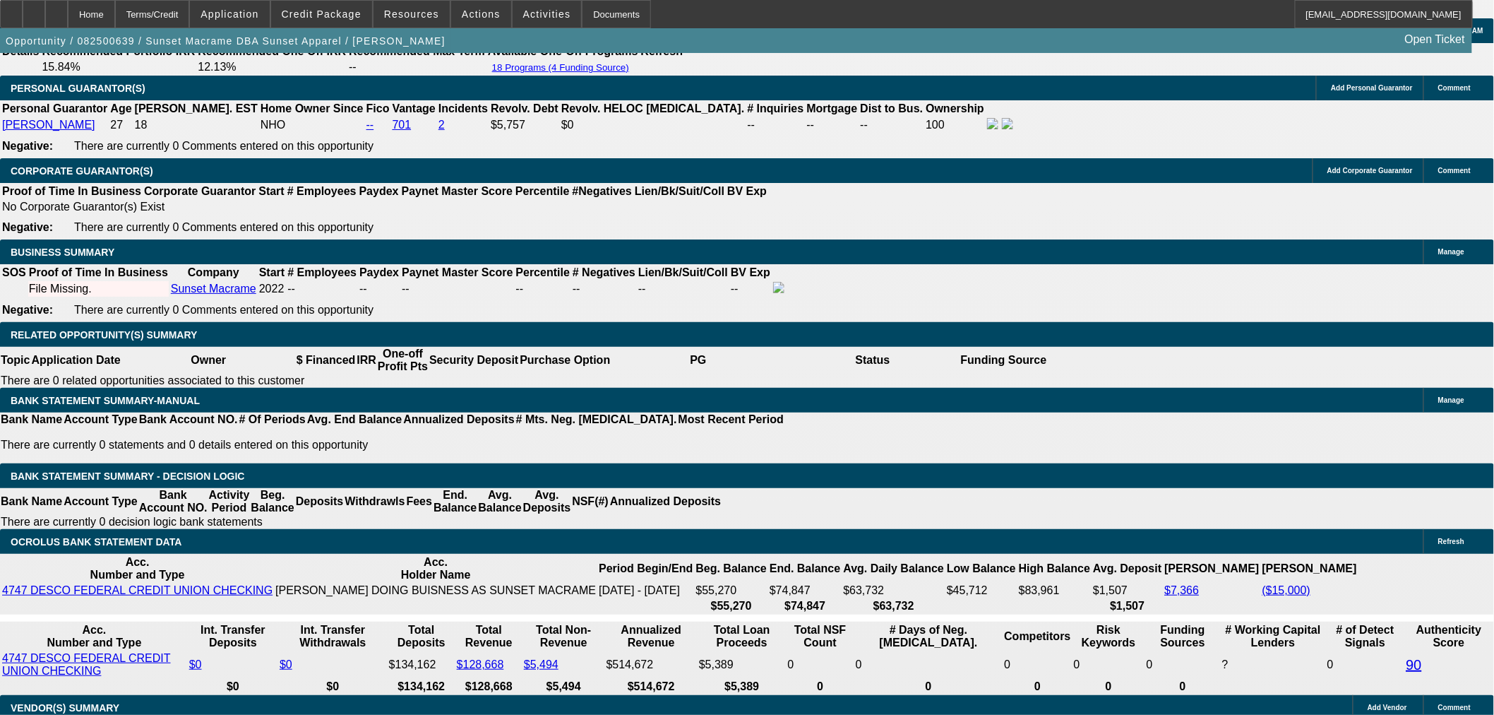
type input "$1,509.70"
type input "55"
type input "$1,967.01"
type input "$3,934.02"
type input "55"
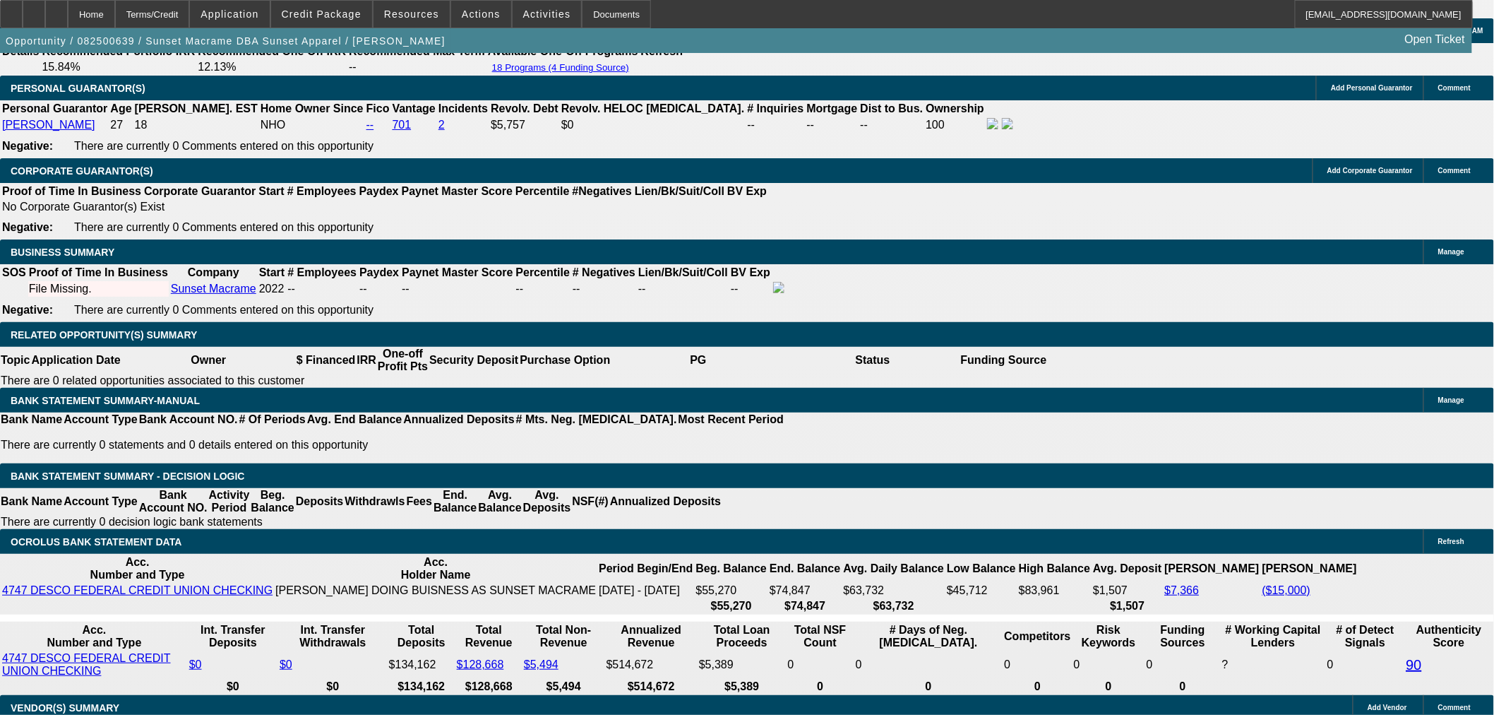
type input "3"
type input "$14,573.81"
type input "$29,147.62"
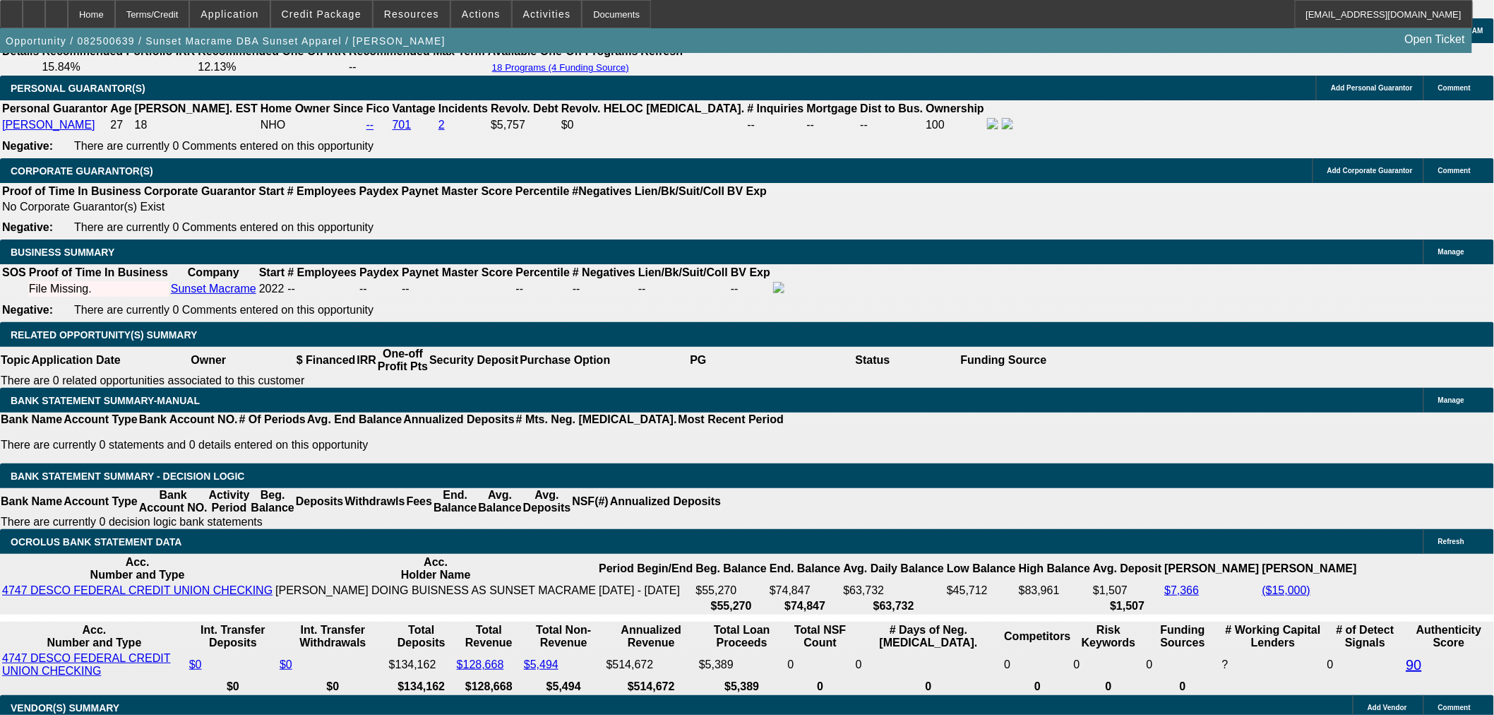
type input "36"
type input "$2,289.46"
type input "$4,578.92"
type input "36"
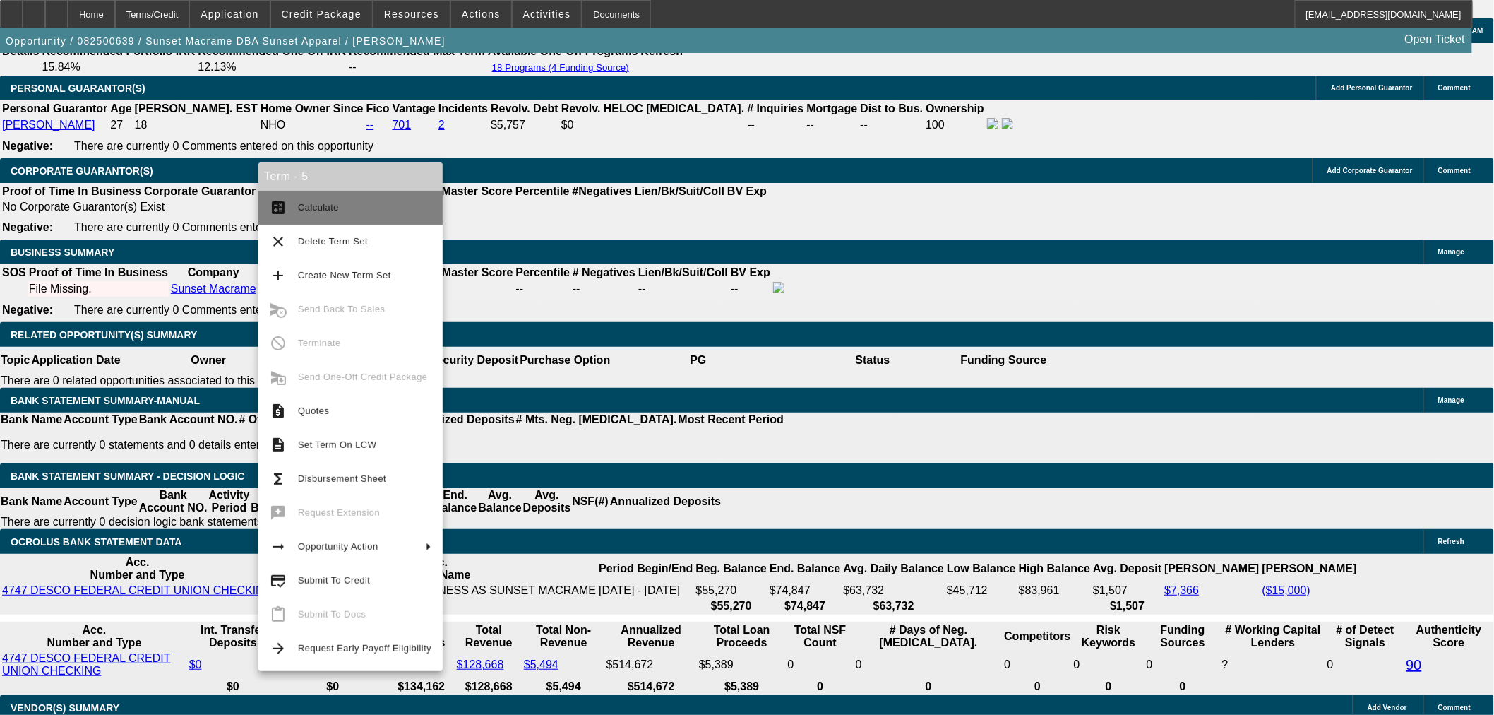
click at [357, 214] on span "Calculate" at bounding box center [364, 207] width 133 height 17
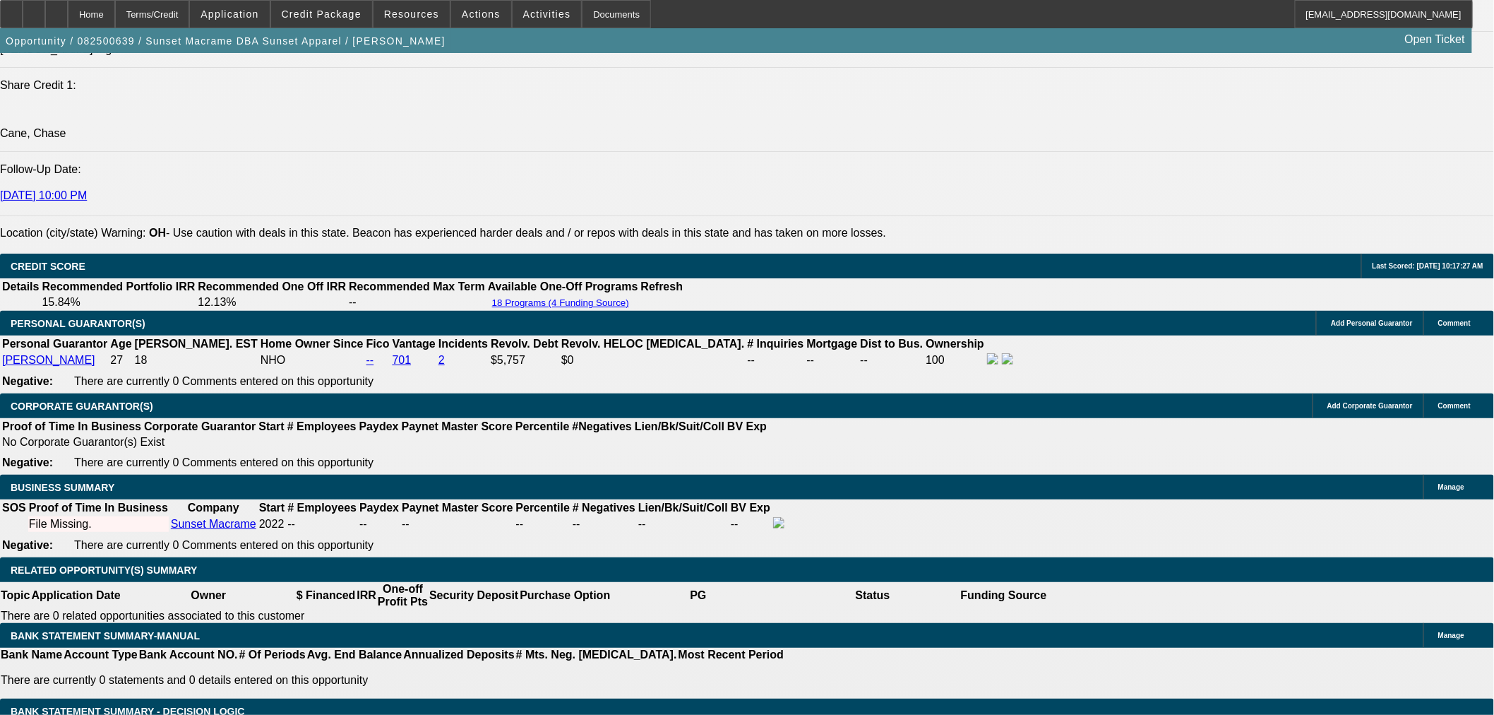
scroll to position [1882, 0]
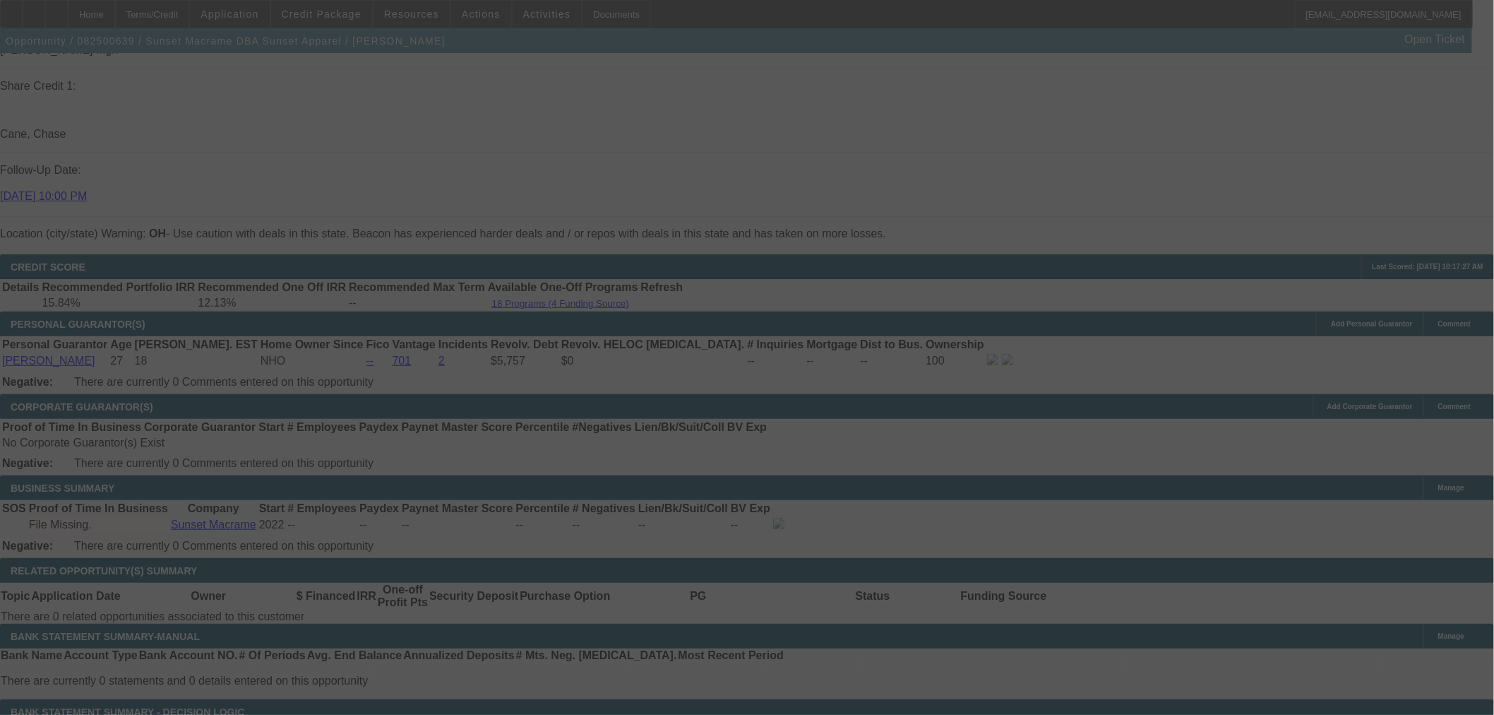
select select "0"
select select "2"
select select "0"
select select "6"
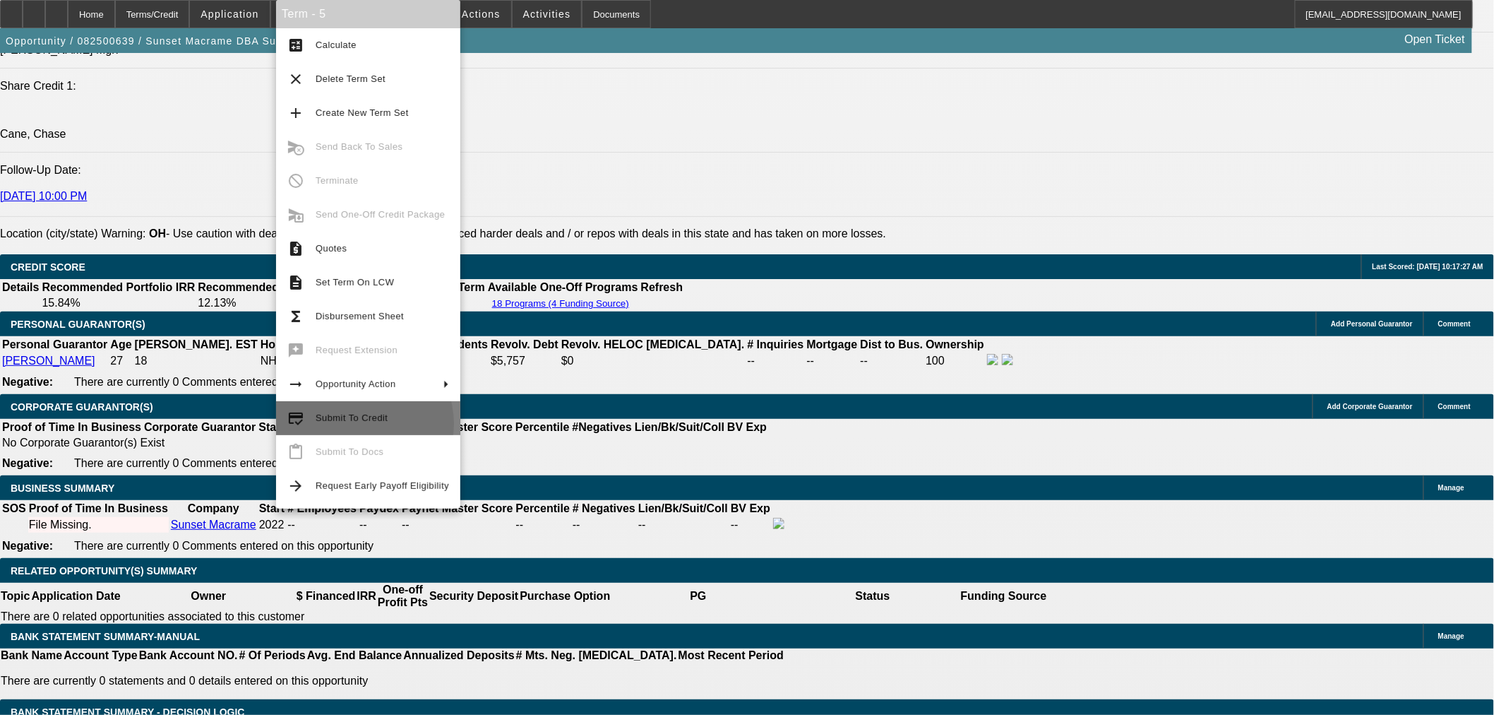
click at [357, 424] on span "Submit To Credit" at bounding box center [382, 418] width 133 height 17
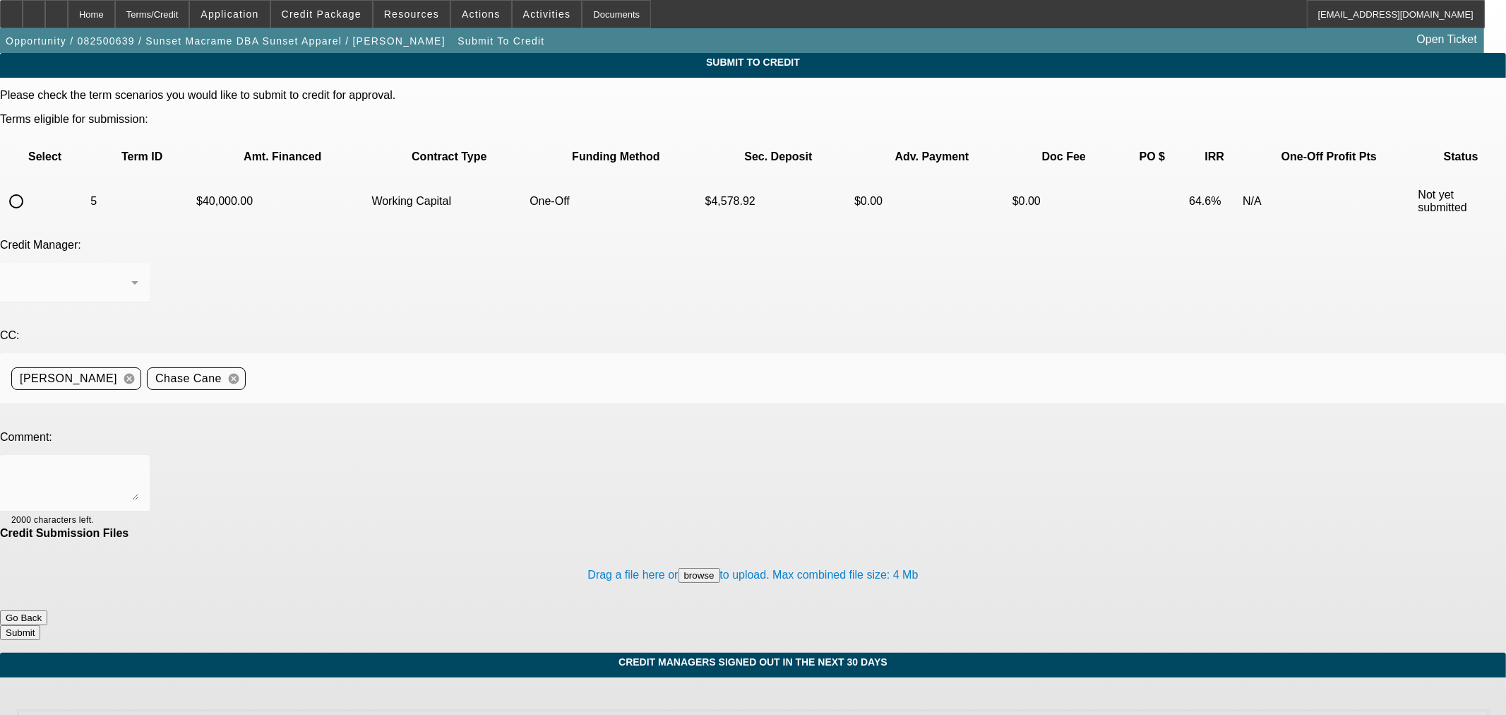
click at [78, 177] on td at bounding box center [44, 201] width 87 height 49
click at [33, 184] on div at bounding box center [16, 201] width 34 height 34
radio input "true"
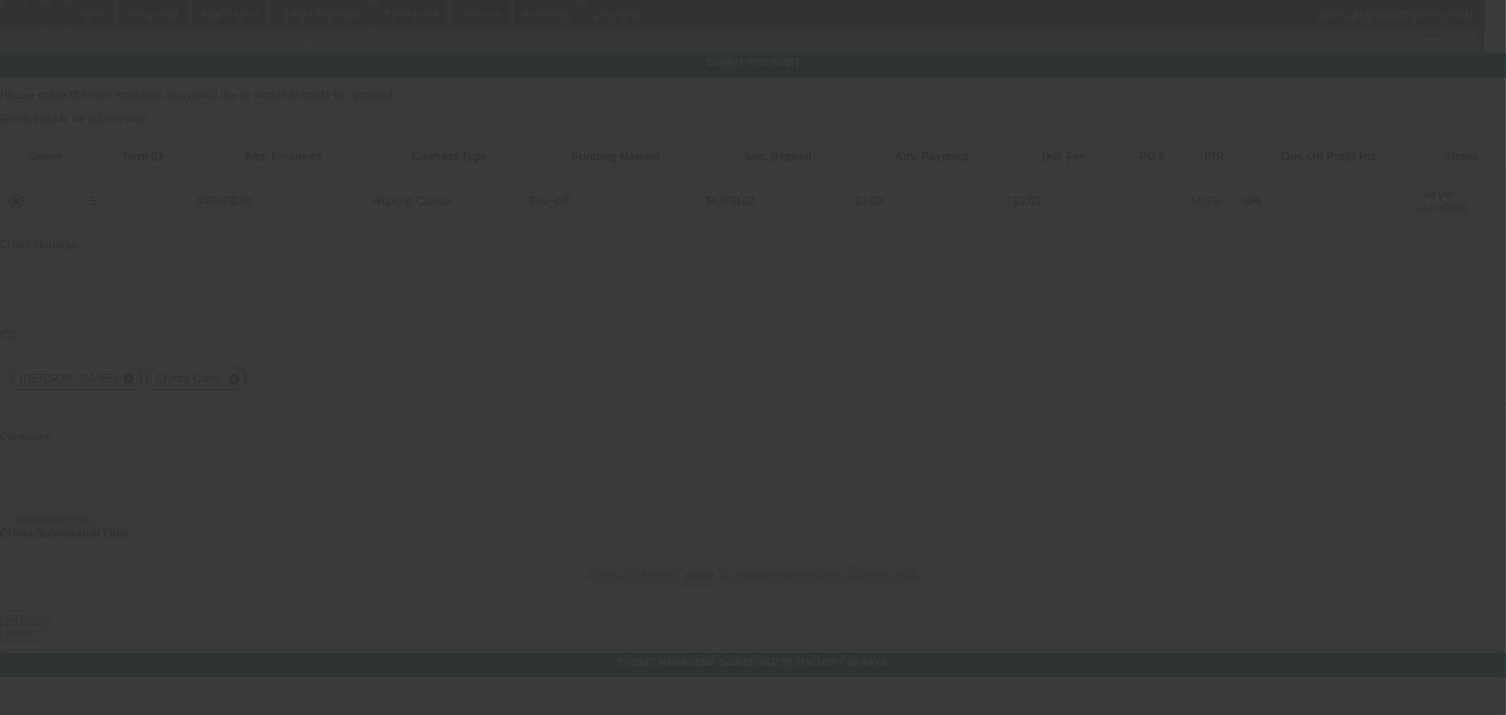
click at [258, 320] on div at bounding box center [753, 357] width 1506 height 715
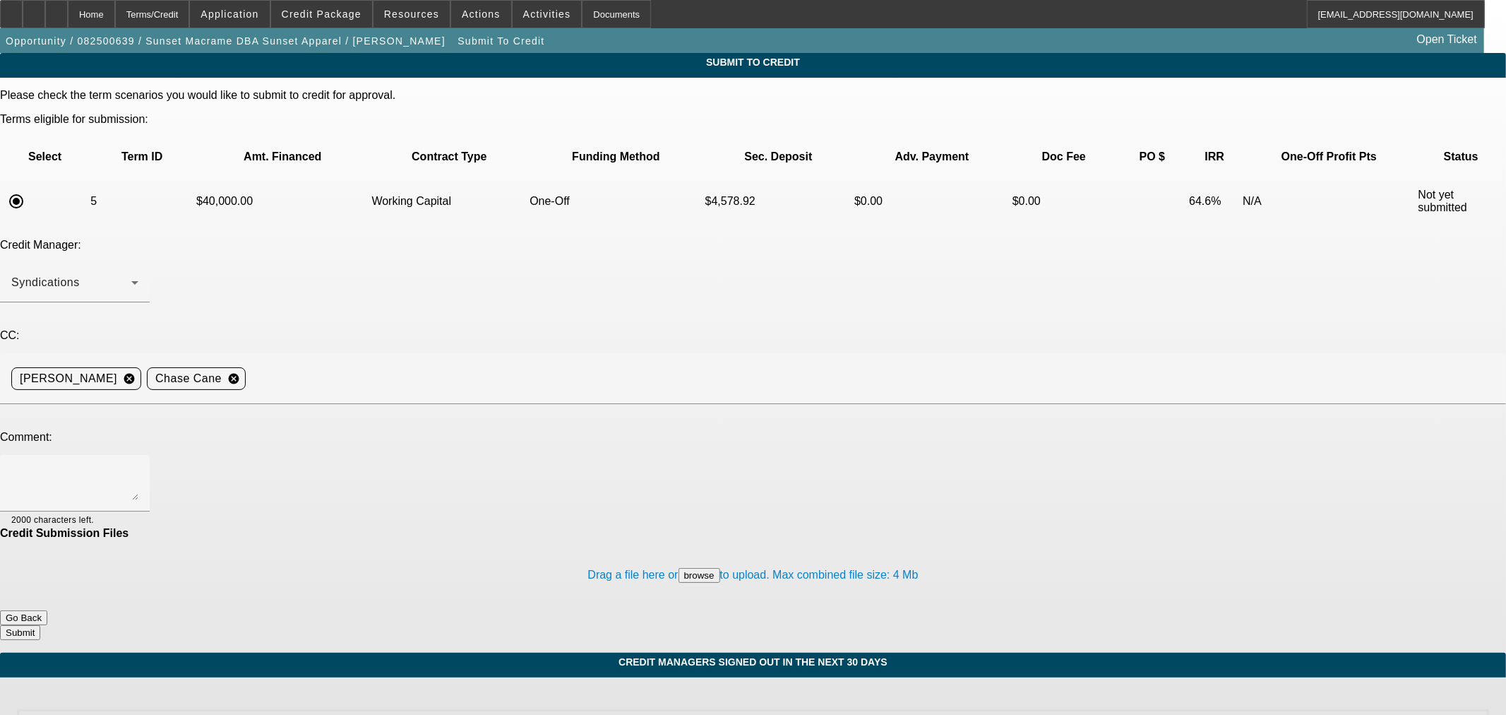
click at [138, 466] on textarea at bounding box center [74, 483] width 127 height 34
drag, startPoint x: 537, startPoint y: 321, endPoint x: 553, endPoint y: 323, distance: 15.7
click at [138, 466] on textarea "Please send to channel for working capital- Customer is looking to secure worki…" at bounding box center [74, 483] width 127 height 34
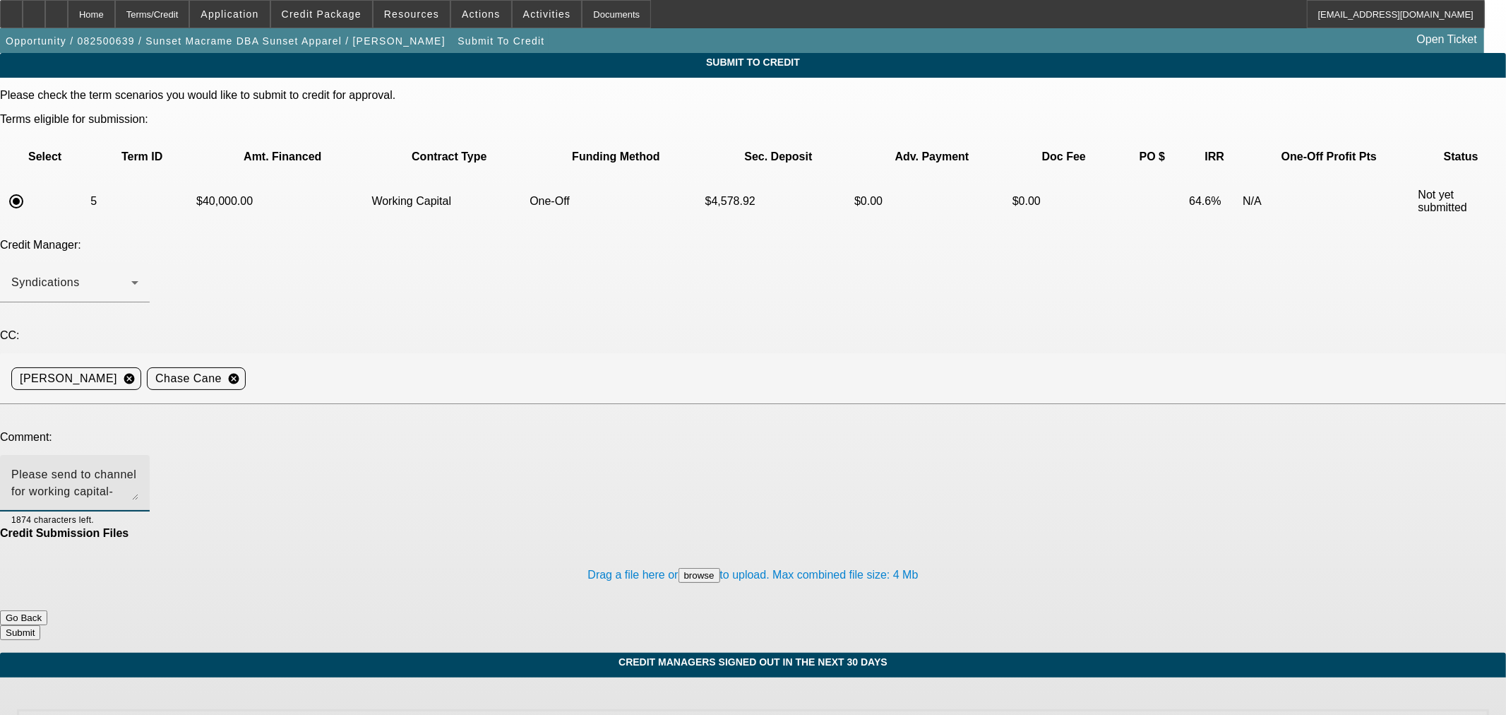
drag, startPoint x: 580, startPoint y: 418, endPoint x: 613, endPoint y: 419, distance: 33.2
click at [604, 539] on div "Drag a file here or browse to upload. Max combined file size: 4 Mb" at bounding box center [753, 574] width 1506 height 71
click at [138, 466] on textarea "Please send to channel for working capital- Customer is looking to secure worki…" at bounding box center [74, 483] width 127 height 34
type textarea "Please send to channel for working capital- Customer is looking to secure worki…"
click at [820, 539] on div "Drag a file here or browse to upload. Max combined file size: 4 Mb" at bounding box center [753, 574] width 1506 height 71
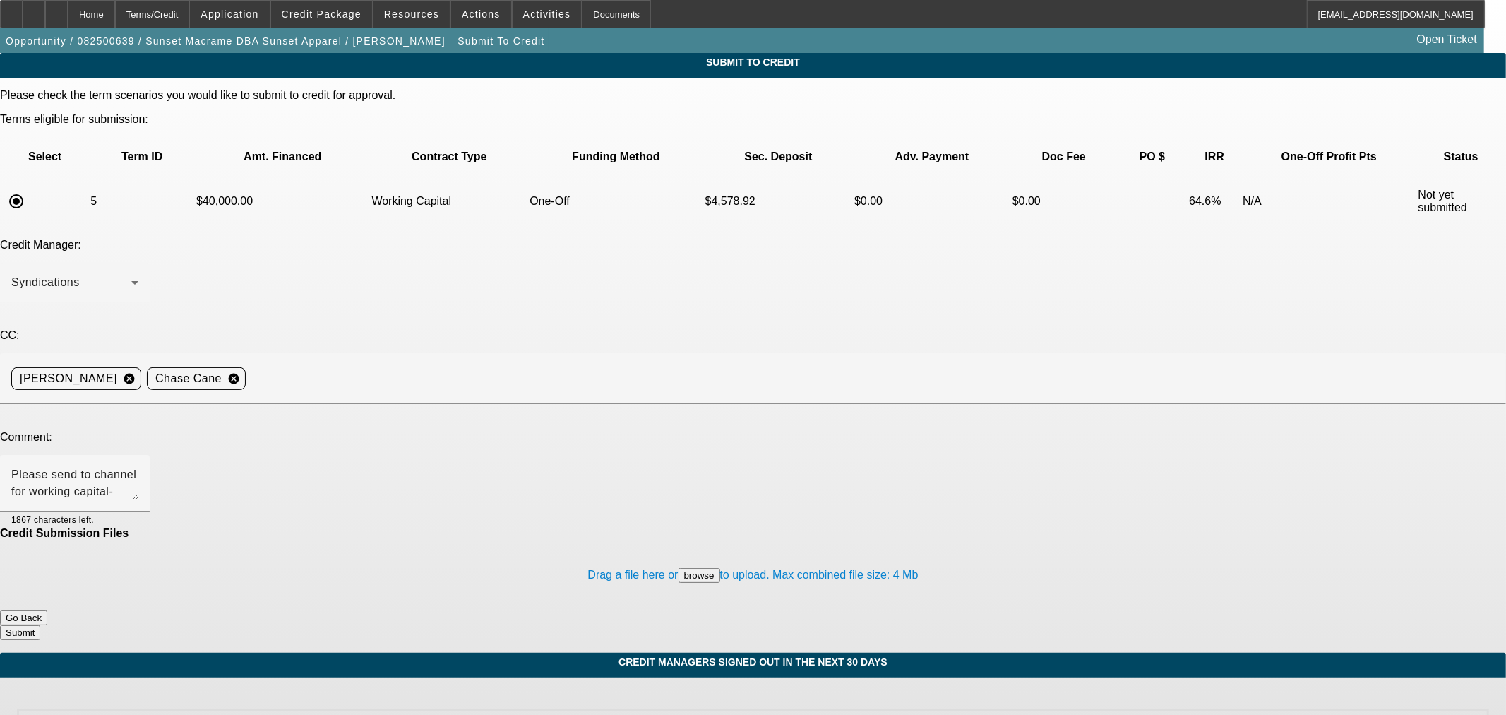
click at [40, 625] on button "Submit" at bounding box center [20, 632] width 40 height 15
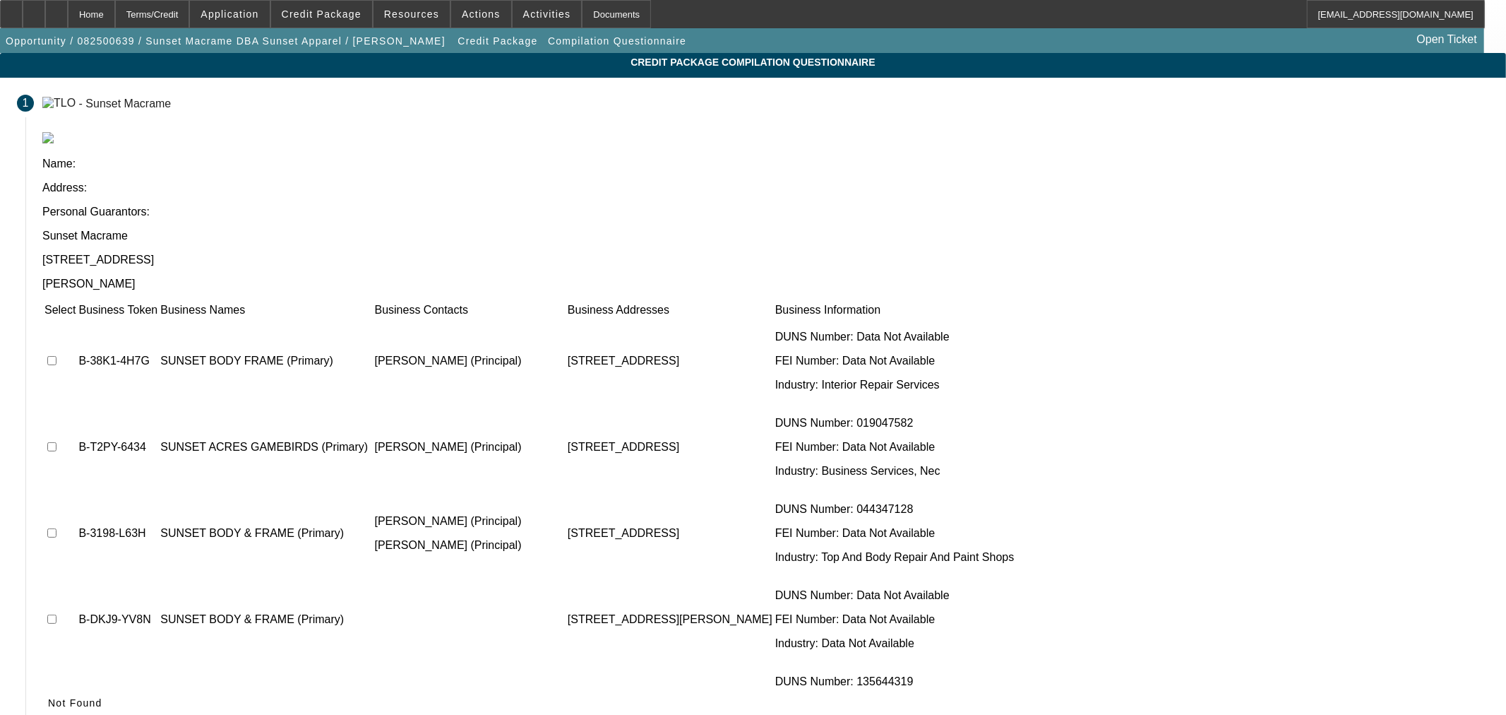
drag, startPoint x: 1145, startPoint y: 596, endPoint x: 1125, endPoint y: 596, distance: 19.8
click at [102, 697] on span "Not Found" at bounding box center [75, 702] width 54 height 11
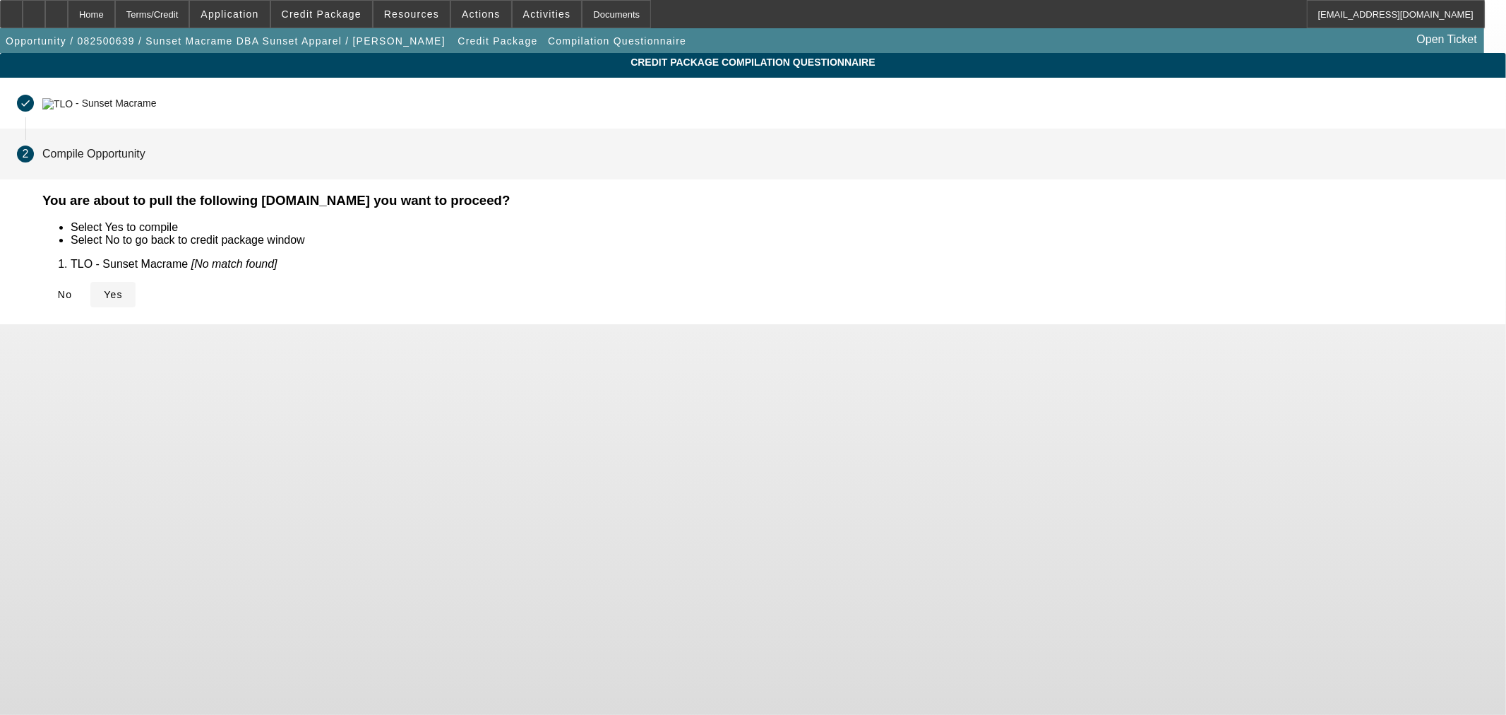
click at [123, 298] on span "Yes" at bounding box center [113, 294] width 19 height 11
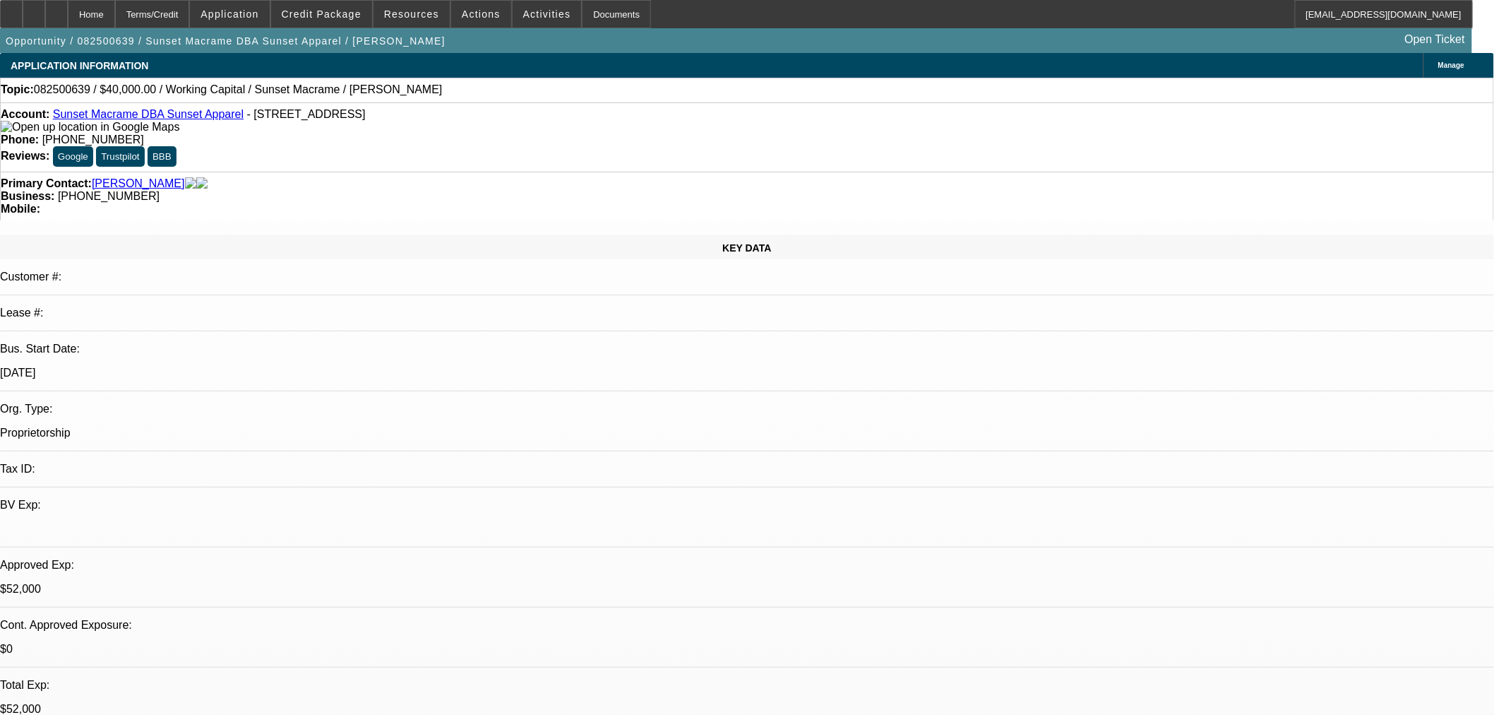
select select "0"
select select "2"
select select "0"
select select "6"
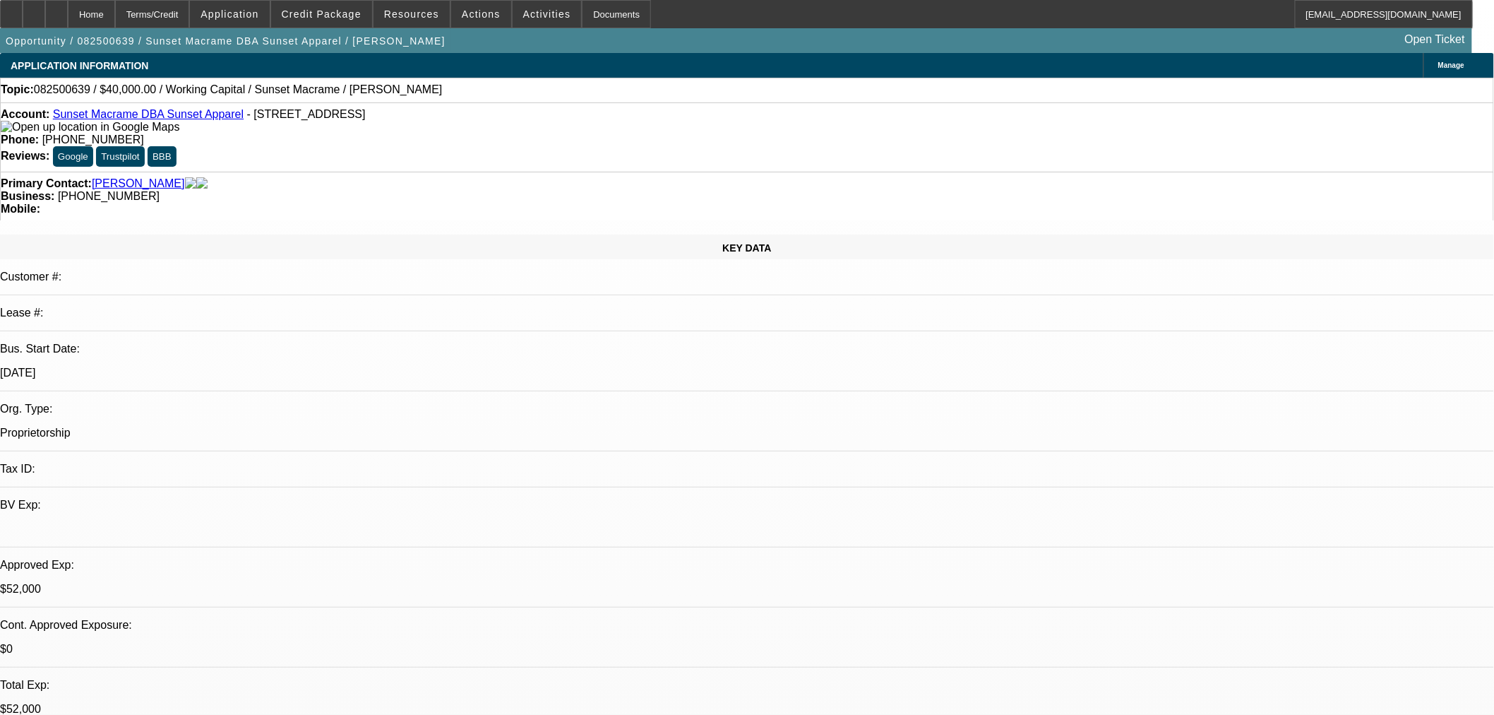
select select "0"
select select "2"
select select "0"
select select "6"
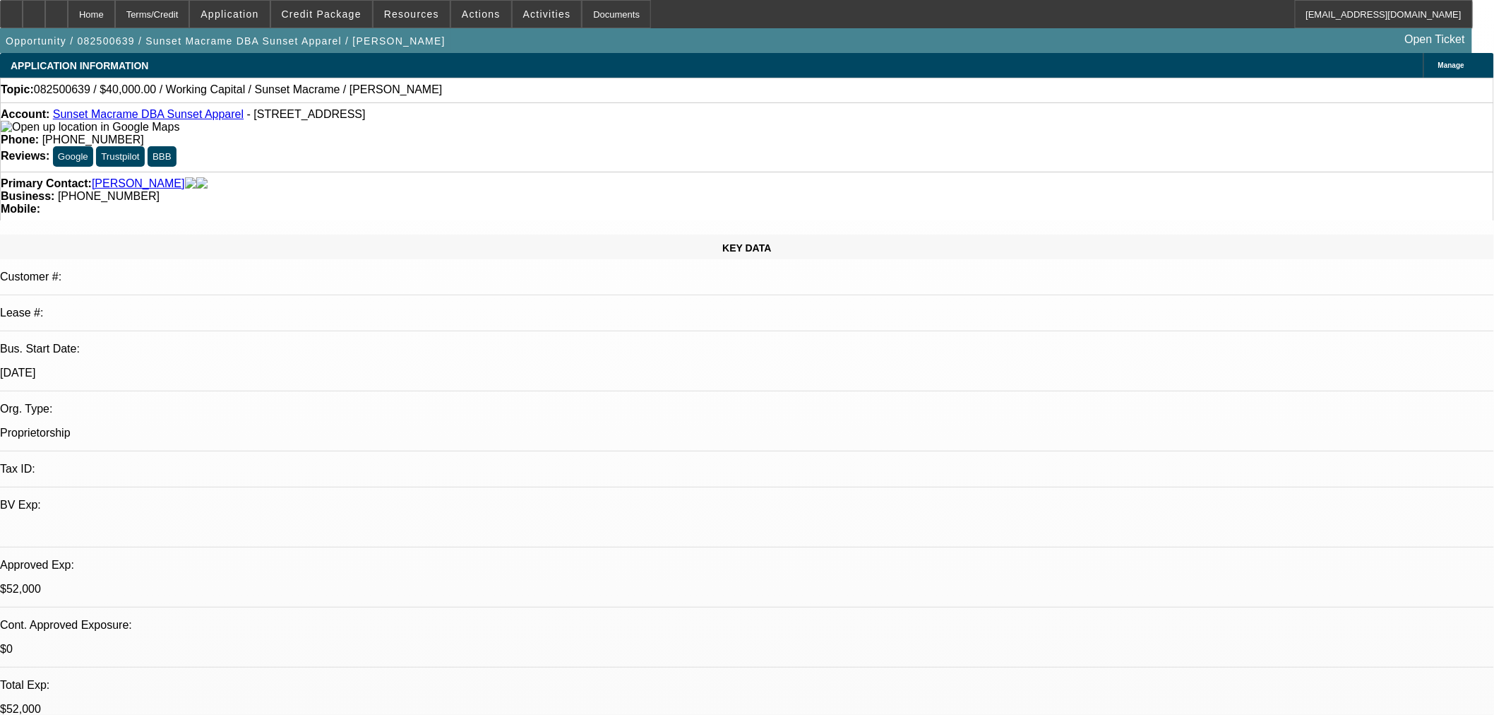
select select "0"
select select "2"
select select "0"
select select "6"
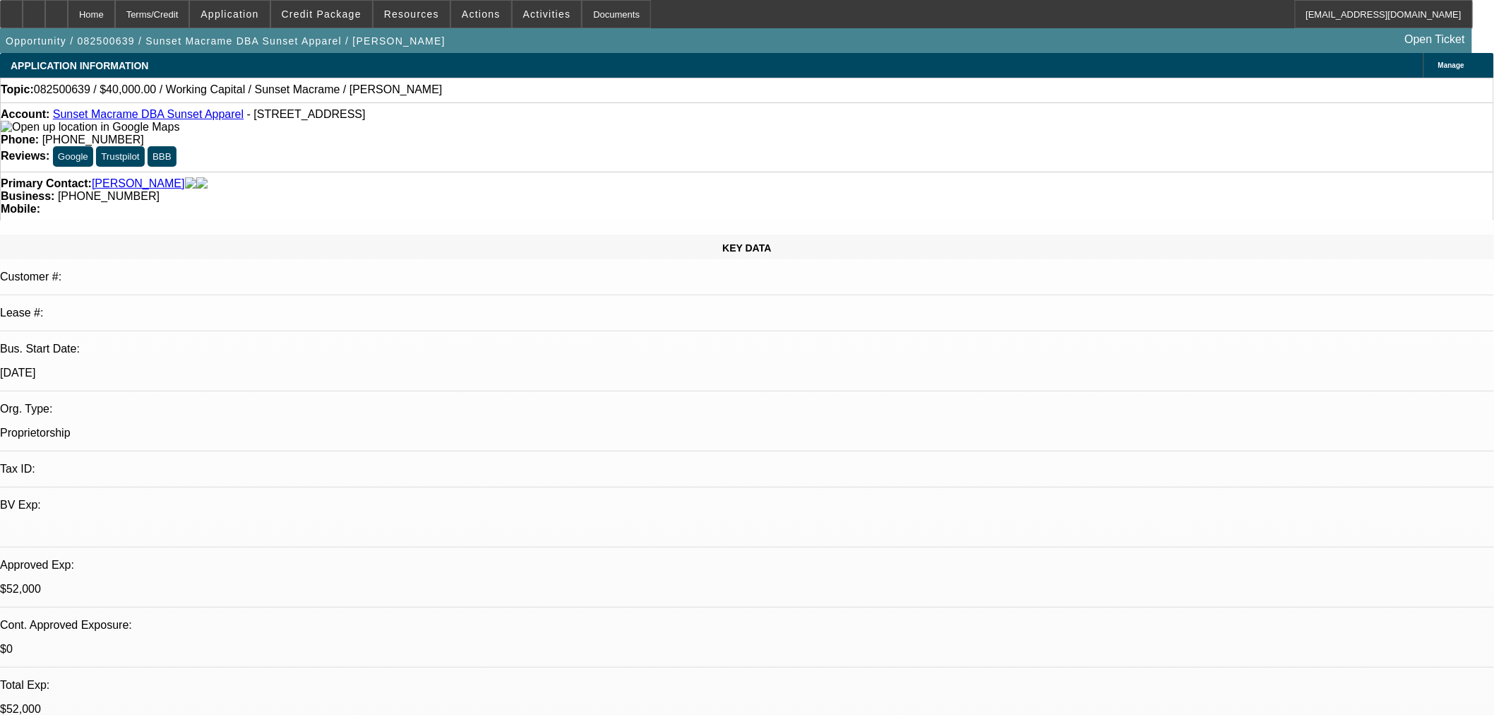
select select "0"
select select "2"
select select "0"
select select "6"
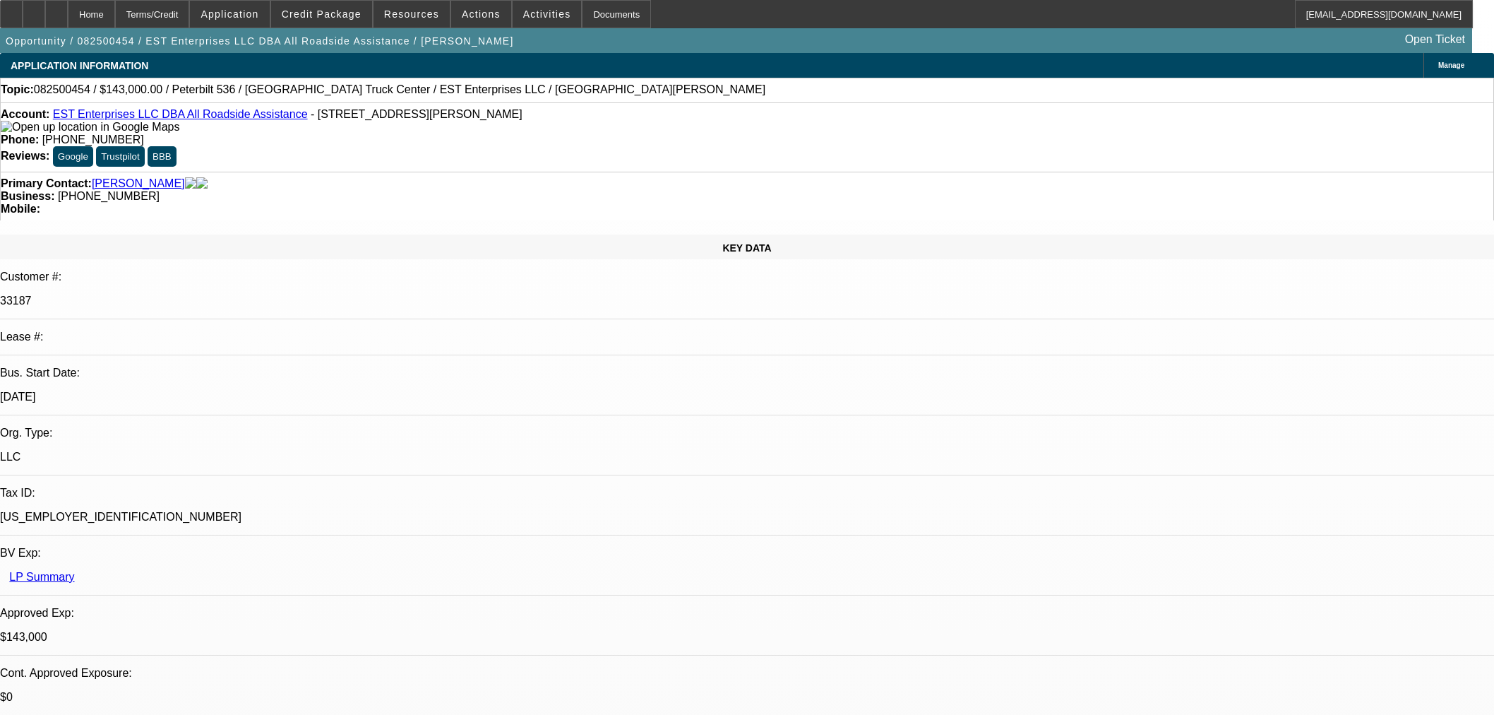
select select "0"
select select "2"
select select "0"
select select "6"
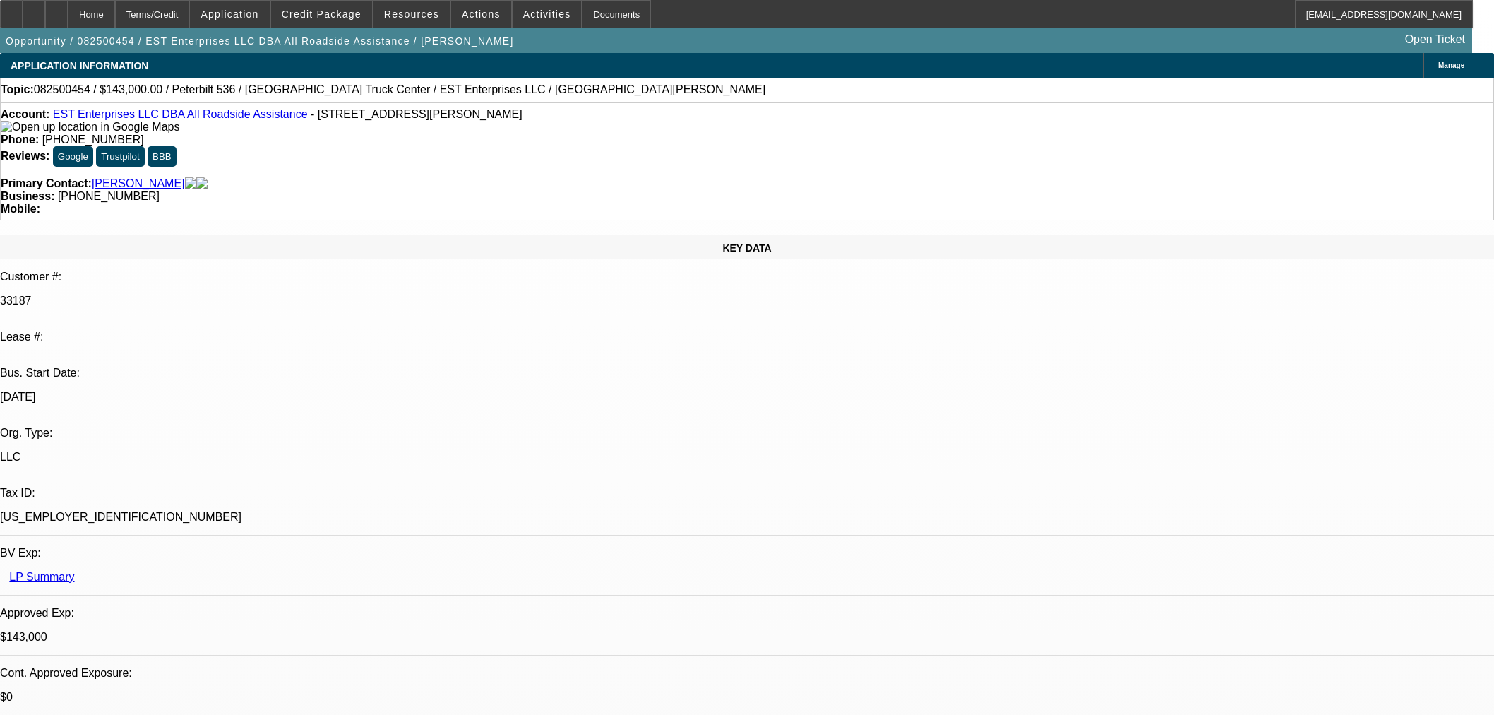
select select "0"
select select "2"
select select "0"
select select "6"
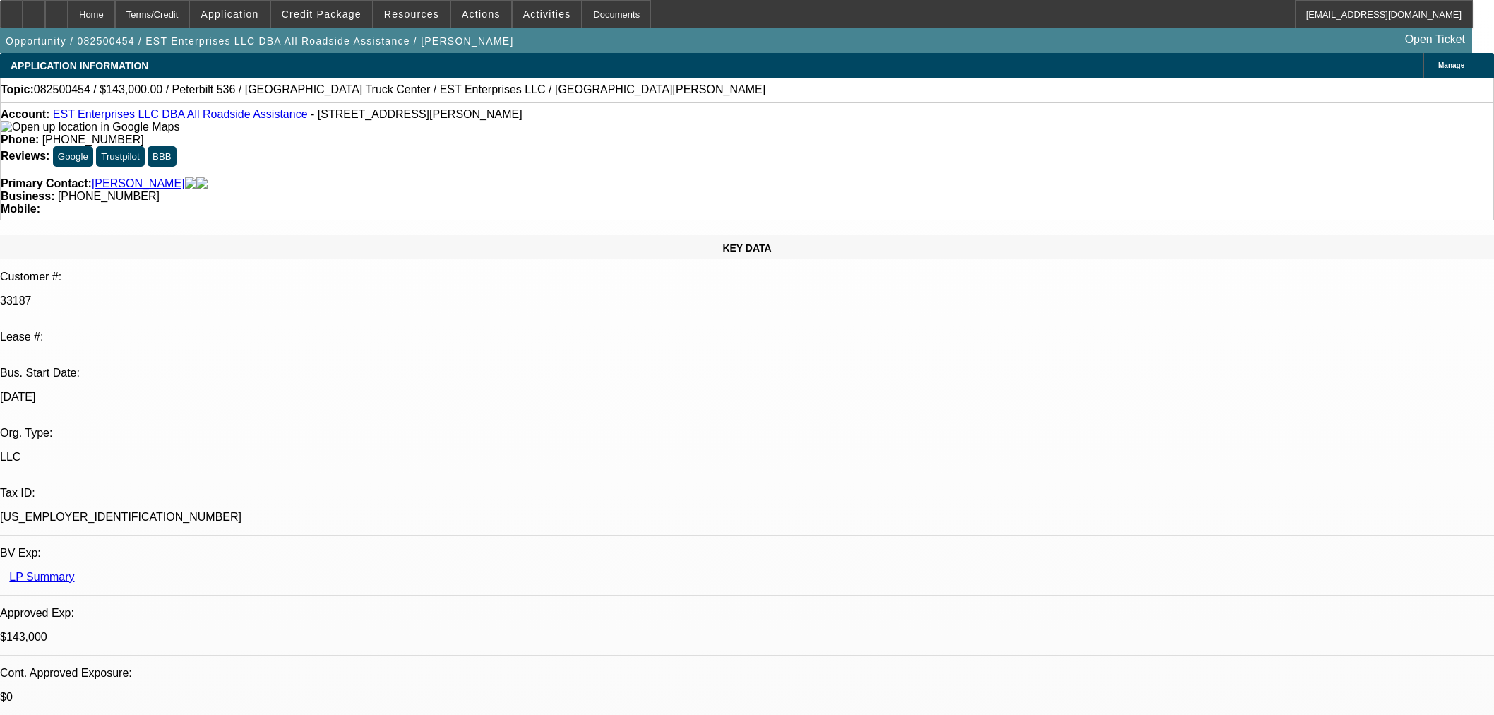
select select "0"
select select "2"
select select "0"
select select "6"
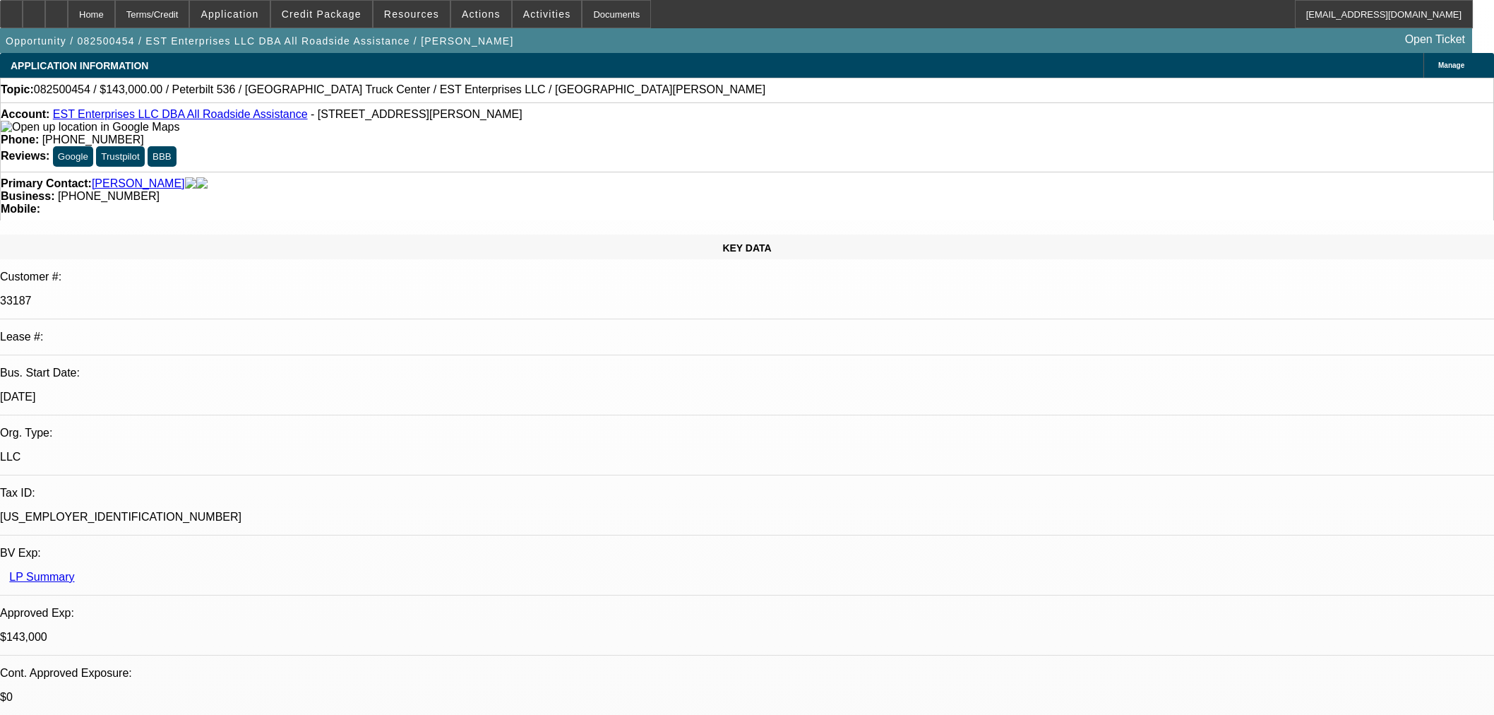
select select "0"
select select "2"
select select "0.1"
select select "4"
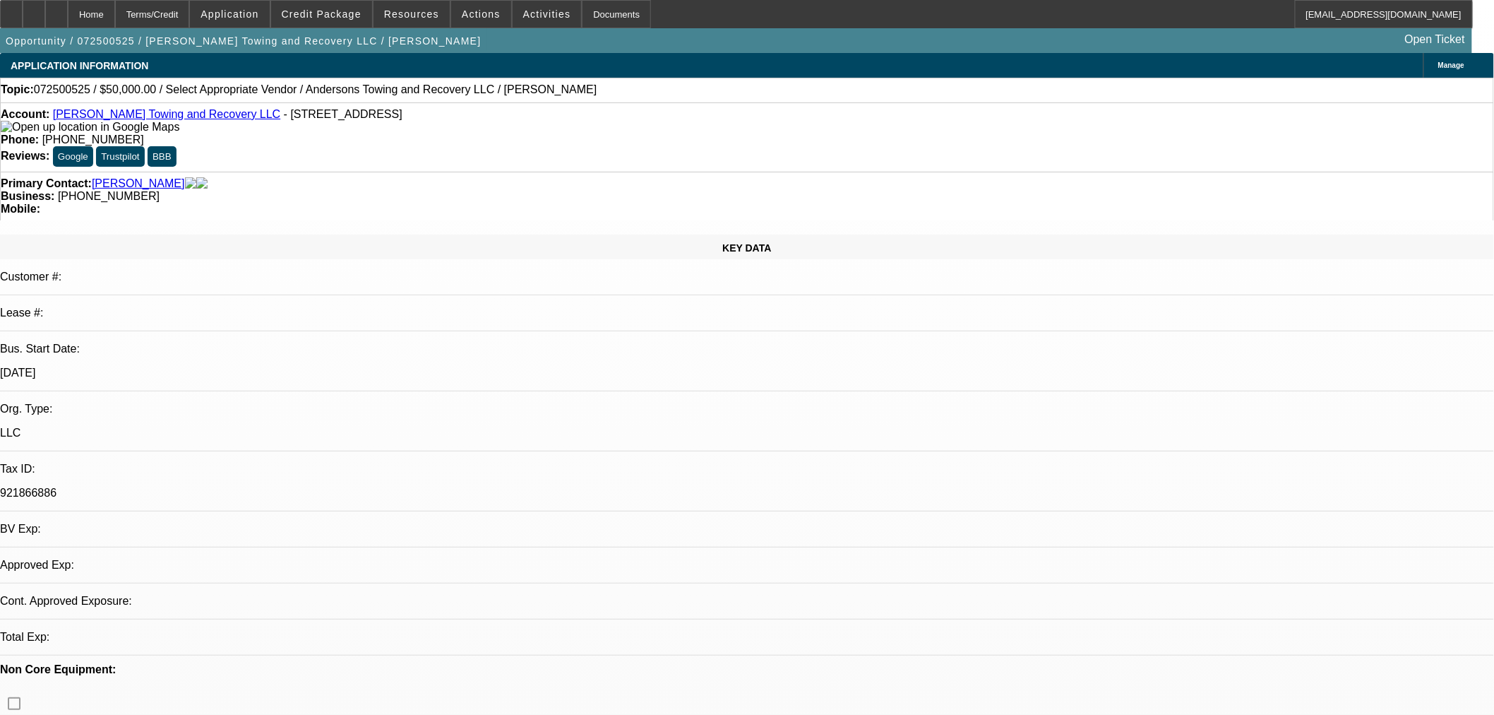
select select "0"
select select "2"
select select "0.1"
select select "4"
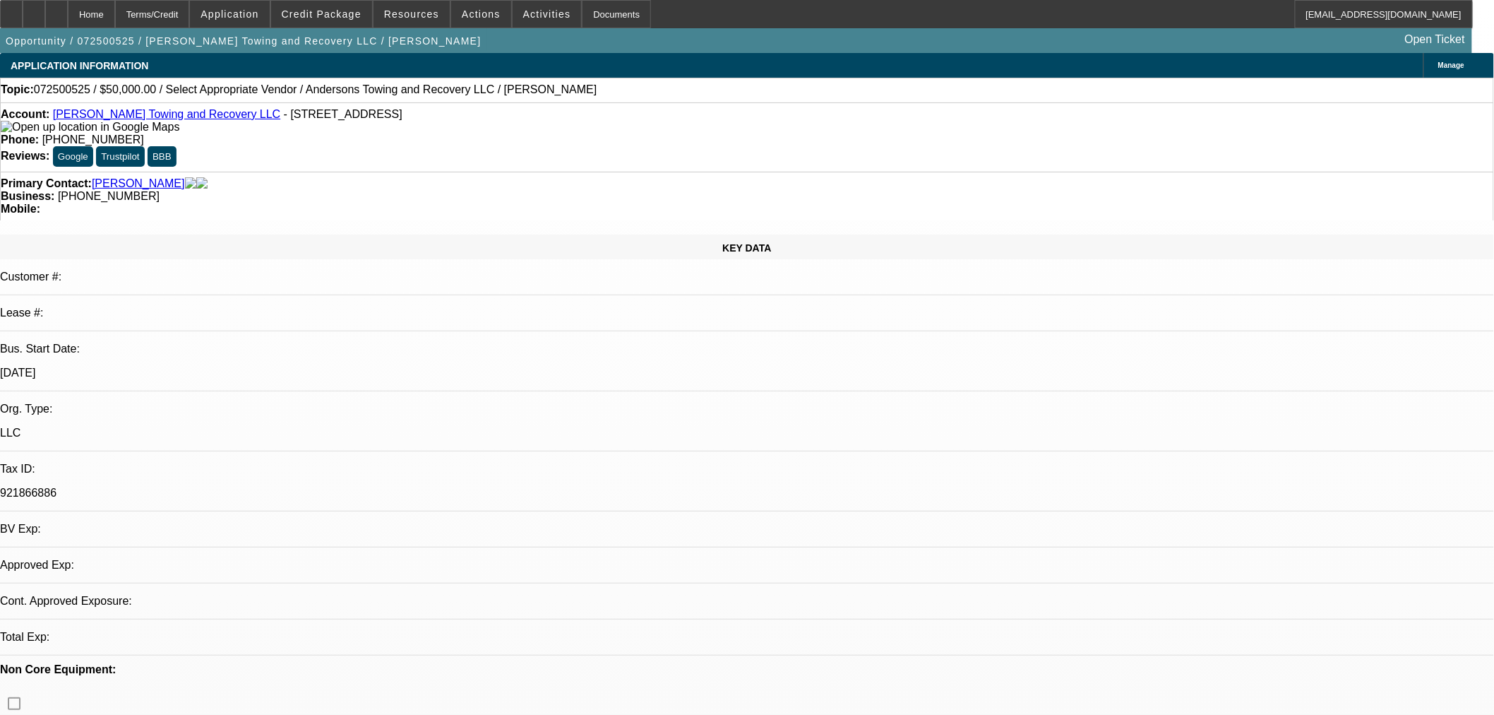
select select "0"
select select "2"
select select "0.1"
select select "4"
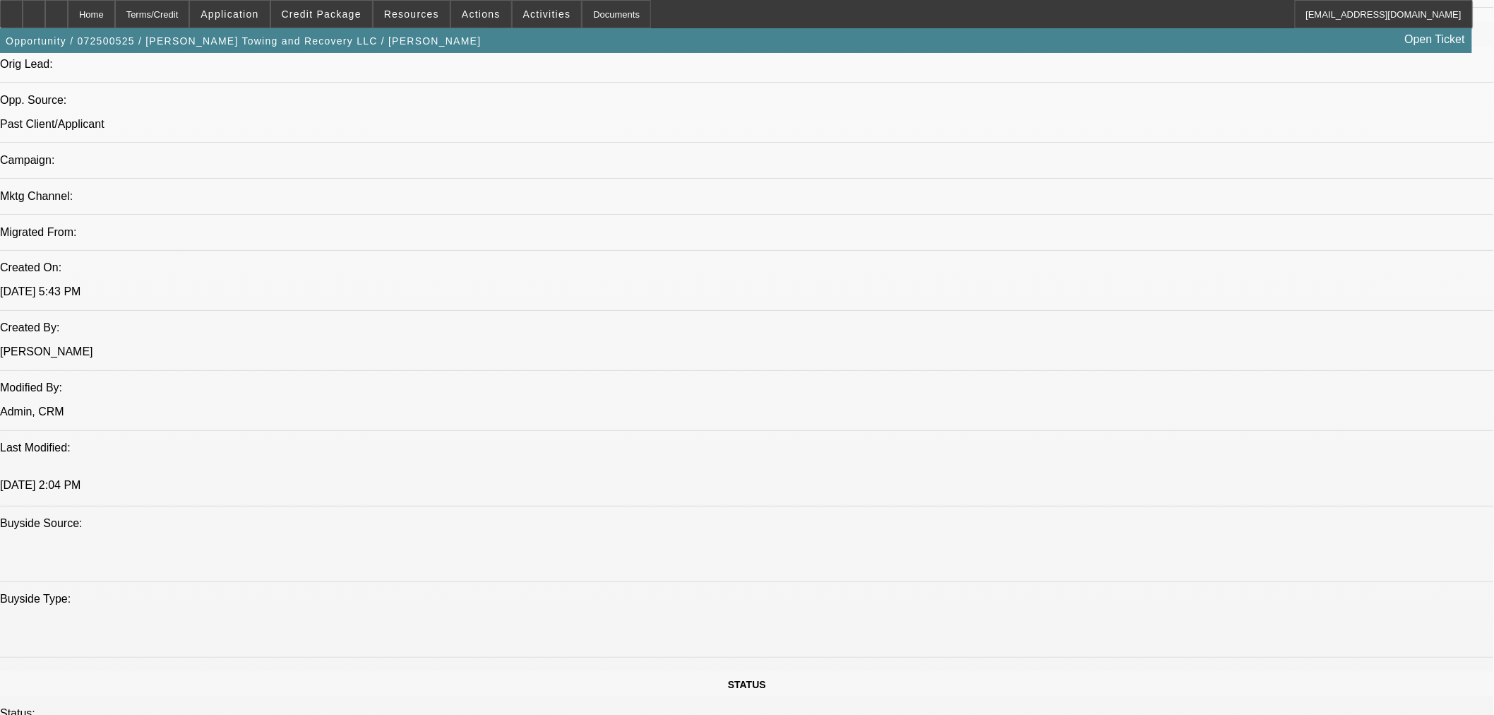
scroll to position [863, 0]
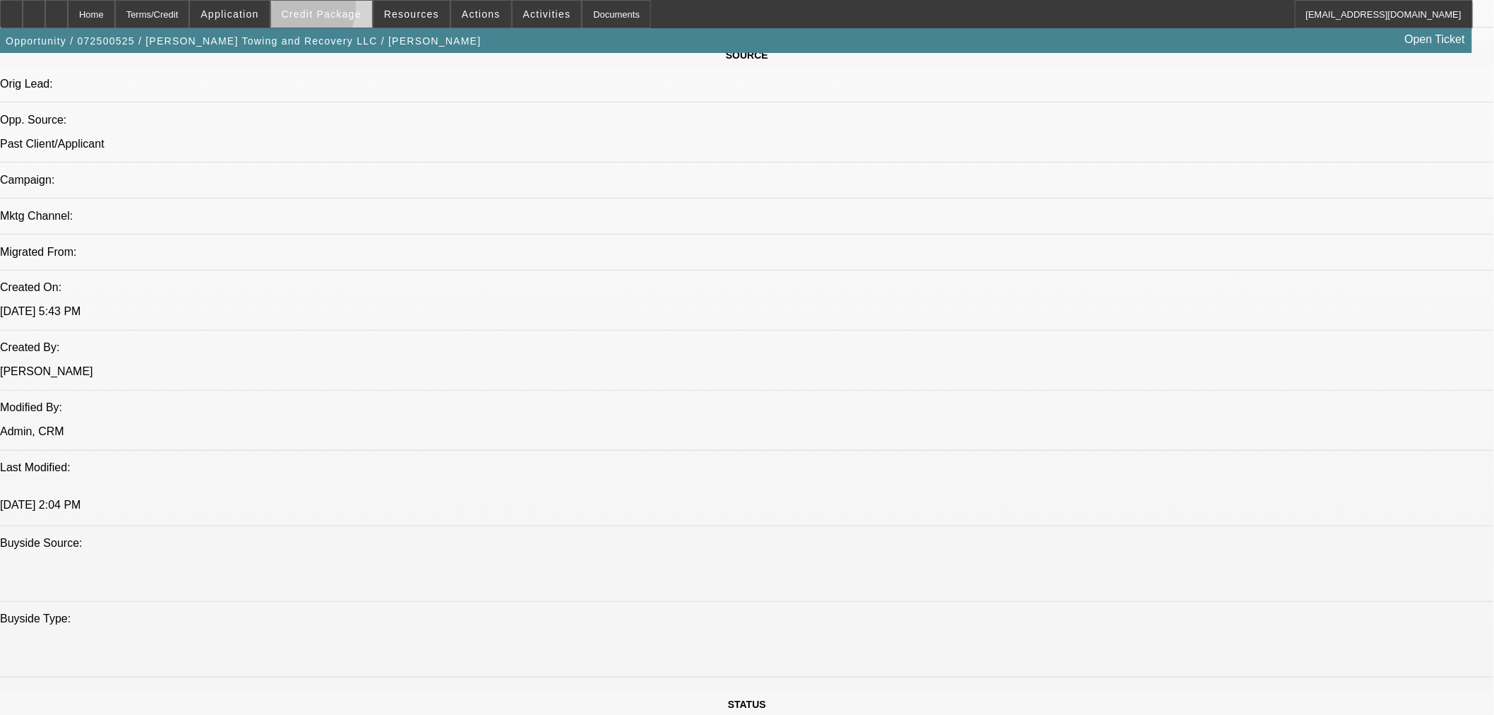
click at [320, 11] on span "Credit Package" at bounding box center [322, 13] width 80 height 11
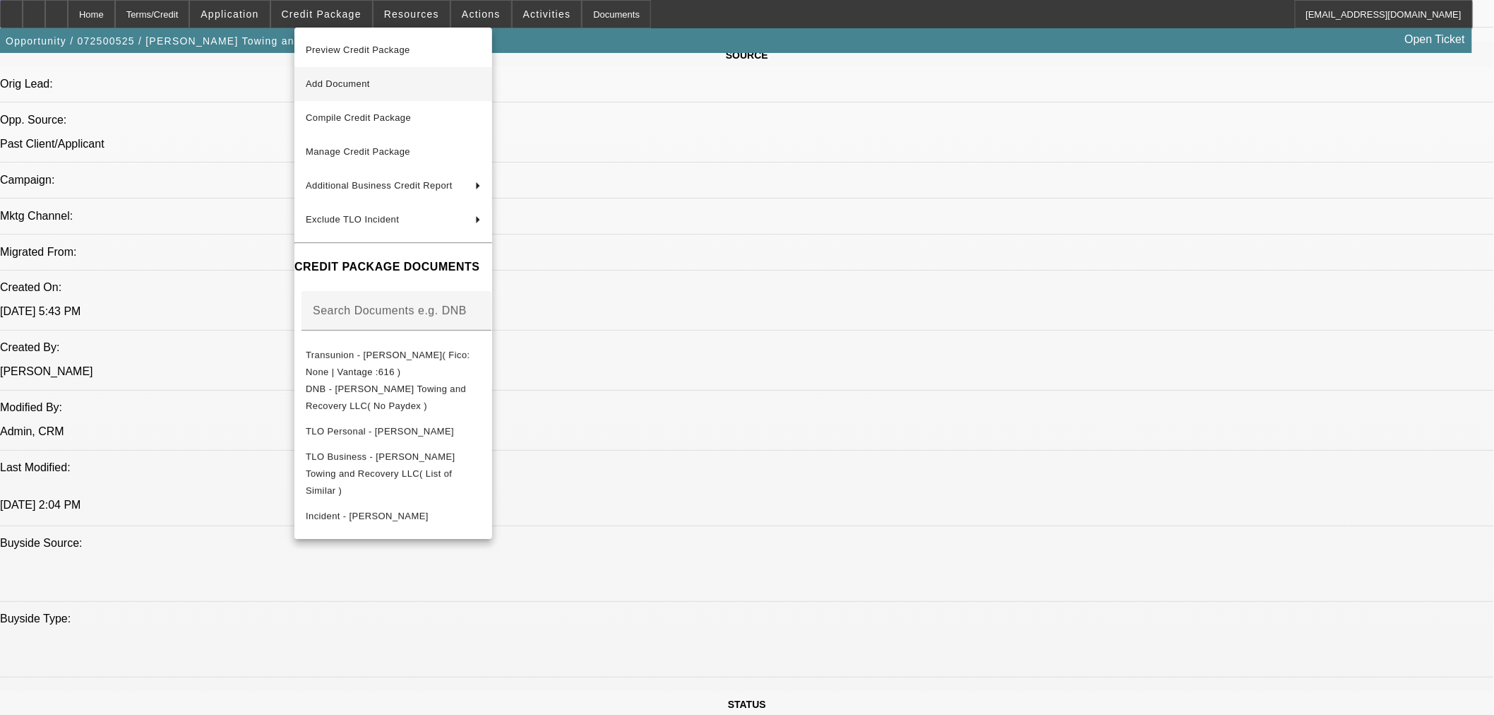
click at [371, 76] on span "Add Document" at bounding box center [393, 84] width 175 height 17
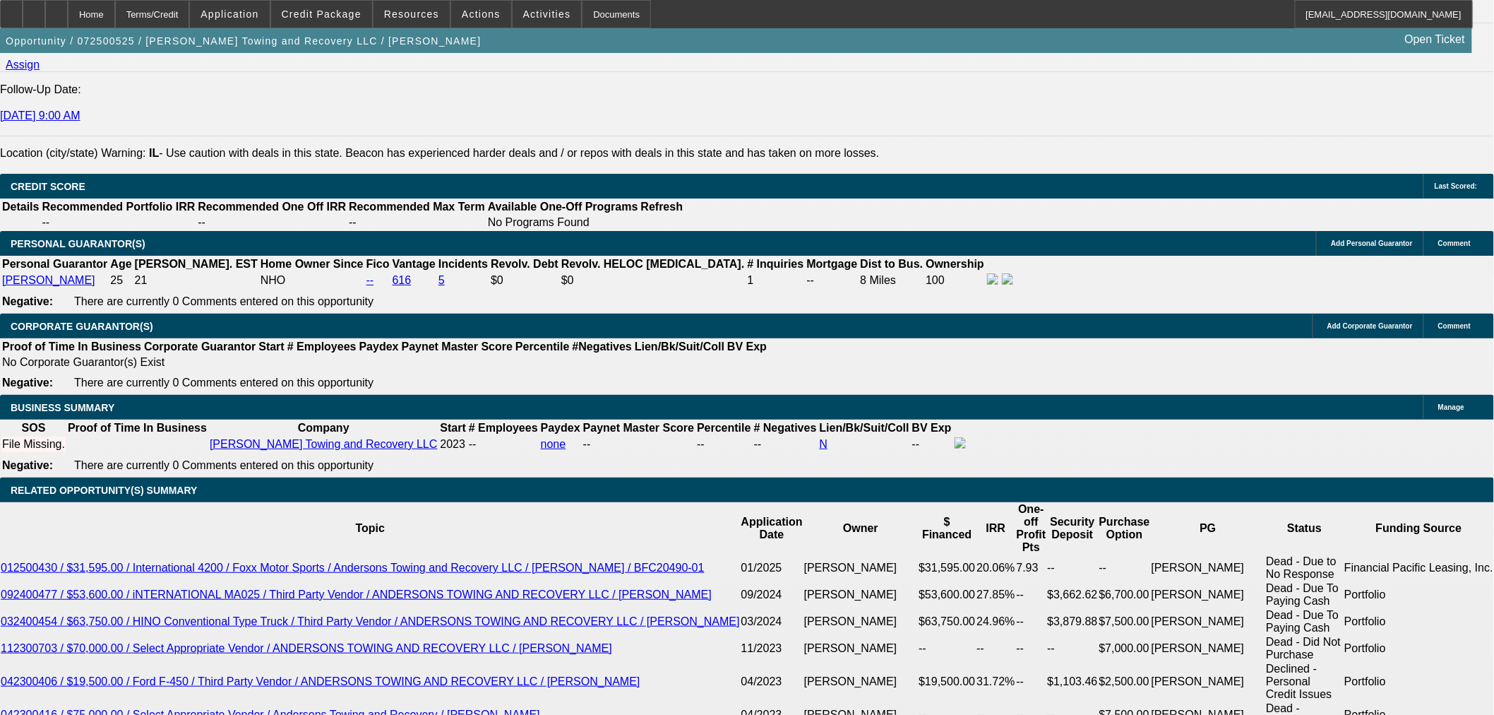
scroll to position [1961, 0]
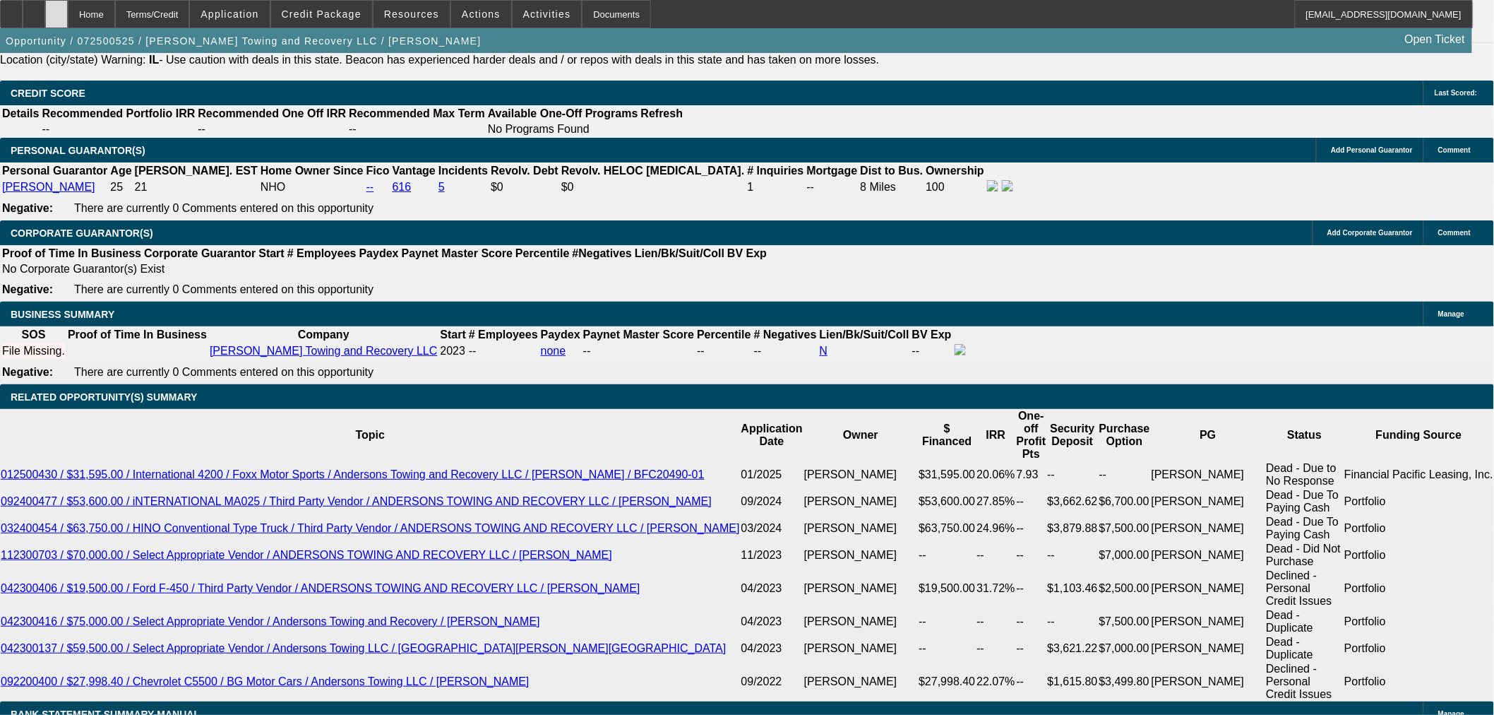
click at [56, 9] on icon at bounding box center [56, 9] width 0 height 0
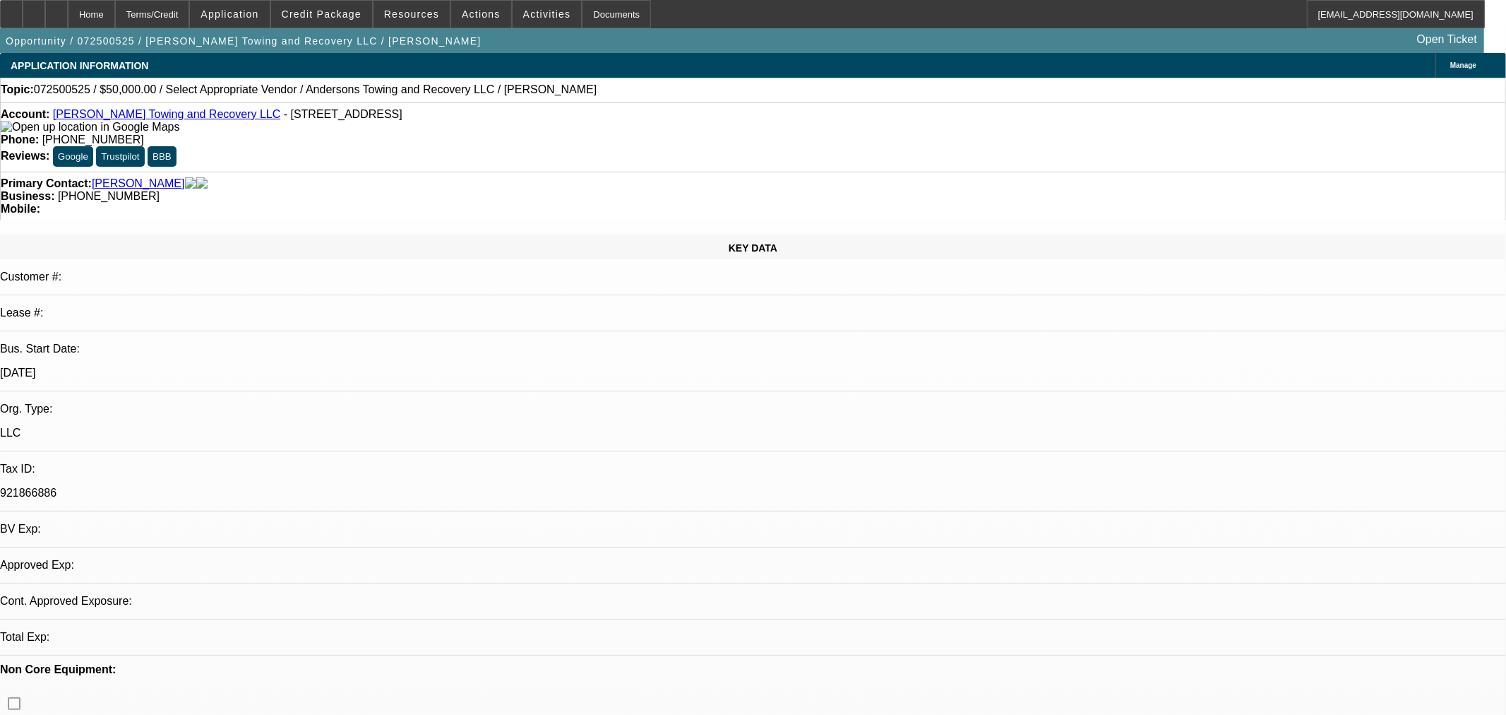
select select "0"
select select "2"
select select "0.1"
select select "4"
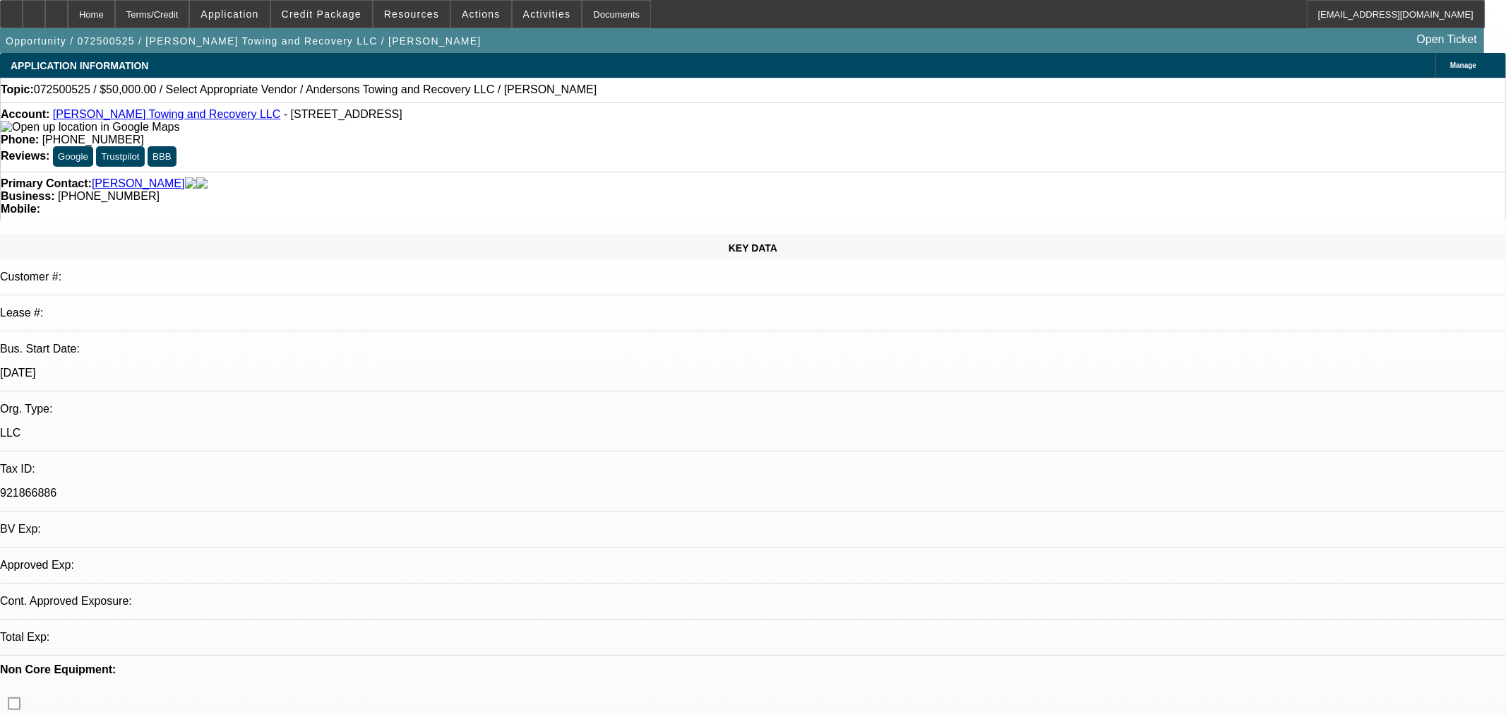
select select "0"
select select "2"
select select "0.1"
select select "4"
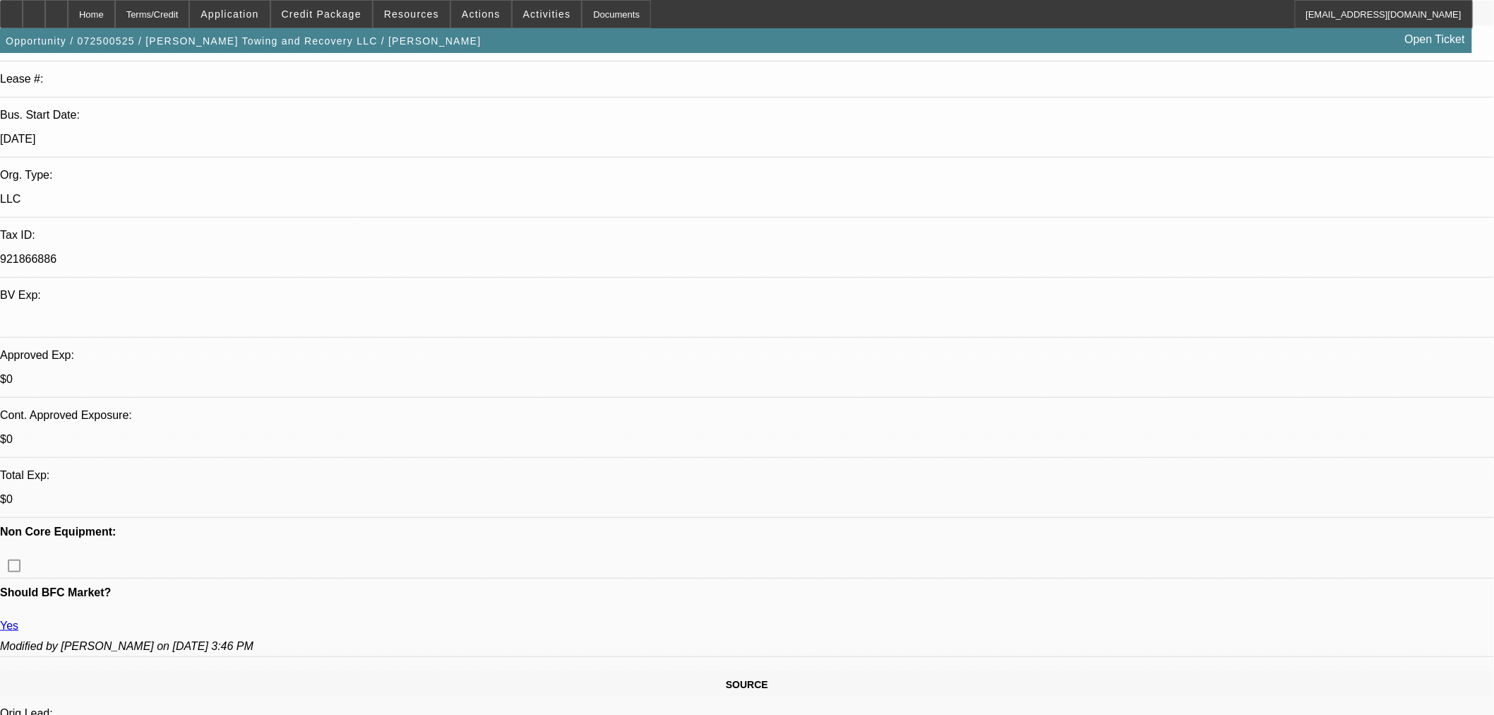
scroll to position [78, 0]
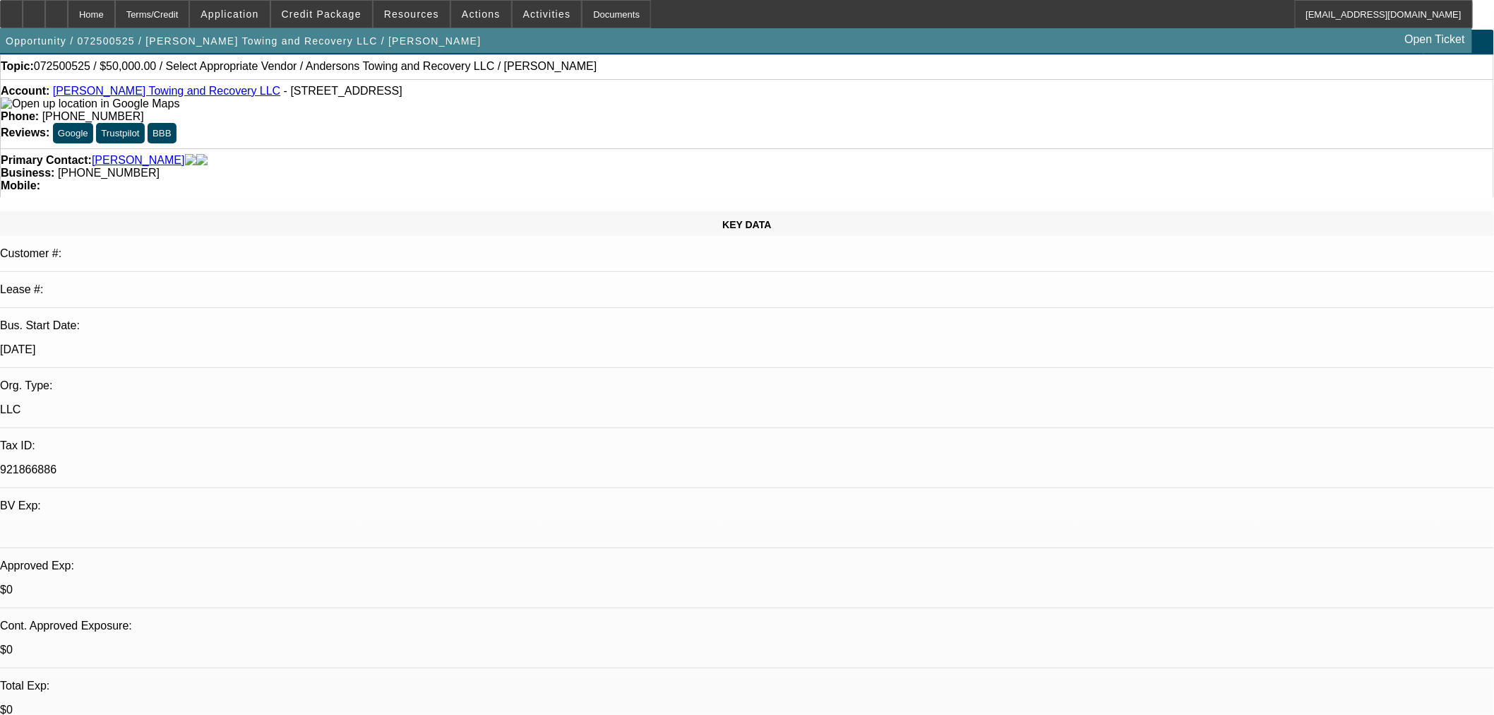
scroll to position [0, 0]
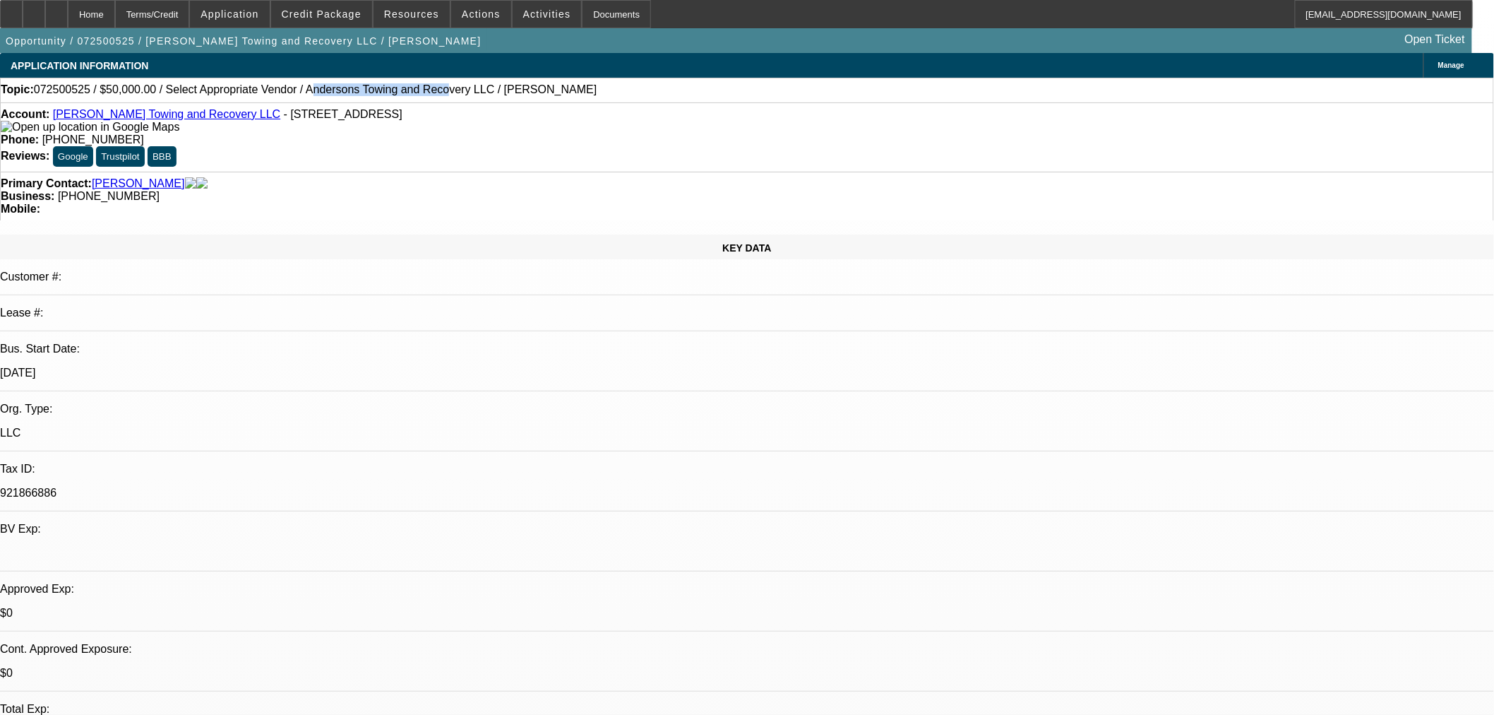
drag, startPoint x: 273, startPoint y: 92, endPoint x: 376, endPoint y: 95, distance: 103.1
click at [390, 96] on div "Topic: 072500525 / $50,000.00 / Select Appropriate Vendor / Andersons Towing an…" at bounding box center [747, 89] width 1493 height 13
click at [382, 93] on span "072500525 / $50,000.00 / Select Appropriate Vendor / Andersons Towing and Recov…" at bounding box center [315, 89] width 563 height 13
drag, startPoint x: 421, startPoint y: 90, endPoint x: 271, endPoint y: 102, distance: 150.1
click at [271, 102] on div "Topic: 072500525 / $50,000.00 / Select Appropriate Vendor / Andersons Towing an…" at bounding box center [747, 90] width 1494 height 25
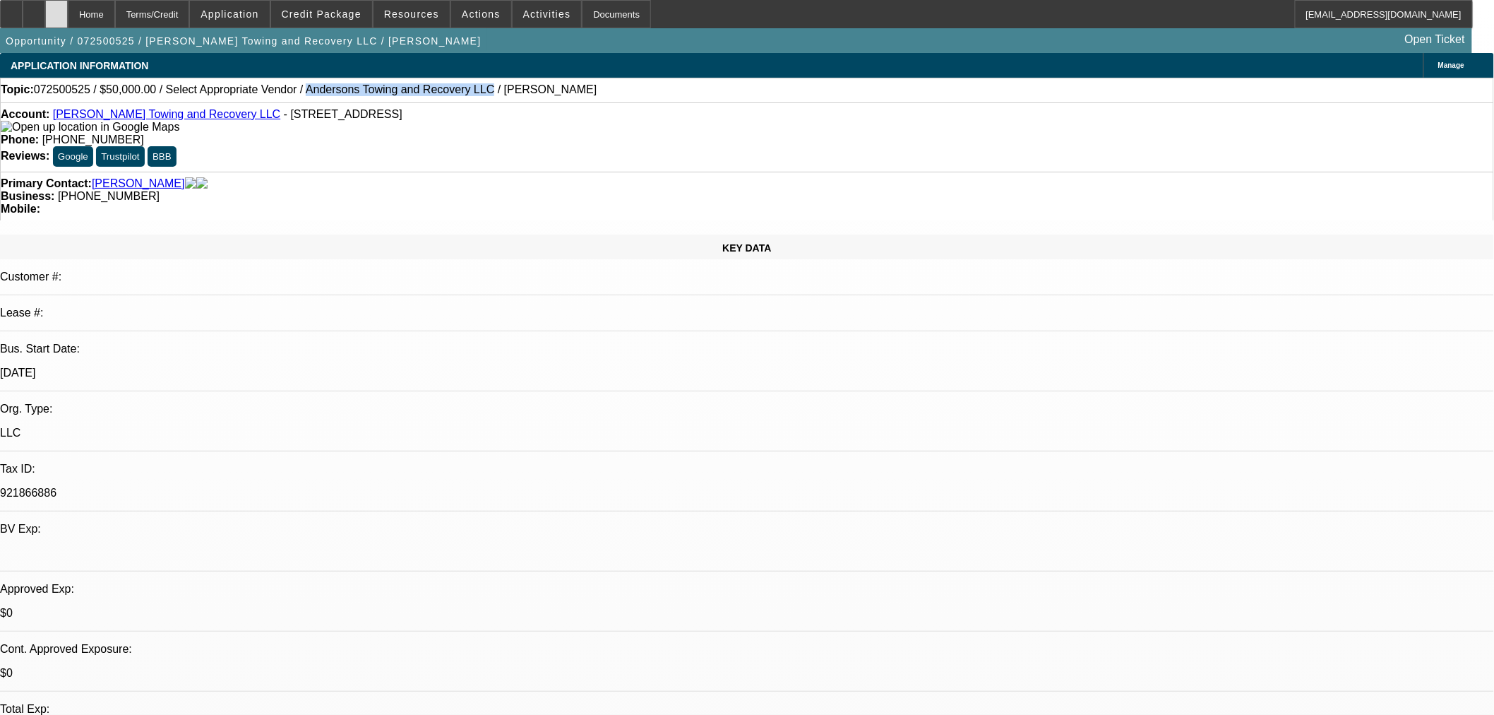
copy span "Andersons Towing and Recovery LLC"
drag, startPoint x: 384, startPoint y: 114, endPoint x: 64, endPoint y: 117, distance: 319.9
click at [64, 117] on div "Account: [PERSON_NAME] Towing and Recovery LLC - [STREET_ADDRESS]" at bounding box center [747, 120] width 1493 height 25
copy div "[PERSON_NAME] Towing and Recovery LLC - [STREET_ADDRESS]"
drag, startPoint x: 354, startPoint y: 78, endPoint x: 365, endPoint y: 81, distance: 11.2
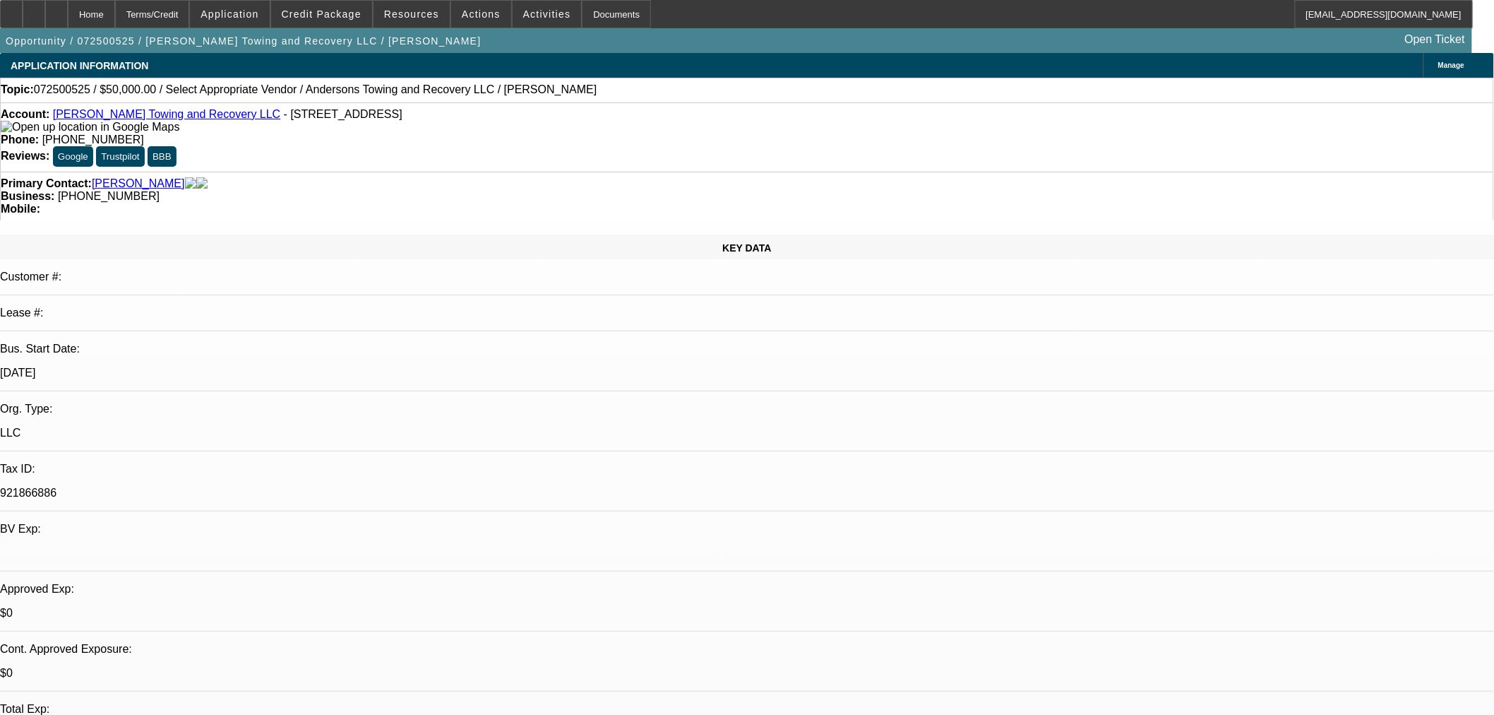
click at [354, 78] on div "Topic: 072500525 / $50,000.00 / Select Appropriate Vendor / Andersons Towing an…" at bounding box center [747, 90] width 1494 height 25
drag, startPoint x: 422, startPoint y: 92, endPoint x: 270, endPoint y: 92, distance: 151.8
click at [270, 92] on span "072500525 / $50,000.00 / Select Appropriate Vendor / Andersons Towing and Recov…" at bounding box center [315, 89] width 563 height 13
copy span "Andersons Towing and Recovery LLC"
drag, startPoint x: 608, startPoint y: 120, endPoint x: 542, endPoint y: 128, distance: 66.8
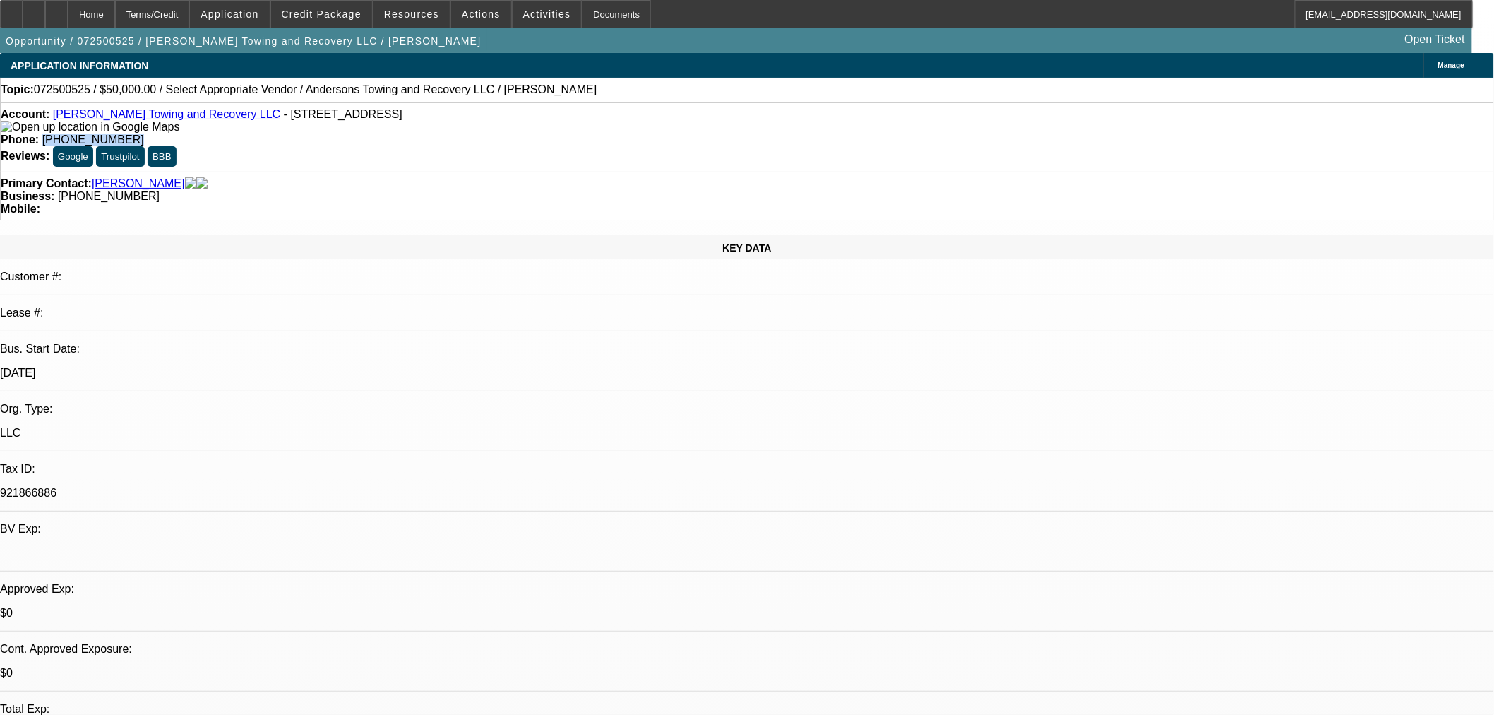
click at [542, 128] on div "Account: [PERSON_NAME] Towing and Recovery LLC - [STREET_ADDRESS] Phone: [PHONE…" at bounding box center [747, 136] width 1494 height 69
copy span "[PHONE_NUMBER]"
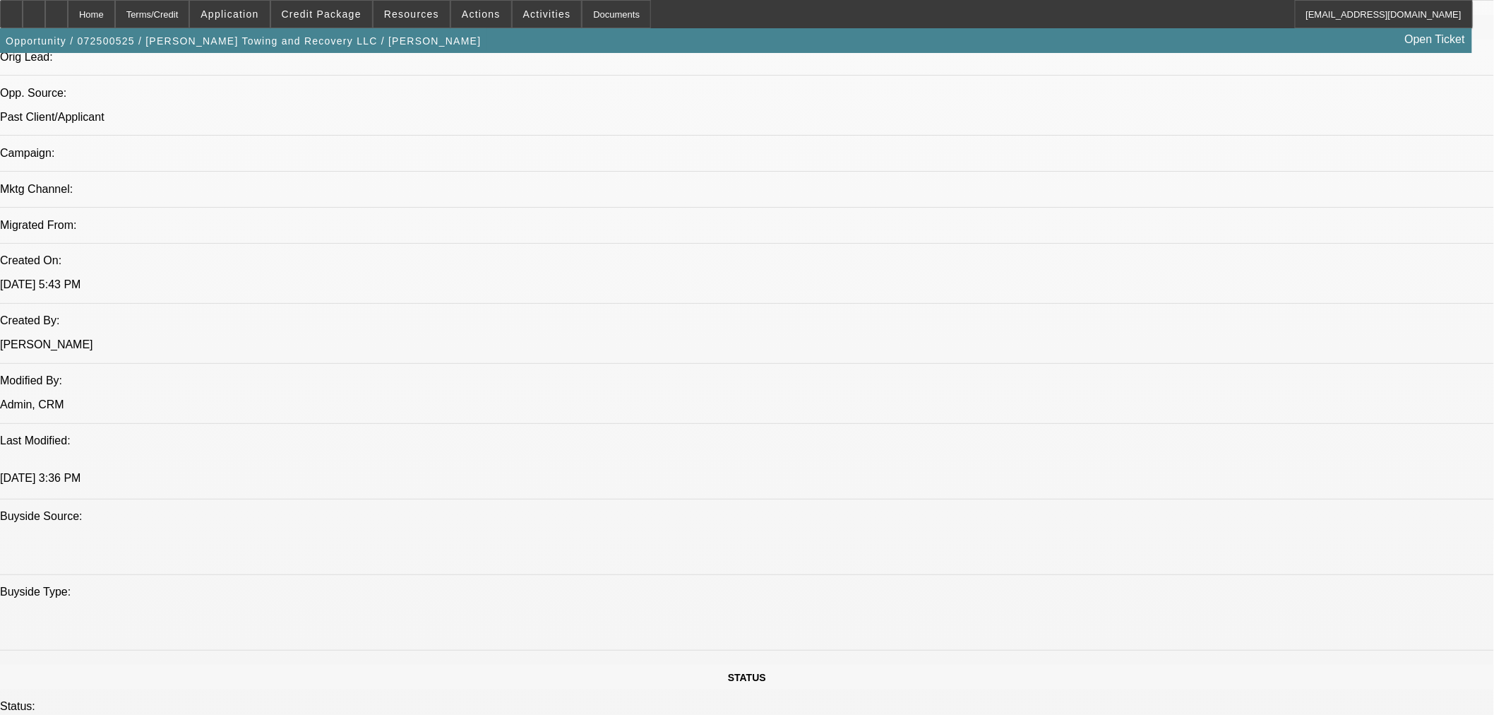
scroll to position [863, 0]
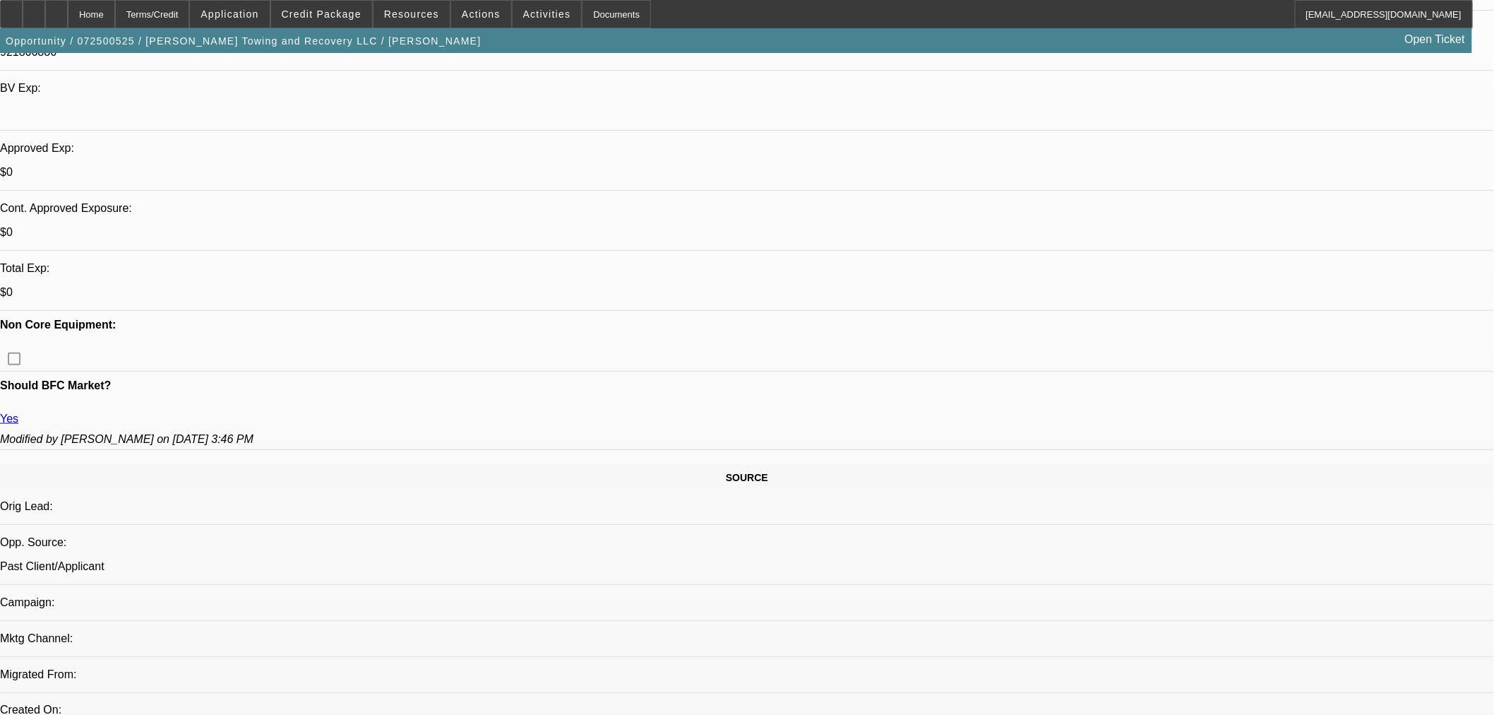
scroll to position [313, 0]
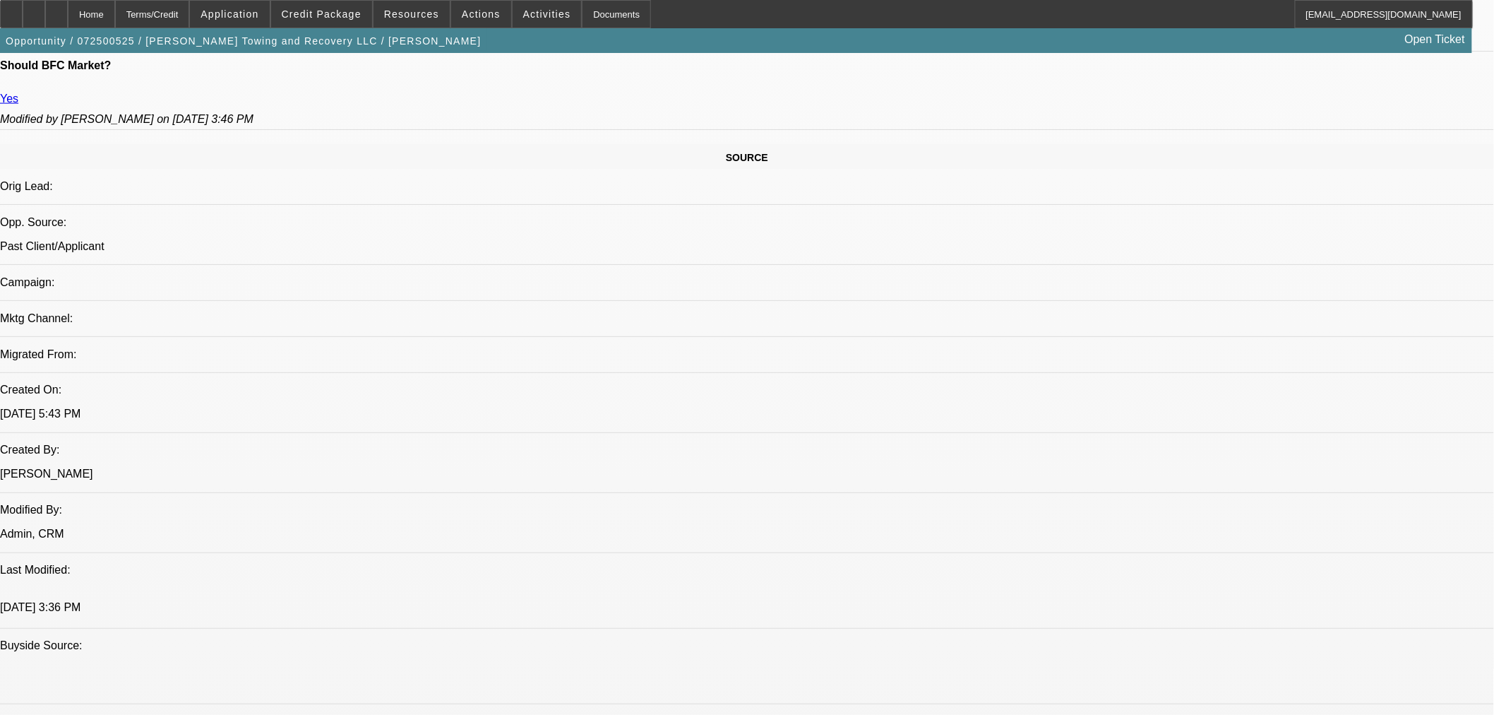
scroll to position [941, 0]
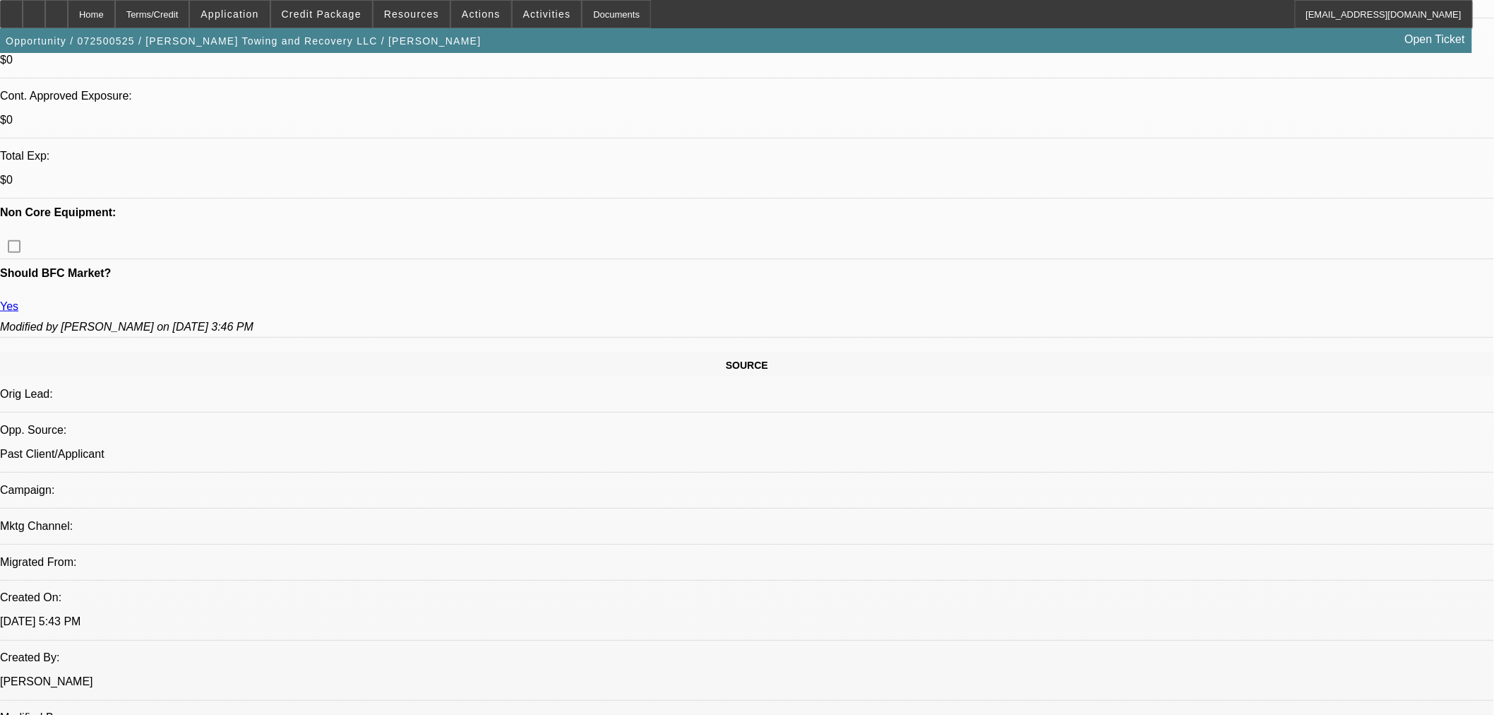
scroll to position [392, 0]
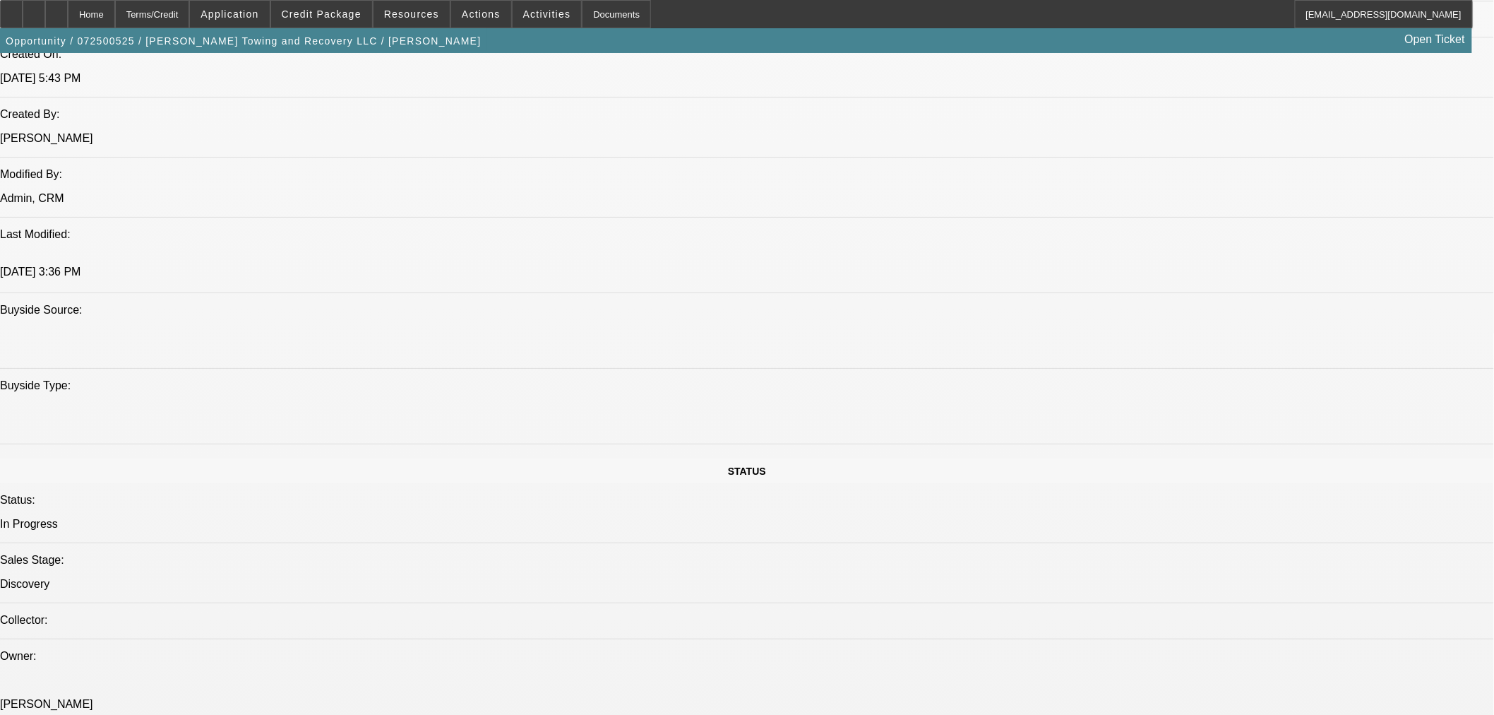
scroll to position [1176, 0]
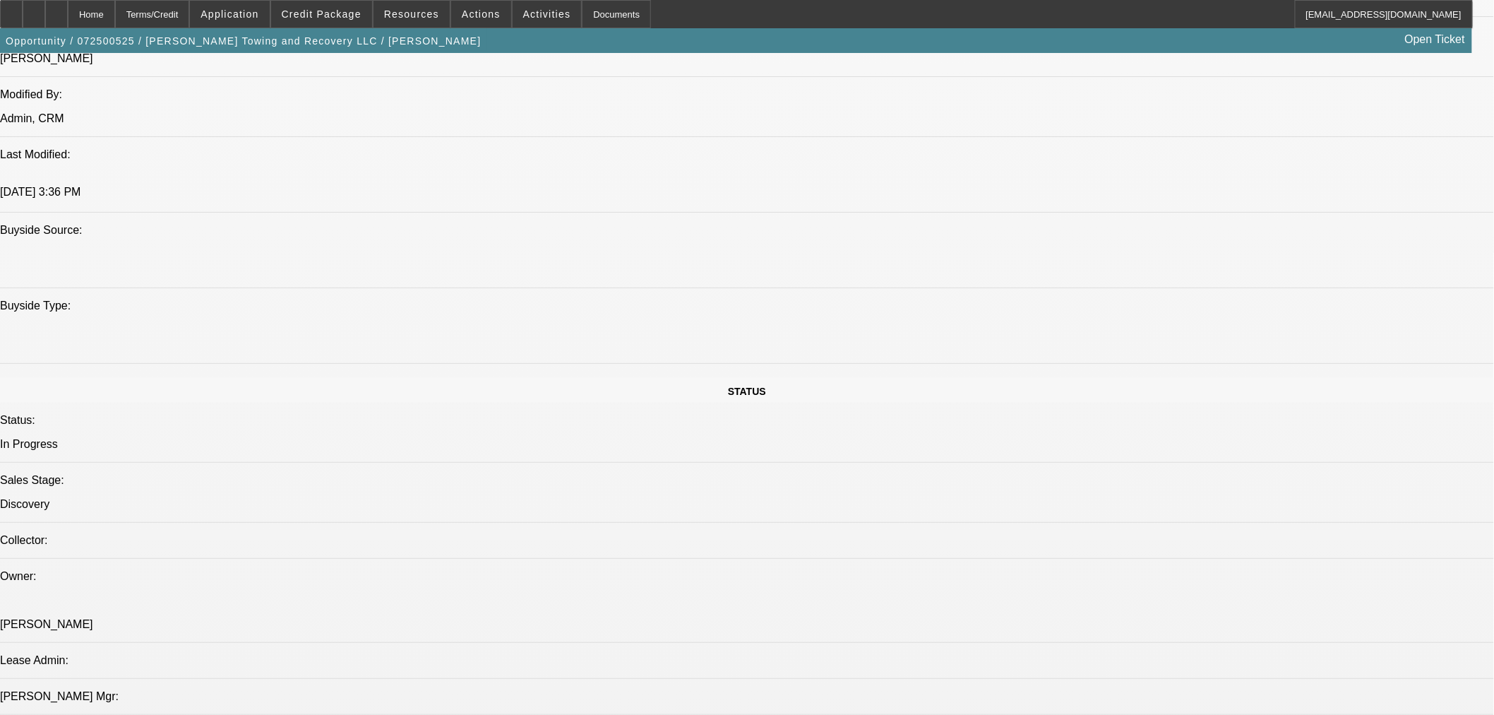
drag, startPoint x: 415, startPoint y: 480, endPoint x: 460, endPoint y: 494, distance: 46.7
drag, startPoint x: 705, startPoint y: 355, endPoint x: 720, endPoint y: 355, distance: 15.5
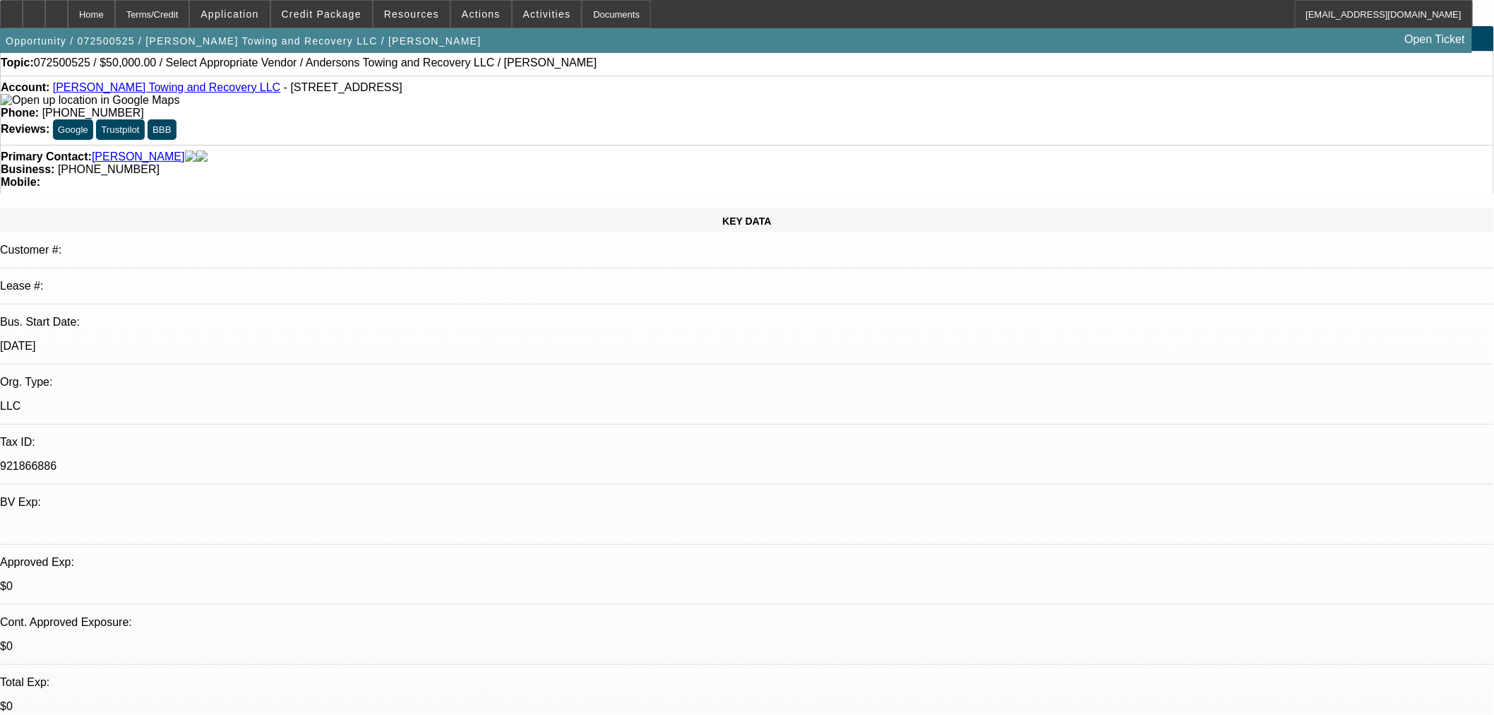
scroll to position [0, 0]
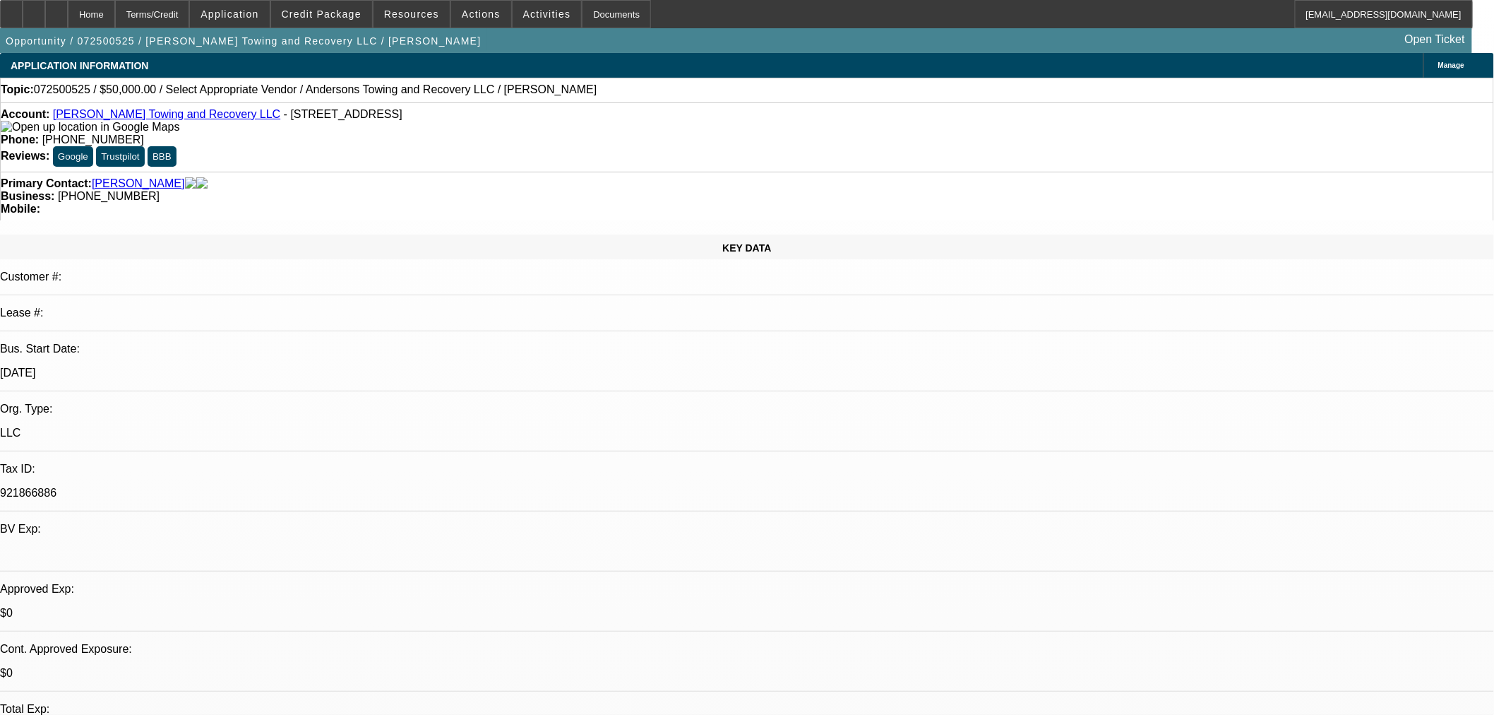
drag, startPoint x: 212, startPoint y: 273, endPoint x: 216, endPoint y: 258, distance: 15.4
click at [212, 263] on div "KEY DATA Customer #: Lease #: Bus. Start Date: 1/1/23 Org. Type: LLC Tax ID: 92…" at bounding box center [747, 562] width 1494 height 656
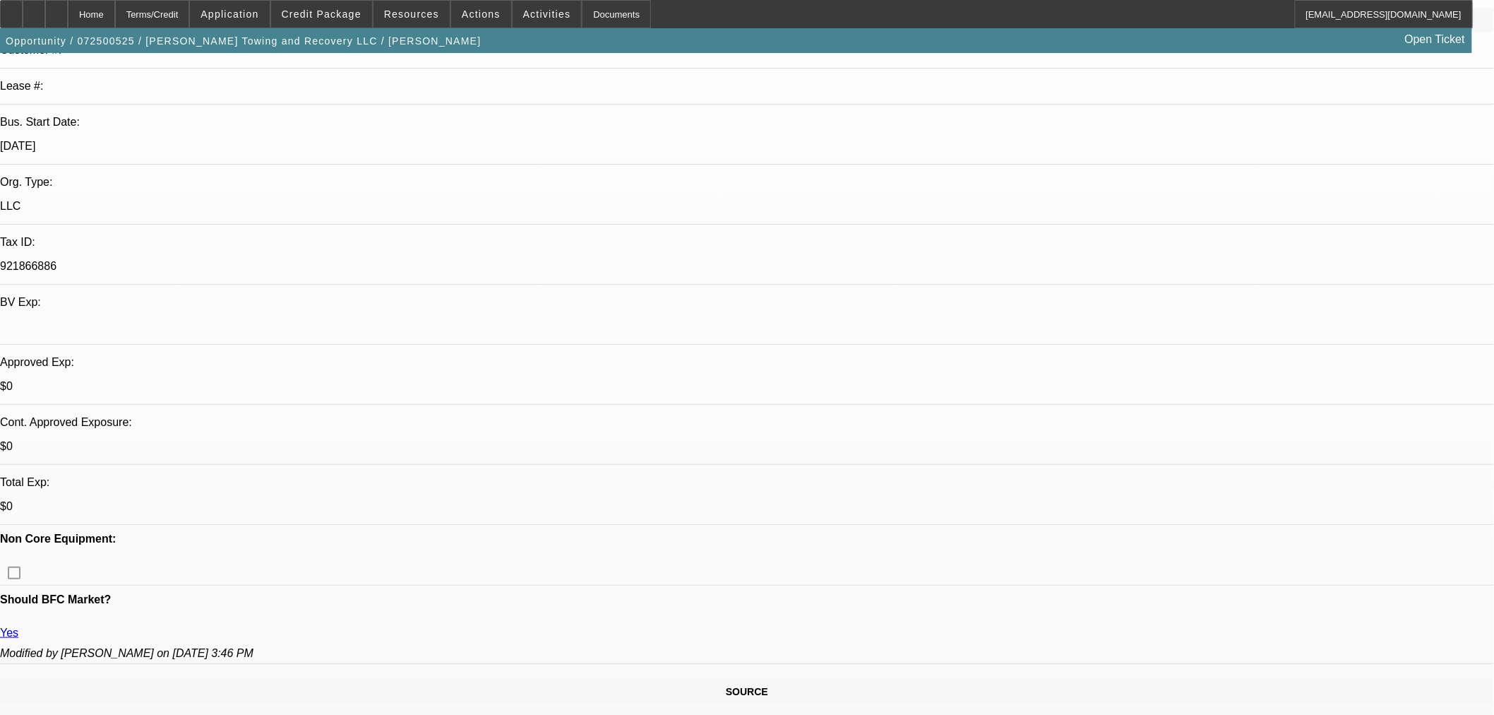
scroll to position [392, 0]
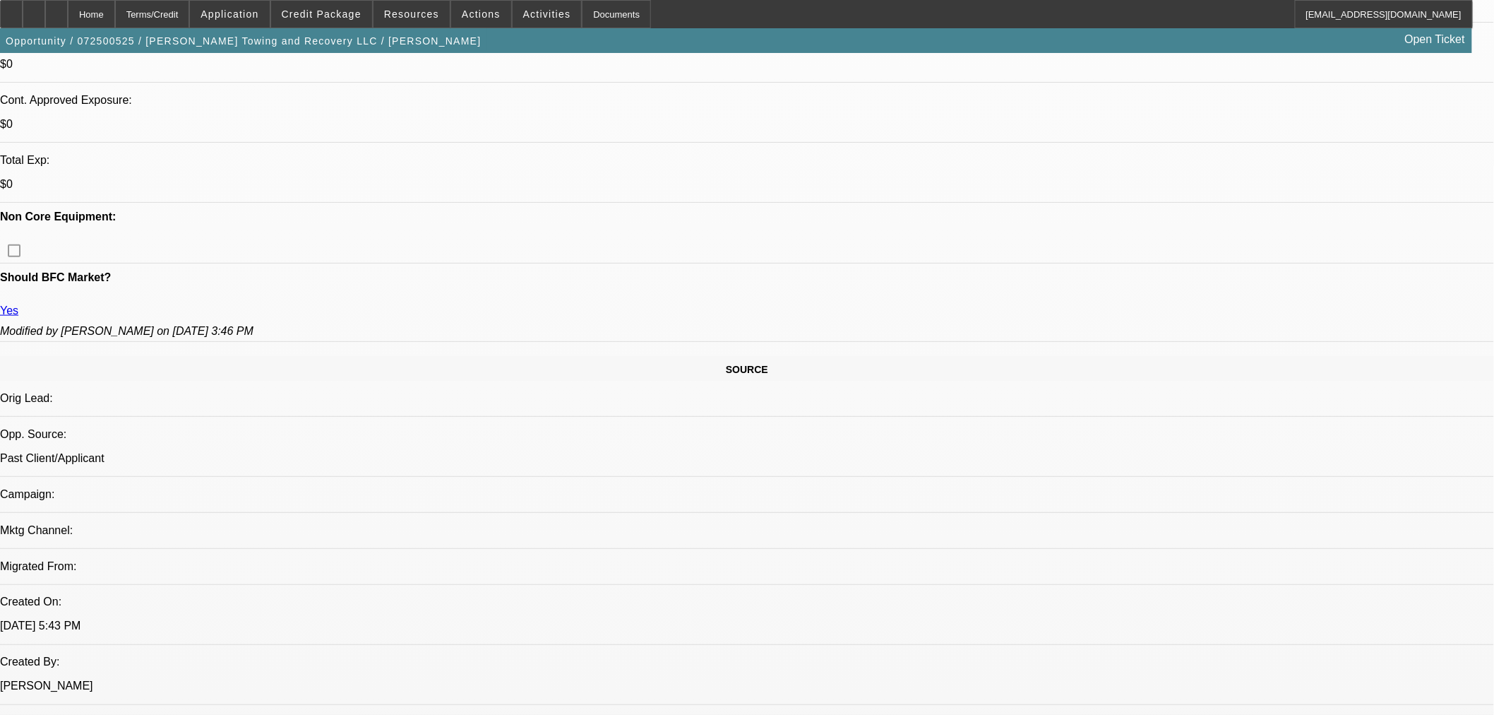
click at [309, 19] on span at bounding box center [321, 14] width 101 height 34
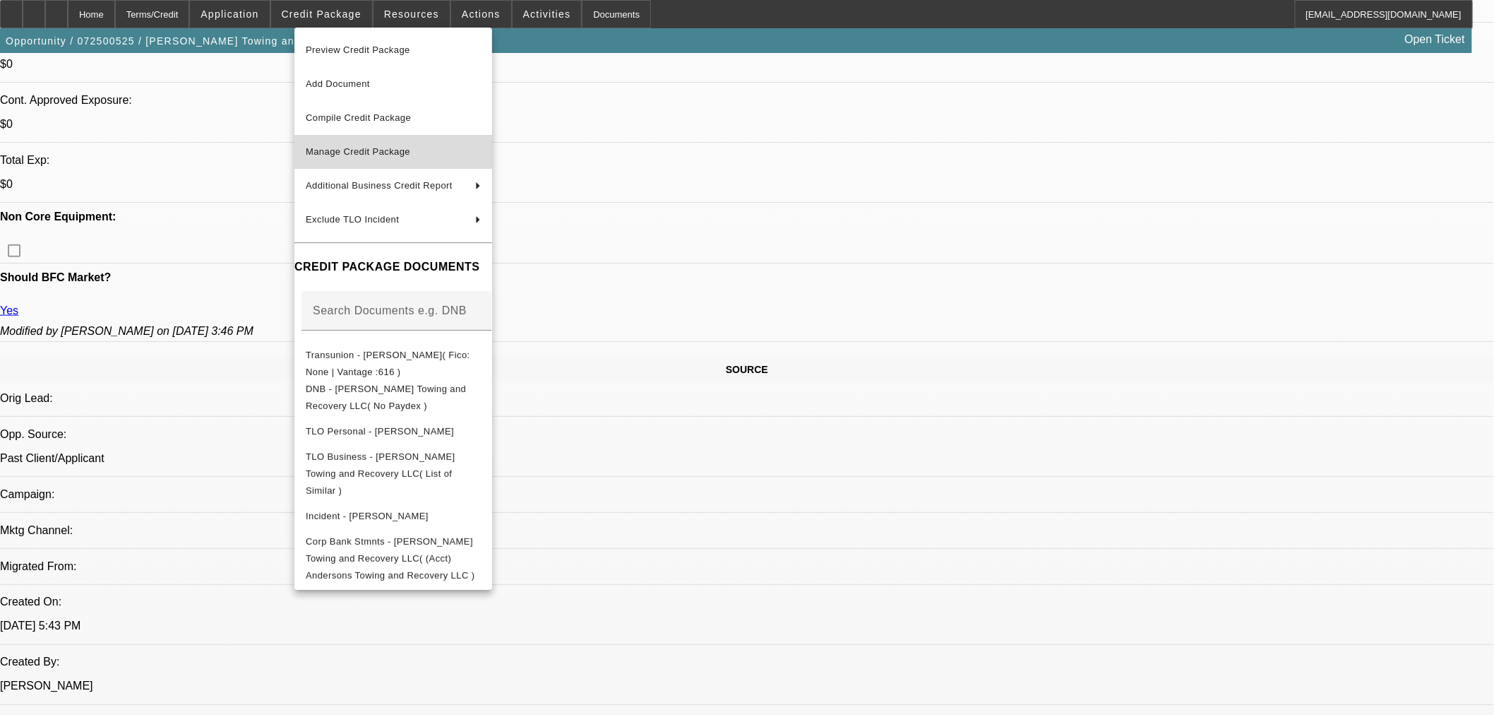
click at [376, 143] on span "Manage Credit Package" at bounding box center [393, 151] width 175 height 17
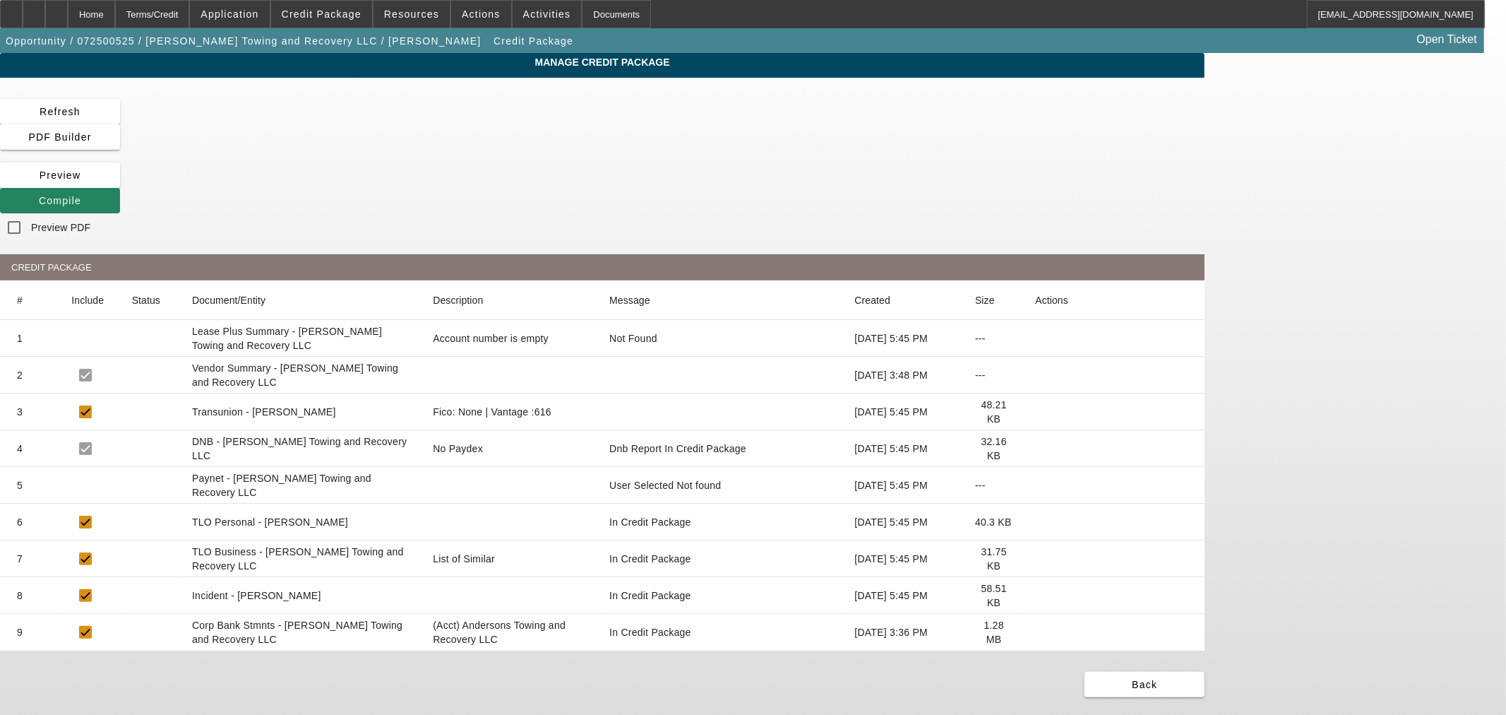
click at [1035, 412] on icon at bounding box center [1035, 412] width 0 height 0
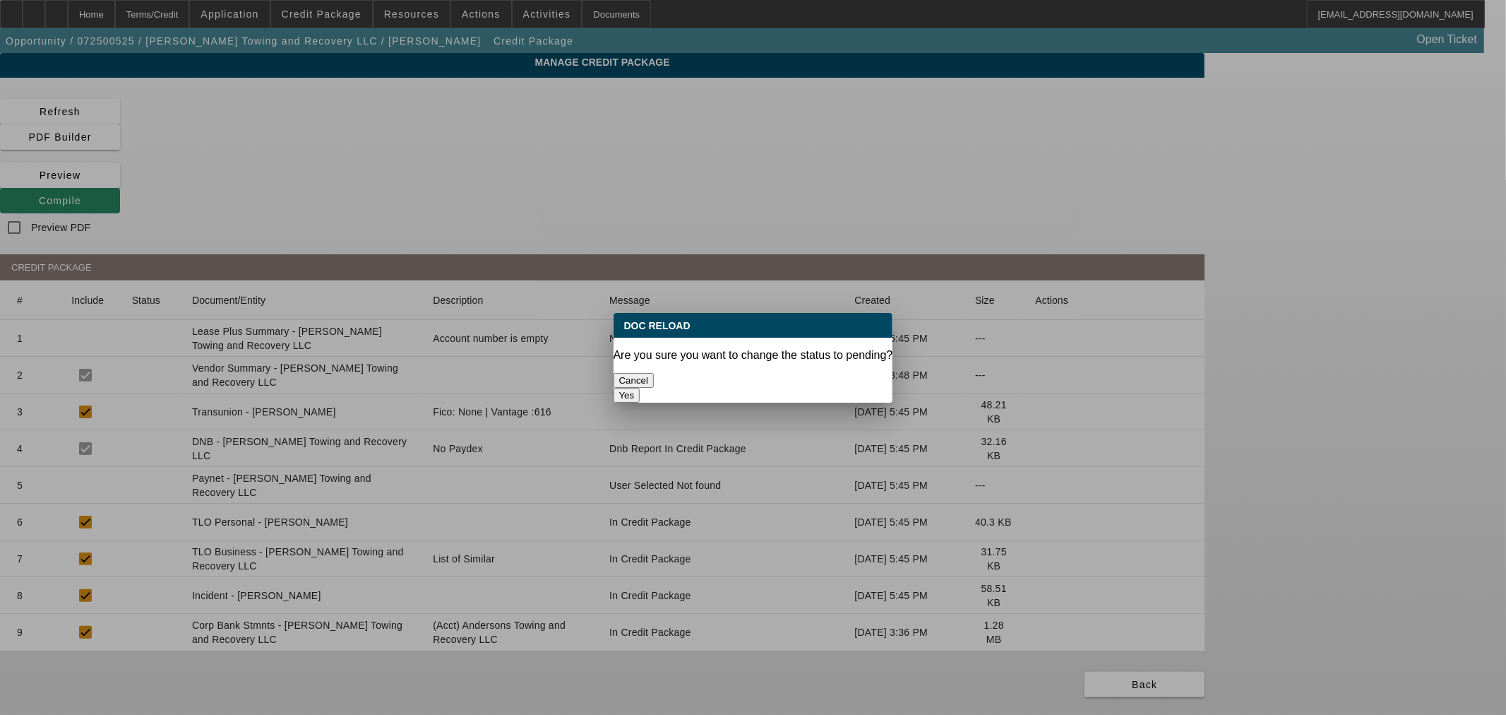
click at [640, 388] on button "Yes" at bounding box center [627, 395] width 27 height 15
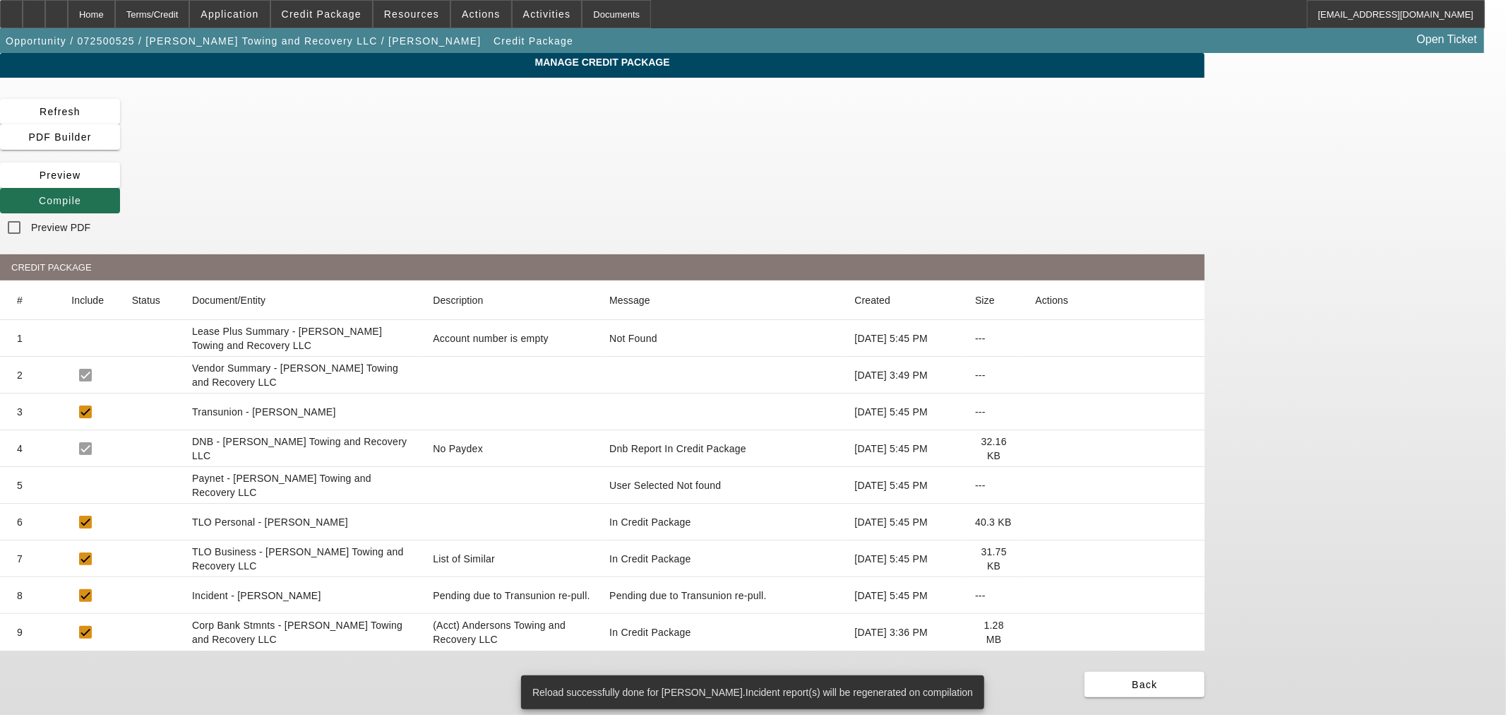
click at [120, 184] on span at bounding box center [60, 201] width 120 height 34
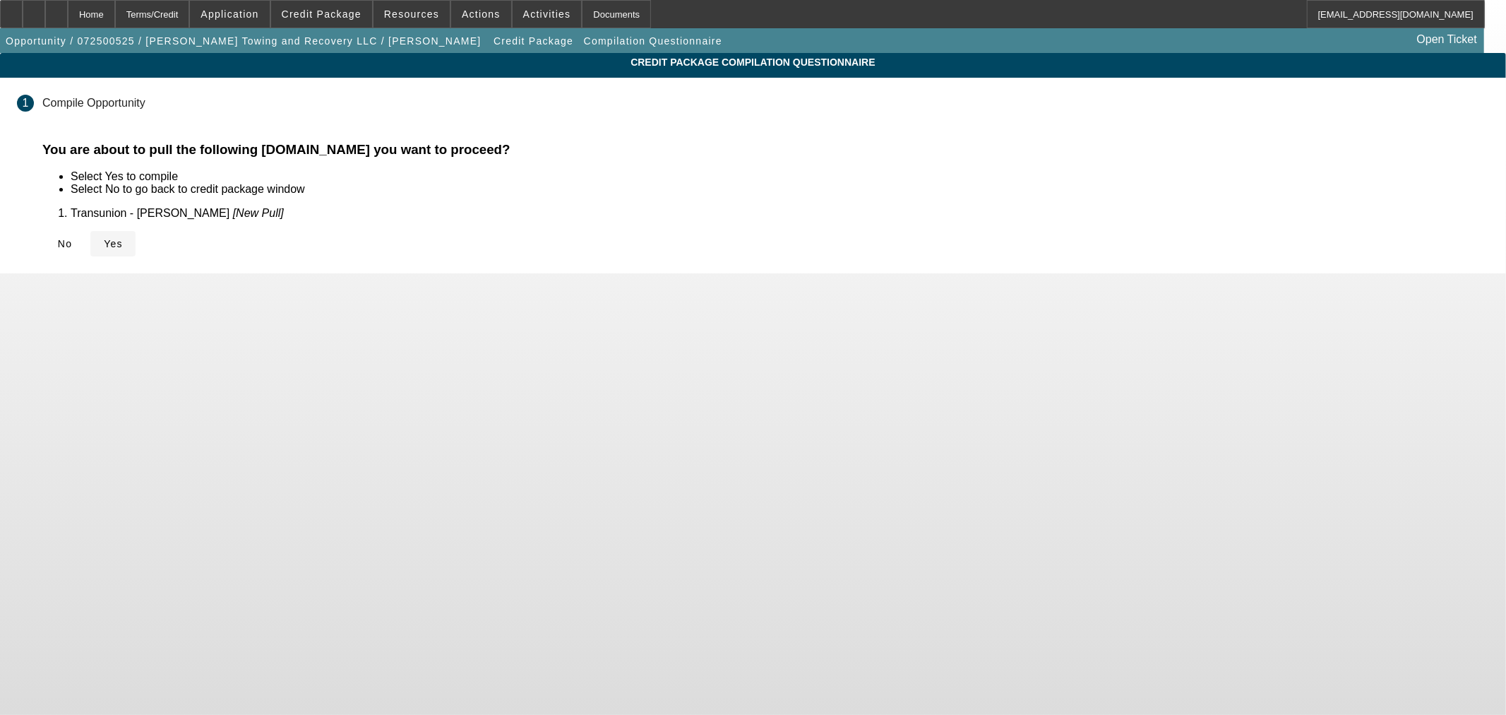
click at [123, 246] on span "Yes" at bounding box center [113, 243] width 19 height 11
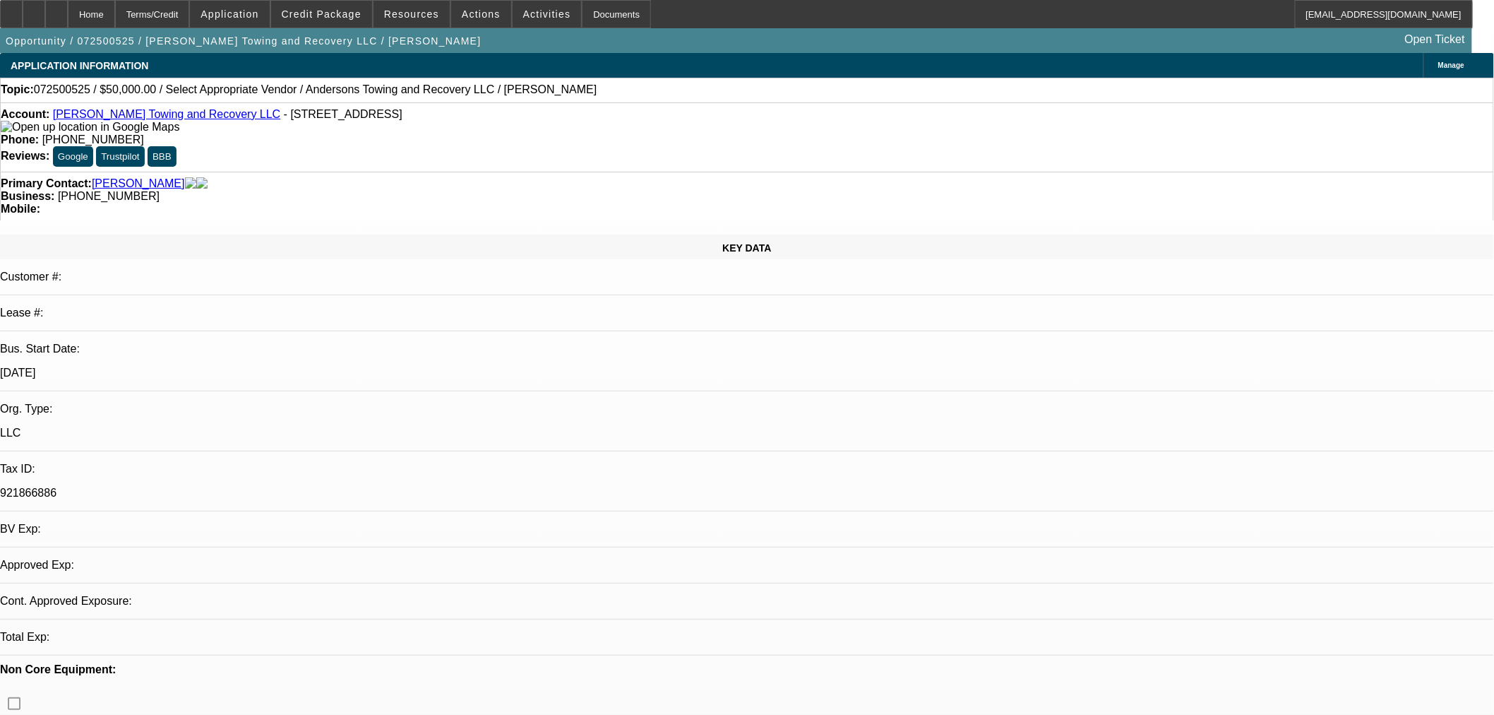
select select "0"
select select "2"
select select "0.1"
select select "4"
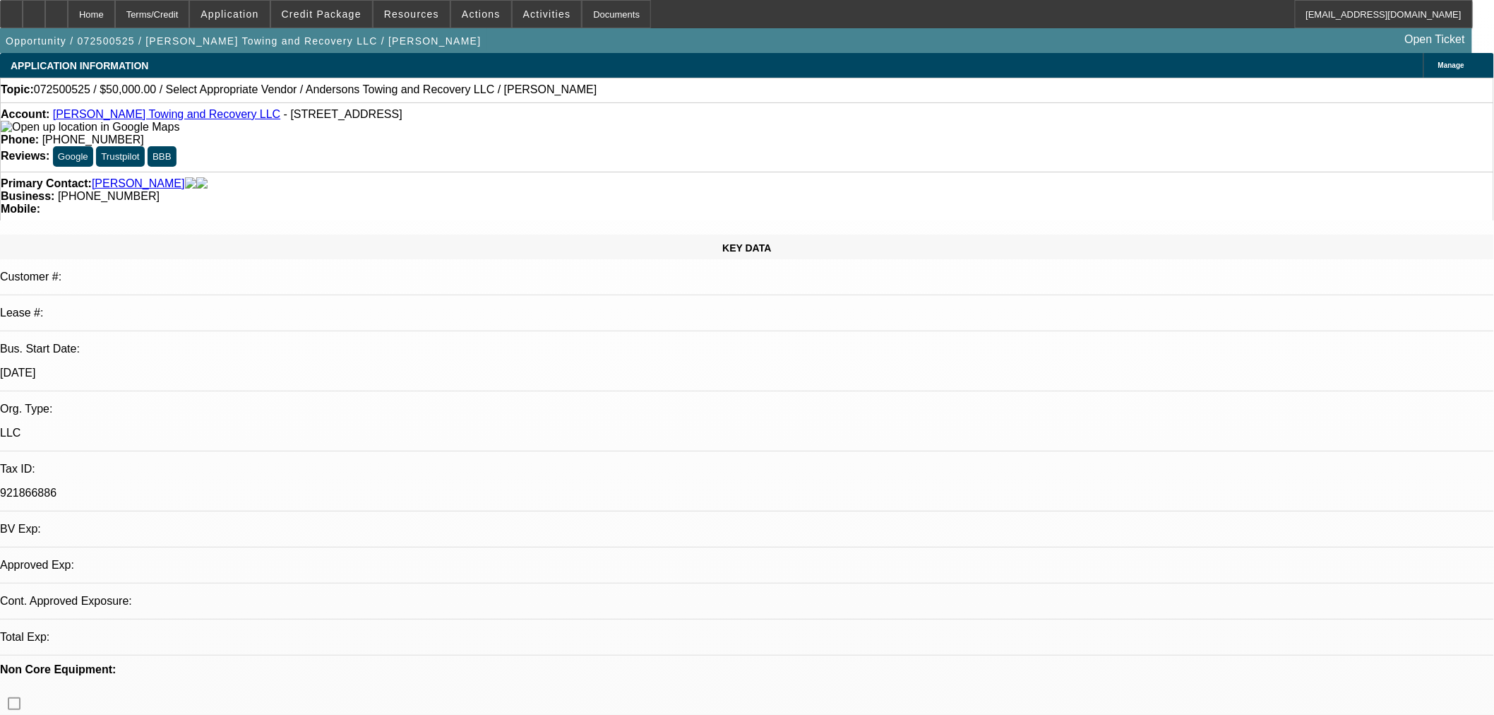
select select "0"
select select "2"
select select "0.1"
select select "4"
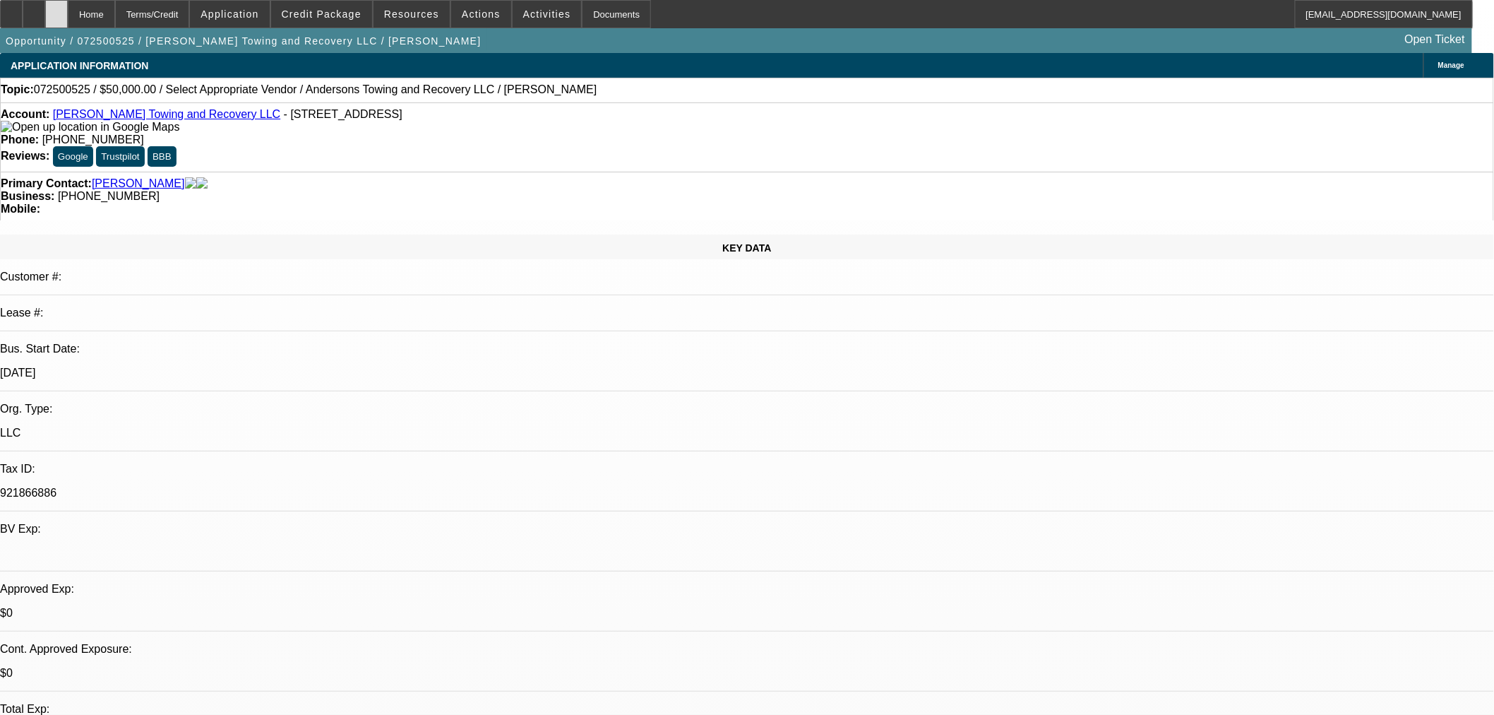
click at [68, 11] on div at bounding box center [56, 14] width 23 height 28
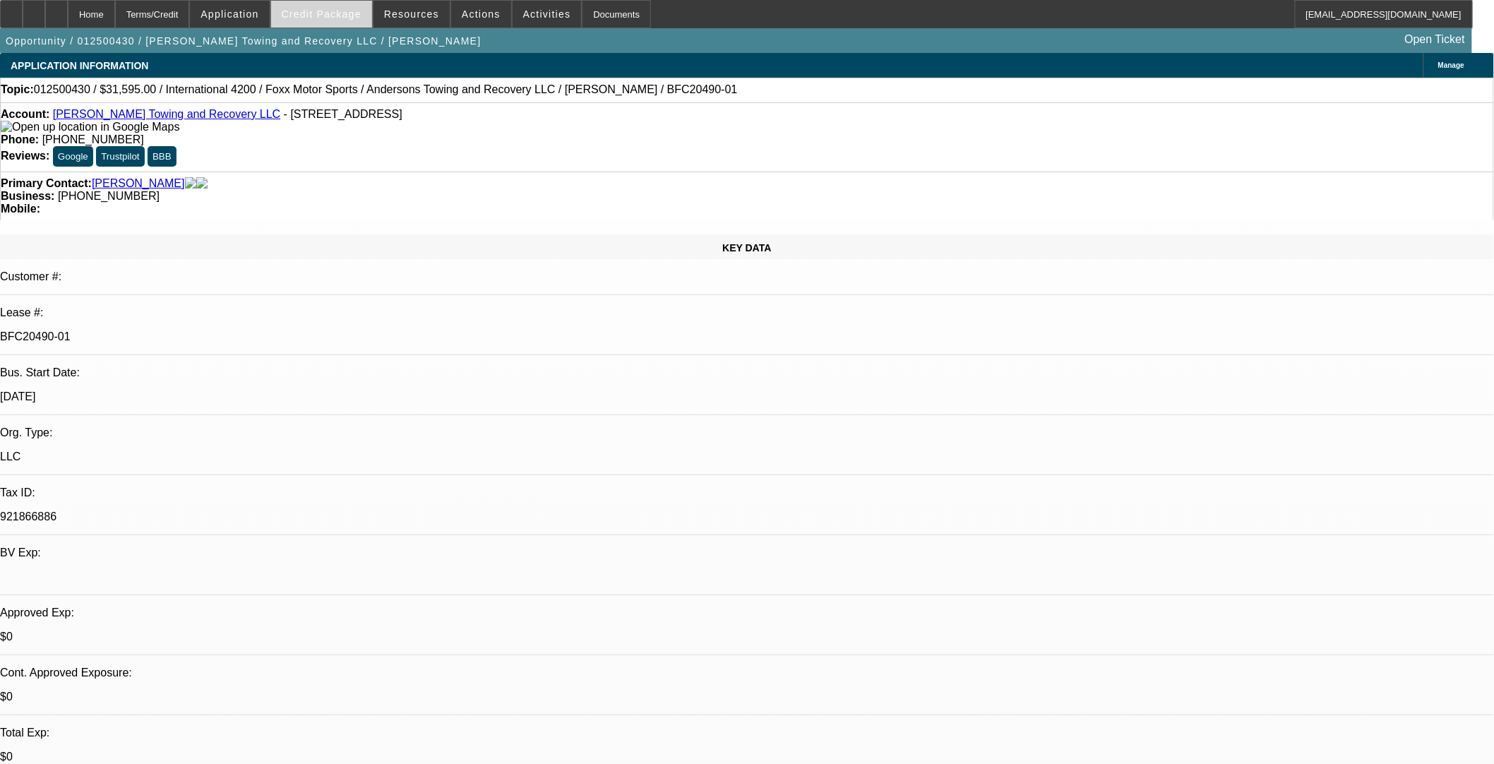
click at [362, 9] on span "Credit Package" at bounding box center [322, 13] width 80 height 11
select select "0"
select select "6"
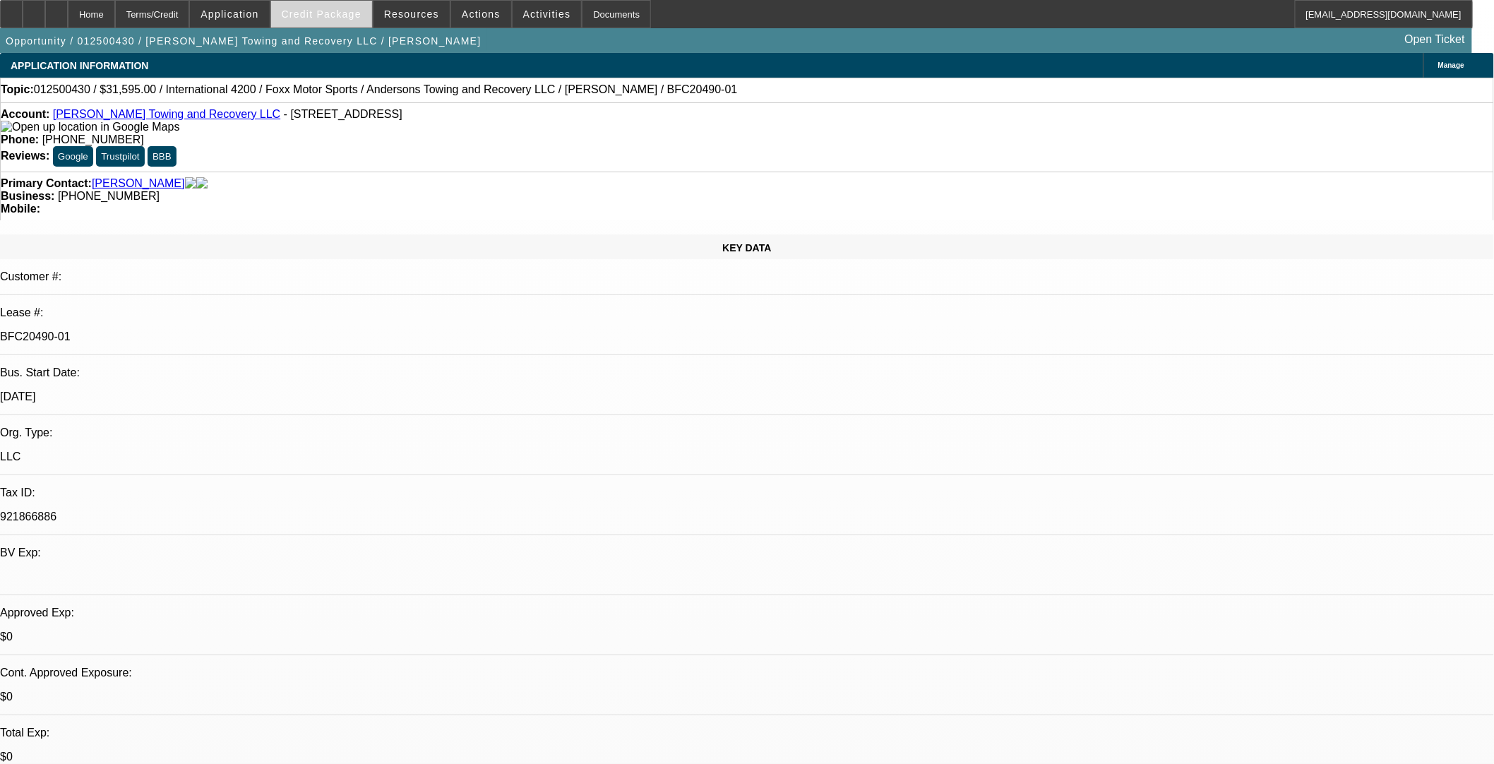
select select "0"
select select "3"
select select "0"
select select "6"
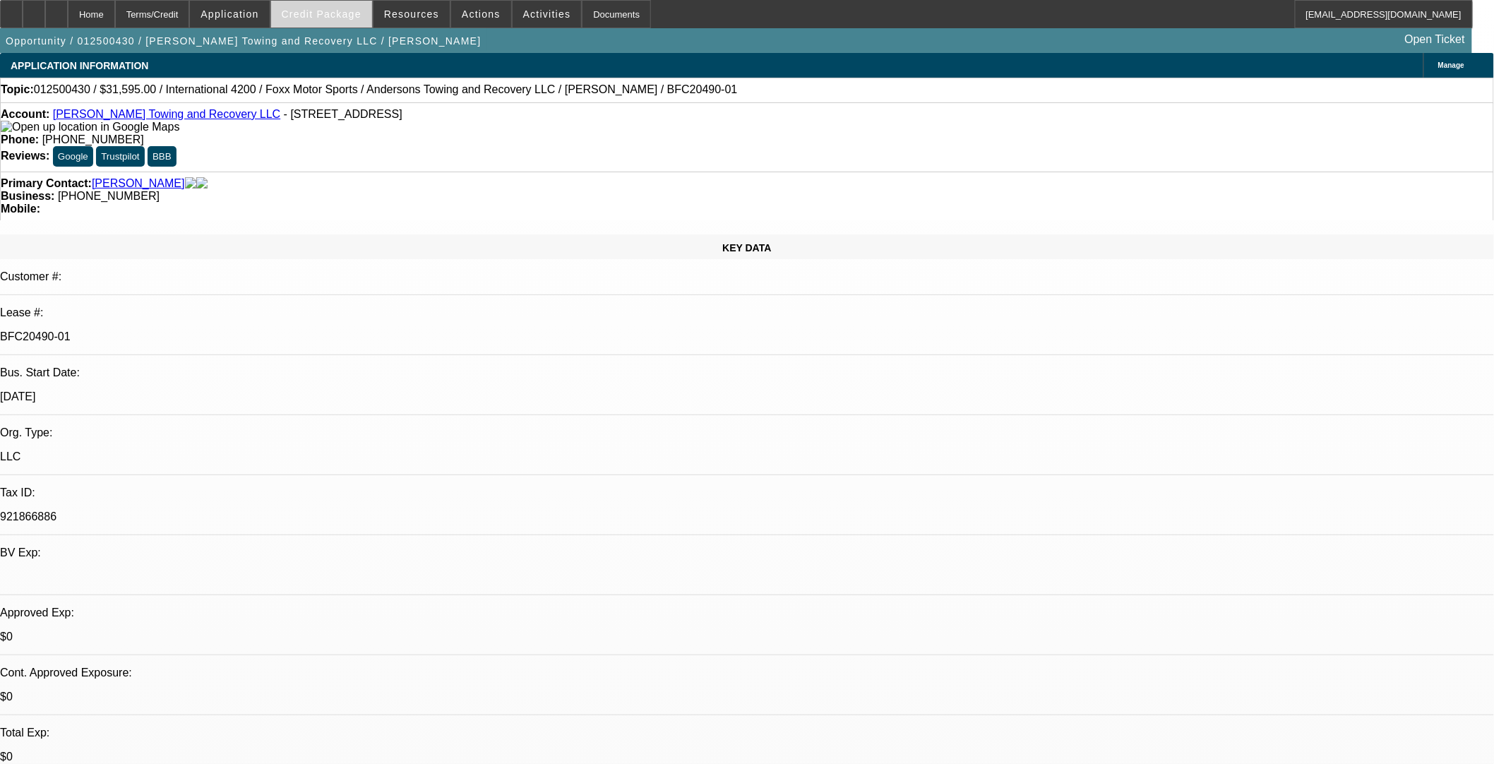
select select "0"
select select "3"
select select "0"
select select "6"
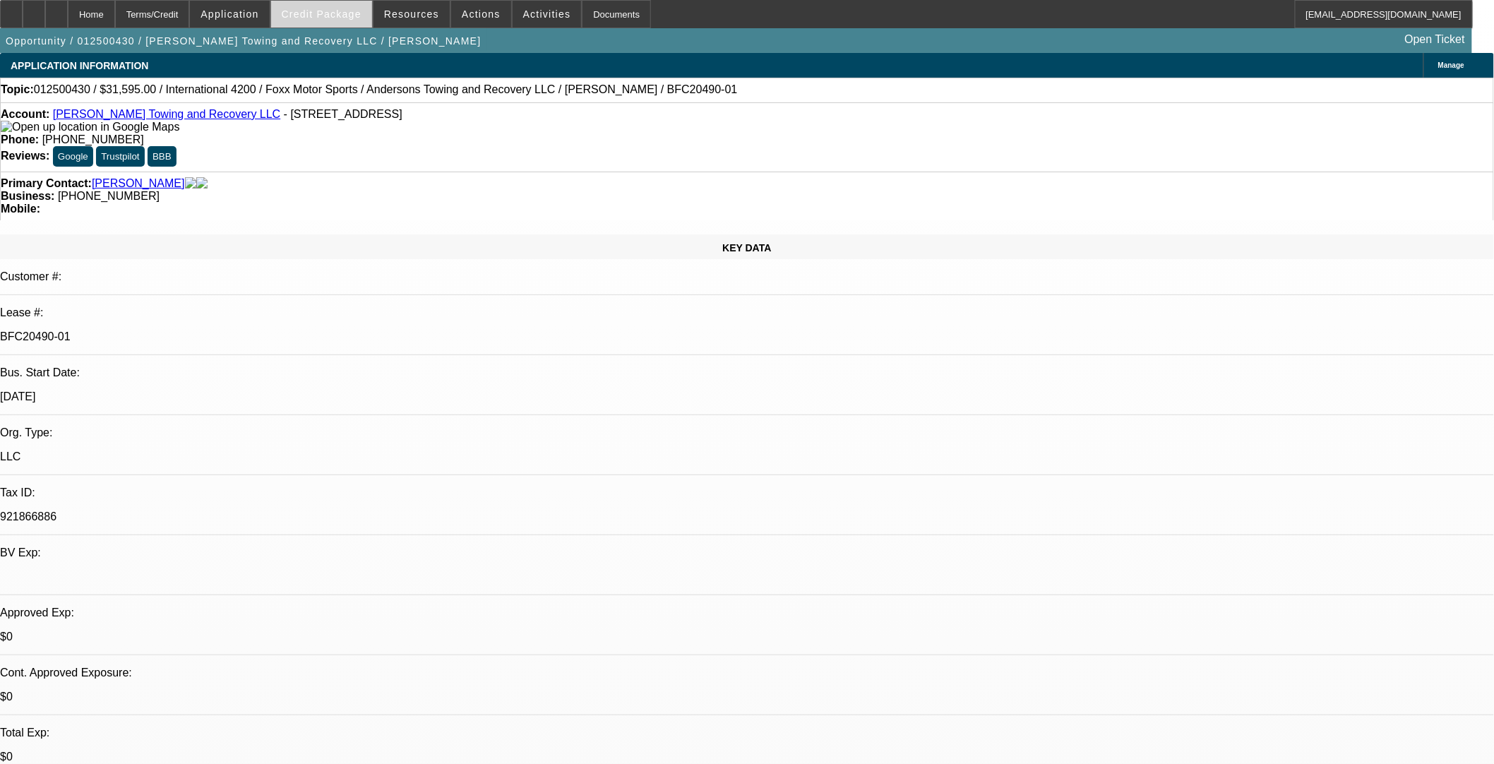
select select "0"
select select "6"
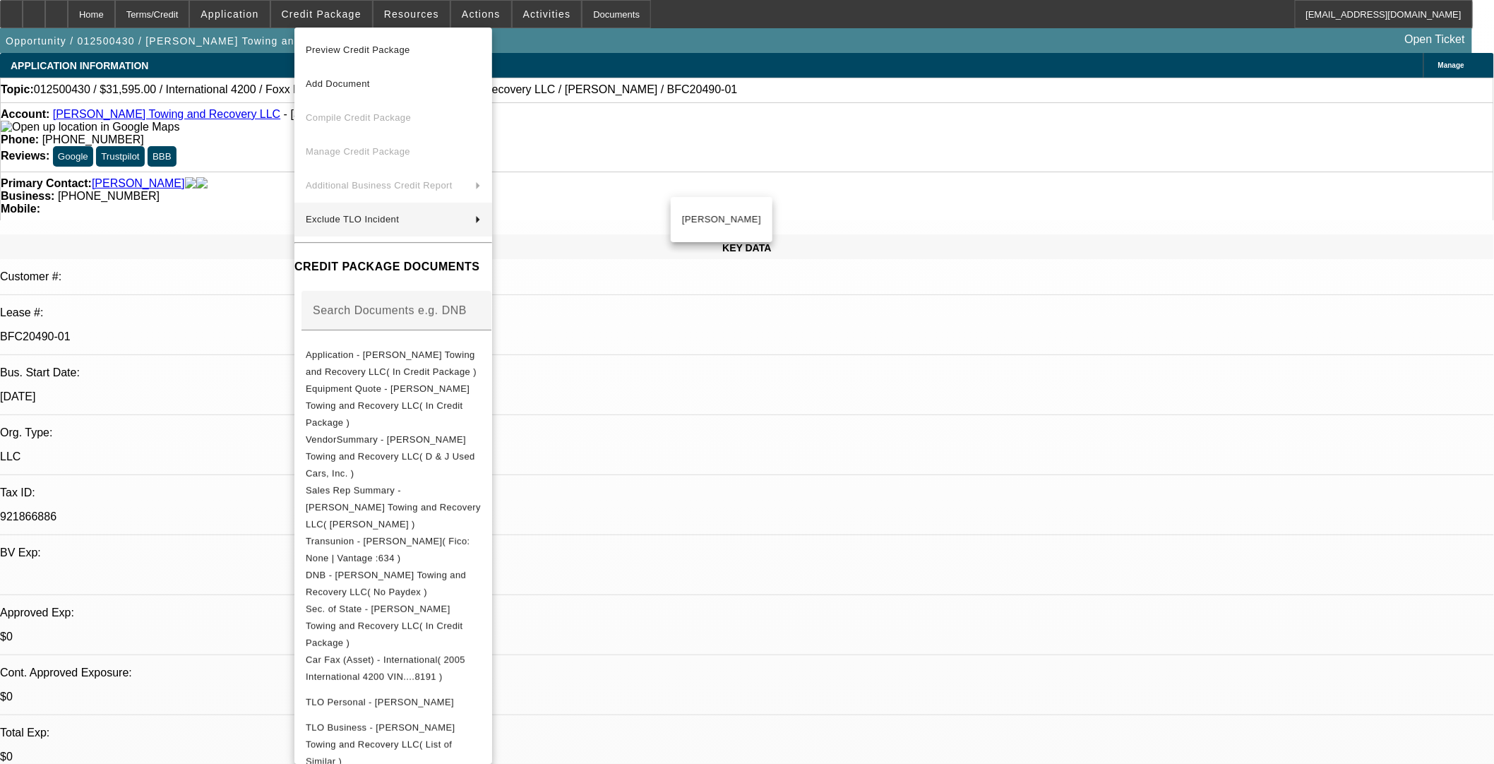
click at [350, 337] on div at bounding box center [396, 338] width 190 height 16
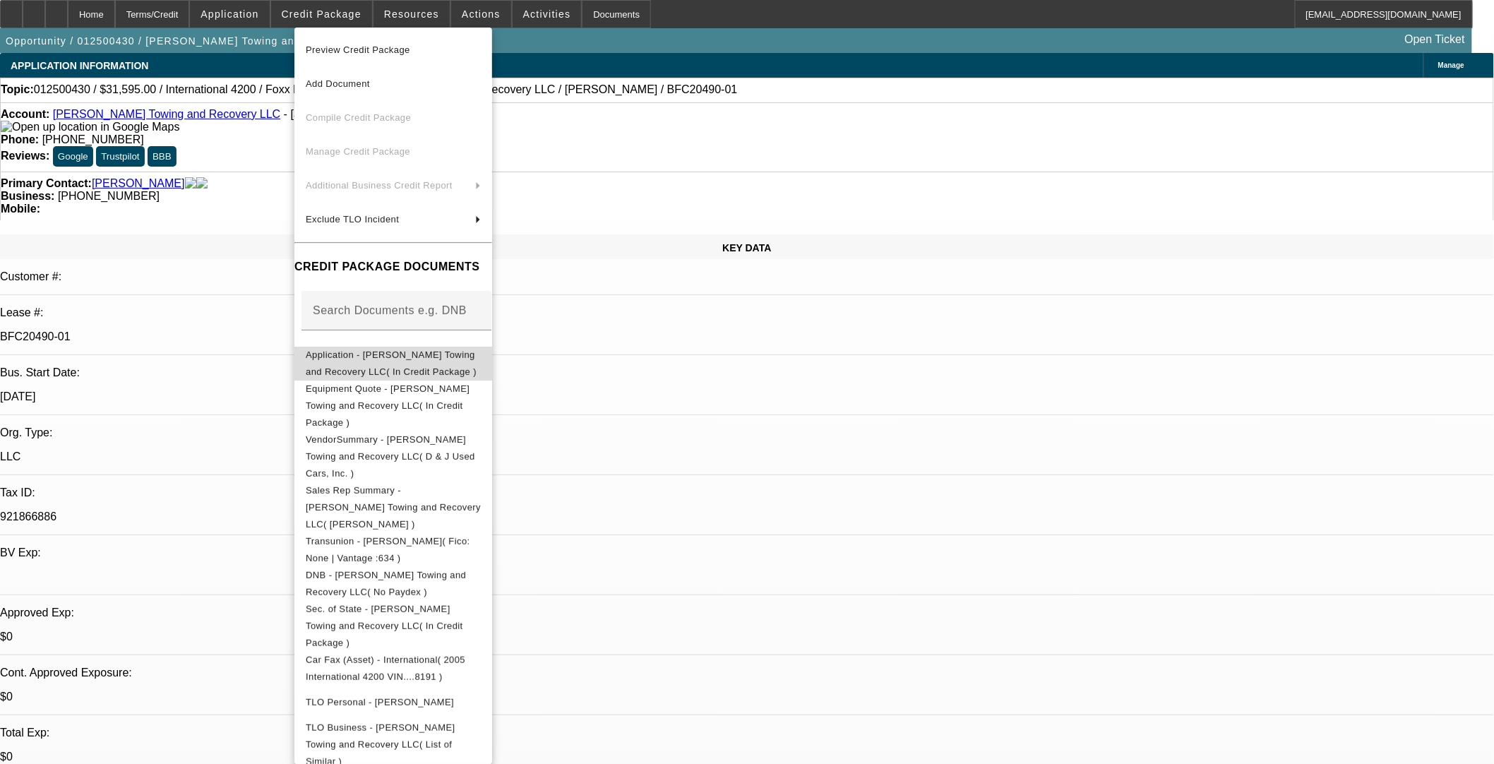
click at [350, 350] on span "Application - [PERSON_NAME] Towing and Recovery LLC( In Credit Package )" at bounding box center [393, 363] width 175 height 34
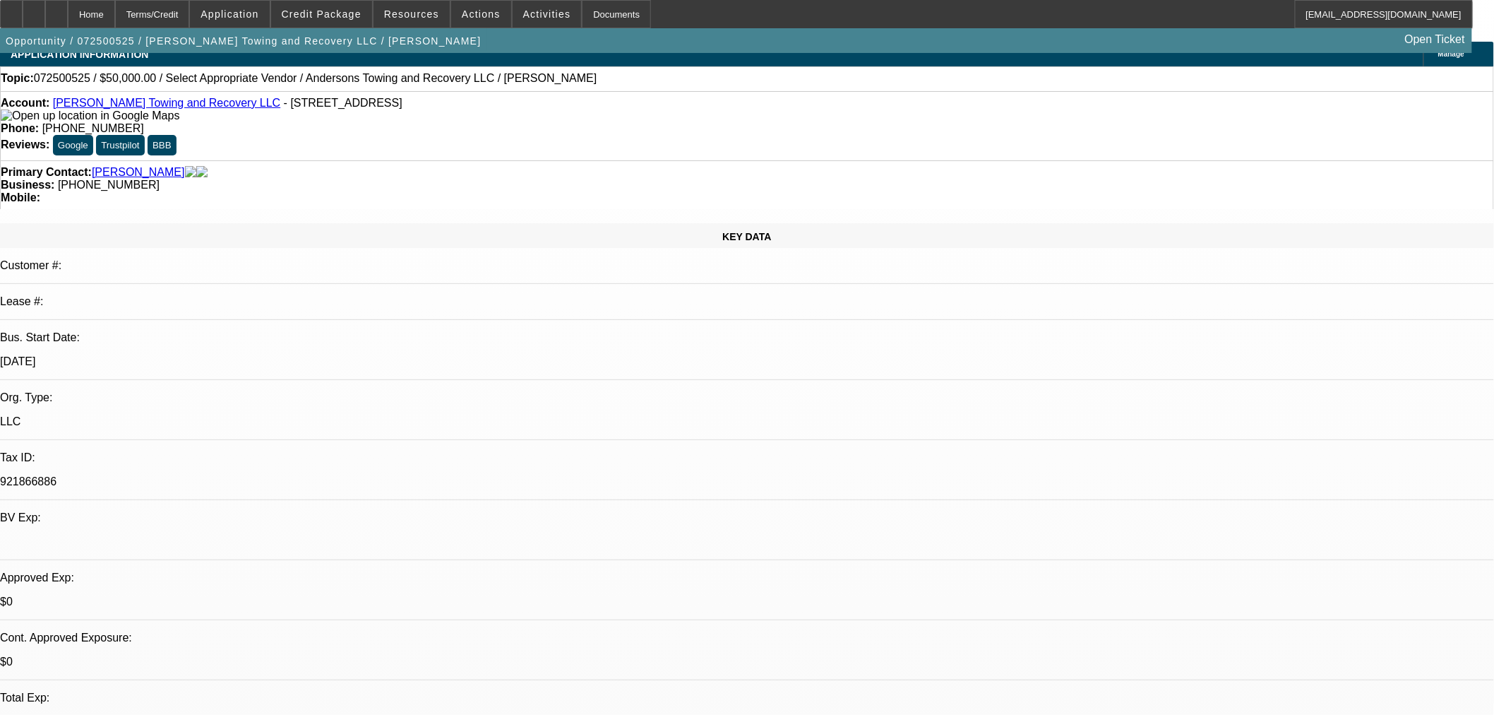
select select "0"
select select "2"
select select "0.1"
select select "4"
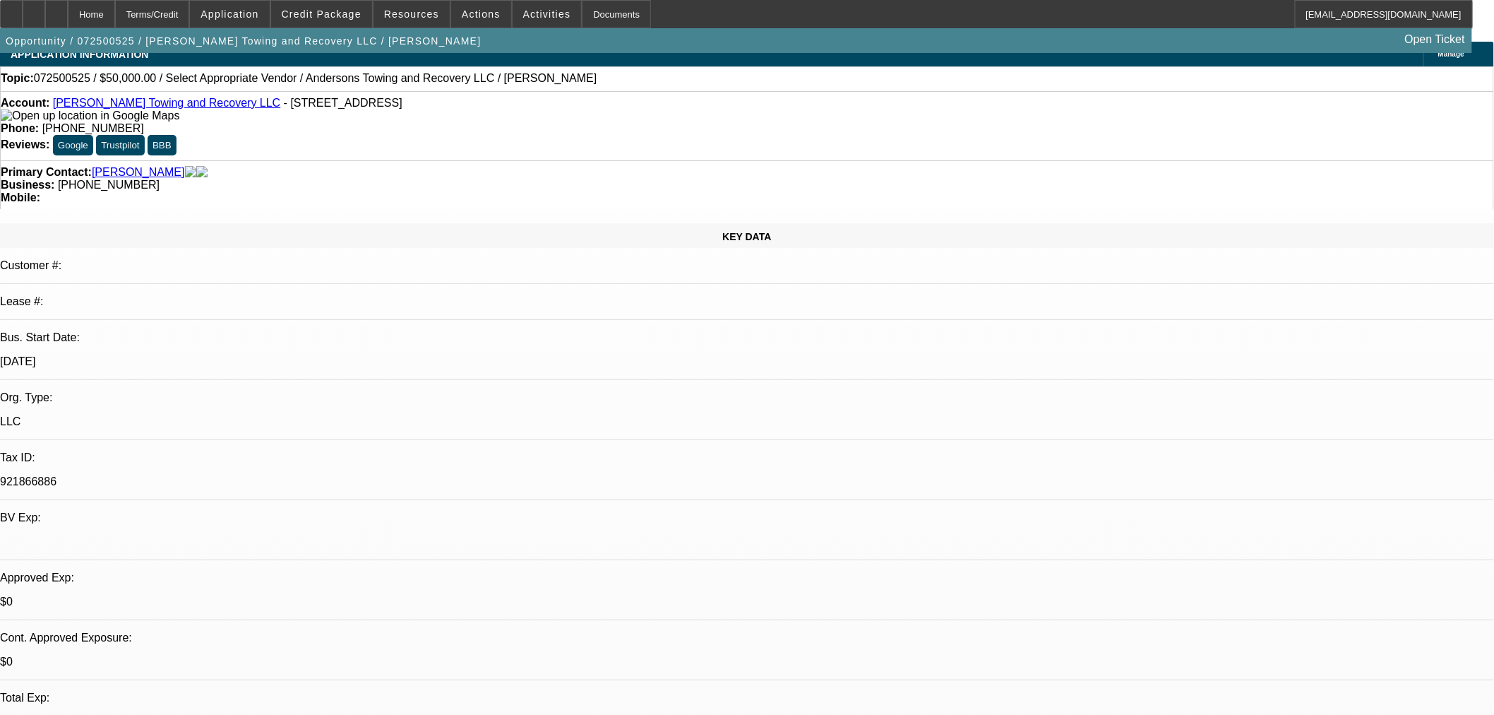
select select "0"
select select "2"
select select "0.1"
select select "4"
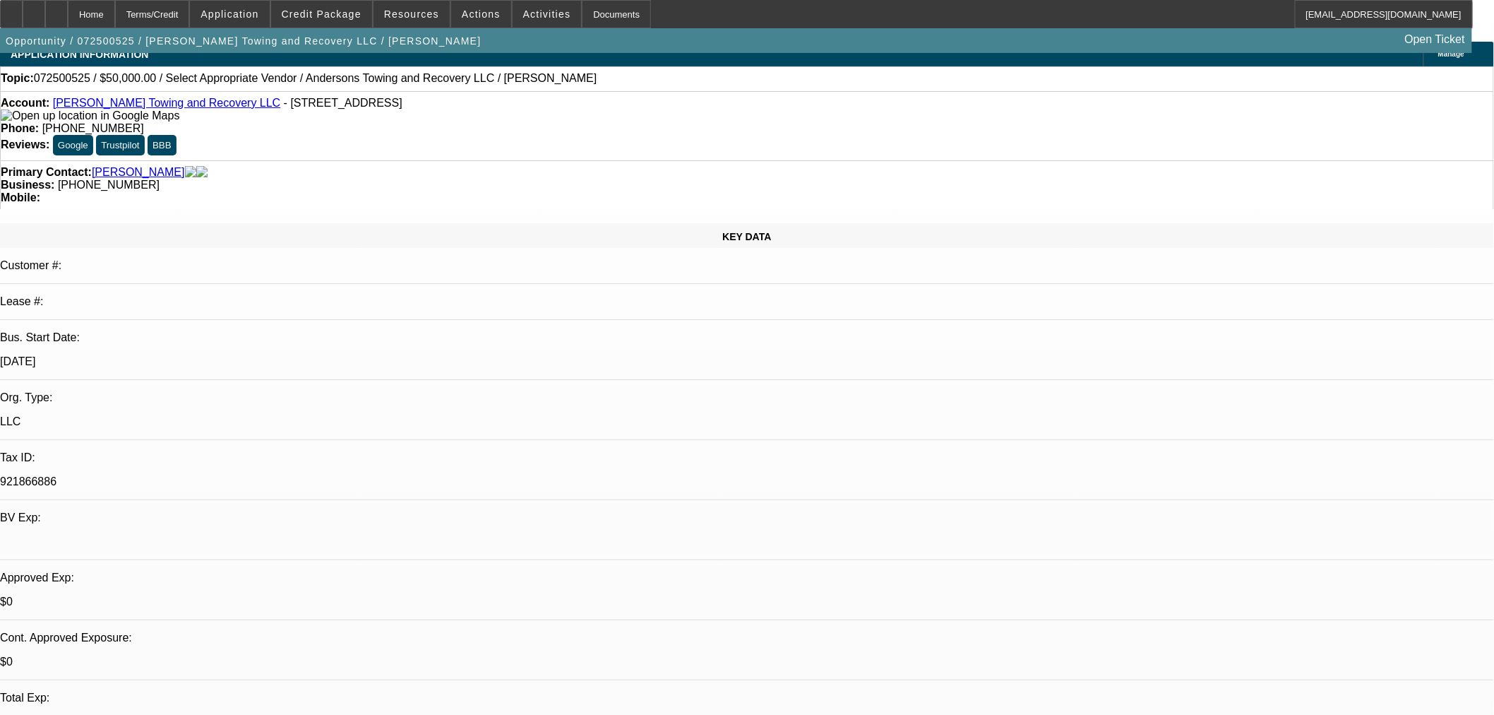
scroll to position [235, 0]
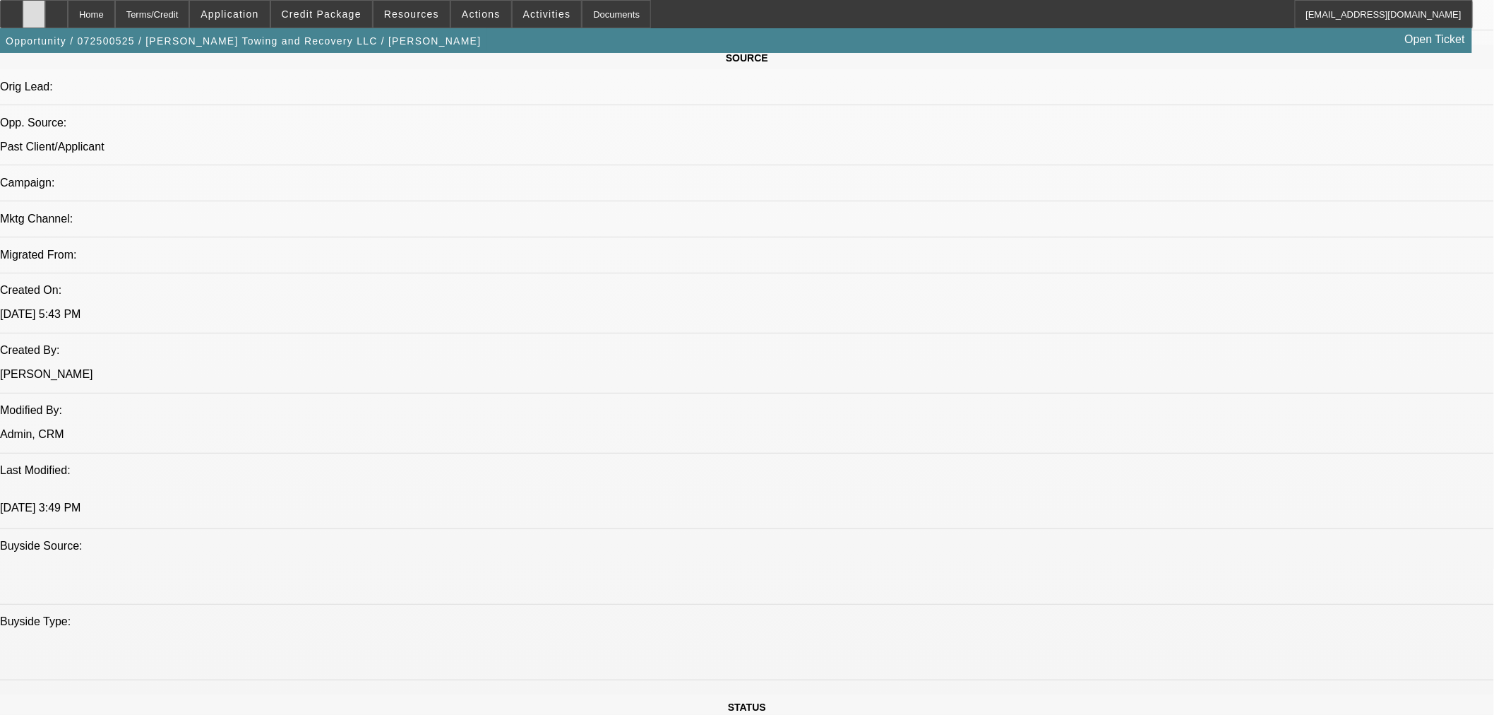
scroll to position [706, 0]
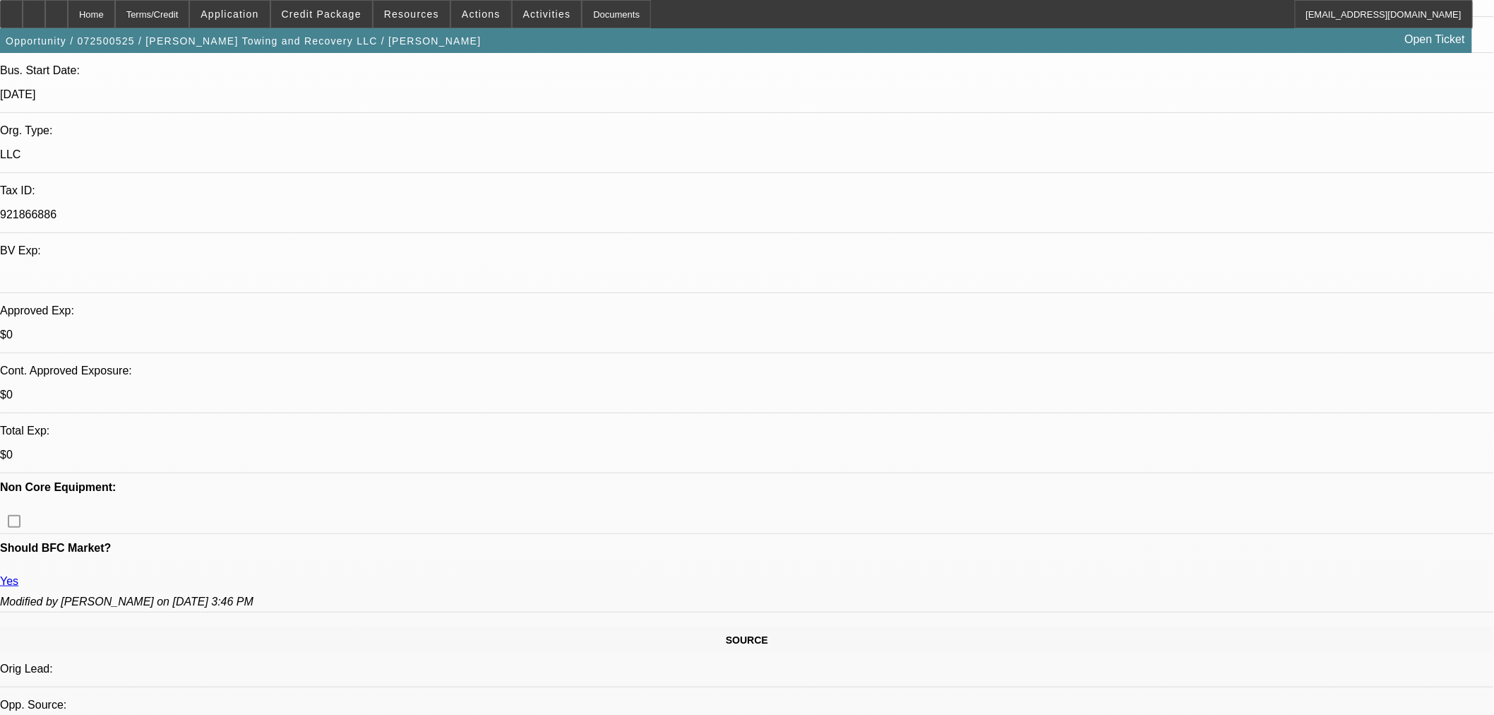
scroll to position [313, 0]
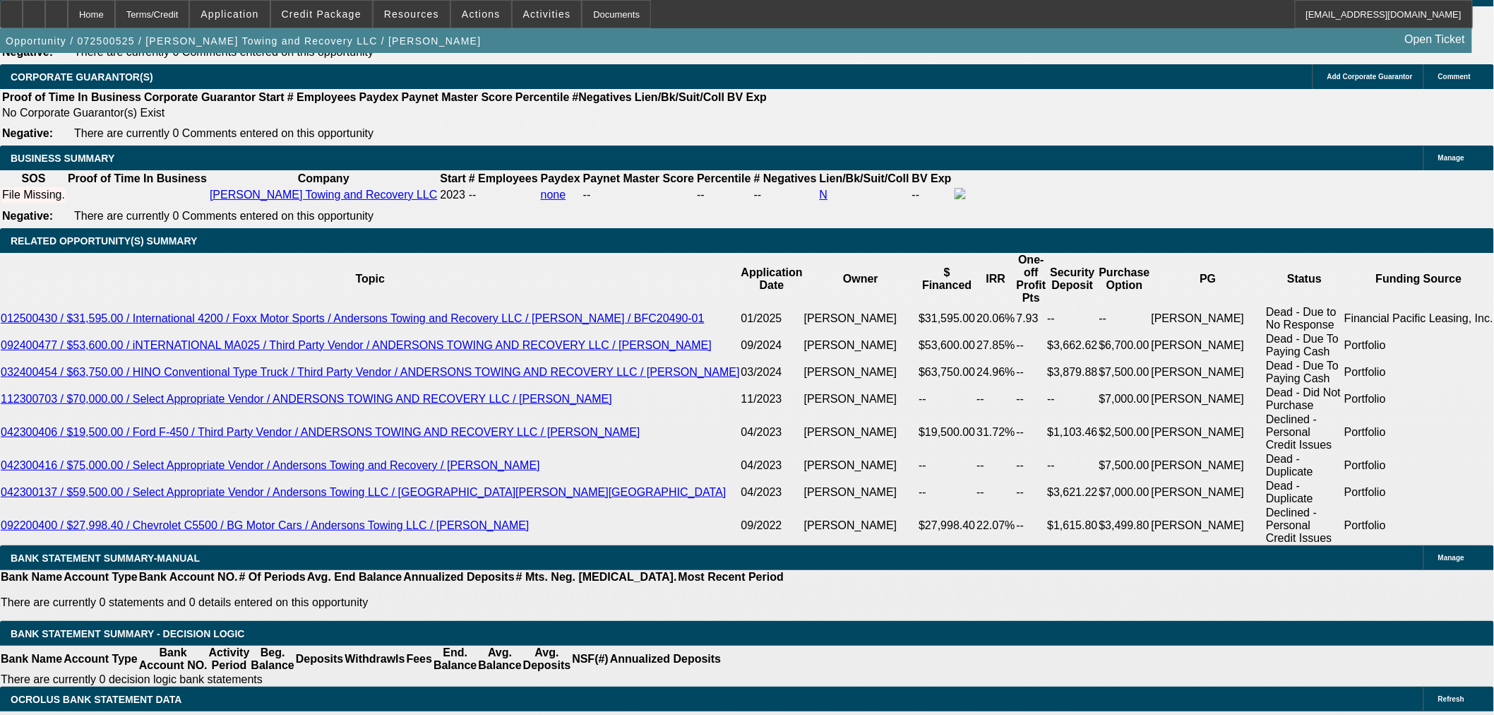
scroll to position [2118, 0]
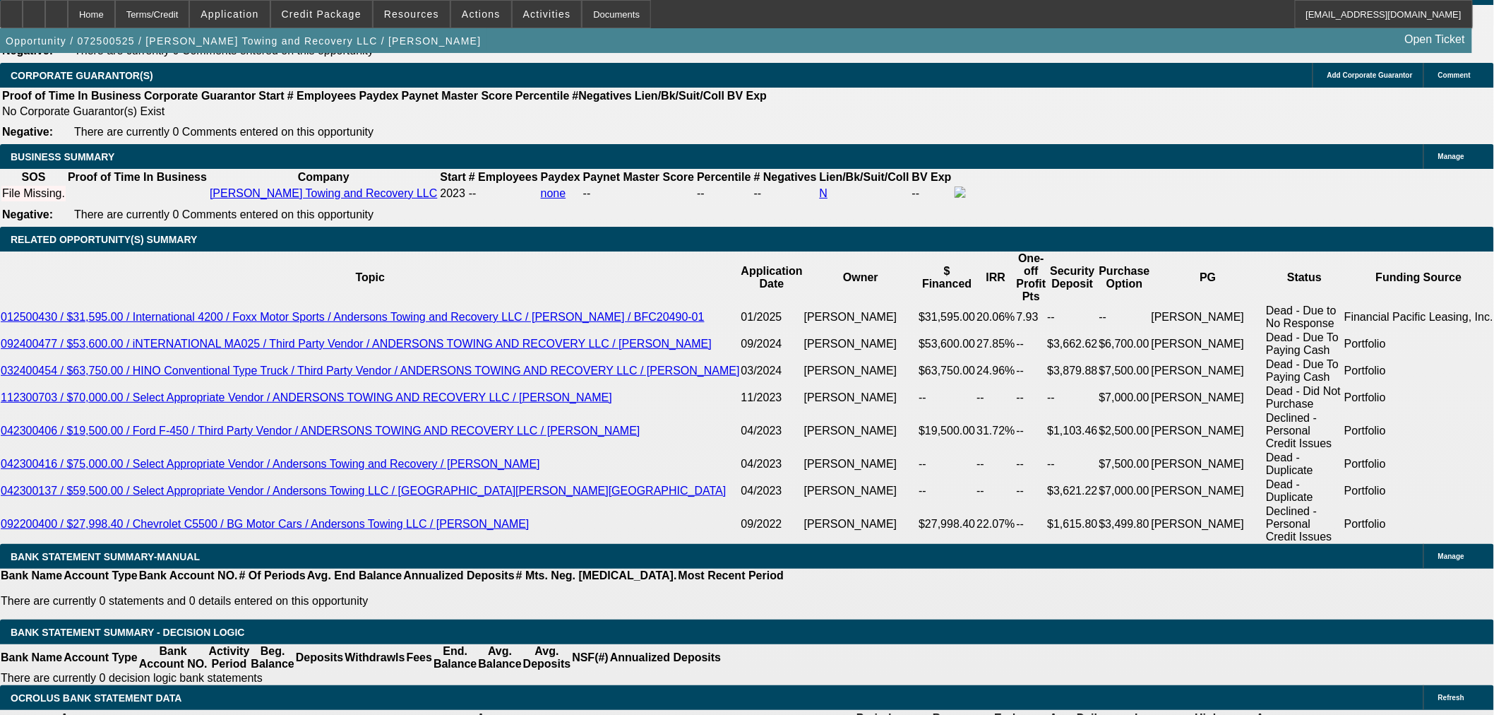
drag, startPoint x: 504, startPoint y: 255, endPoint x: 537, endPoint y: 264, distance: 33.8
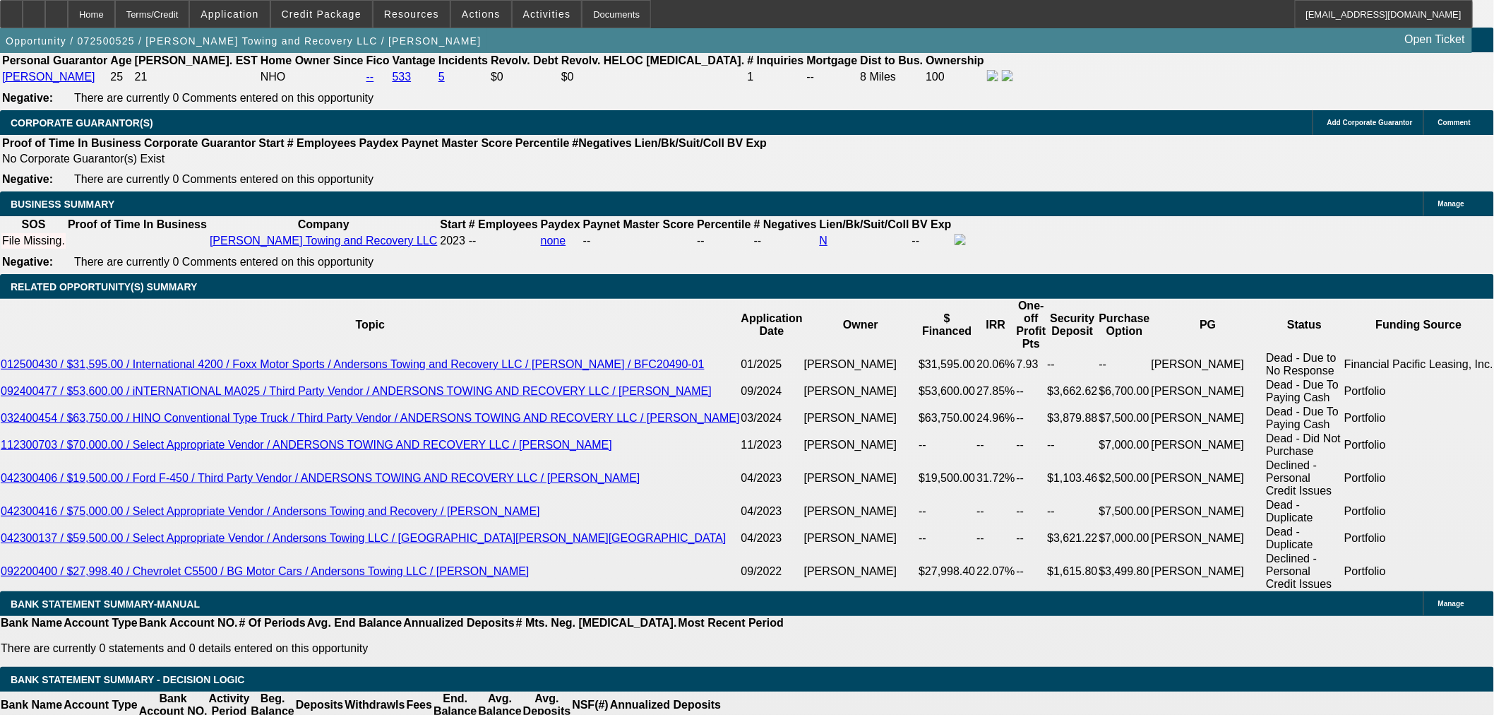
scroll to position [2275, 0]
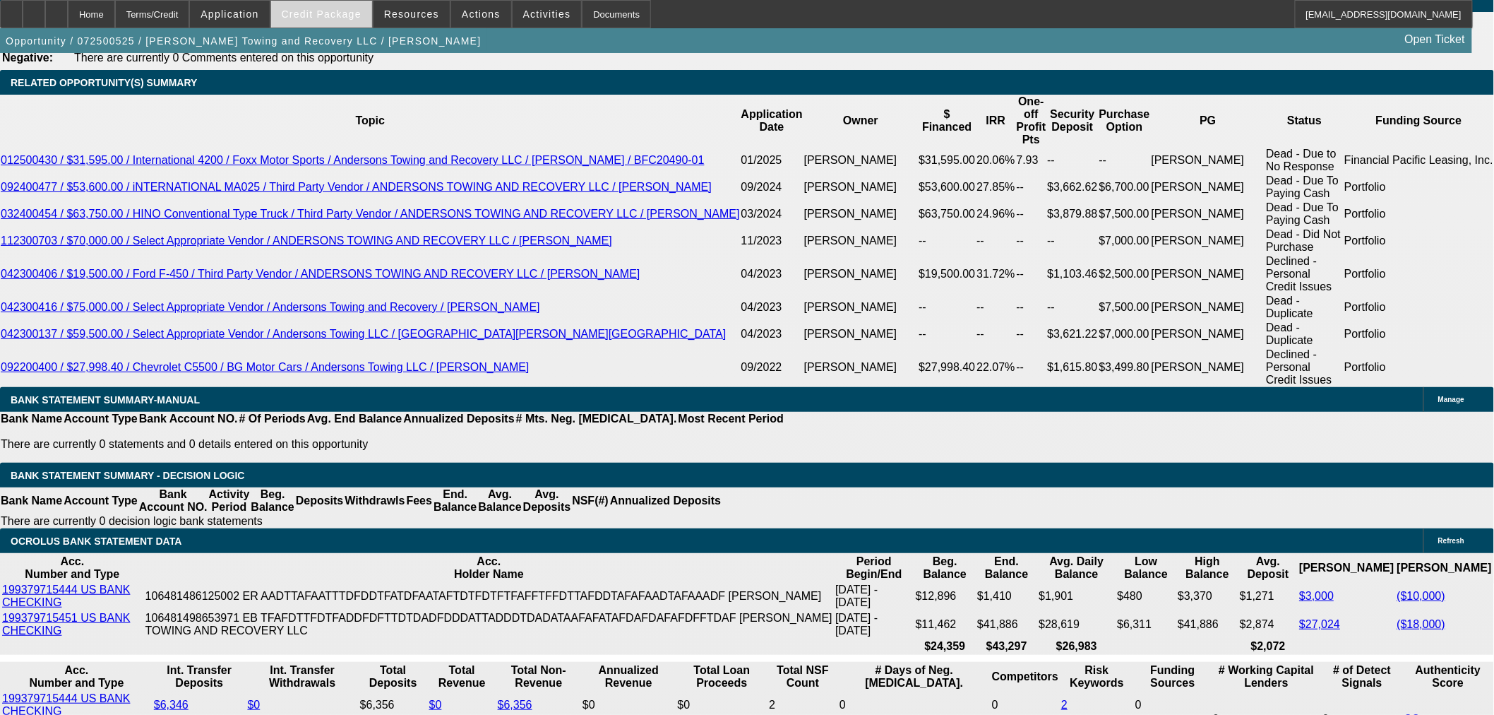
click at [326, 20] on span at bounding box center [321, 14] width 101 height 34
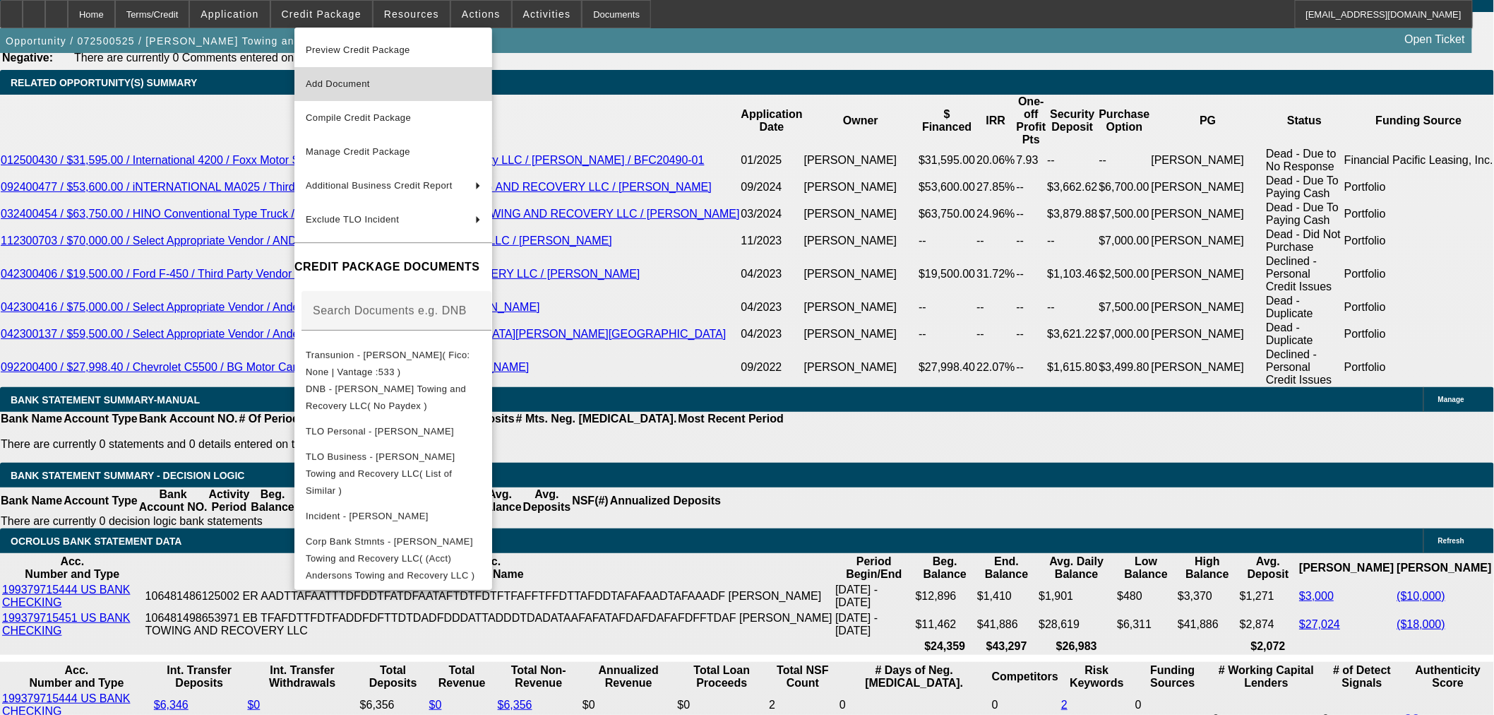
click at [343, 90] on span "Add Document" at bounding box center [393, 84] width 175 height 17
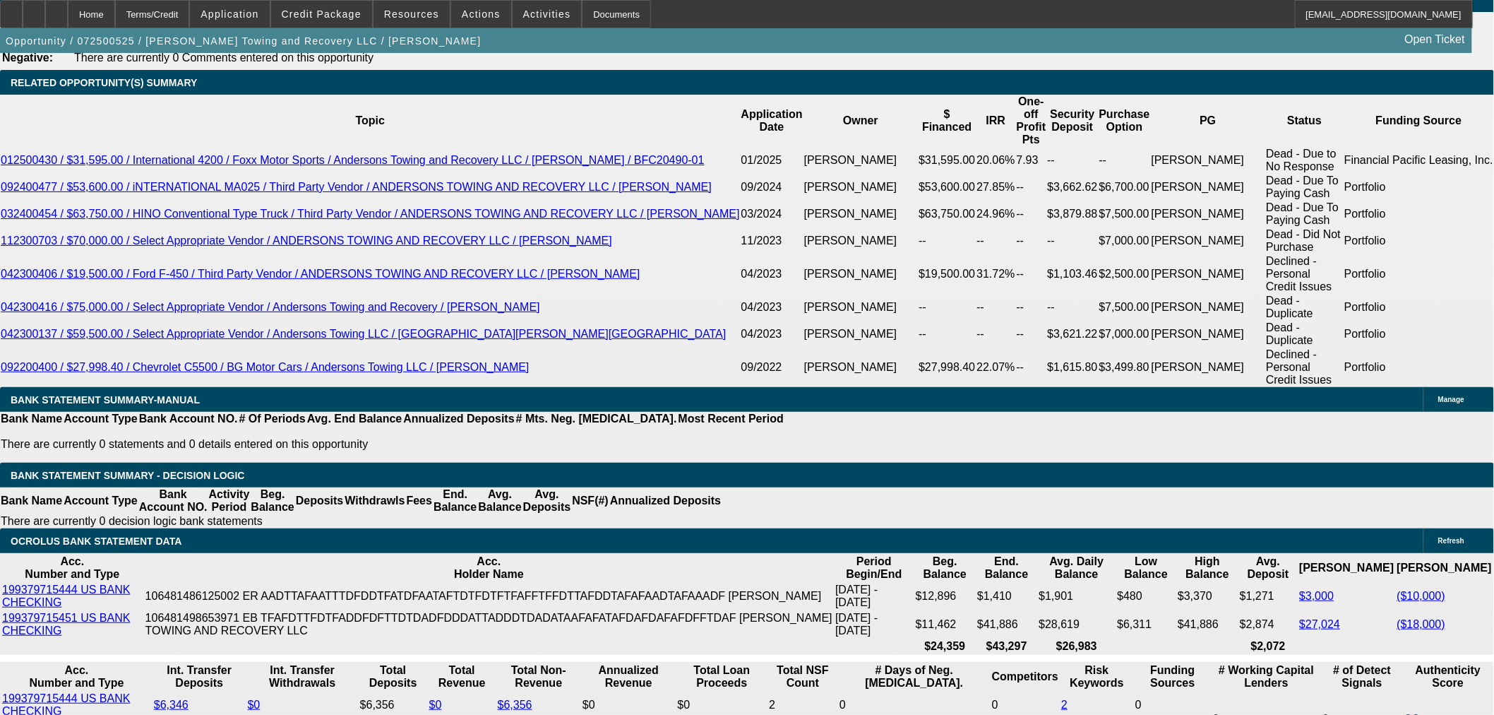
drag, startPoint x: 1189, startPoint y: 220, endPoint x: 1203, endPoint y: 243, distance: 27.2
radio input "true"
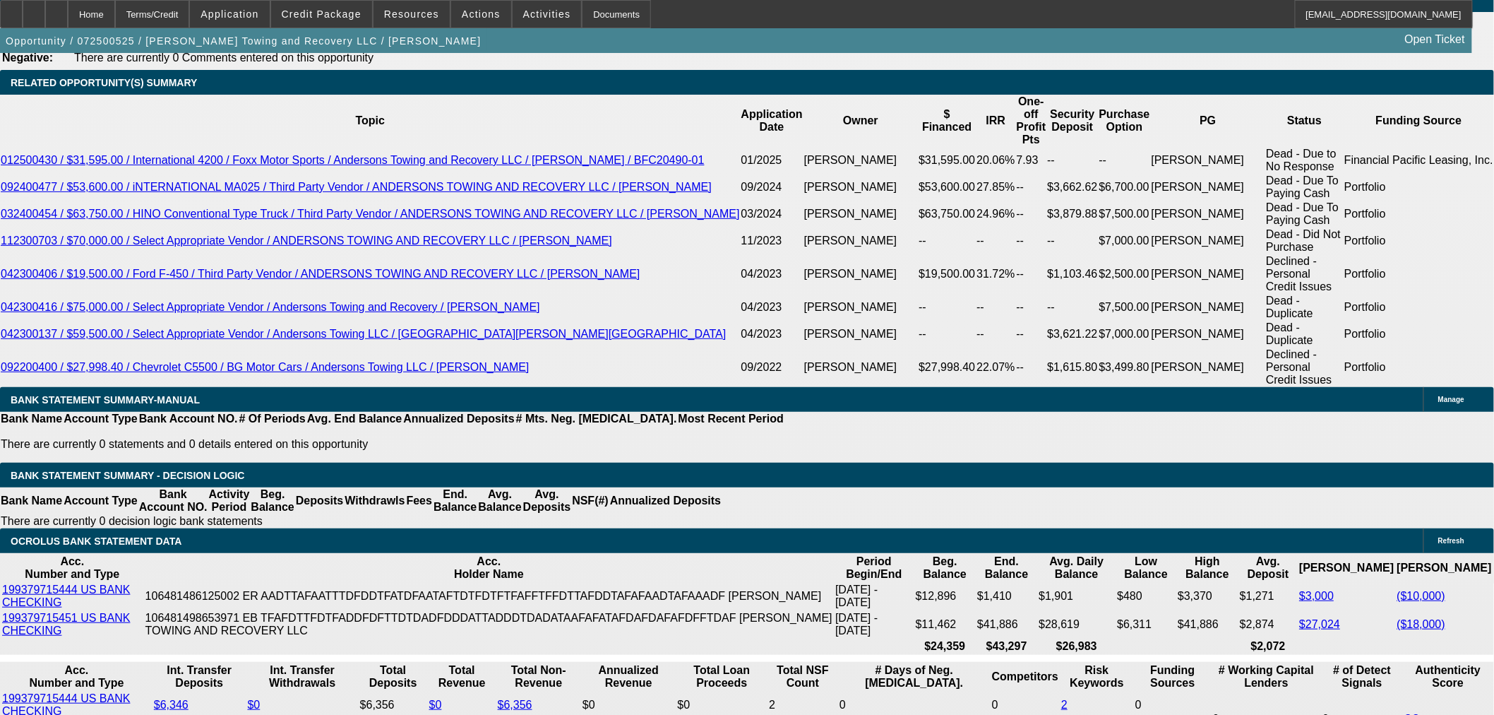
type textarea "Getting proof on auto being up to date. Derek from Nala sending over invoice. N…"
radio input "true"
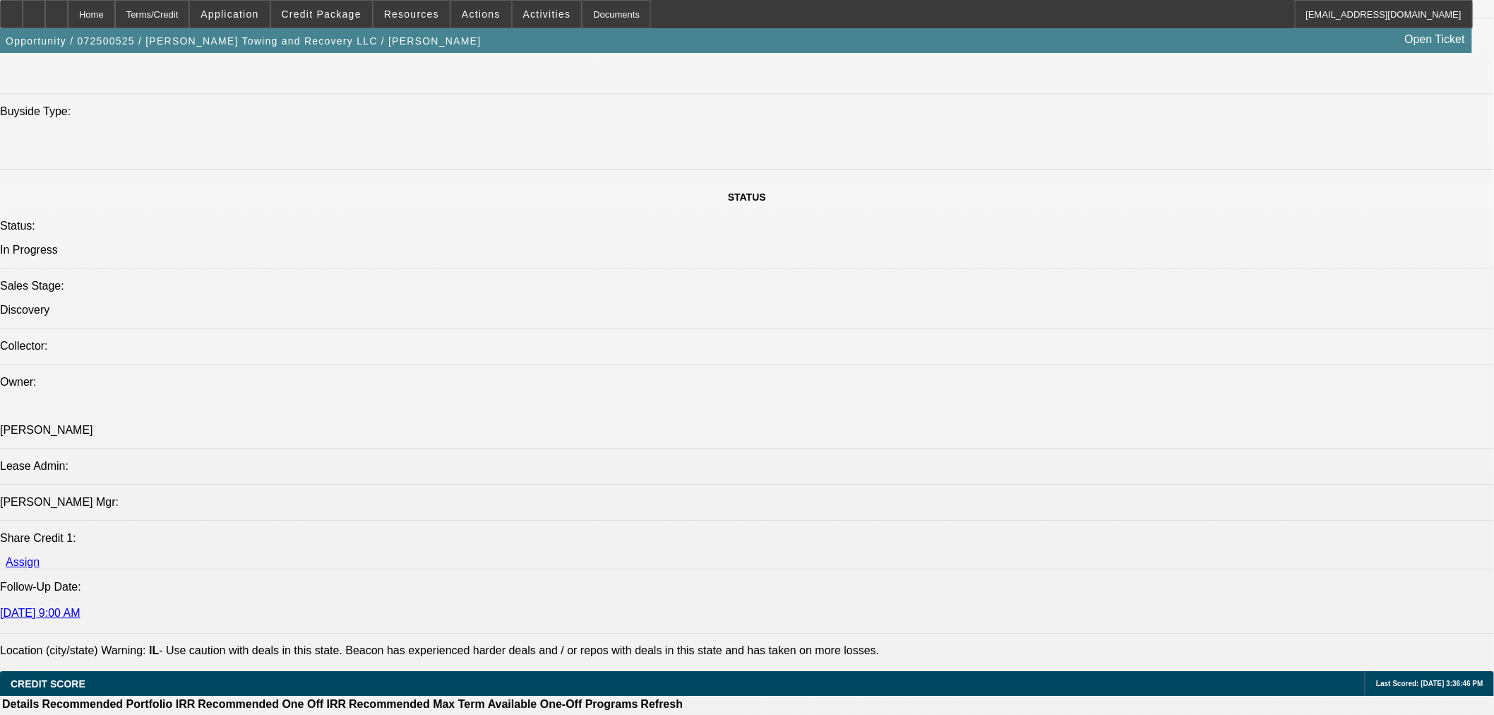
scroll to position [1255, 0]
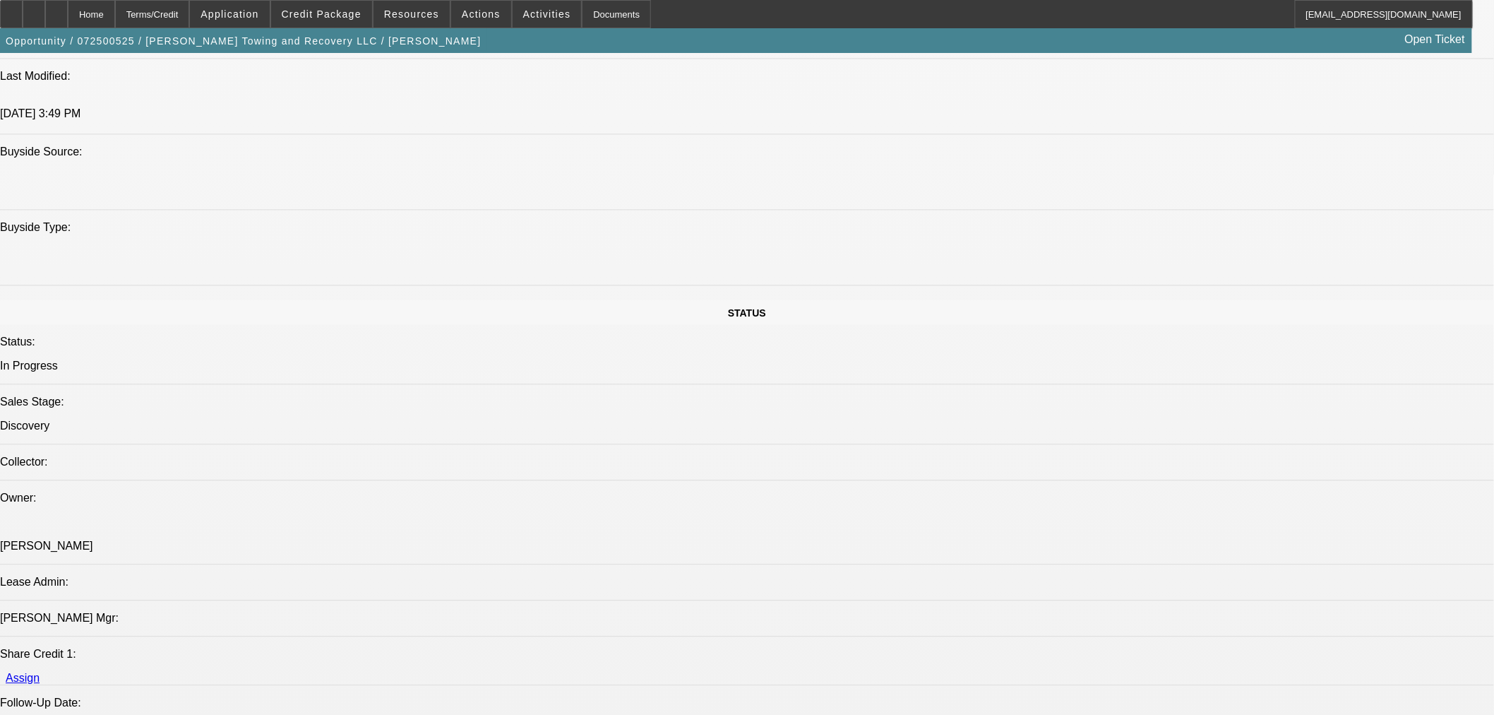
click at [1077, 47] on div "Opportunity / 072500525 / Anderson's Towing and Recovery LLC / Anderson, Dylen …" at bounding box center [736, 40] width 1472 height 25
drag, startPoint x: 1076, startPoint y: 55, endPoint x: 1029, endPoint y: 55, distance: 47.3
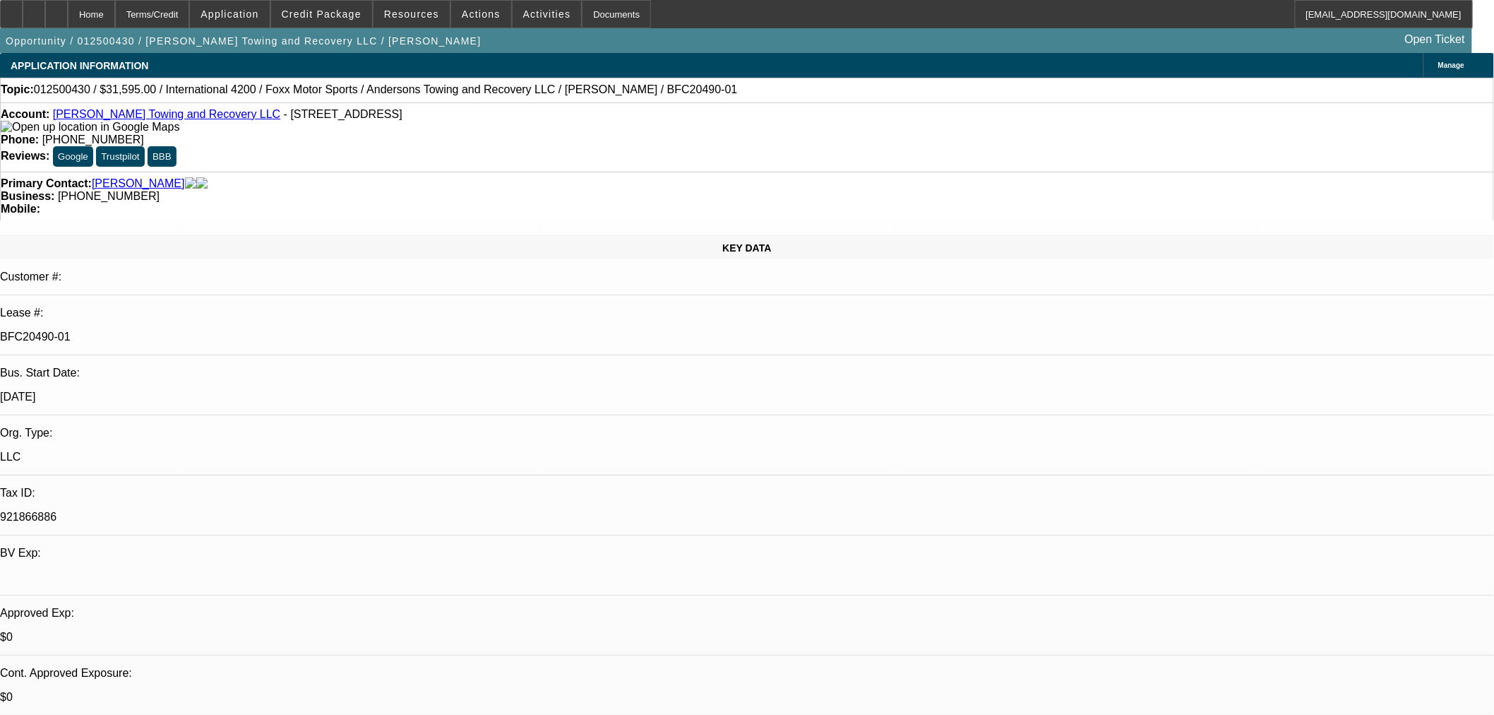
select select "0"
select select "6"
select select "0"
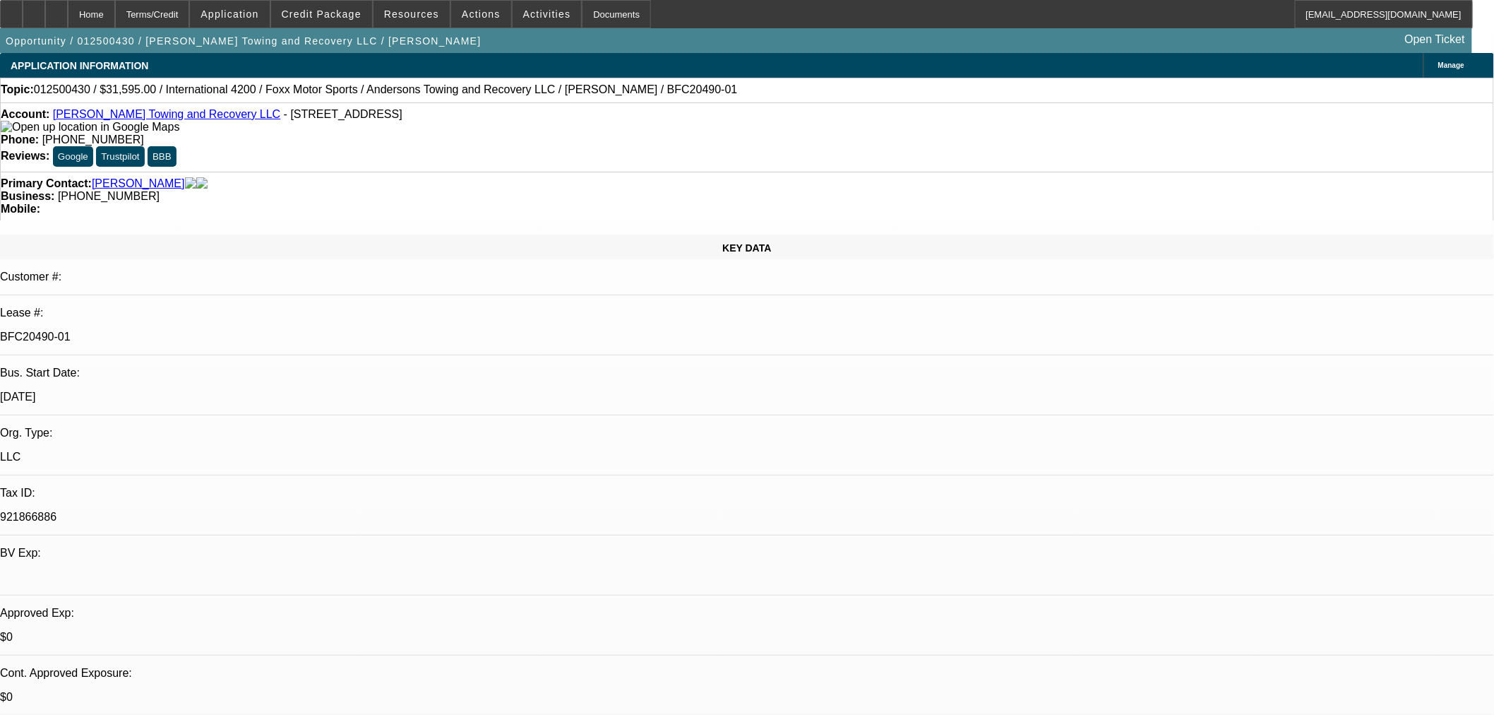
select select "0"
select select "3"
select select "0"
select select "6"
select select "0"
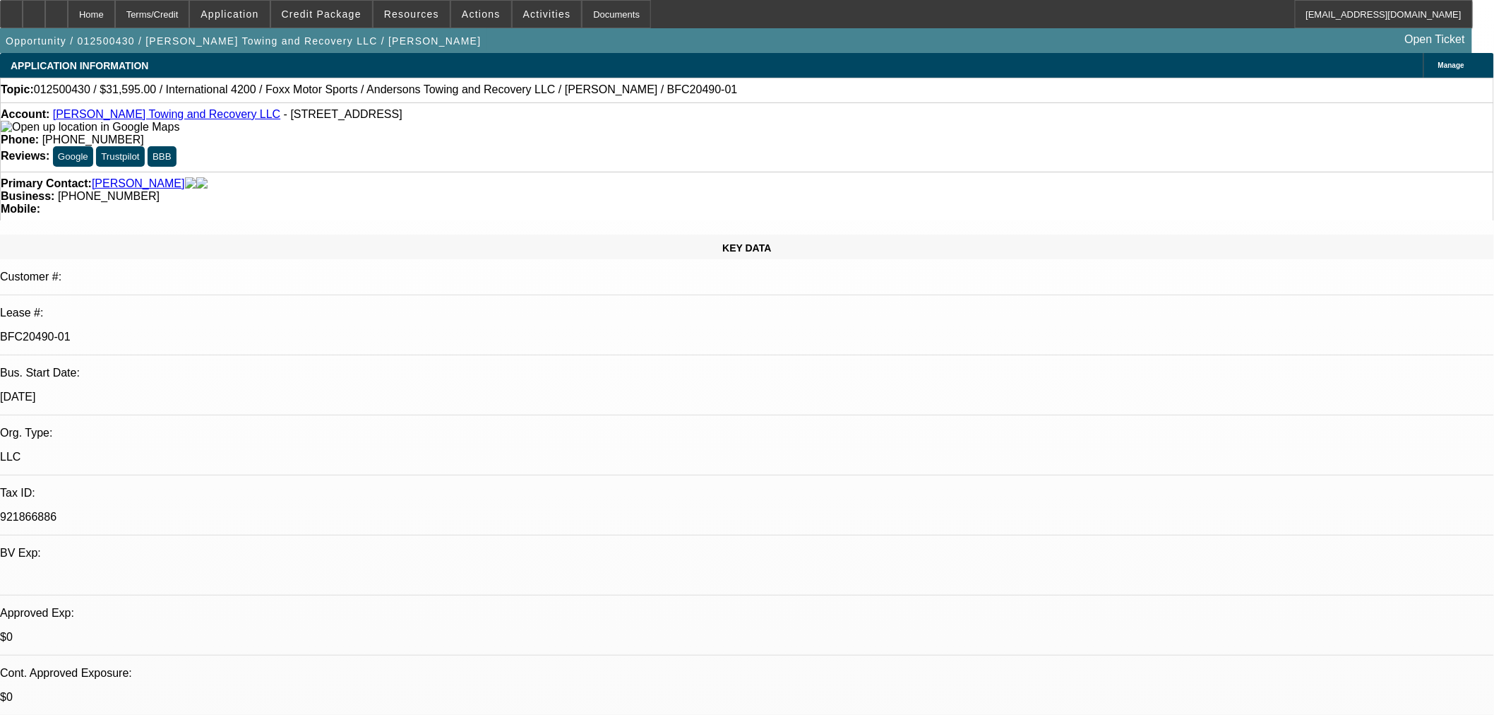
select select "0"
select select "3"
select select "0"
select select "6"
select select "0"
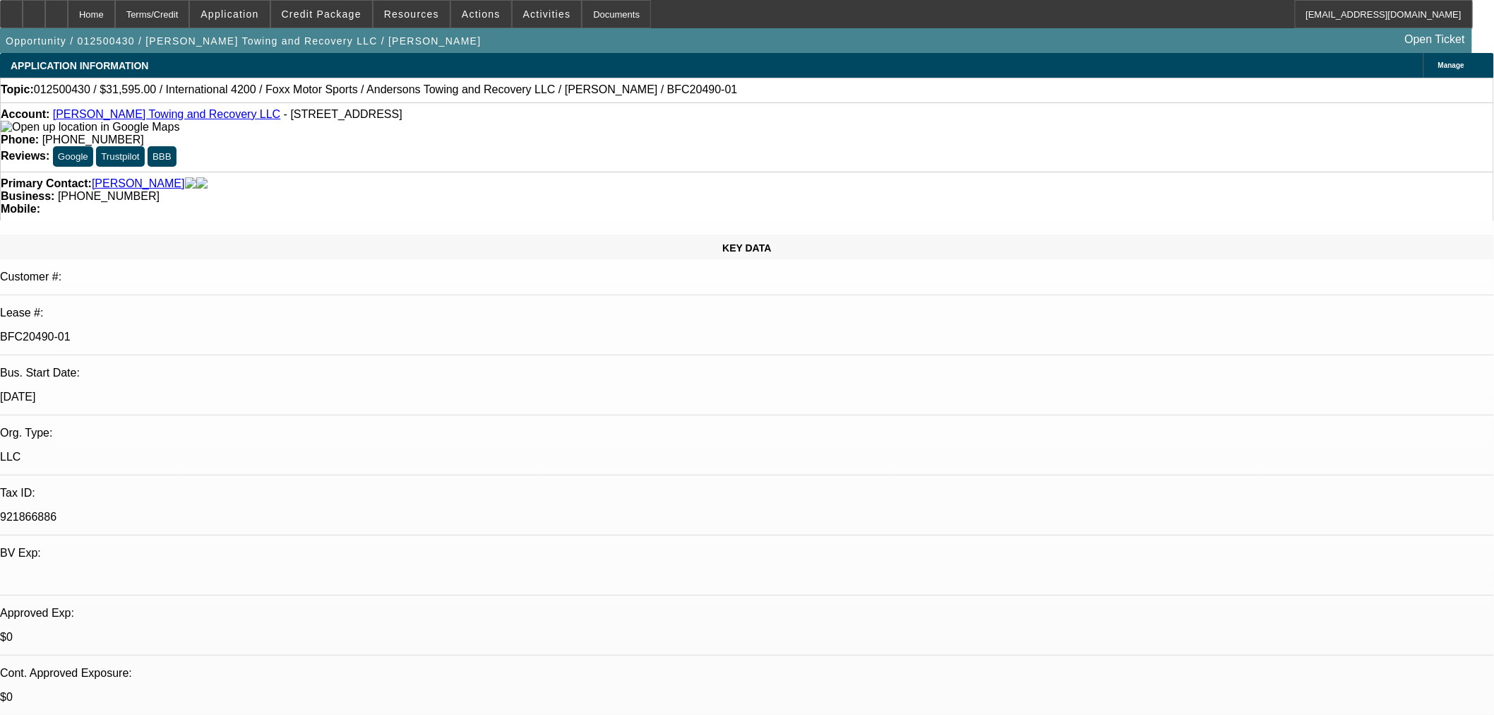
select select "0"
select select "6"
click at [316, 10] on span "Credit Package" at bounding box center [322, 13] width 80 height 11
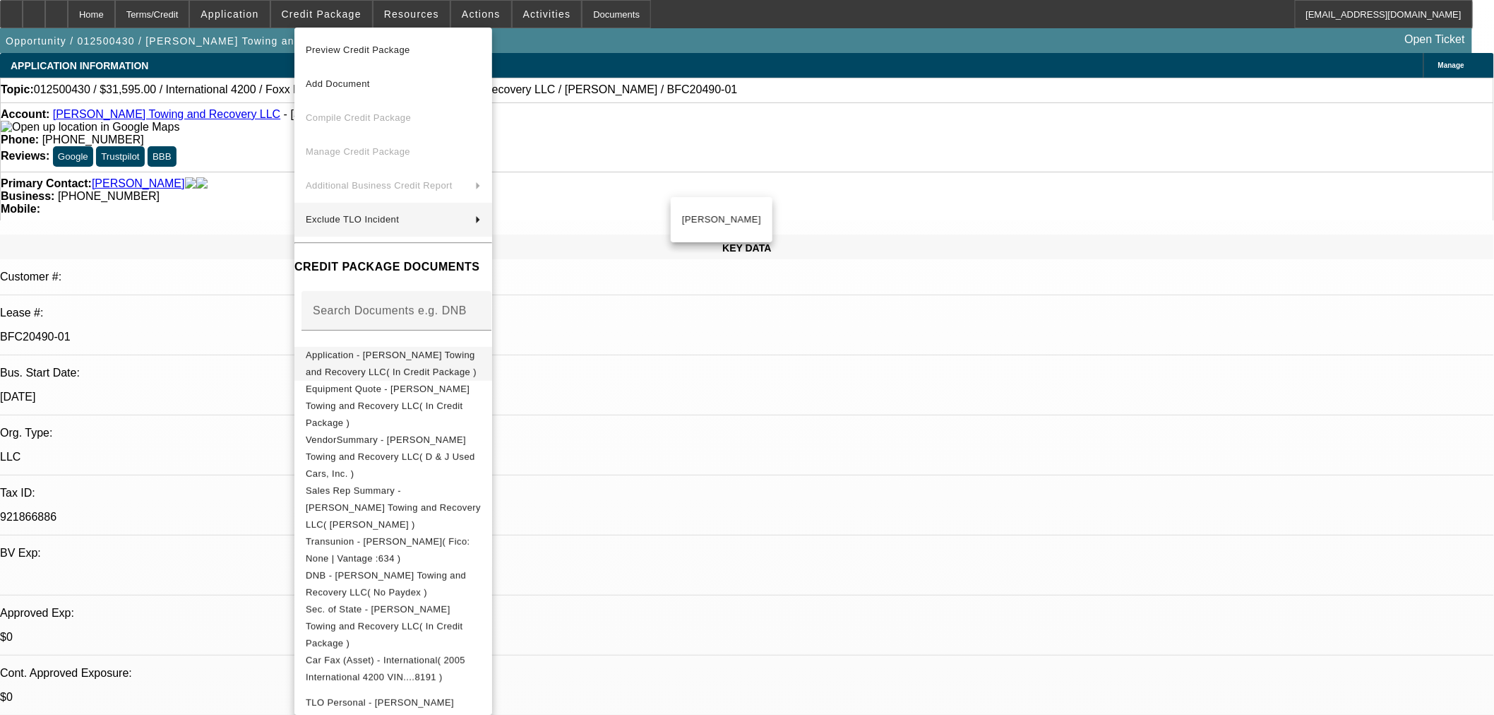
click at [390, 346] on button "Application - [PERSON_NAME] Towing and Recovery LLC( In Credit Package )" at bounding box center [393, 363] width 198 height 34
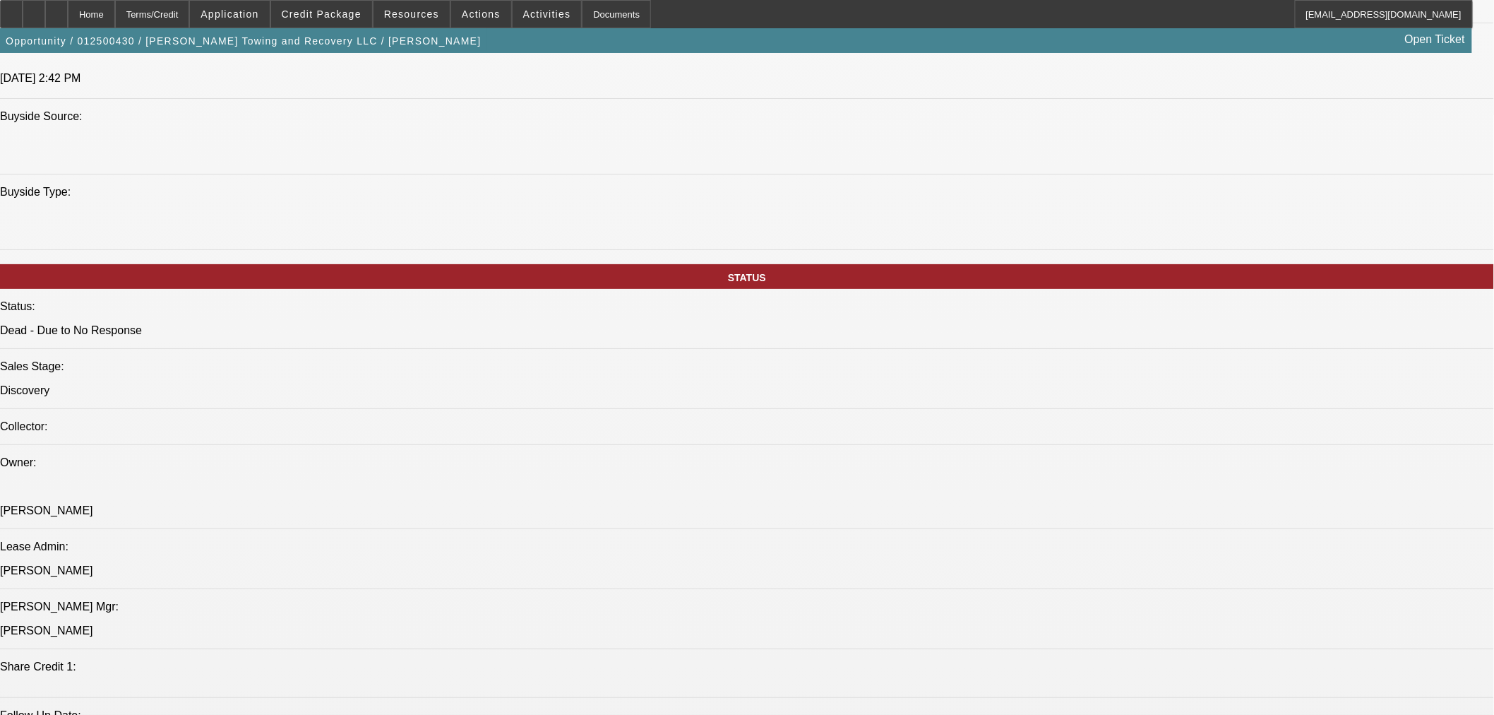
scroll to position [1491, 0]
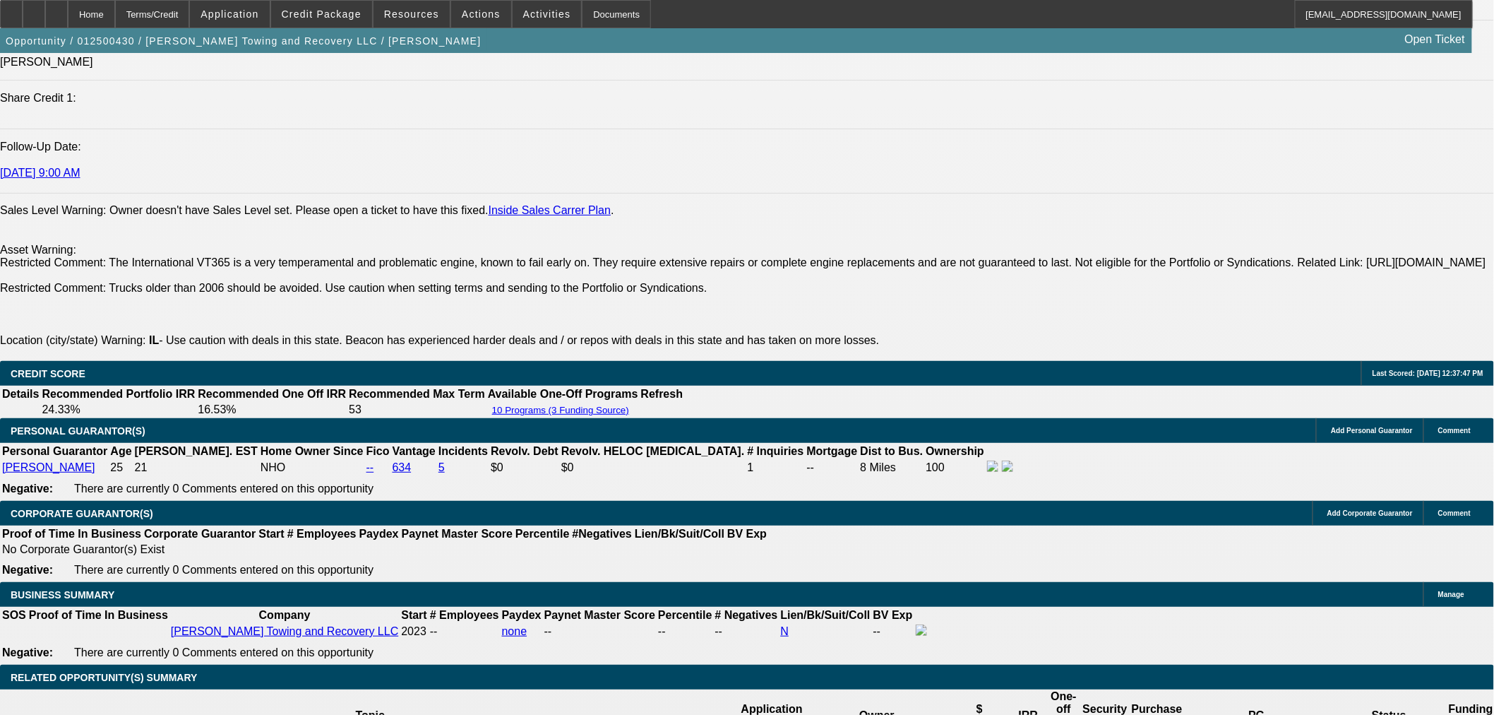
scroll to position [1880, 0]
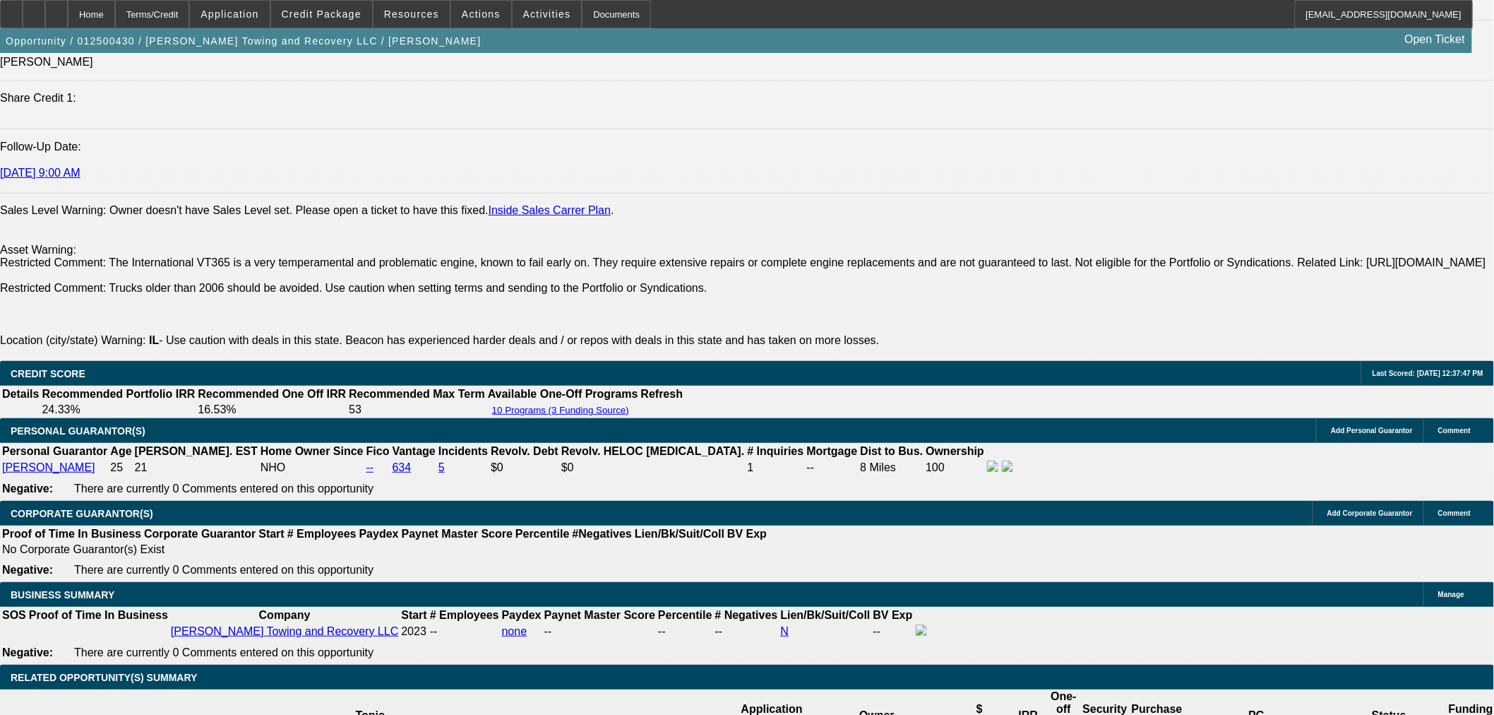
scroll to position [1566, 0]
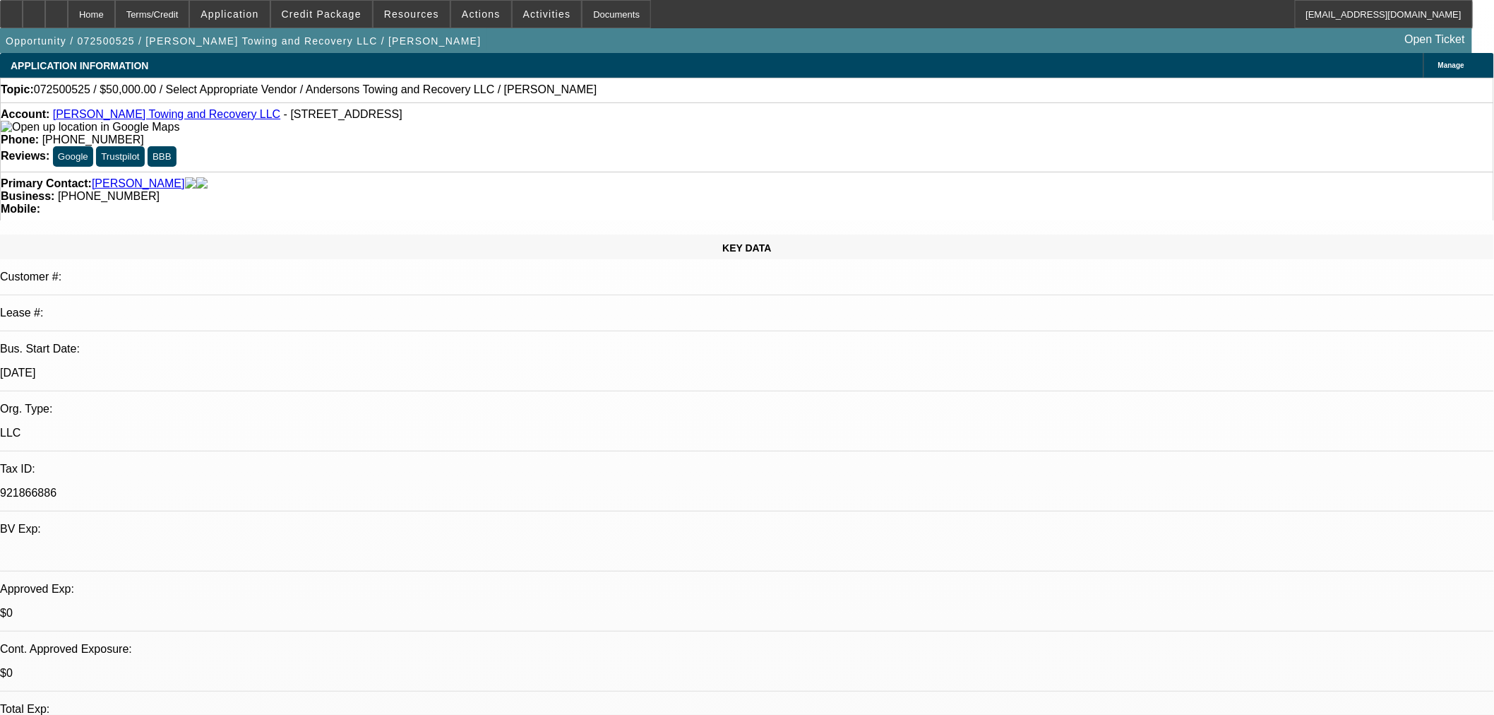
select select "0"
select select "2"
select select "0.1"
select select "4"
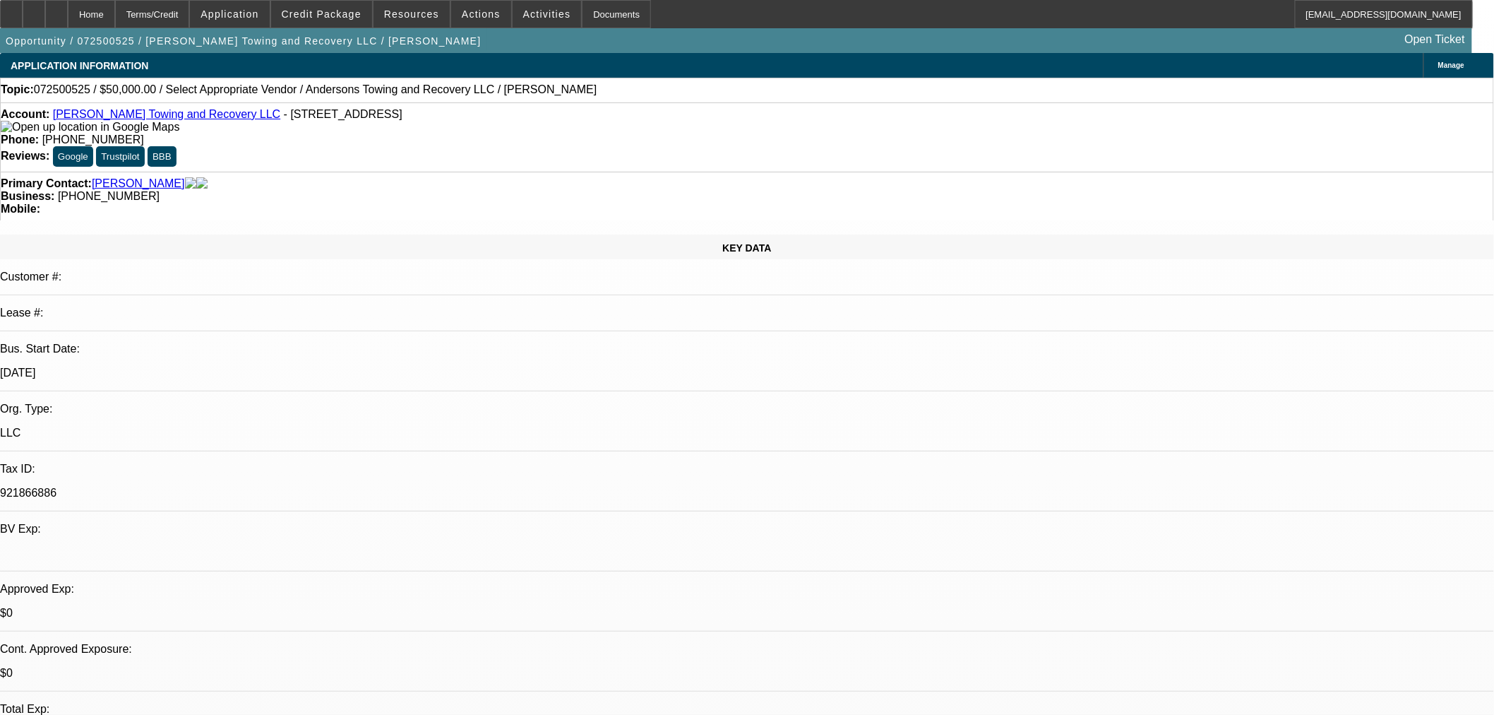
select select "0"
select select "2"
select select "0.1"
select select "4"
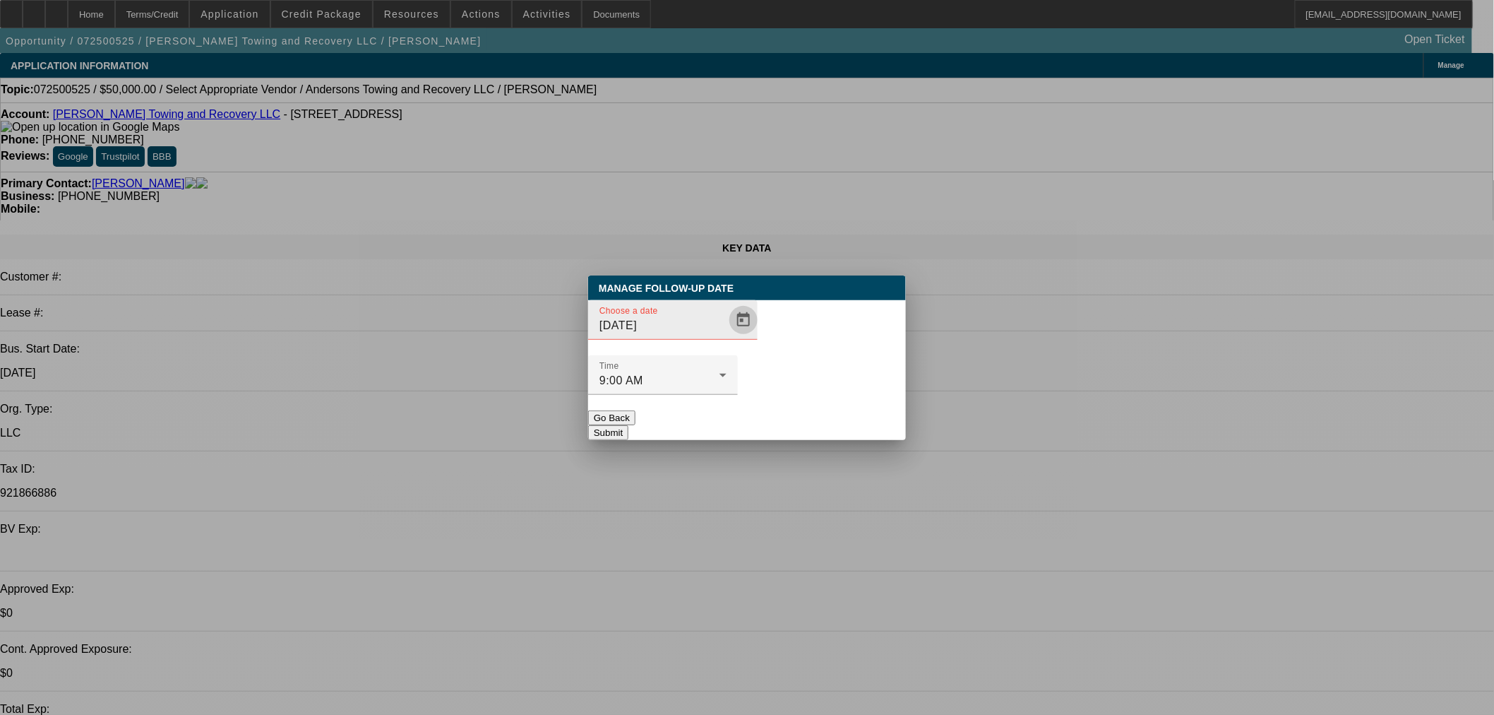
click at [727, 337] on span "Open calendar" at bounding box center [744, 320] width 34 height 34
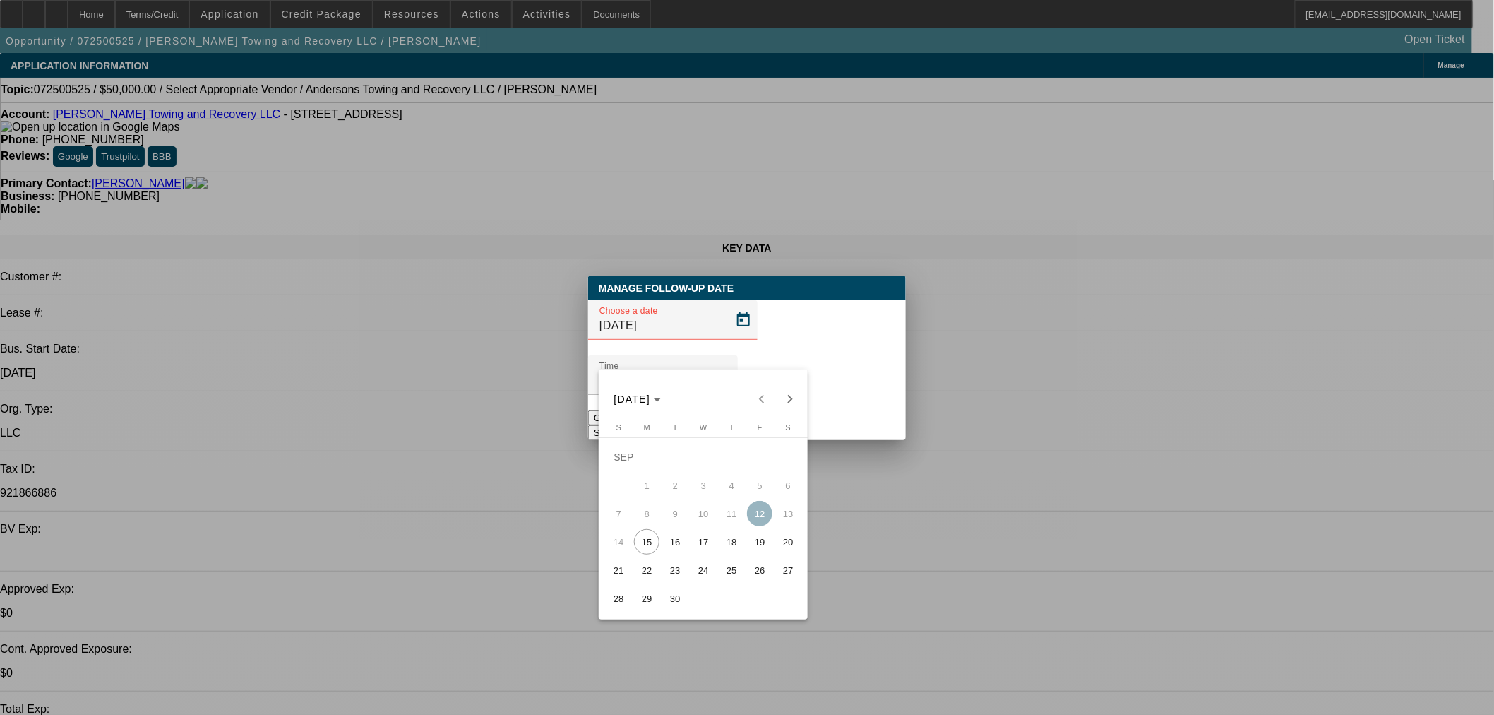
click at [679, 542] on span "16" at bounding box center [674, 541] width 25 height 25
type input "[DATE]"
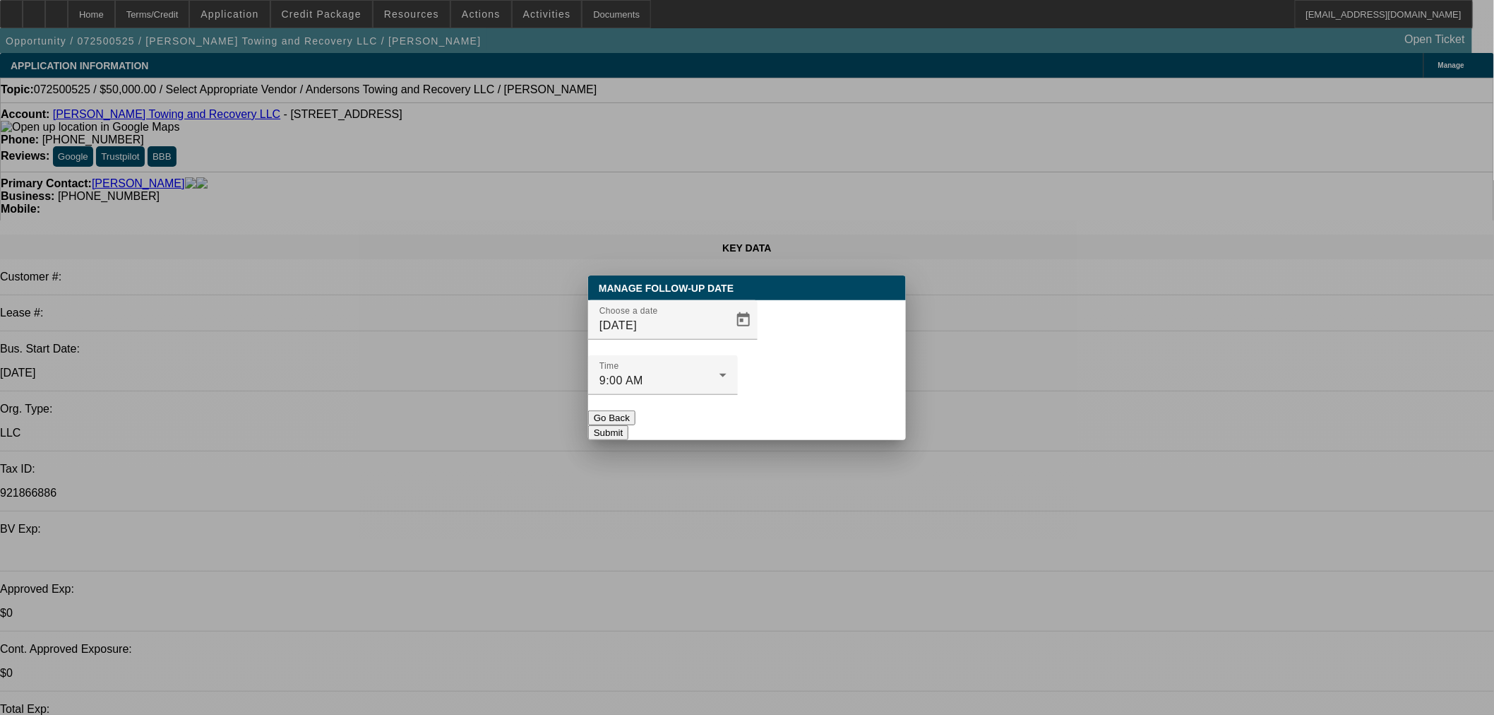
click at [628, 425] on button "Submit" at bounding box center [608, 432] width 40 height 15
